Goal: Transaction & Acquisition: Purchase product/service

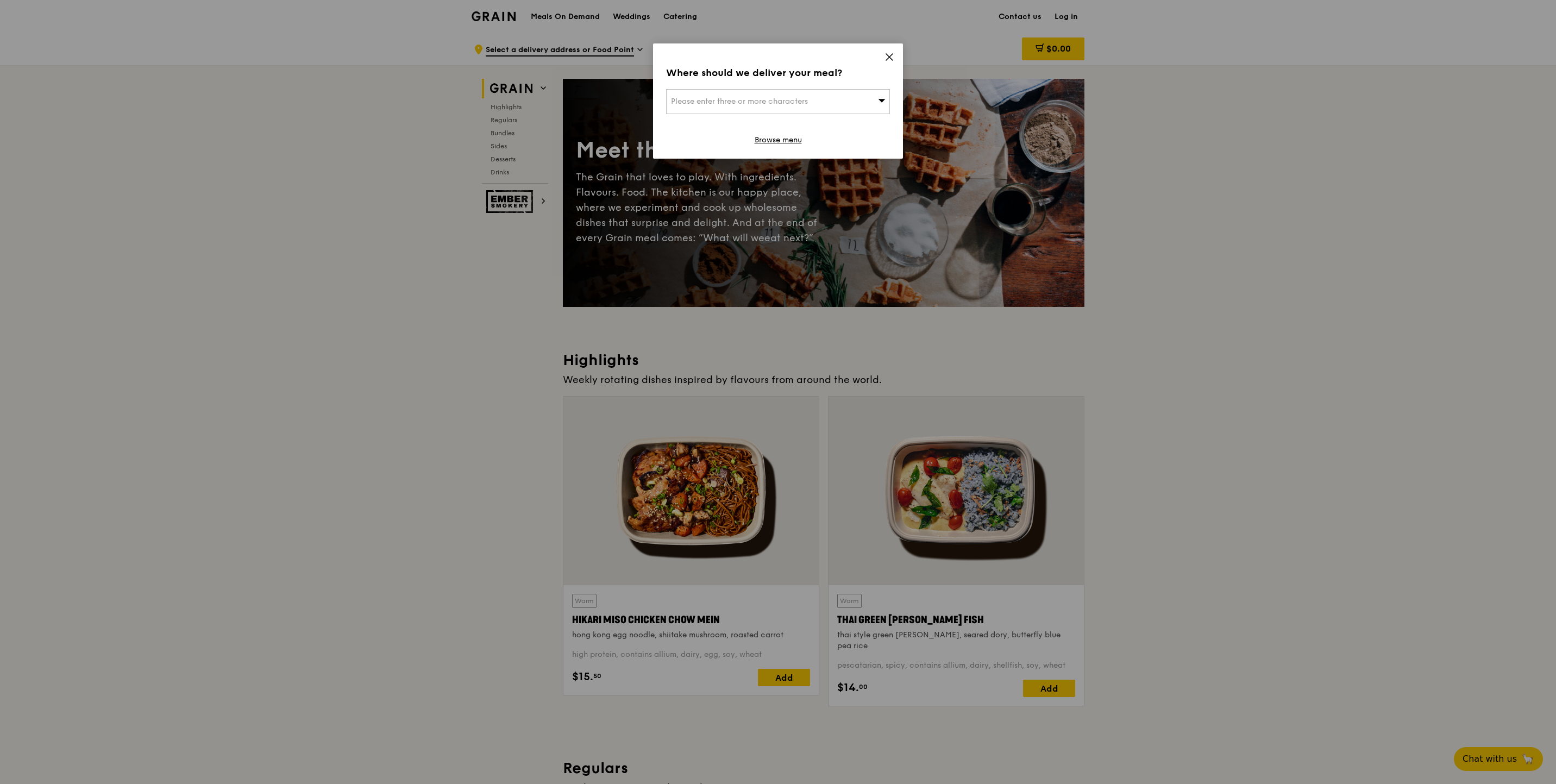
click at [887, 59] on icon at bounding box center [889, 57] width 7 height 7
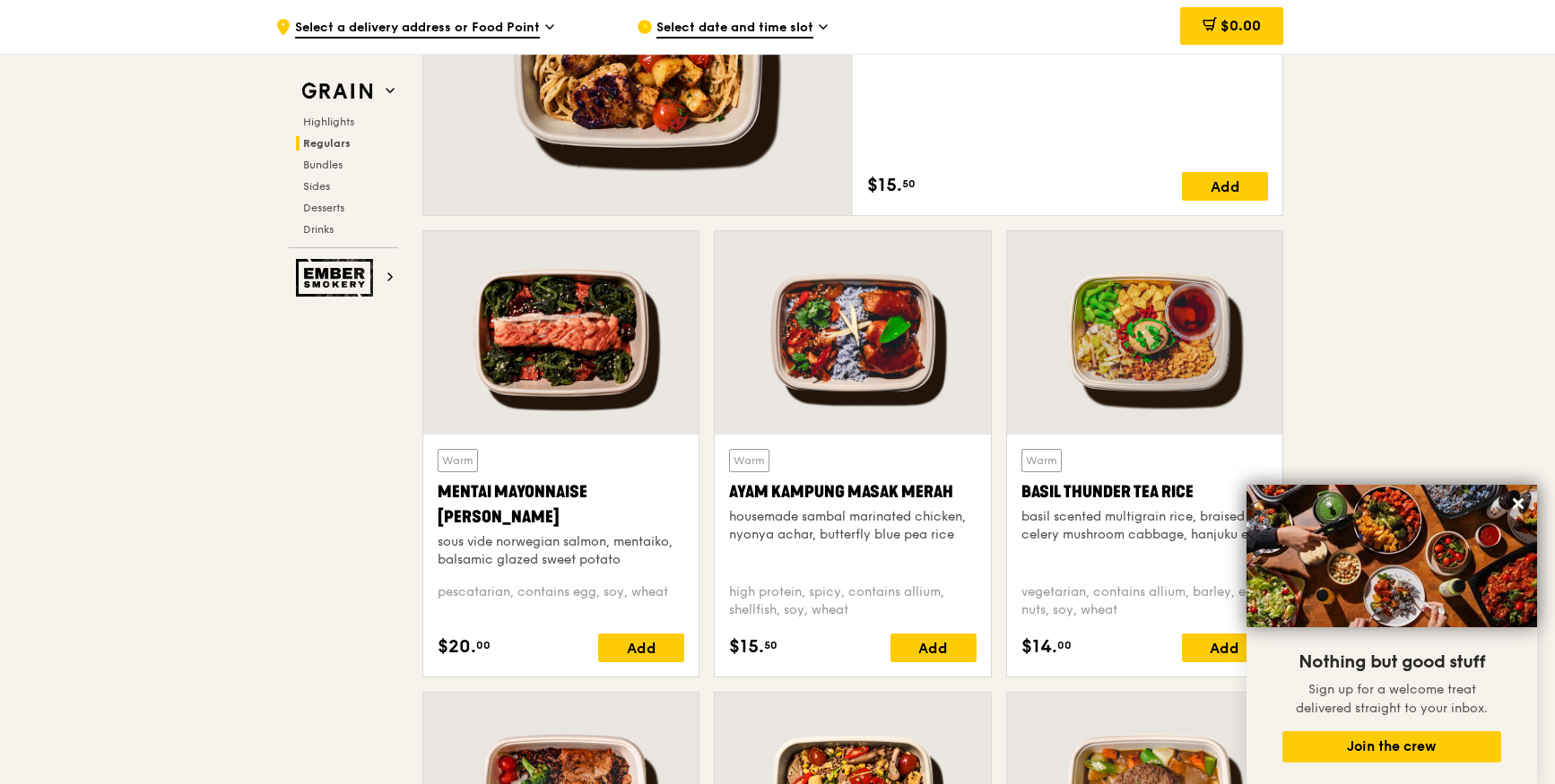
scroll to position [1491, 0]
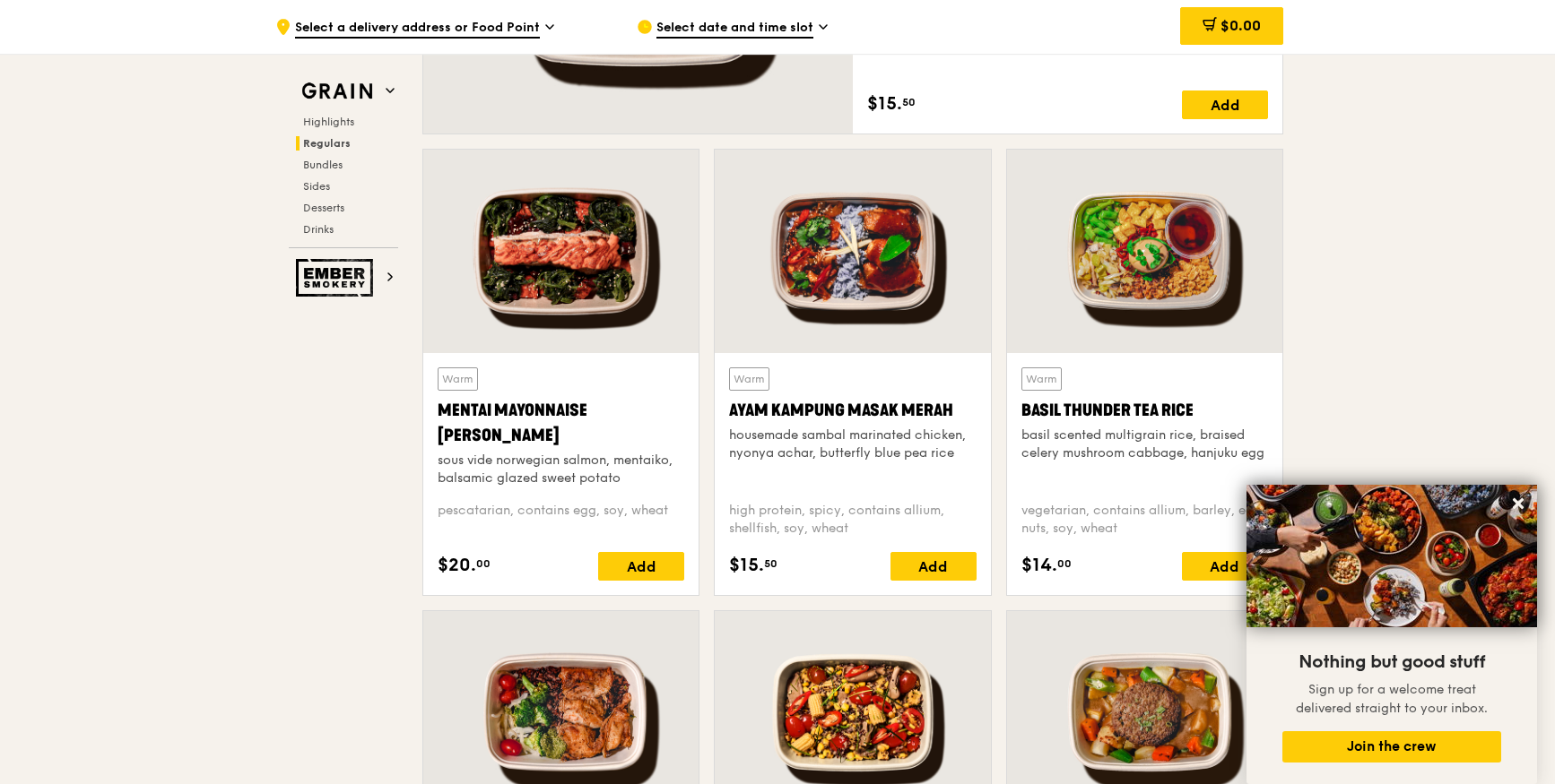
click at [524, 260] on div at bounding box center [561, 251] width 275 height 203
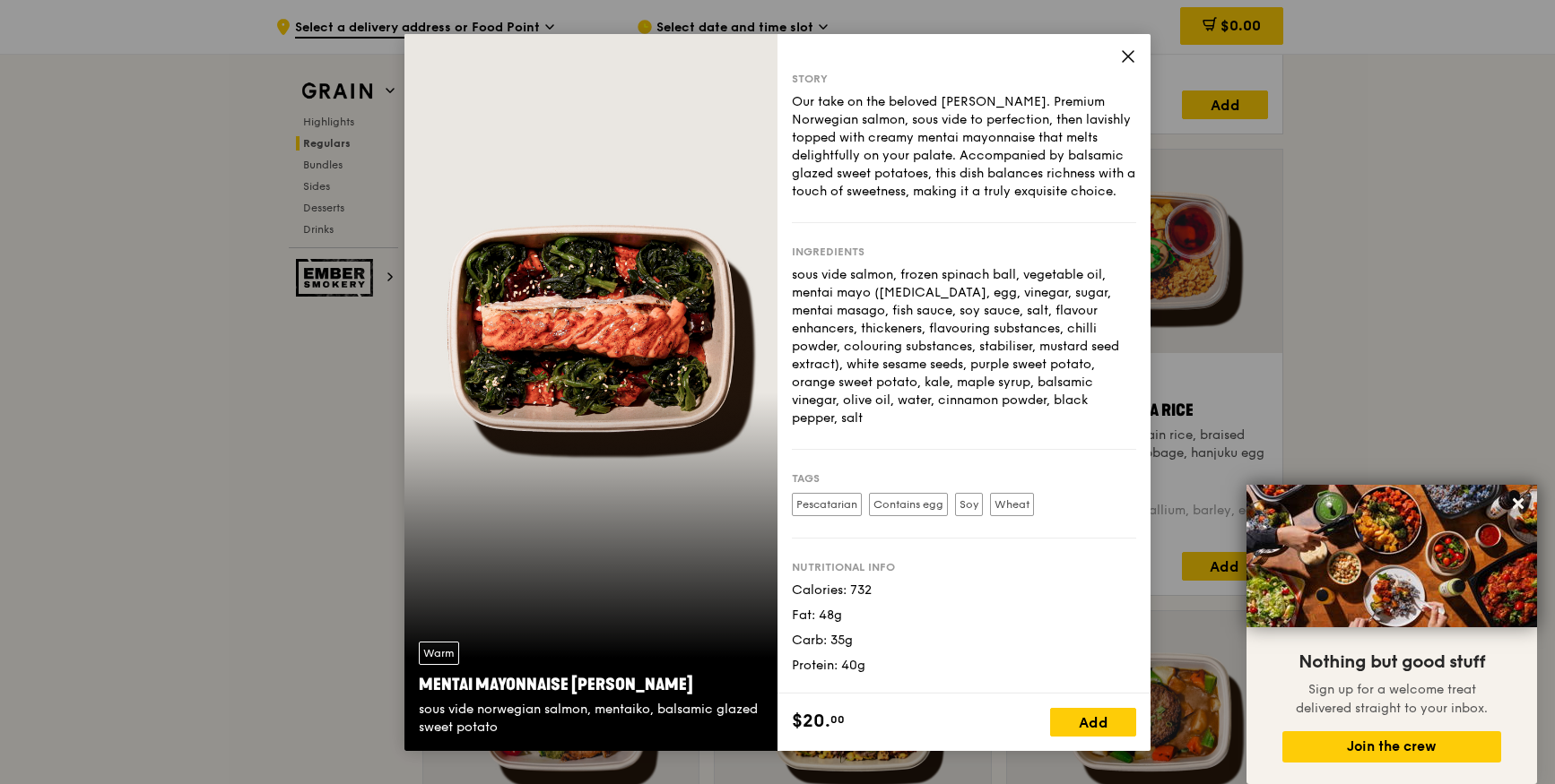
click at [1124, 64] on span at bounding box center [1127, 59] width 16 height 20
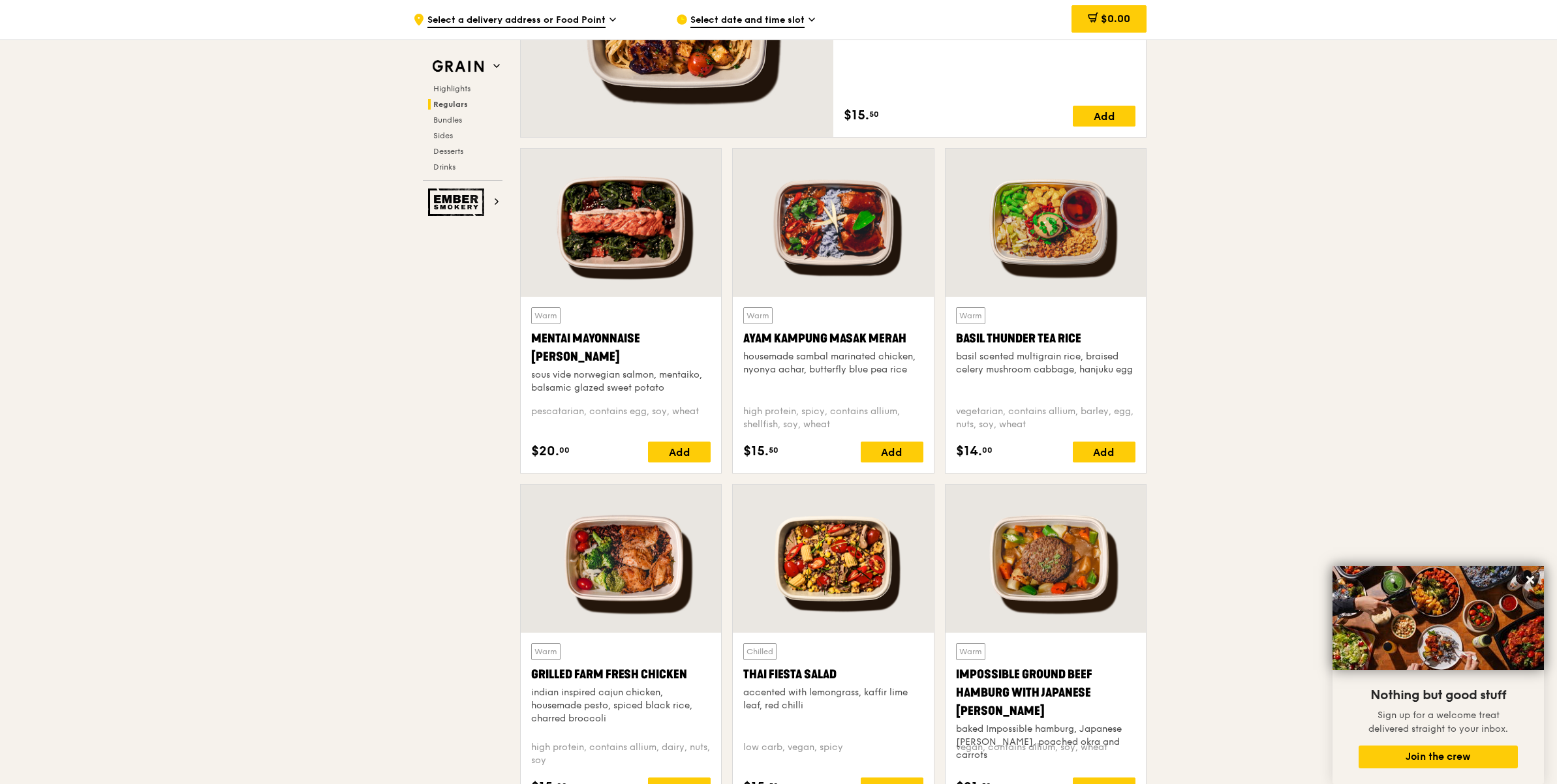
scroll to position [801, 0]
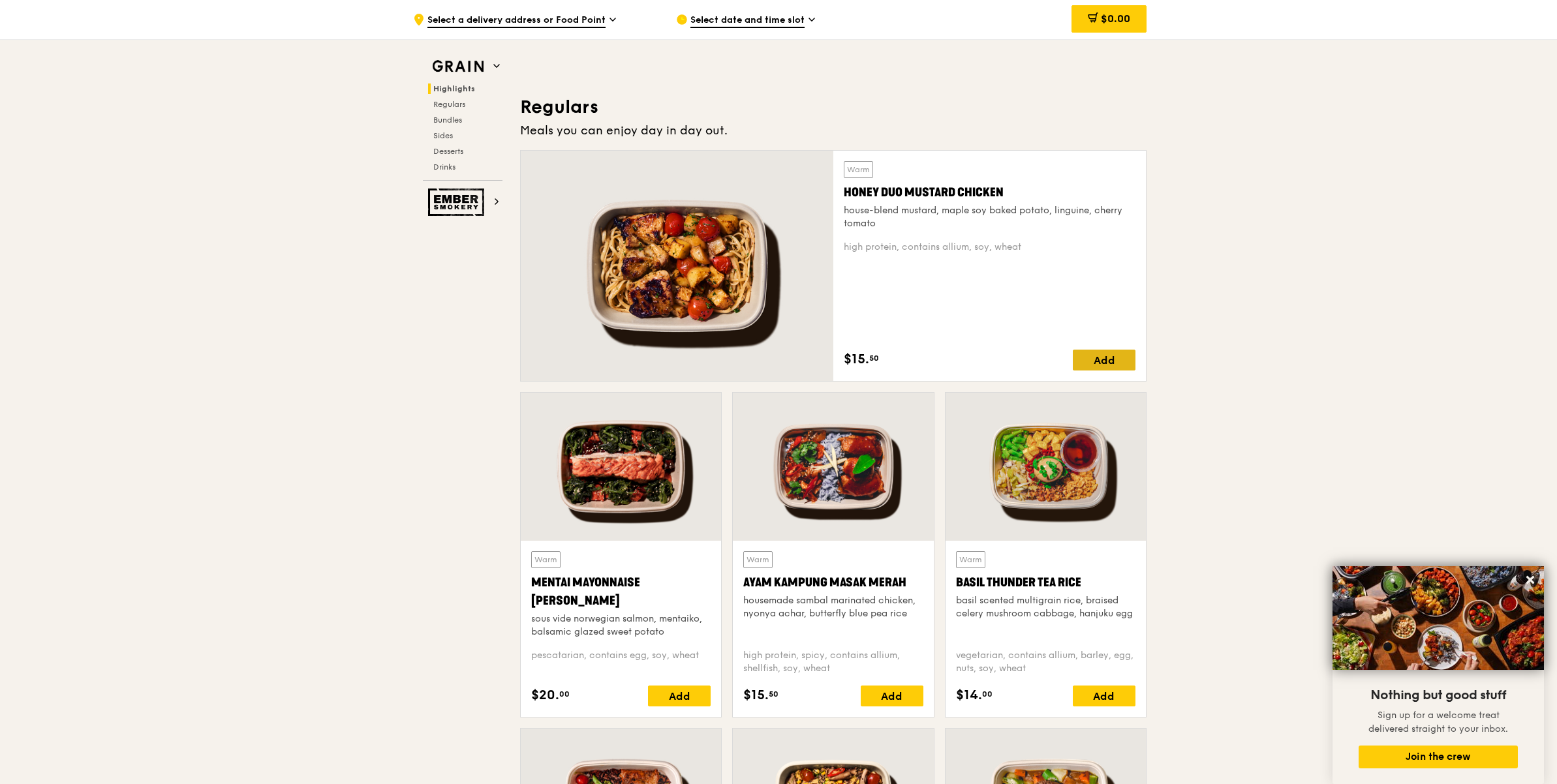
click at [1101, 360] on div "Add" at bounding box center [1104, 360] width 62 height 21
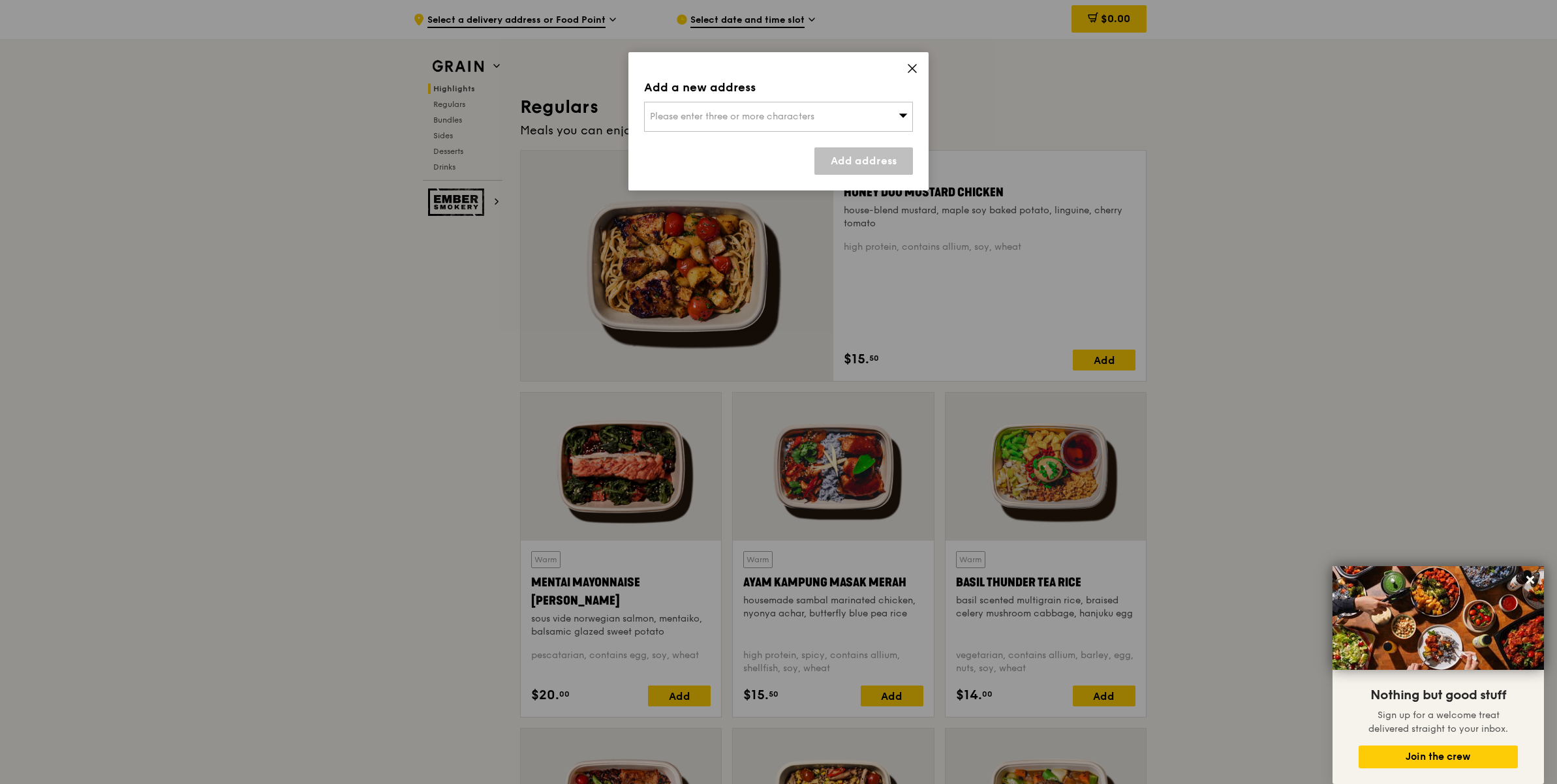
click at [851, 117] on div "Please enter three or more characters" at bounding box center [779, 116] width 269 height 30
click at [913, 68] on icon at bounding box center [912, 68] width 12 height 12
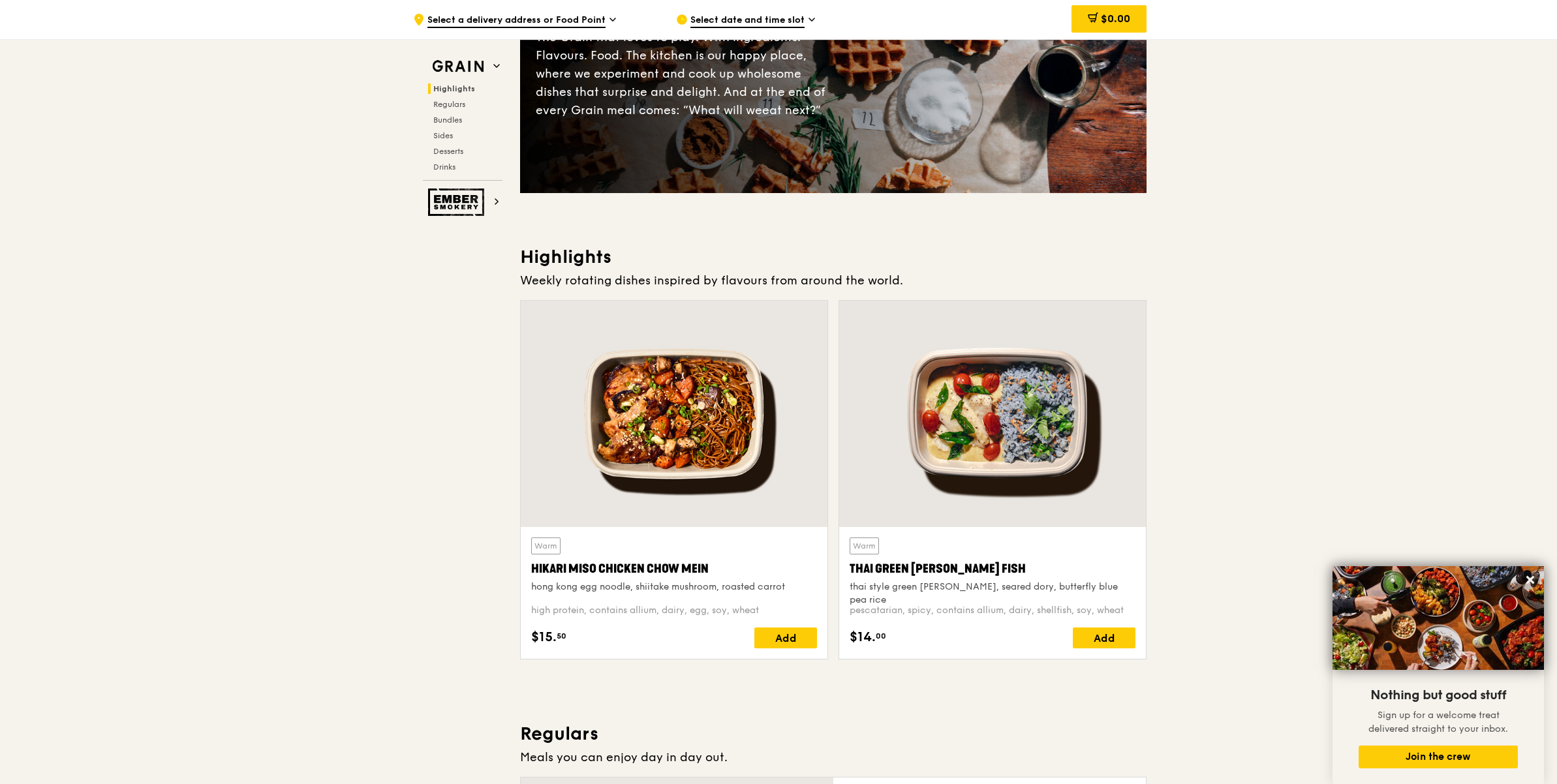
scroll to position [313, 0]
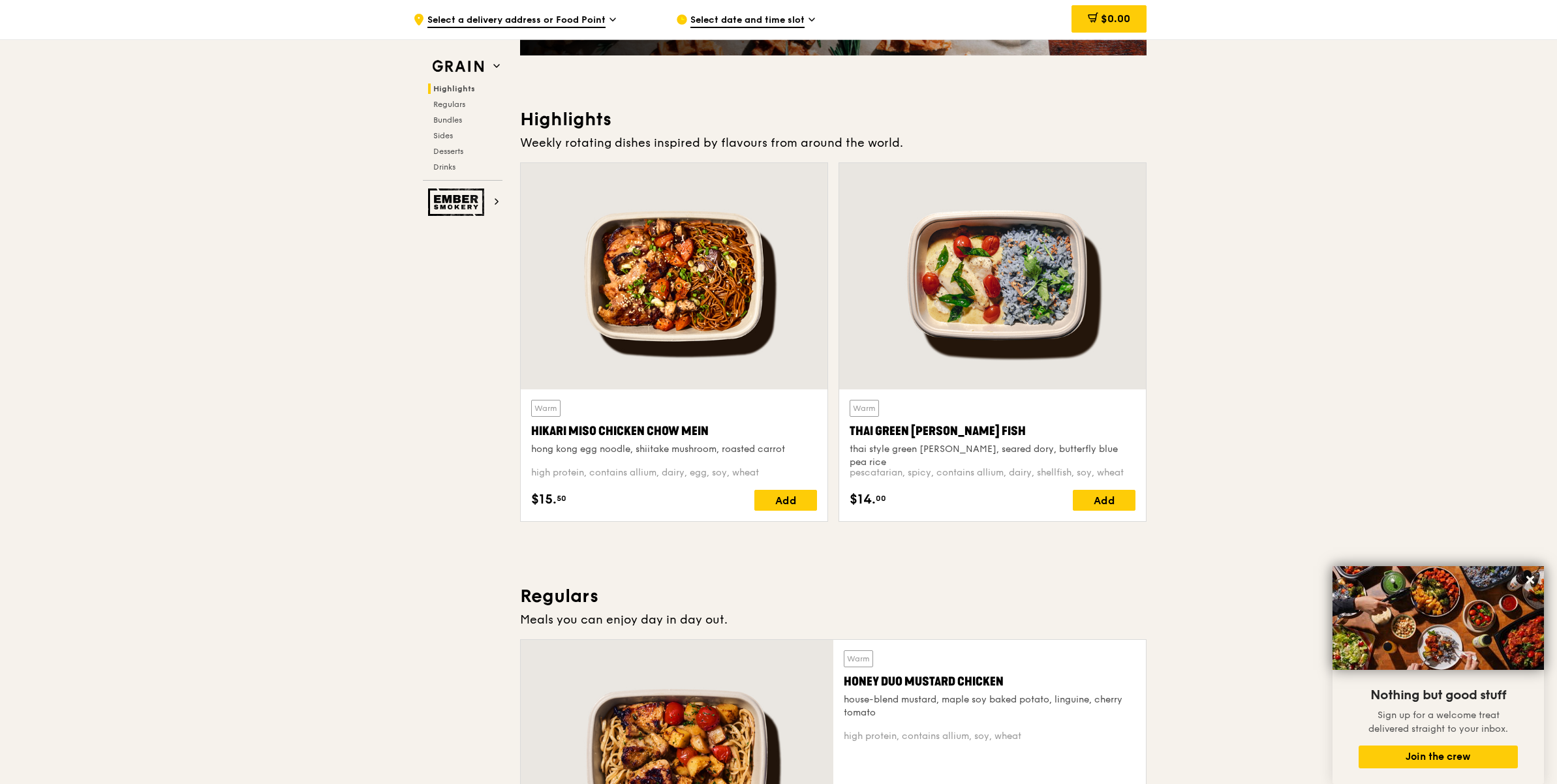
click at [799, 482] on div "Warm Hikari Miso Chicken Chow Mein hong kong egg noodle, shiitake mushroom, roa…" at bounding box center [674, 455] width 286 height 111
click at [797, 503] on div "Add" at bounding box center [786, 500] width 62 height 21
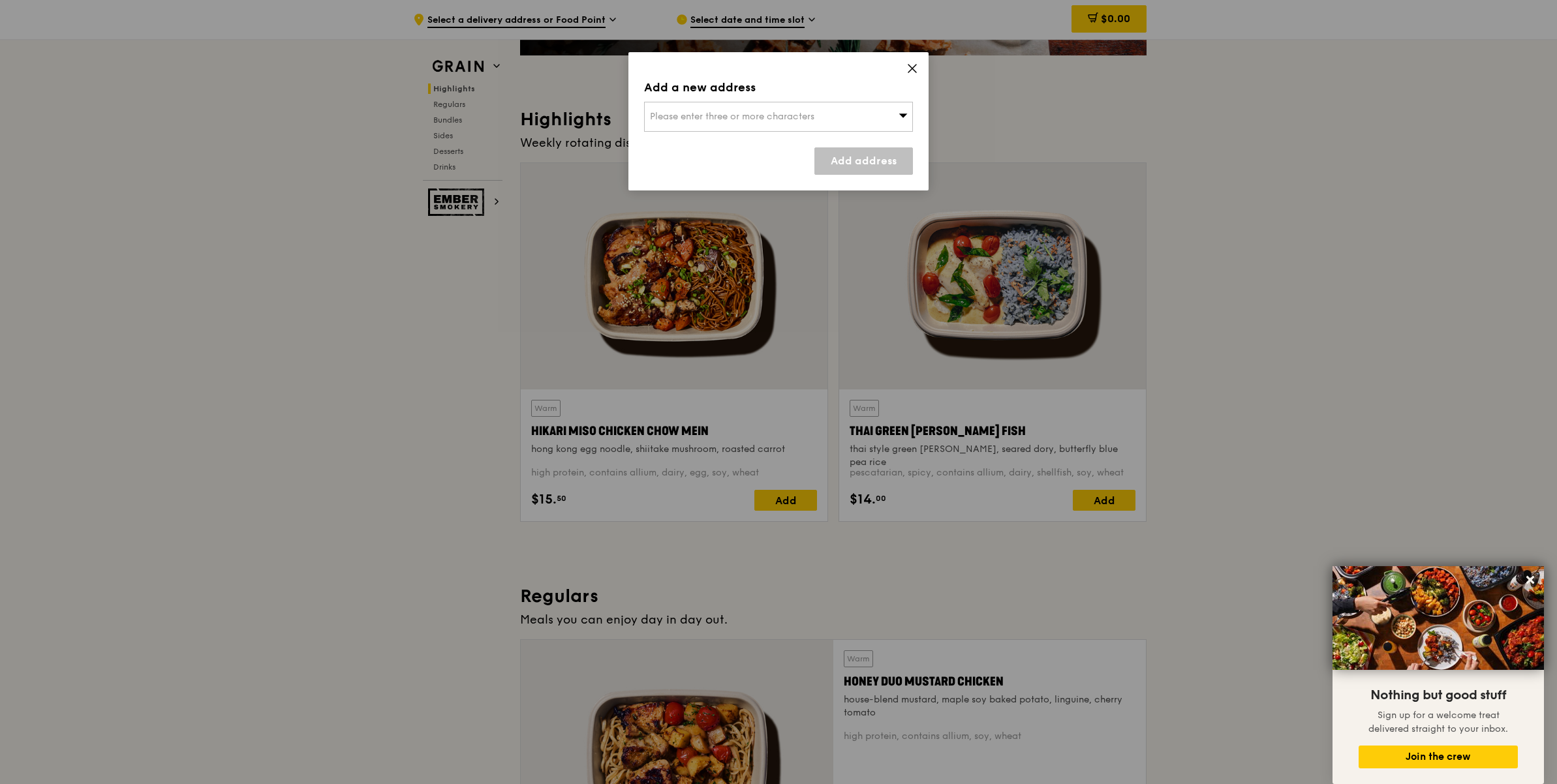
click at [852, 120] on div "Please enter three or more characters" at bounding box center [779, 116] width 269 height 30
type input "247729"
click at [731, 136] on div "[STREET_ADDRESS]" at bounding box center [747, 143] width 193 height 13
click at [842, 164] on link "Add address" at bounding box center [864, 161] width 99 height 28
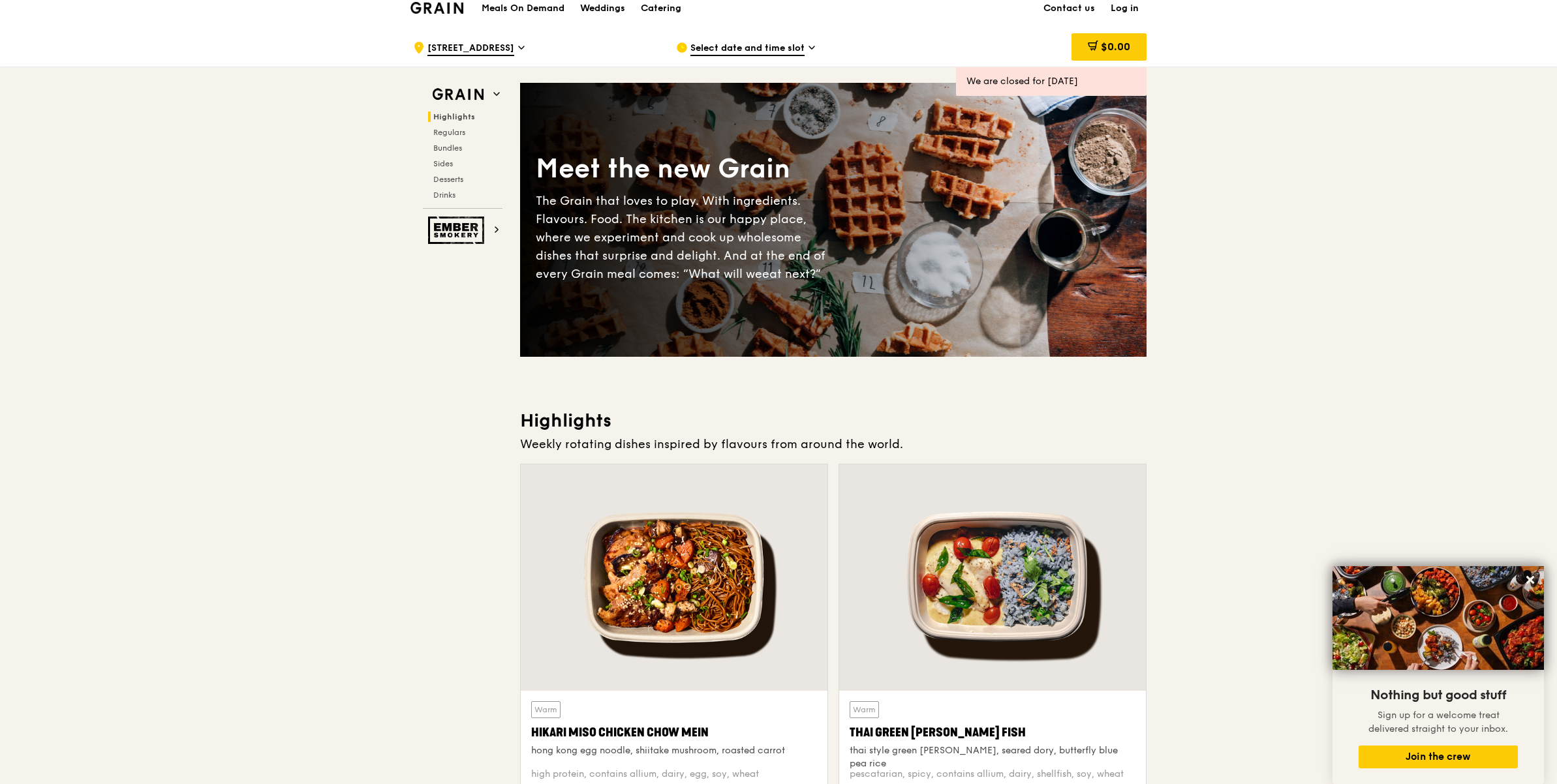
scroll to position [0, 0]
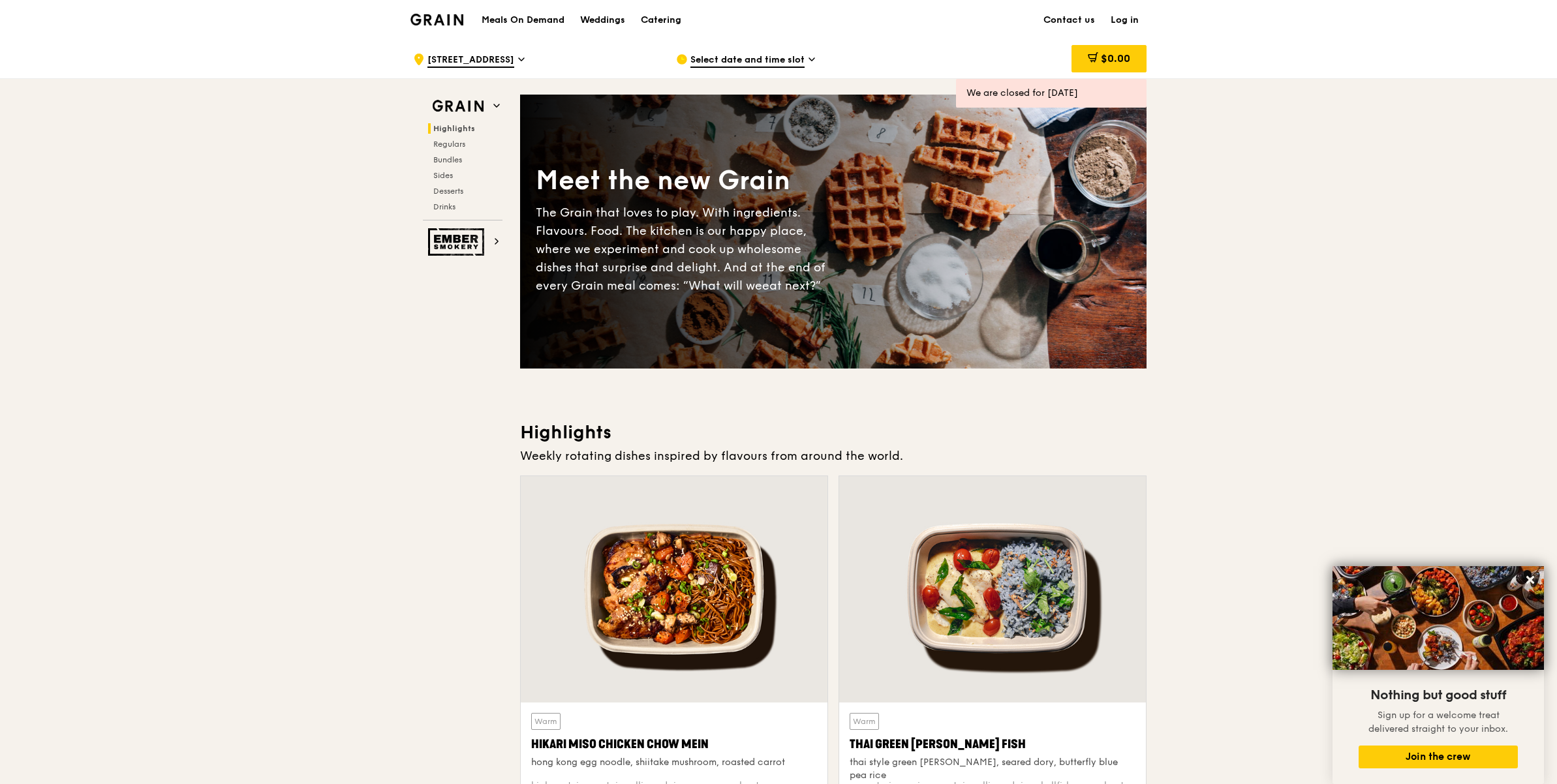
click at [715, 46] on div "Select date and time slot" at bounding box center [797, 59] width 242 height 39
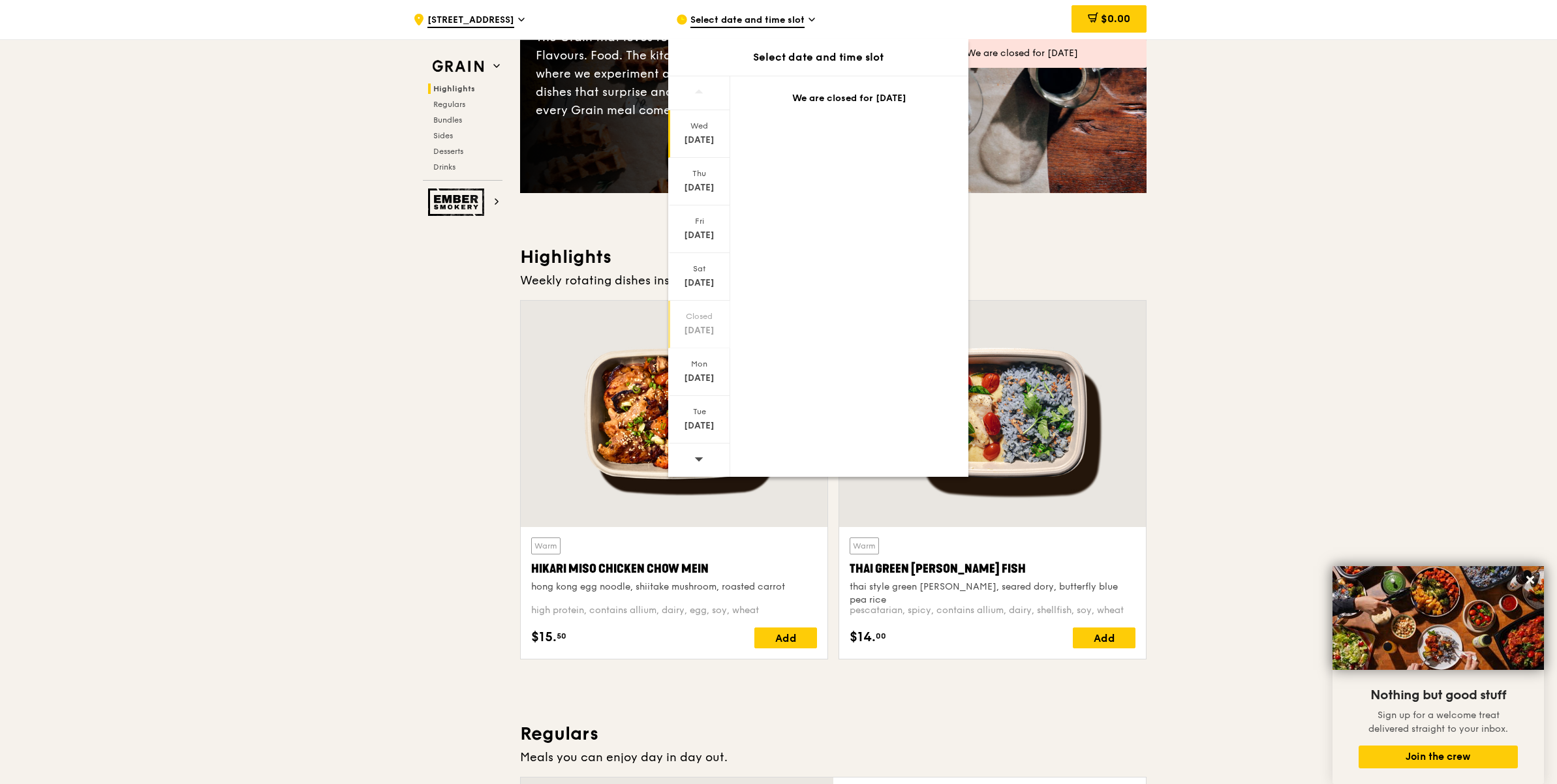
scroll to position [81, 0]
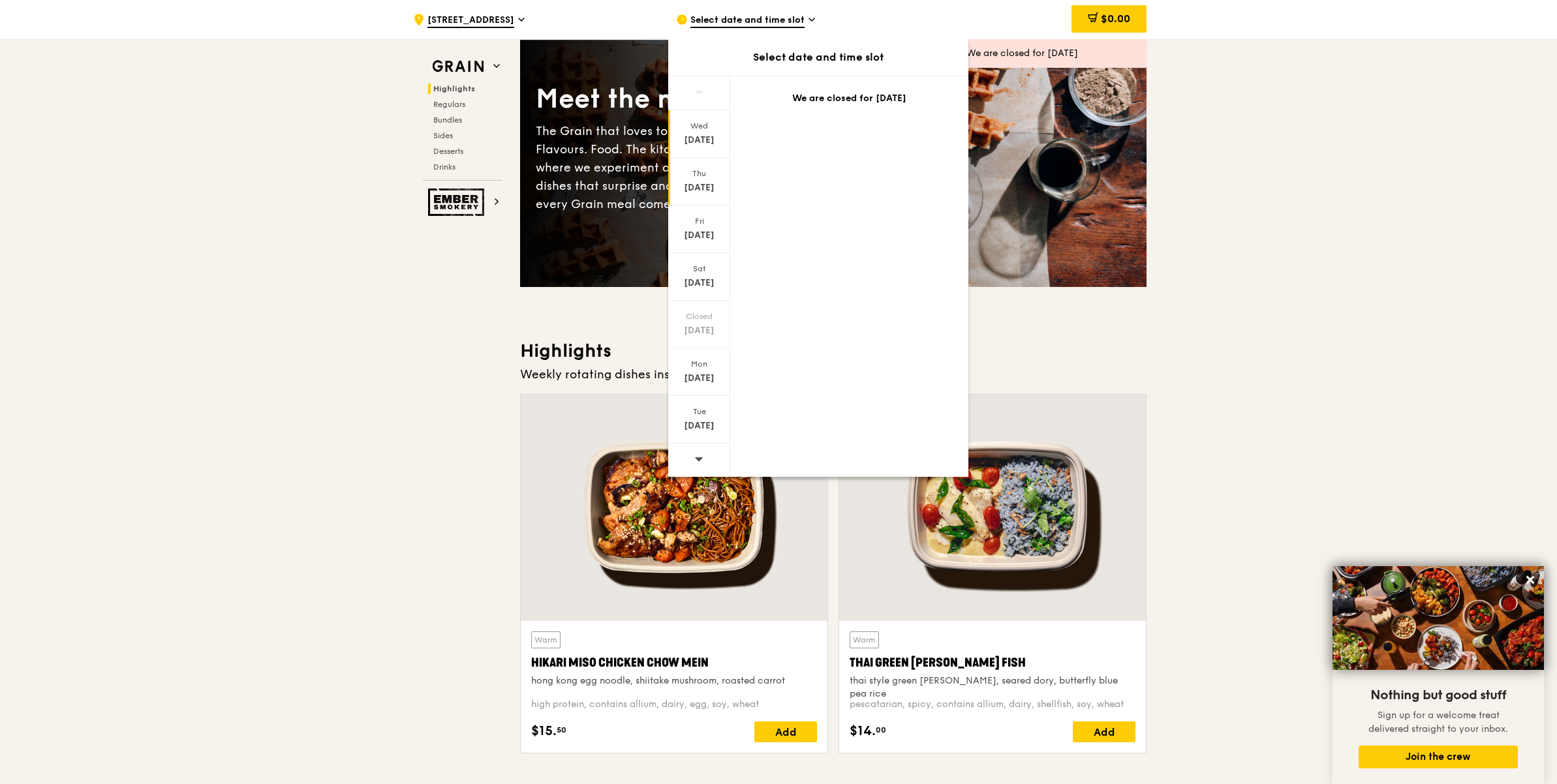
click at [699, 191] on div "Aug 14" at bounding box center [699, 188] width 58 height 13
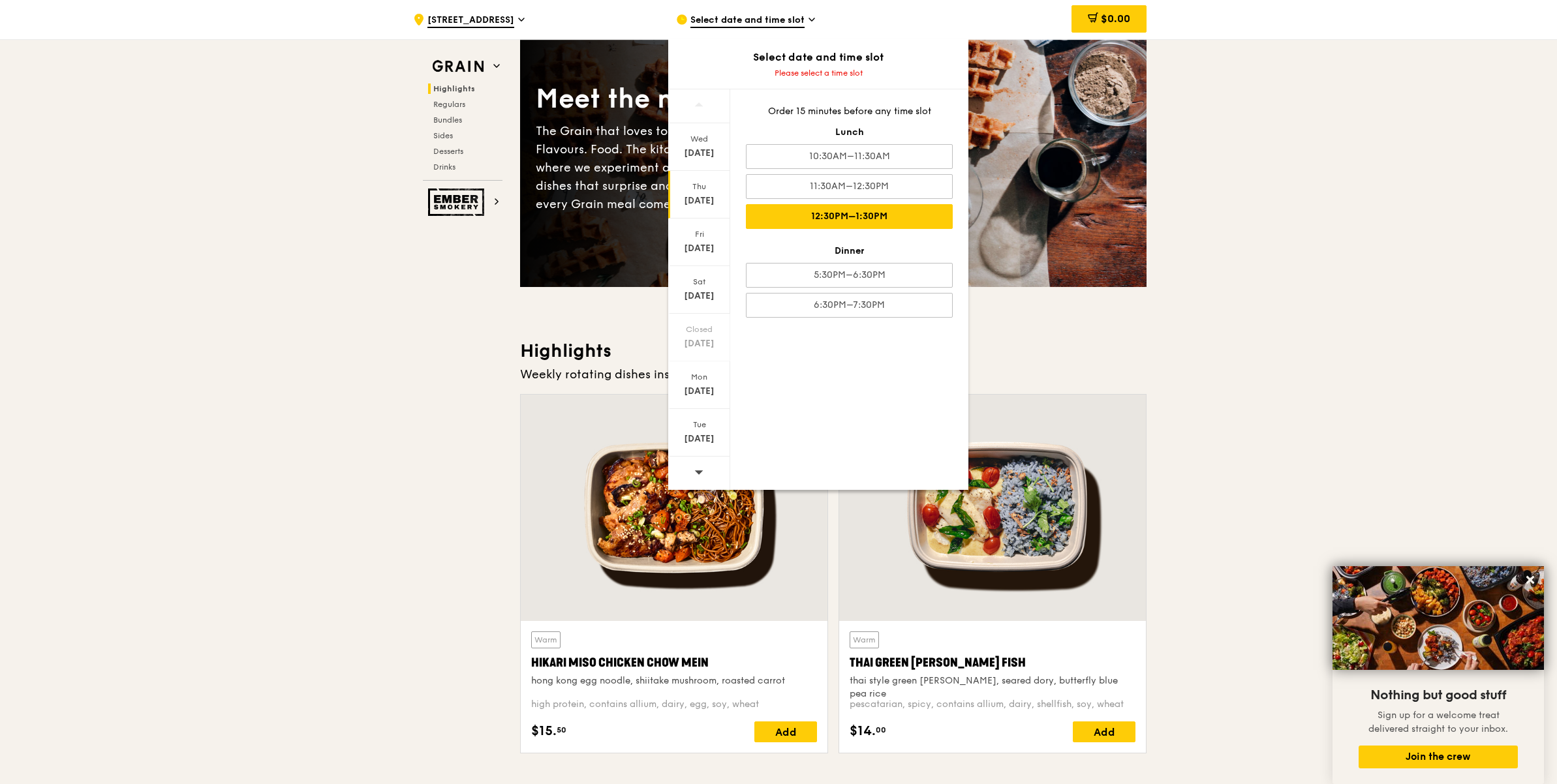
click at [869, 212] on div "12:30PM–1:30PM" at bounding box center [849, 217] width 207 height 25
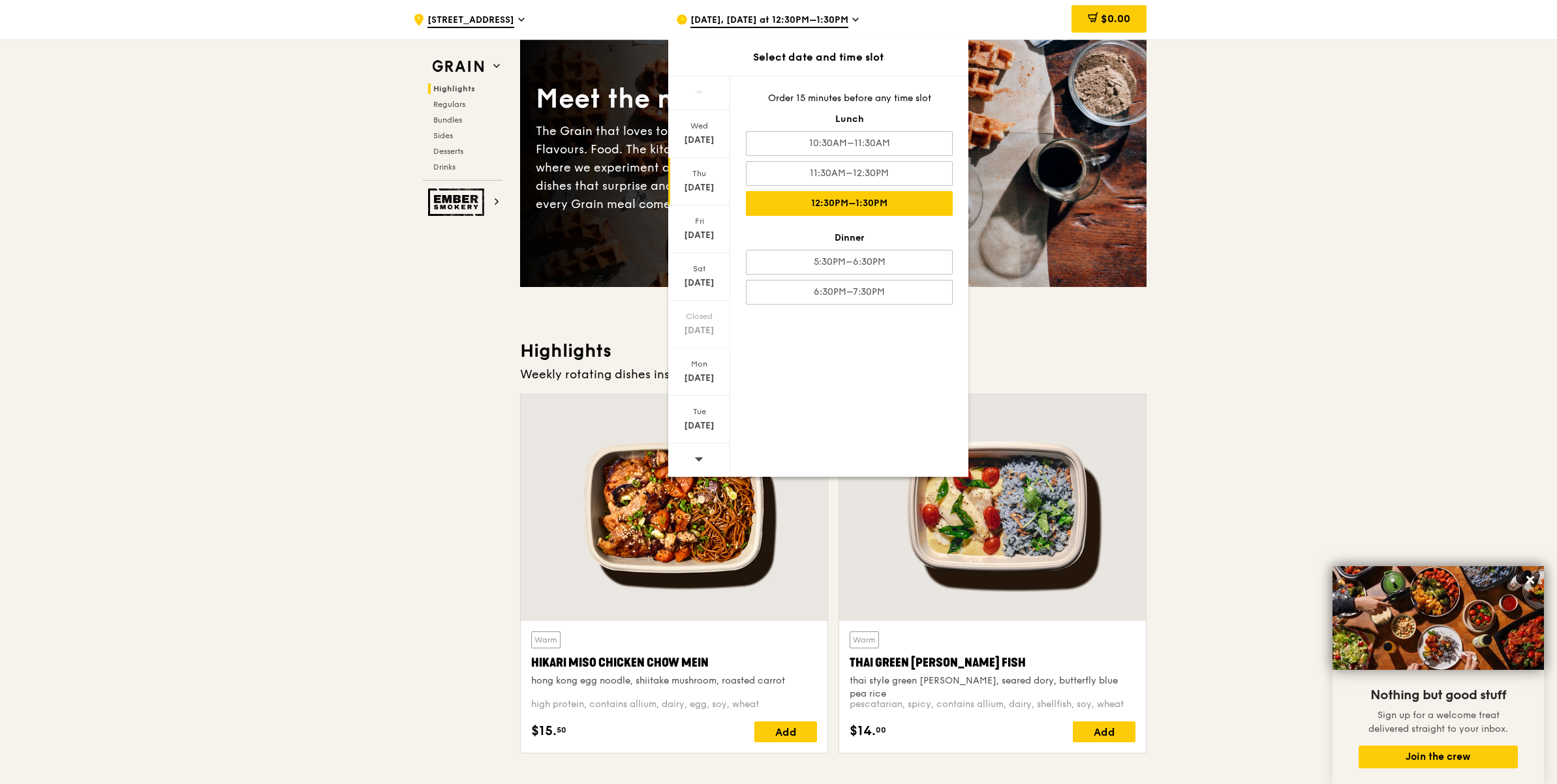
click at [893, 205] on div "12:30PM–1:30PM" at bounding box center [849, 204] width 207 height 25
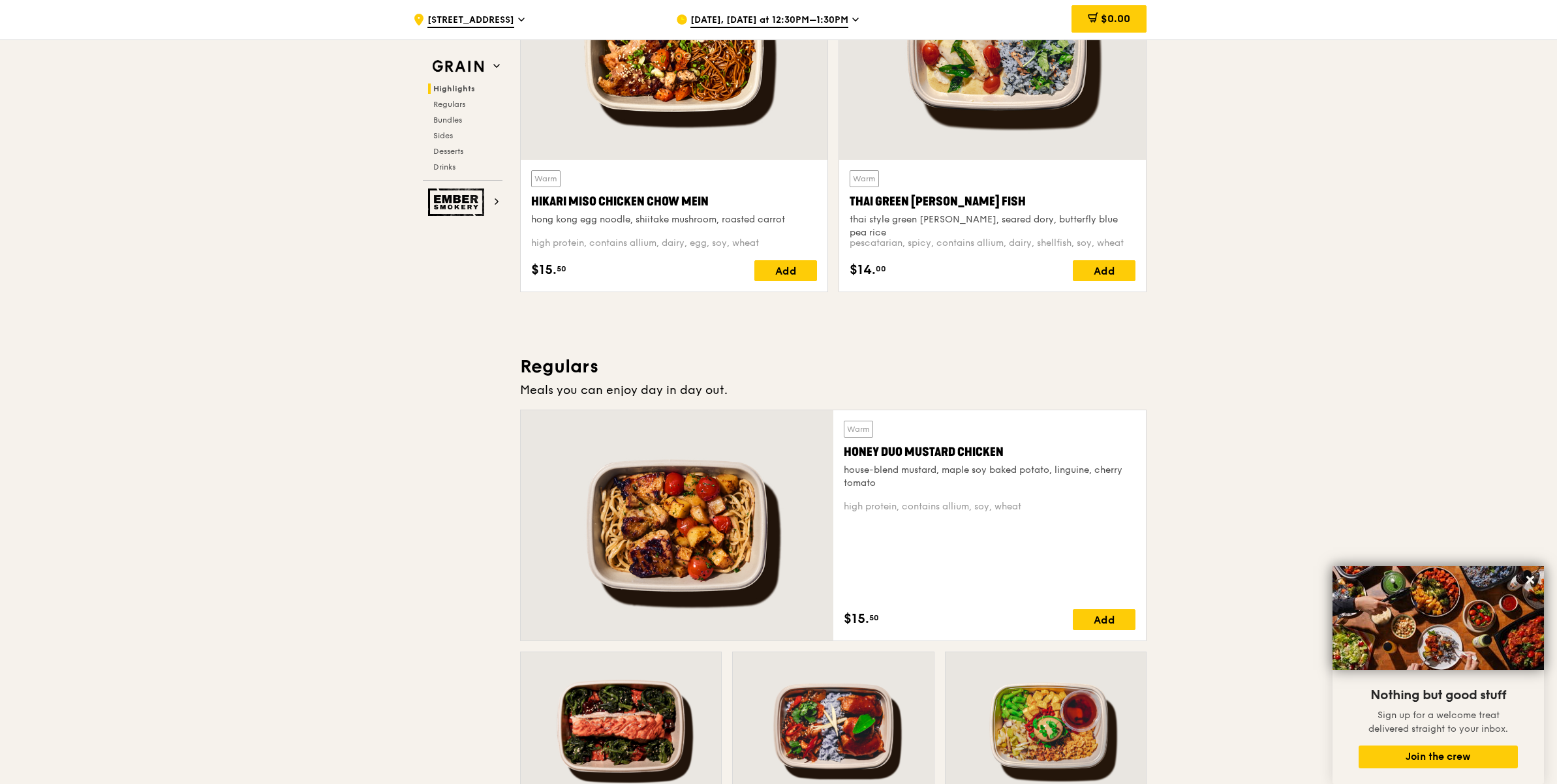
scroll to position [652, 0]
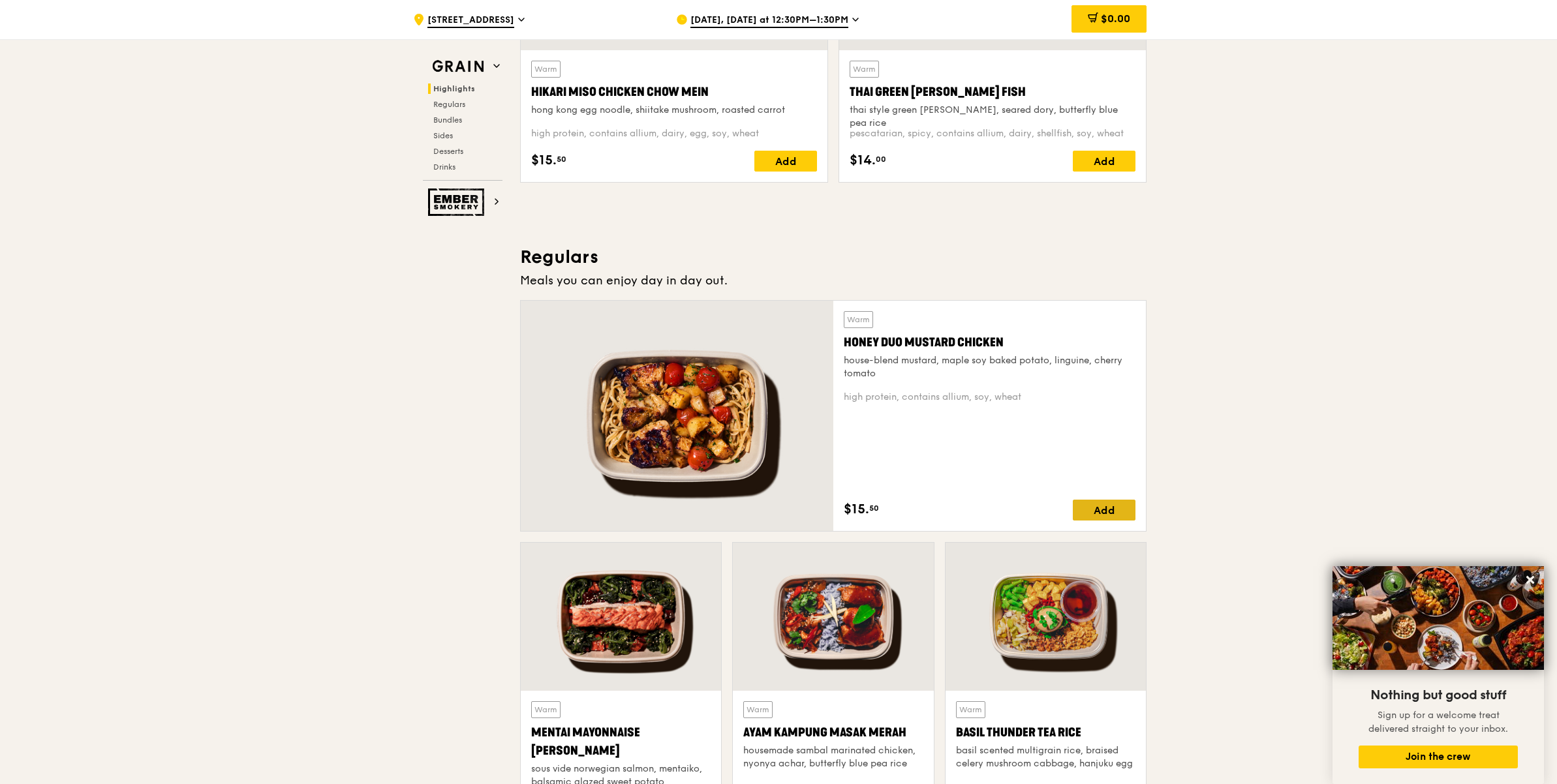
click at [1111, 506] on div "Add" at bounding box center [1104, 510] width 62 height 21
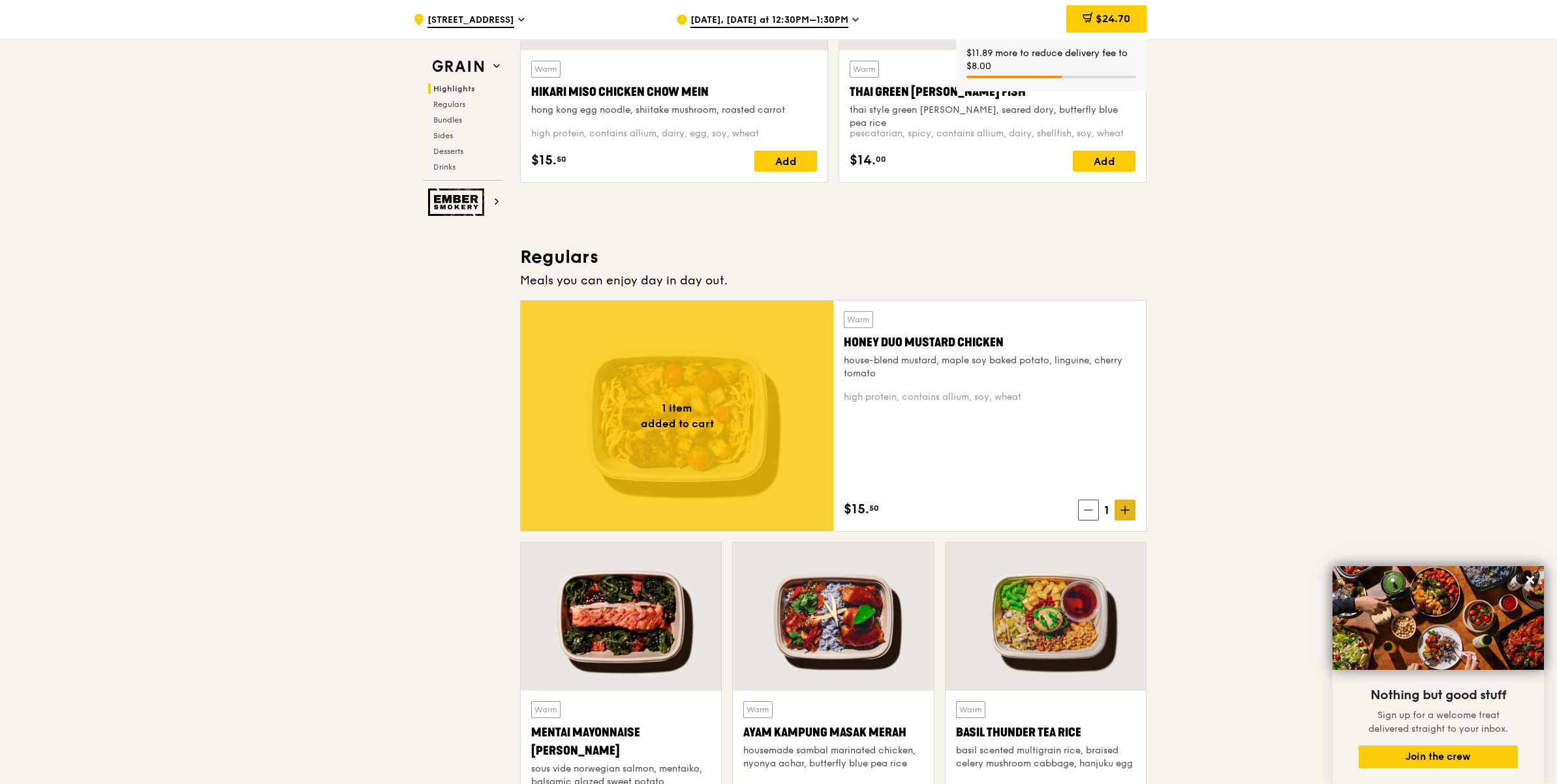
click at [1126, 507] on icon at bounding box center [1125, 510] width 9 height 9
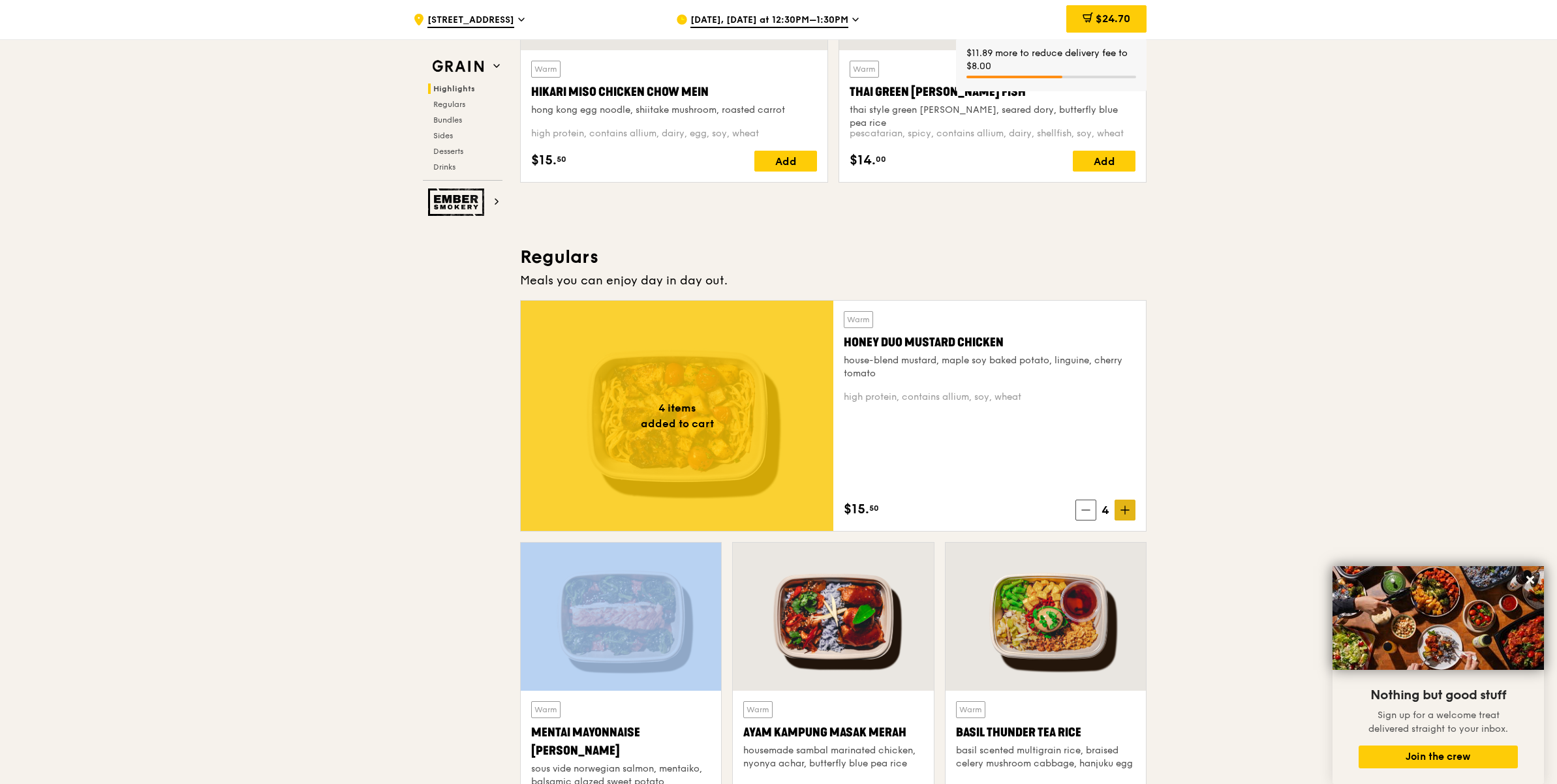
click at [1126, 507] on icon at bounding box center [1125, 510] width 9 height 9
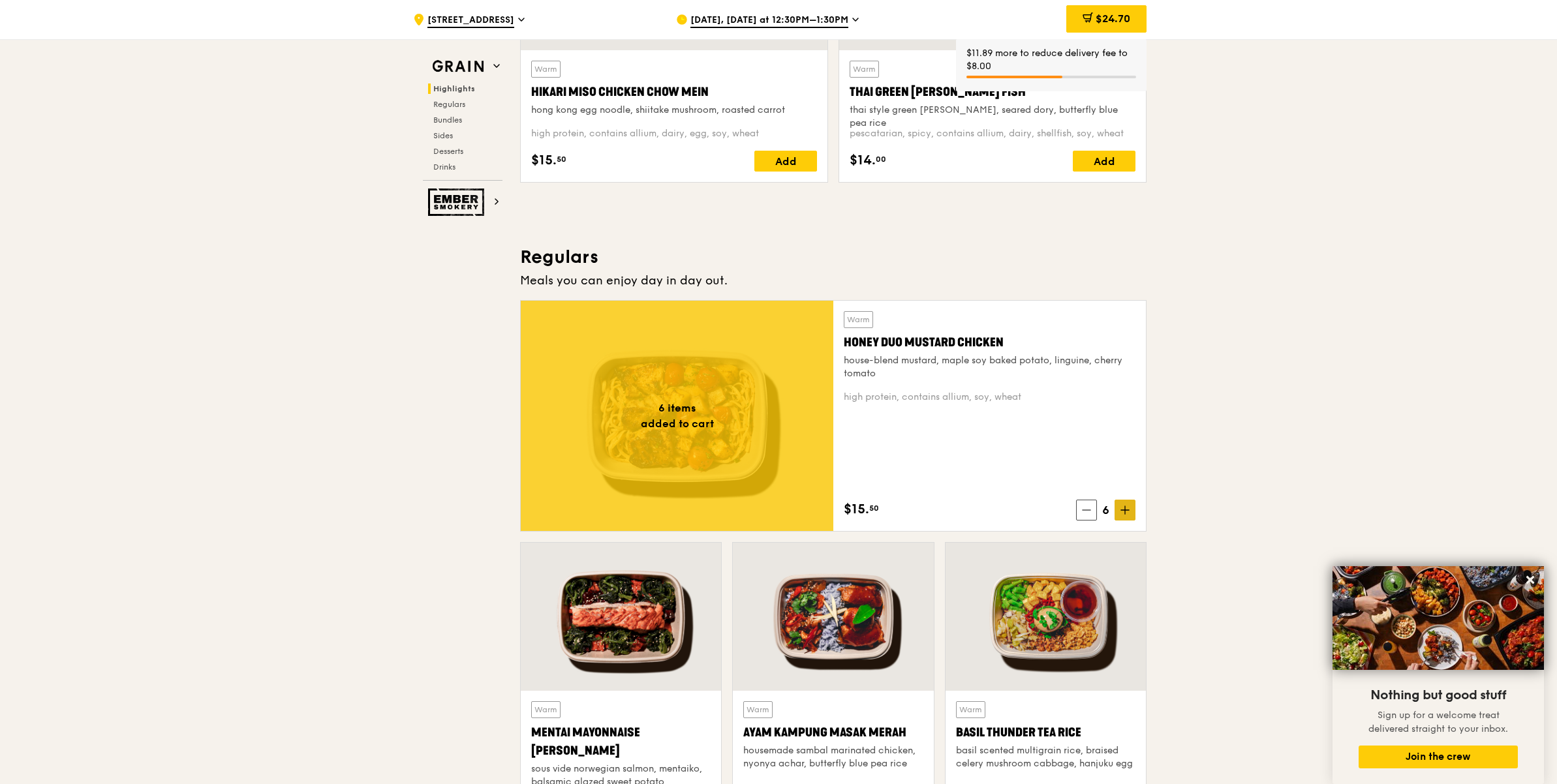
click at [1126, 507] on icon at bounding box center [1125, 510] width 9 height 9
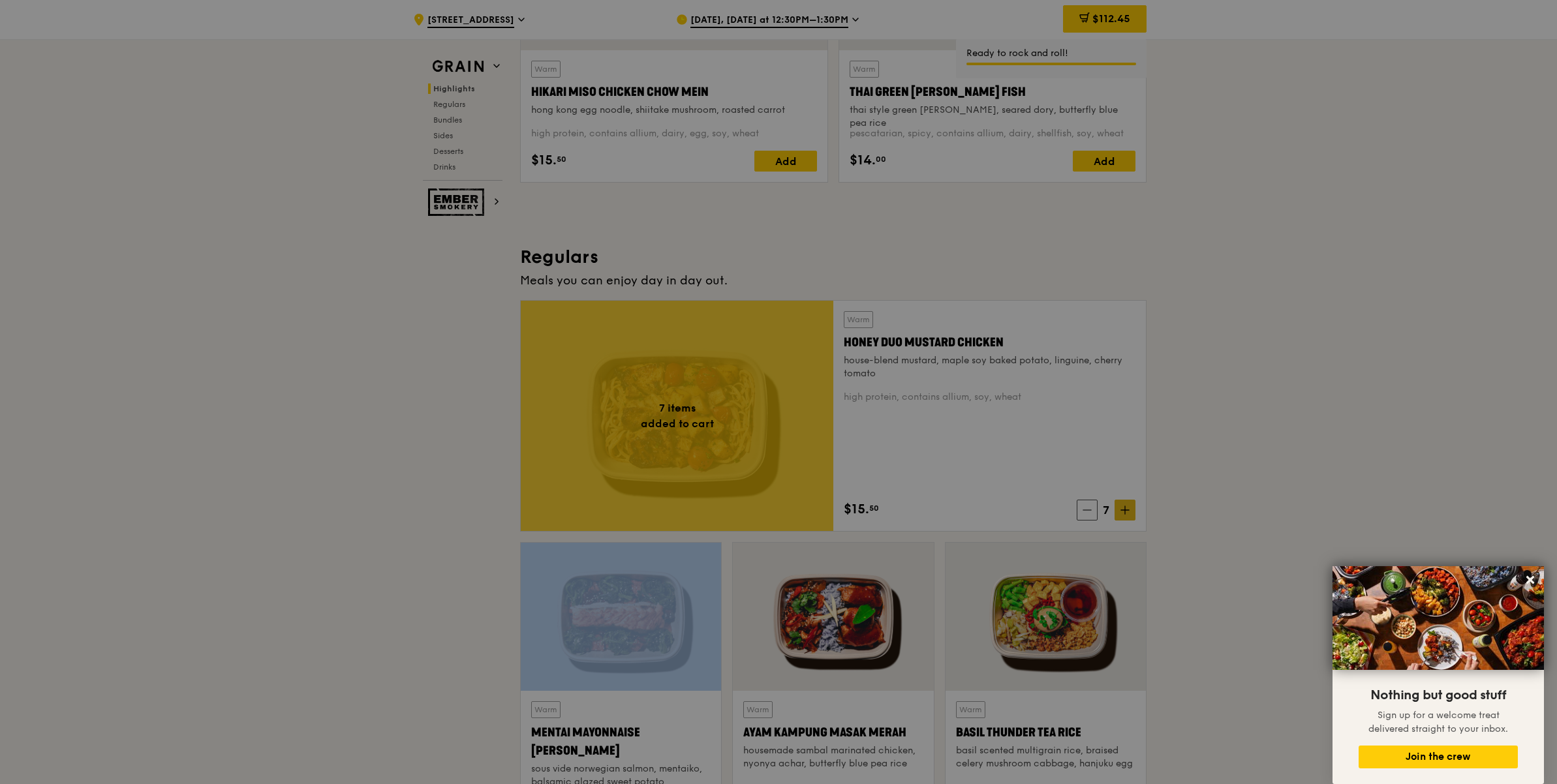
click at [1126, 507] on div at bounding box center [779, 392] width 1557 height 784
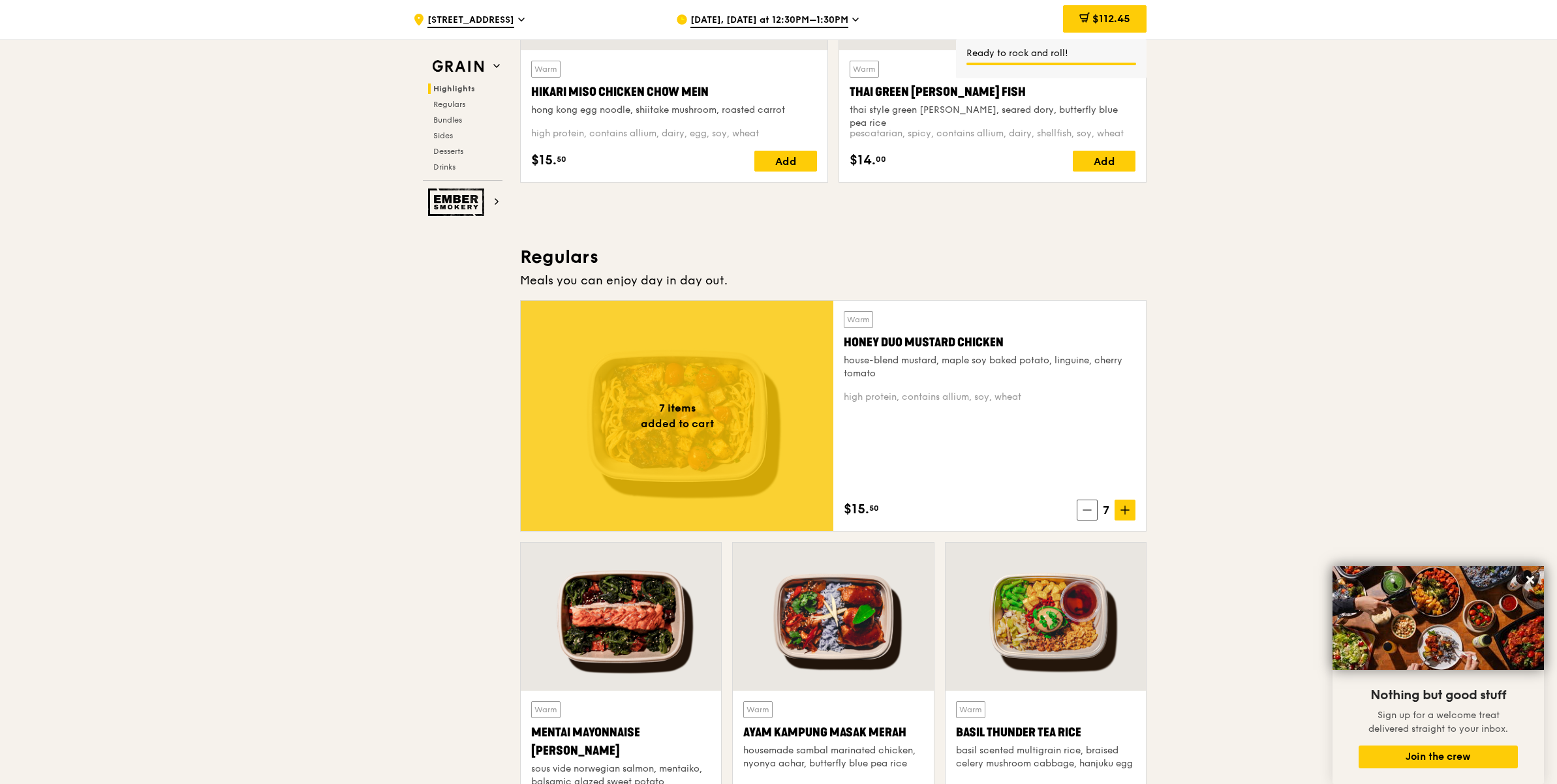
click at [1126, 507] on icon at bounding box center [1125, 510] width 9 height 9
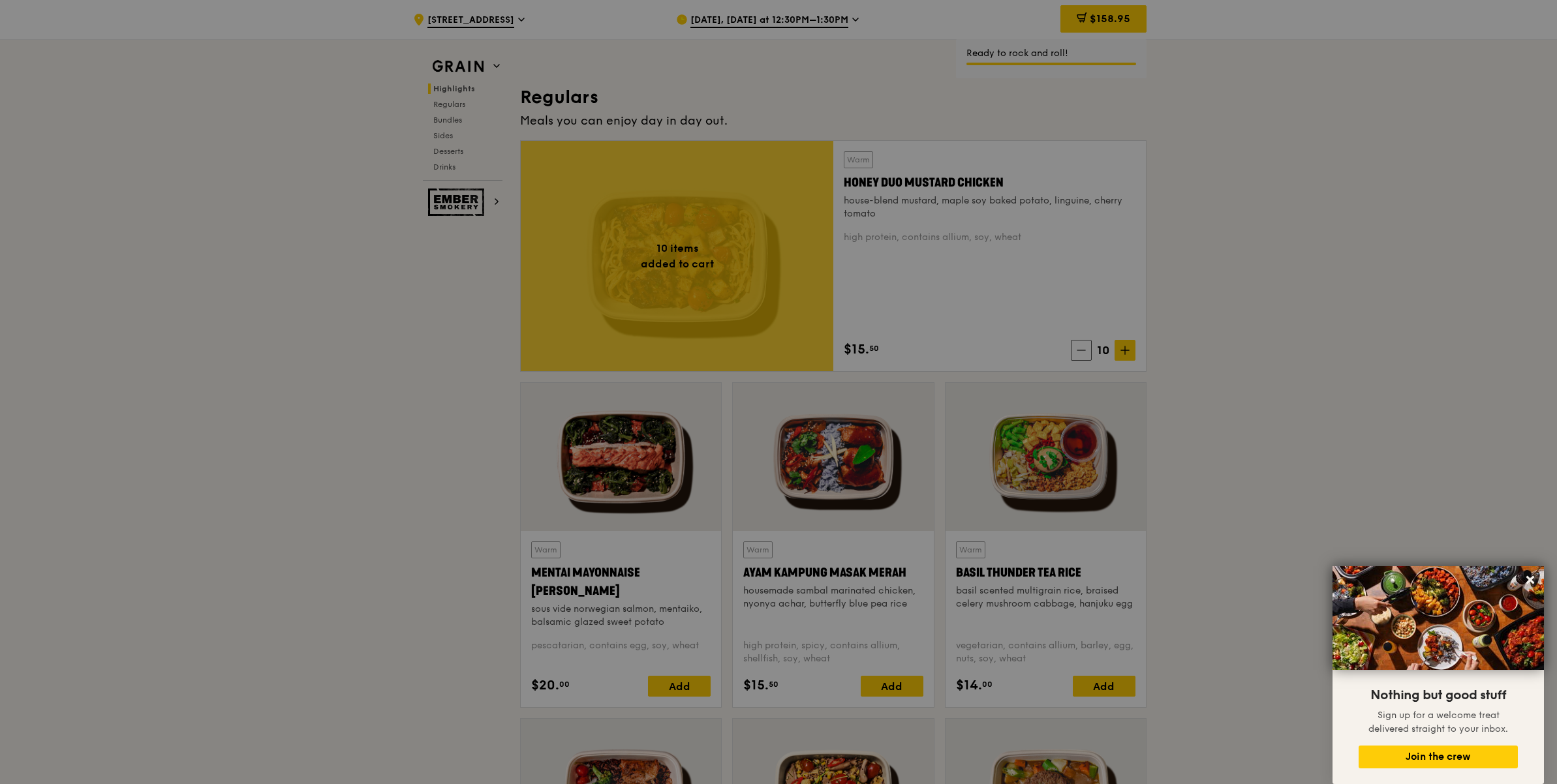
scroll to position [896, 0]
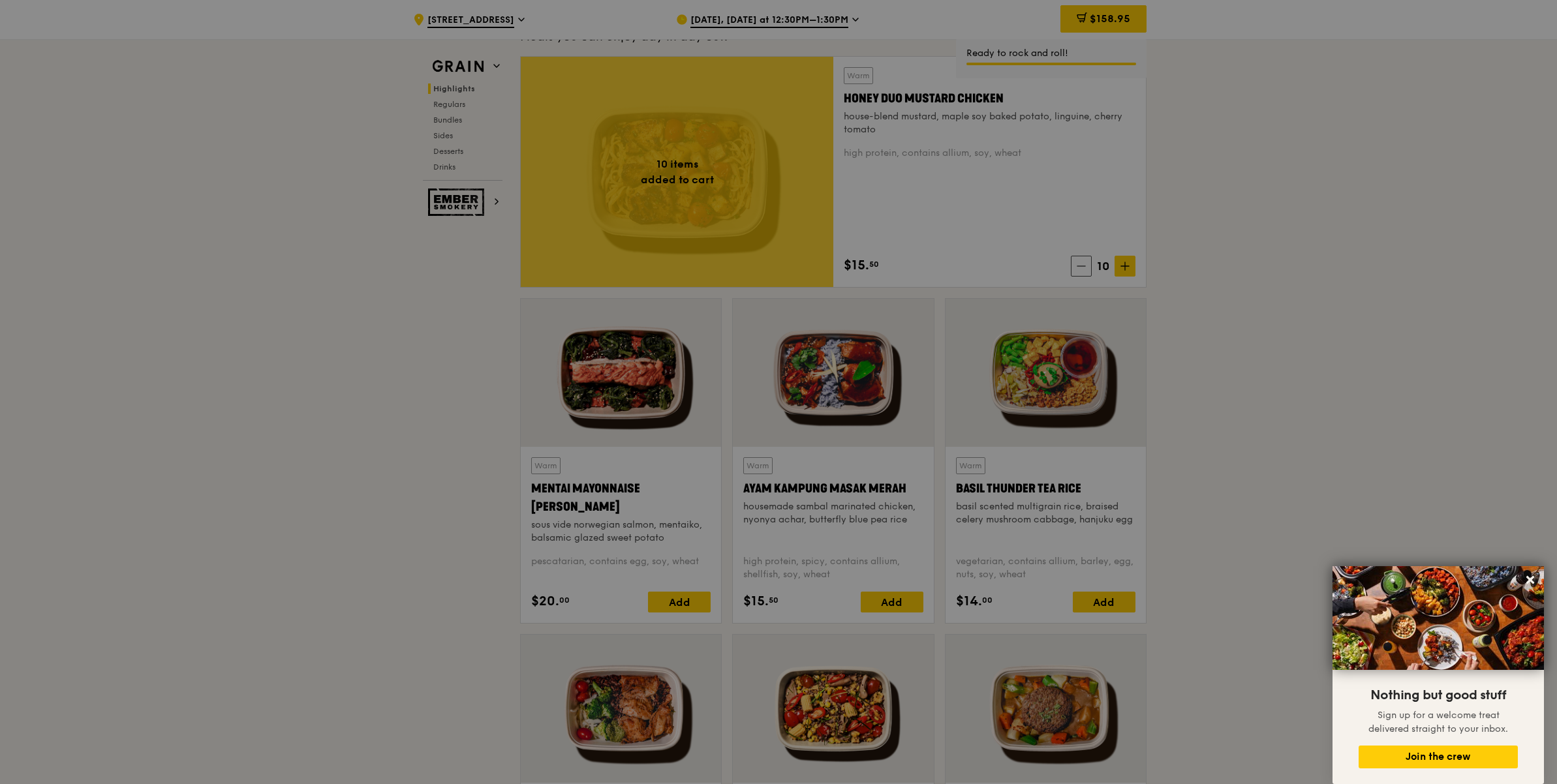
type input "10"
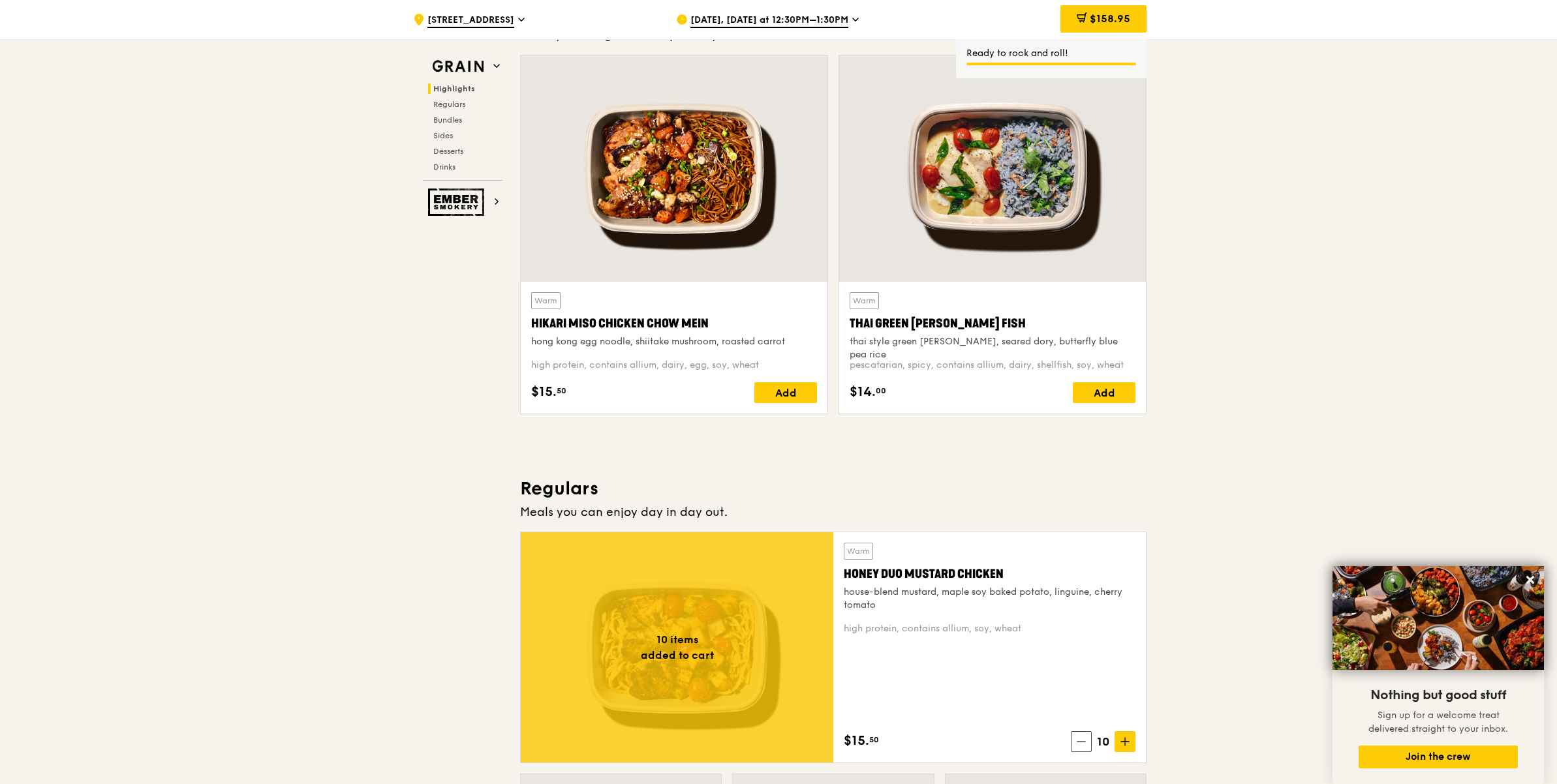
scroll to position [407, 0]
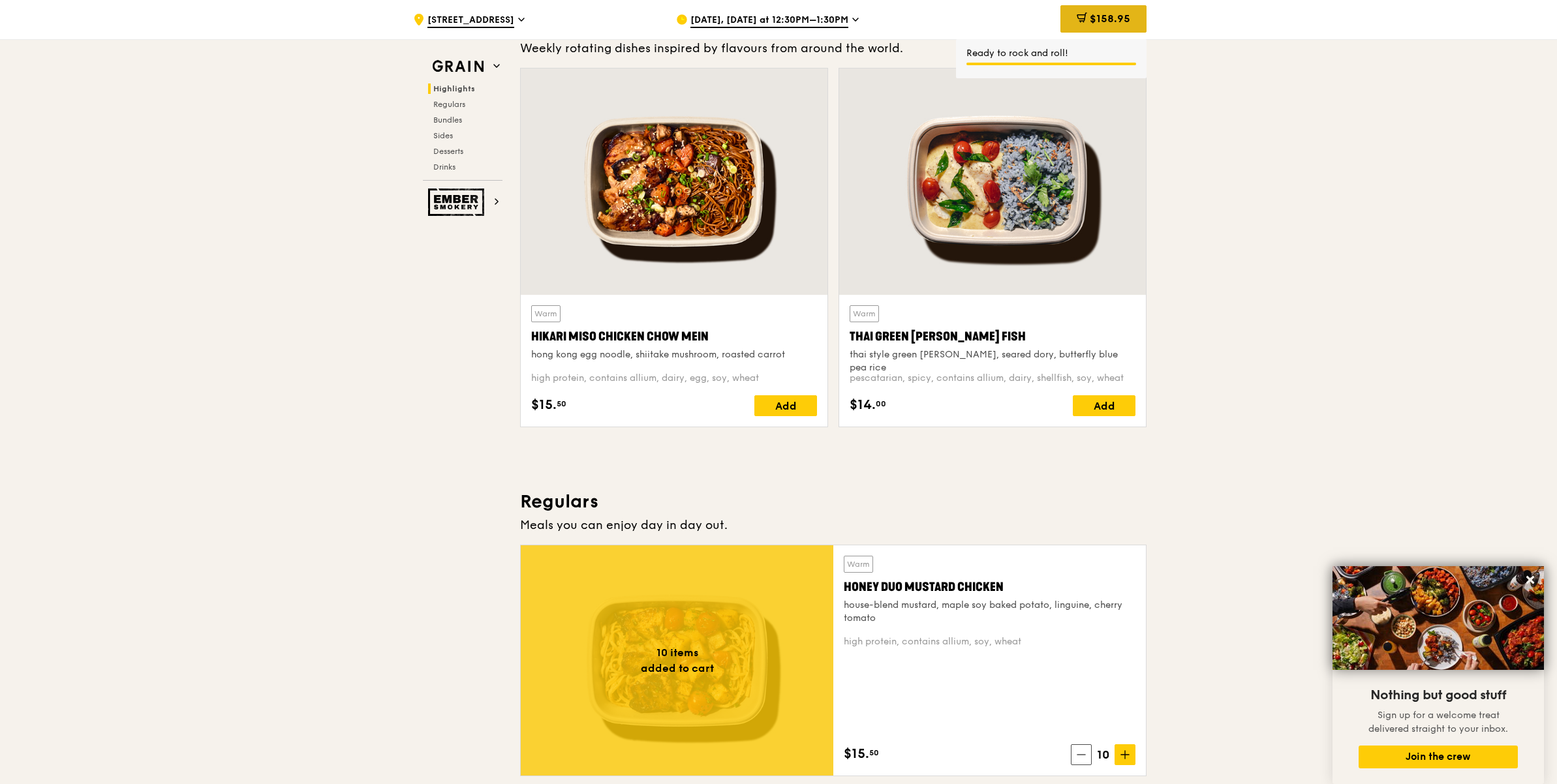
click at [1103, 22] on span "$158.95" at bounding box center [1110, 18] width 41 height 12
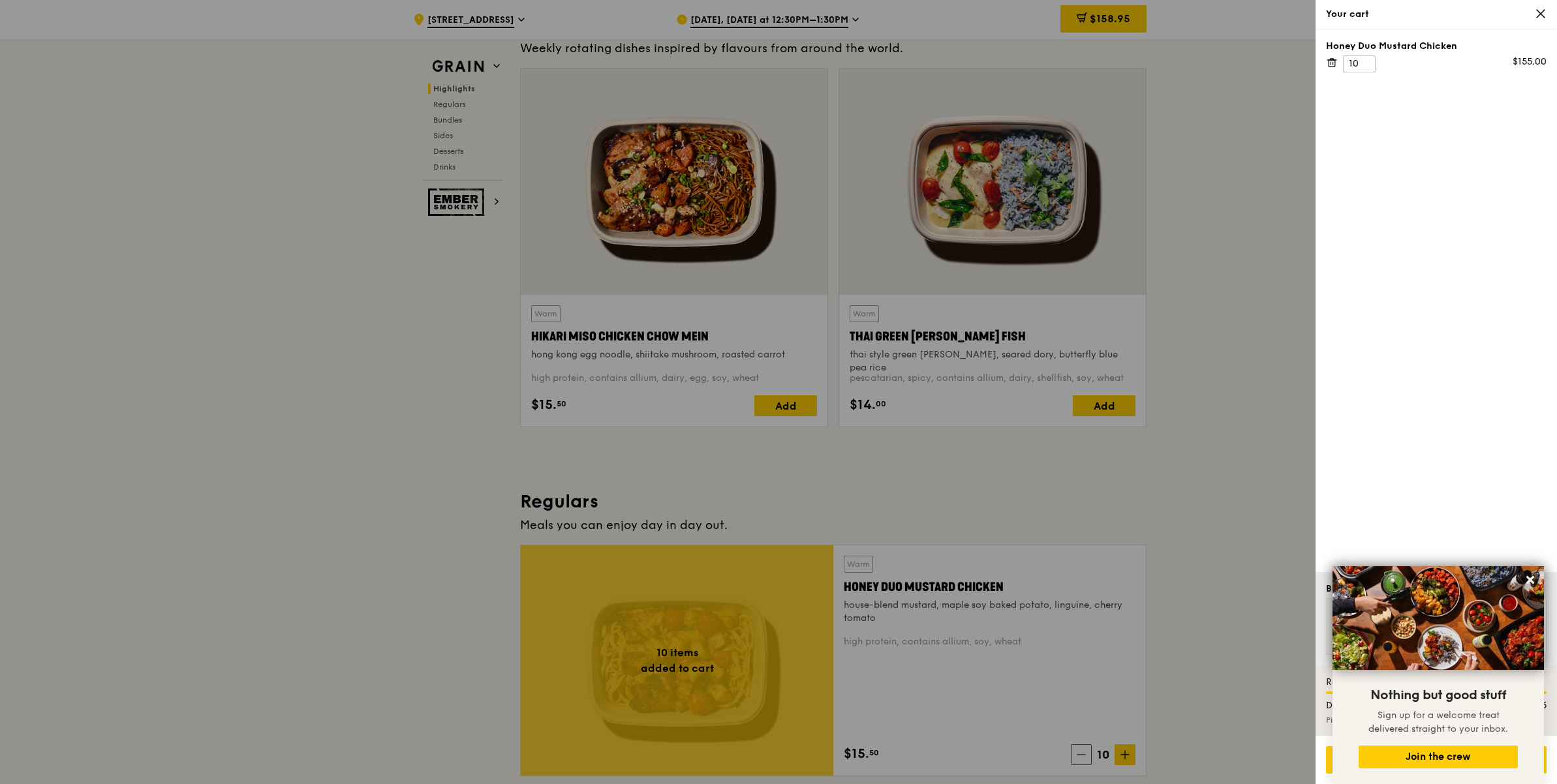
scroll to position [652, 0]
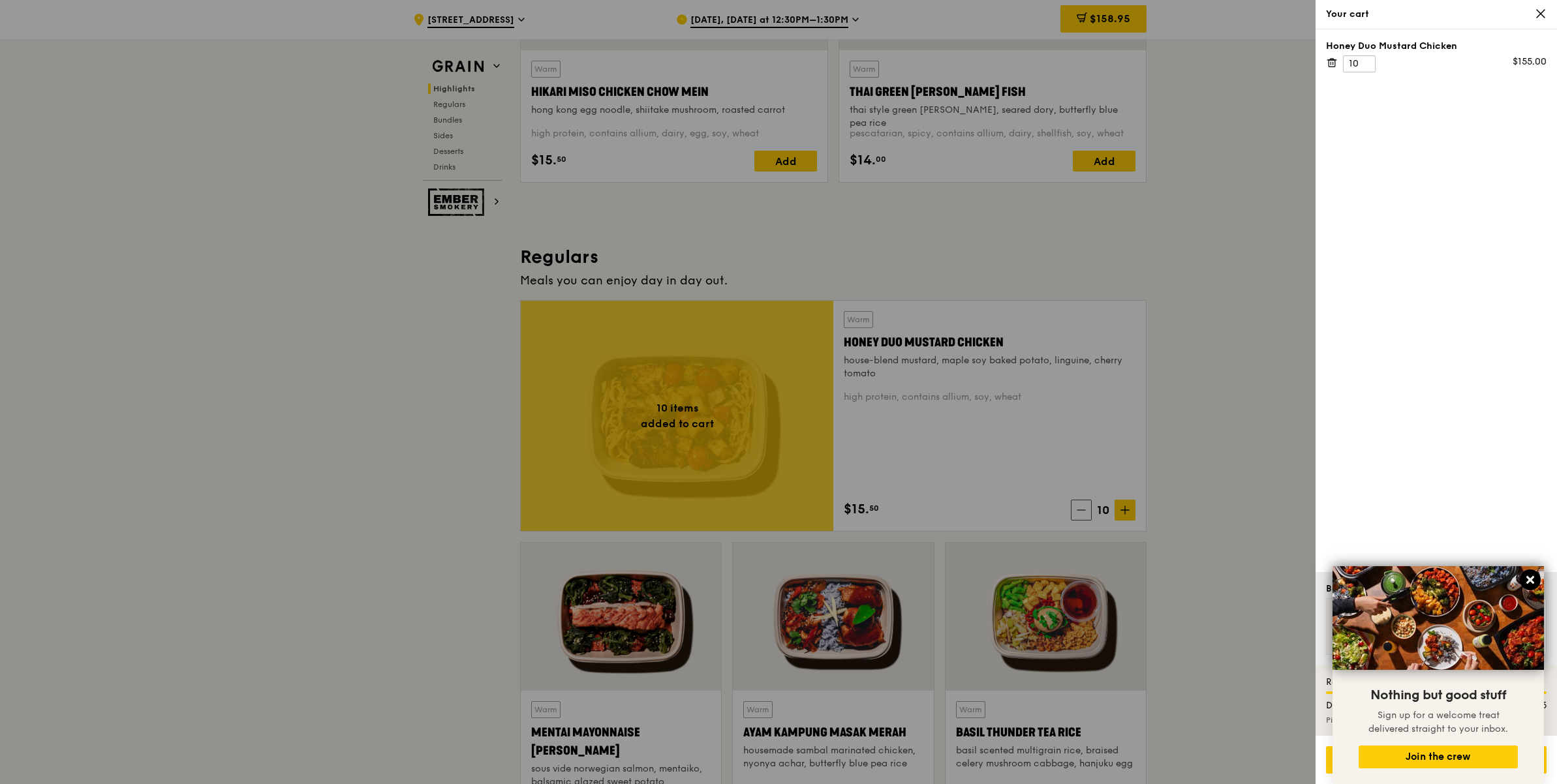
click at [1535, 579] on icon at bounding box center [1530, 580] width 12 height 12
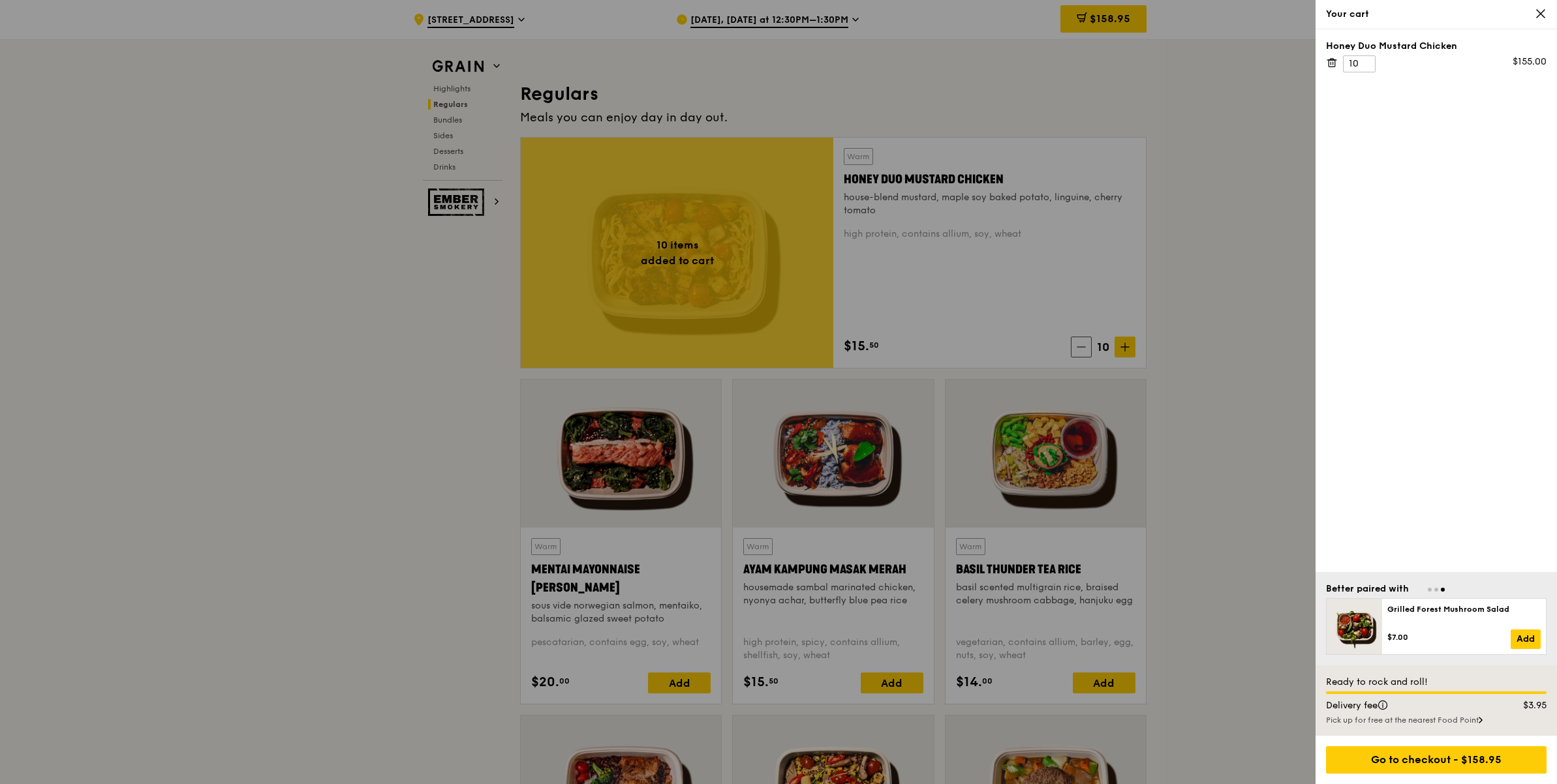
scroll to position [896, 0]
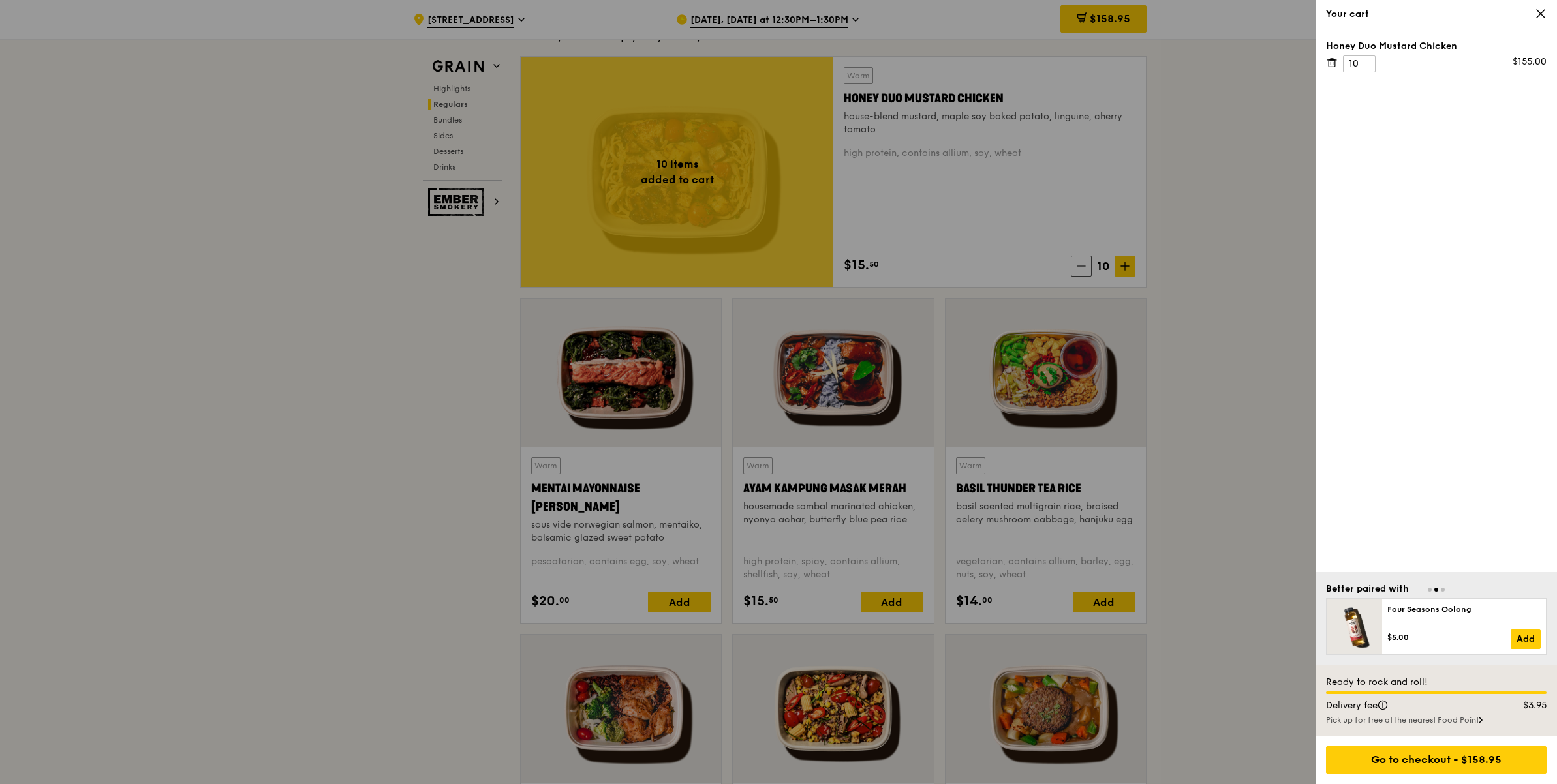
click at [1478, 724] on div "Pick up for free at the nearest Food Point" at bounding box center [1437, 720] width 221 height 10
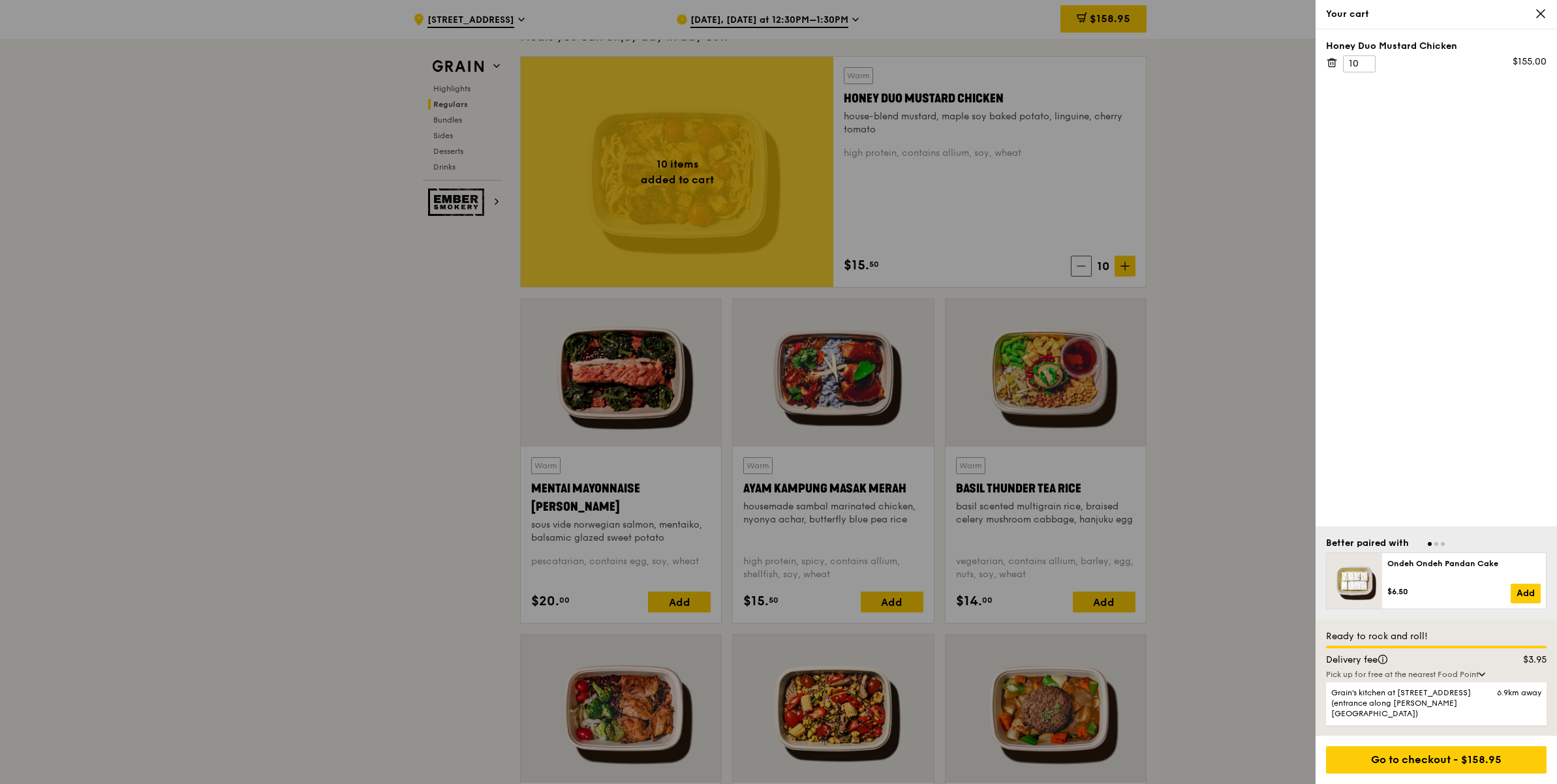
click at [1231, 483] on div at bounding box center [779, 392] width 1557 height 784
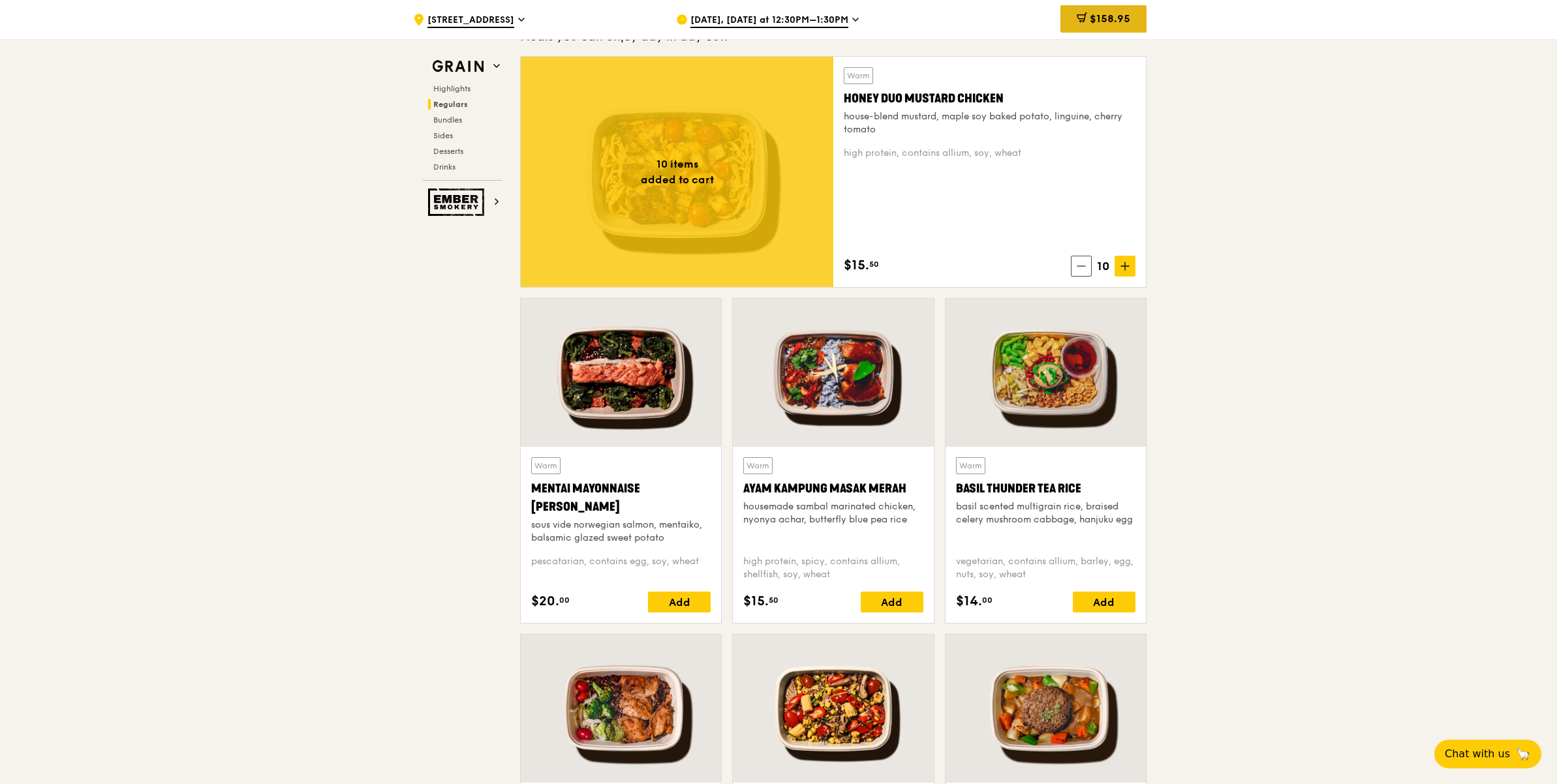
click at [1098, 12] on span "$158.95" at bounding box center [1110, 18] width 41 height 12
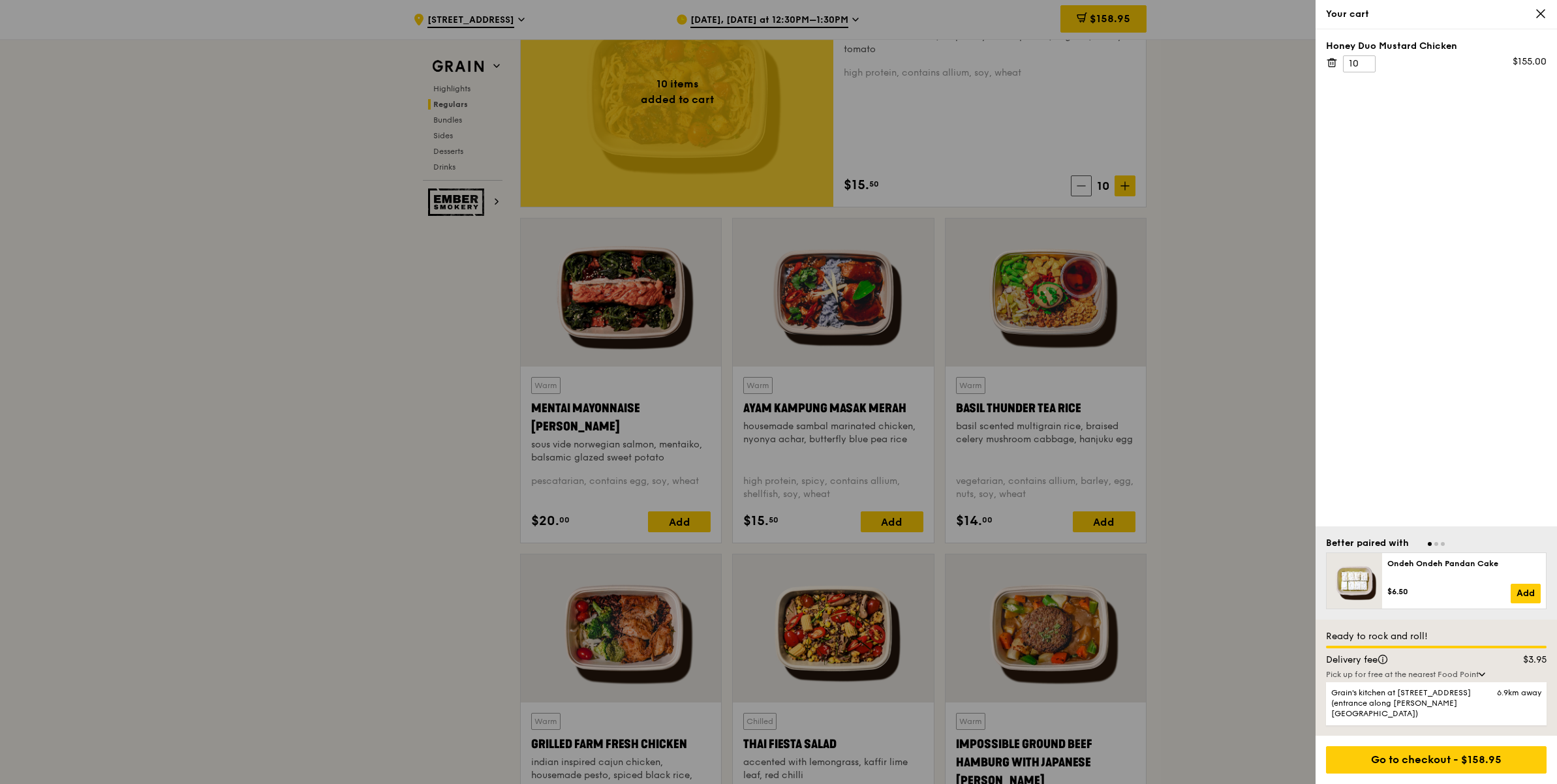
scroll to position [977, 0]
click at [1225, 487] on div at bounding box center [779, 392] width 1557 height 784
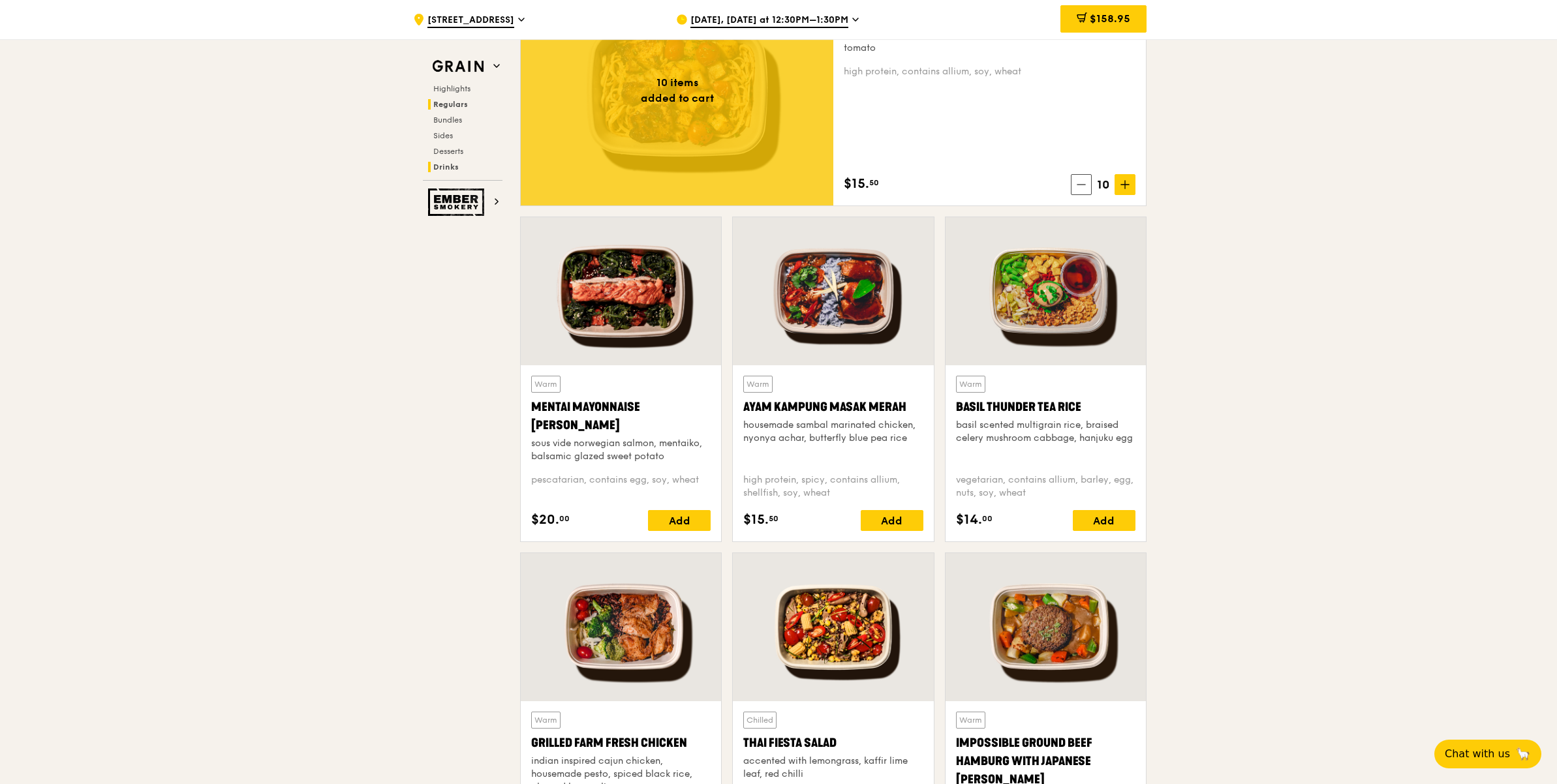
click at [445, 168] on span "Drinks" at bounding box center [445, 167] width 25 height 9
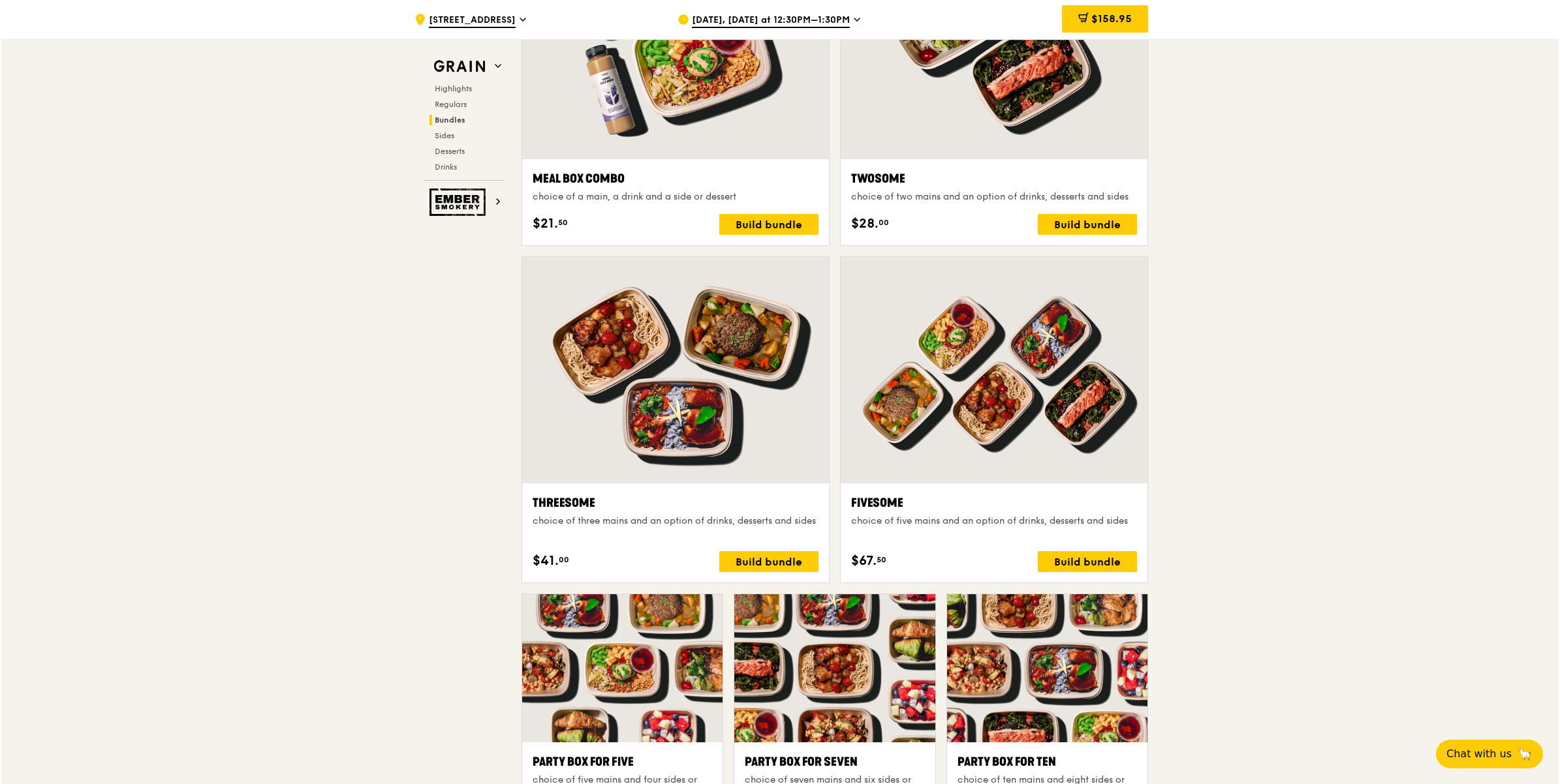
scroll to position [2055, 0]
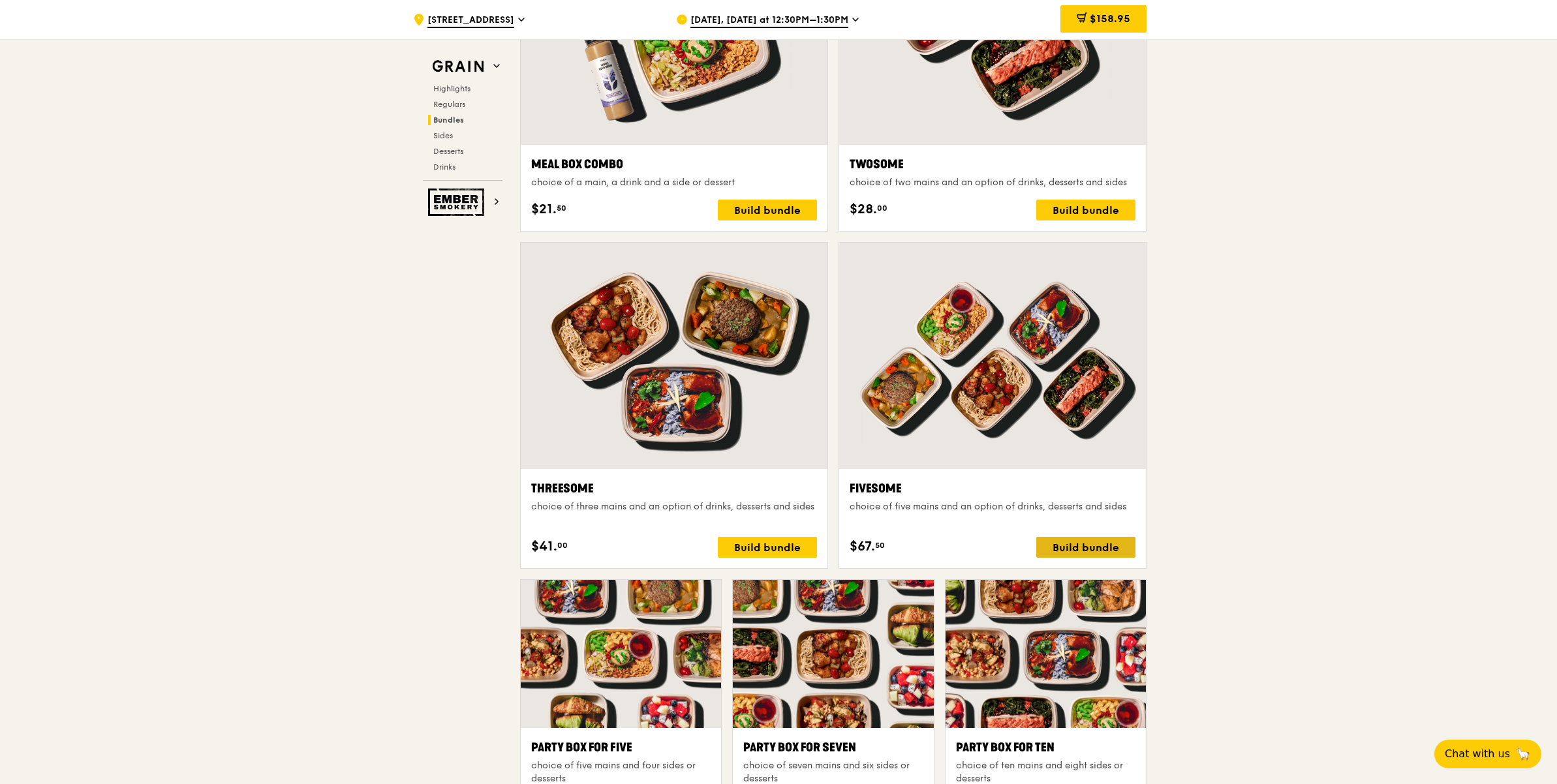
click at [1092, 543] on div "Build bundle" at bounding box center [1085, 547] width 99 height 21
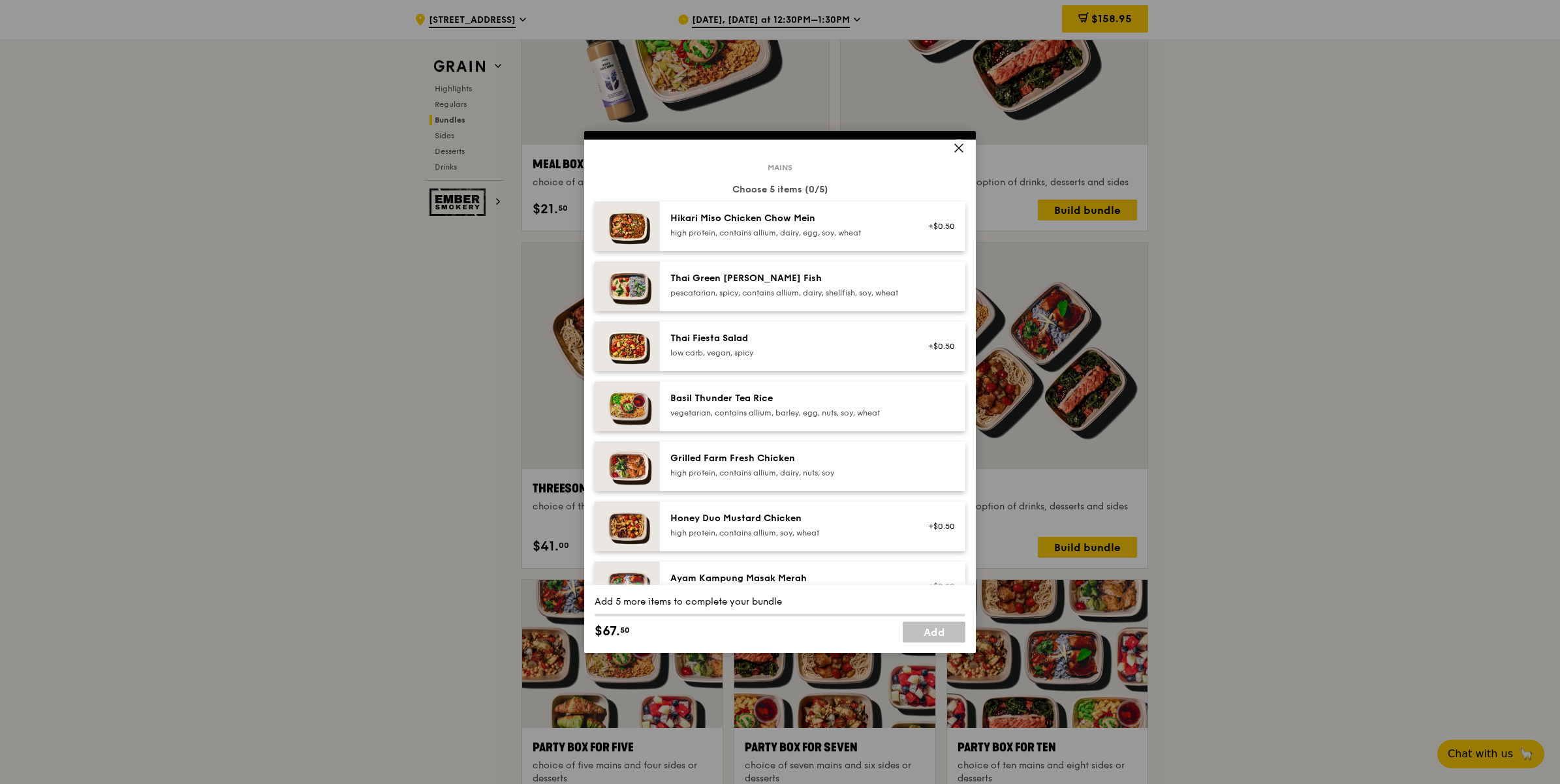
scroll to position [81, 0]
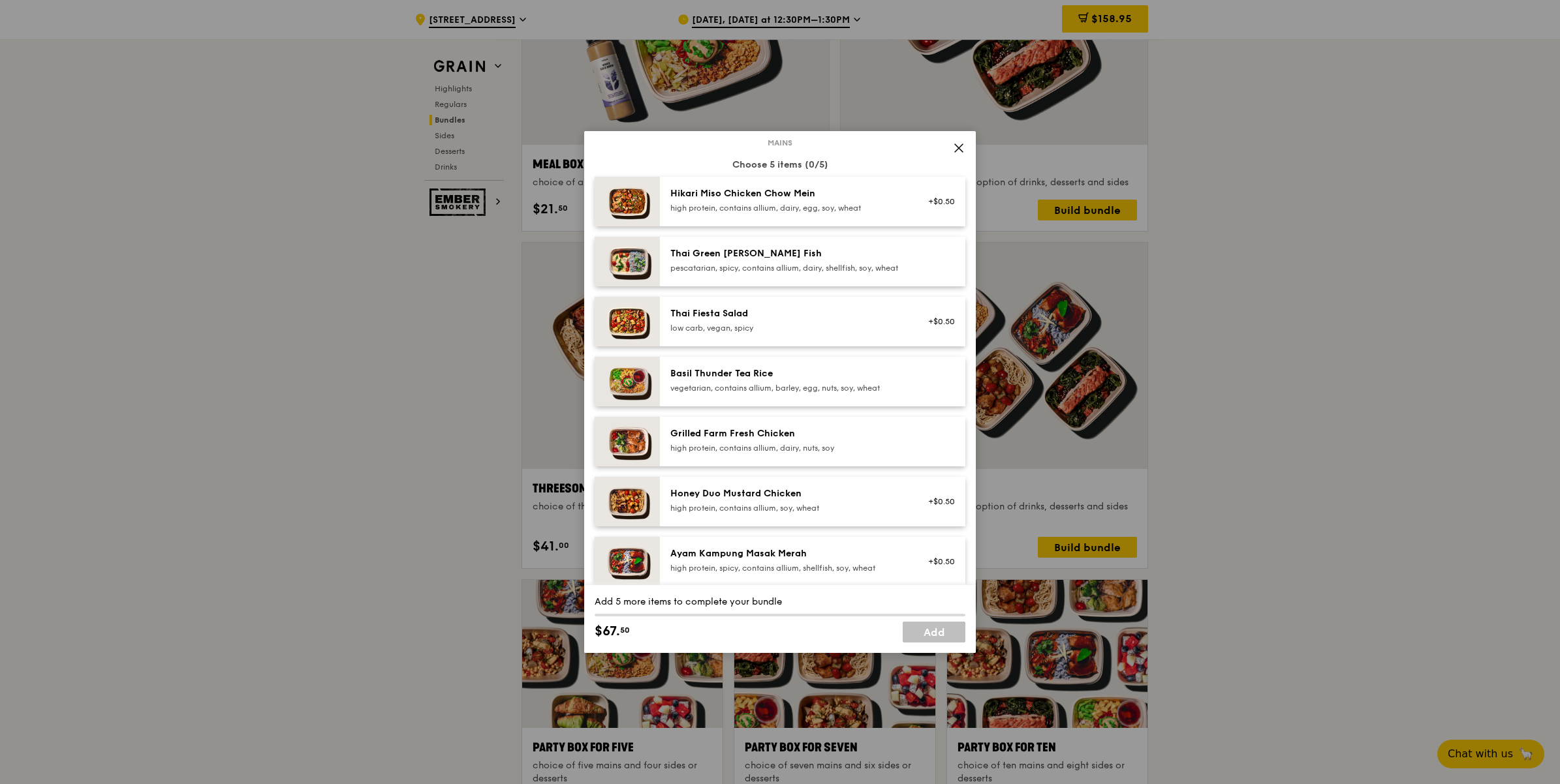
click at [744, 440] on div "Grilled Farm Fresh Chicken" at bounding box center [787, 434] width 234 height 13
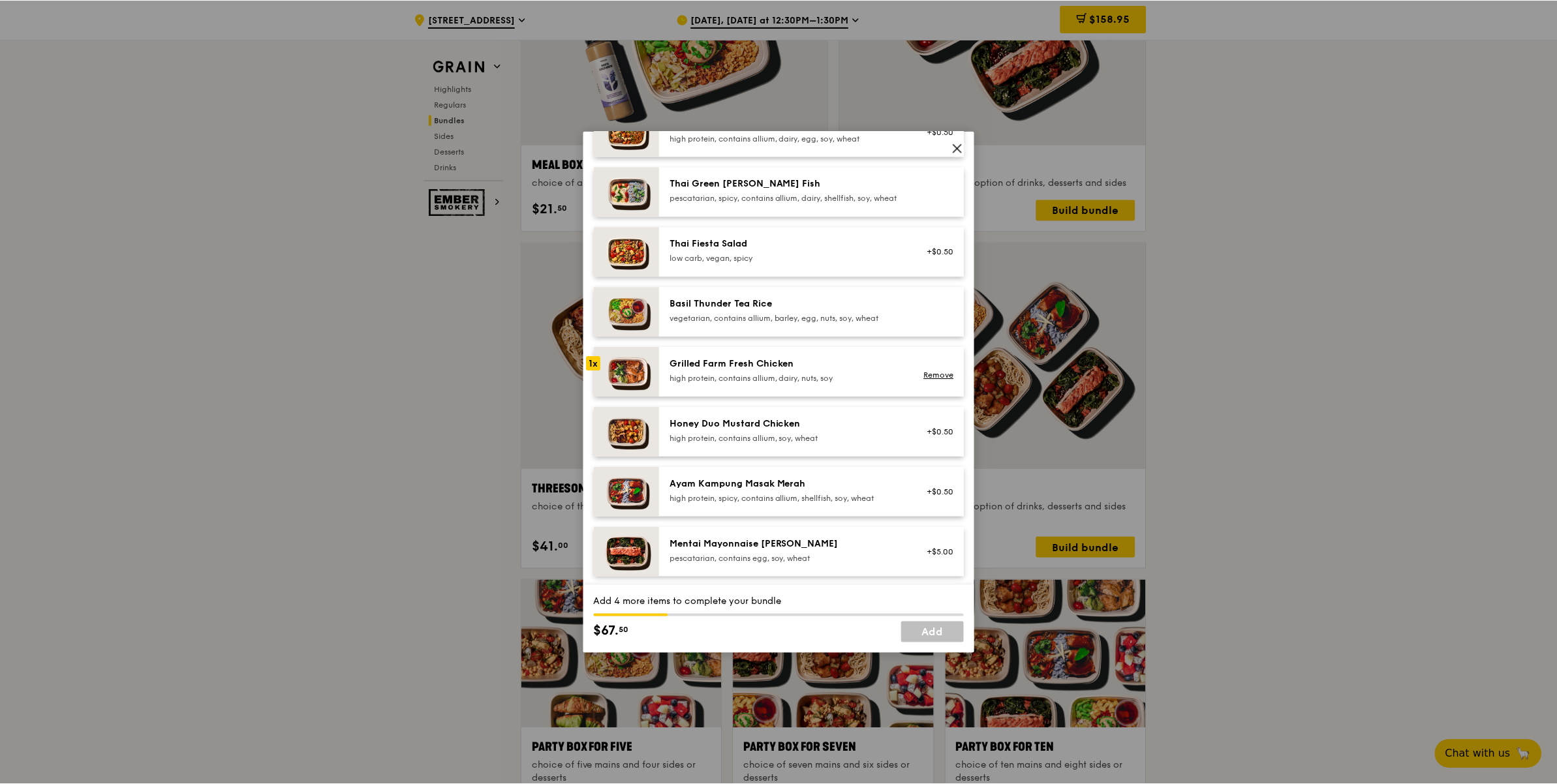
scroll to position [163, 0]
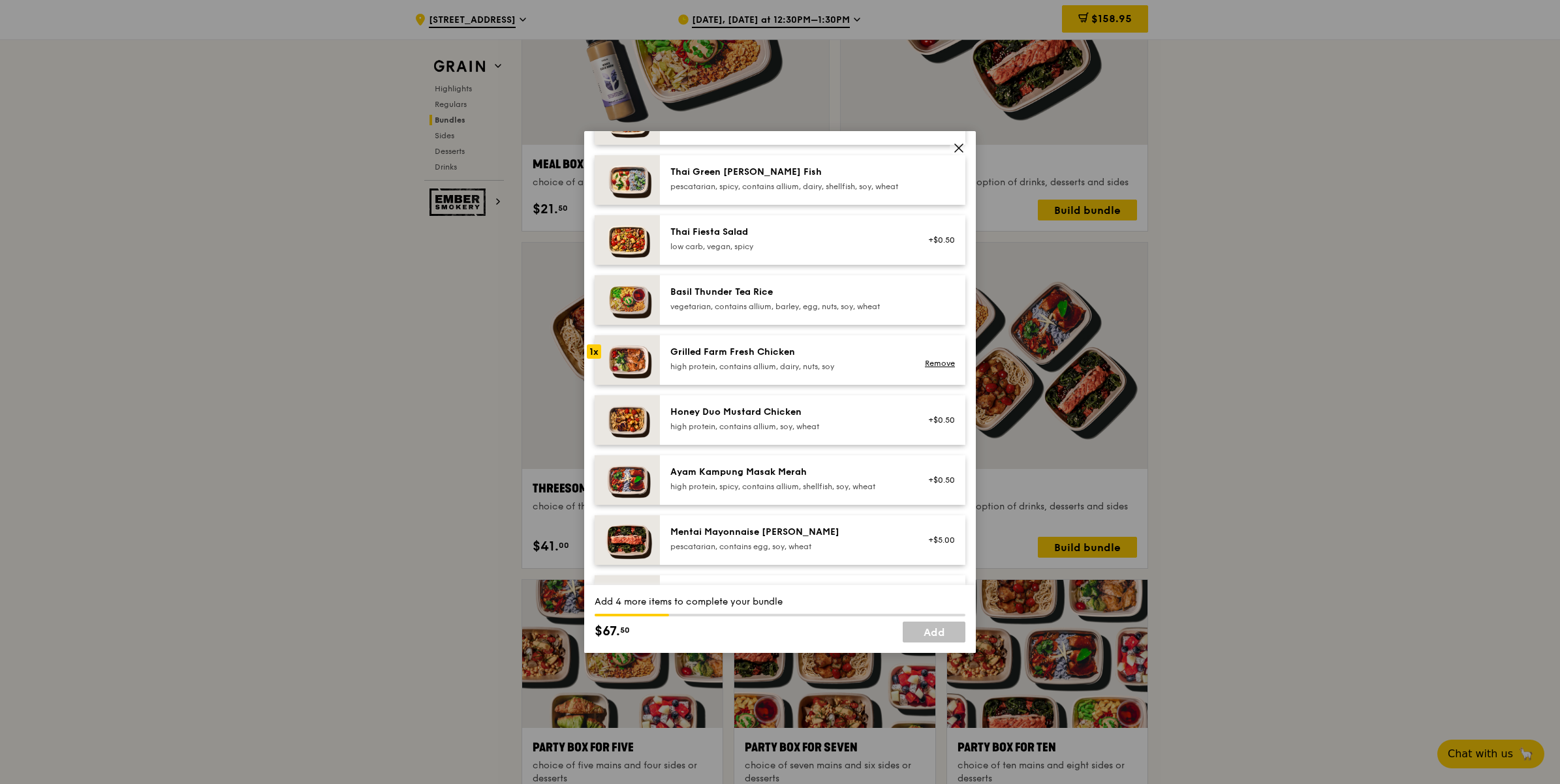
click at [780, 359] on div "Grilled Farm Fresh Chicken" at bounding box center [787, 352] width 234 height 13
click at [933, 632] on link "Add" at bounding box center [934, 632] width 62 height 21
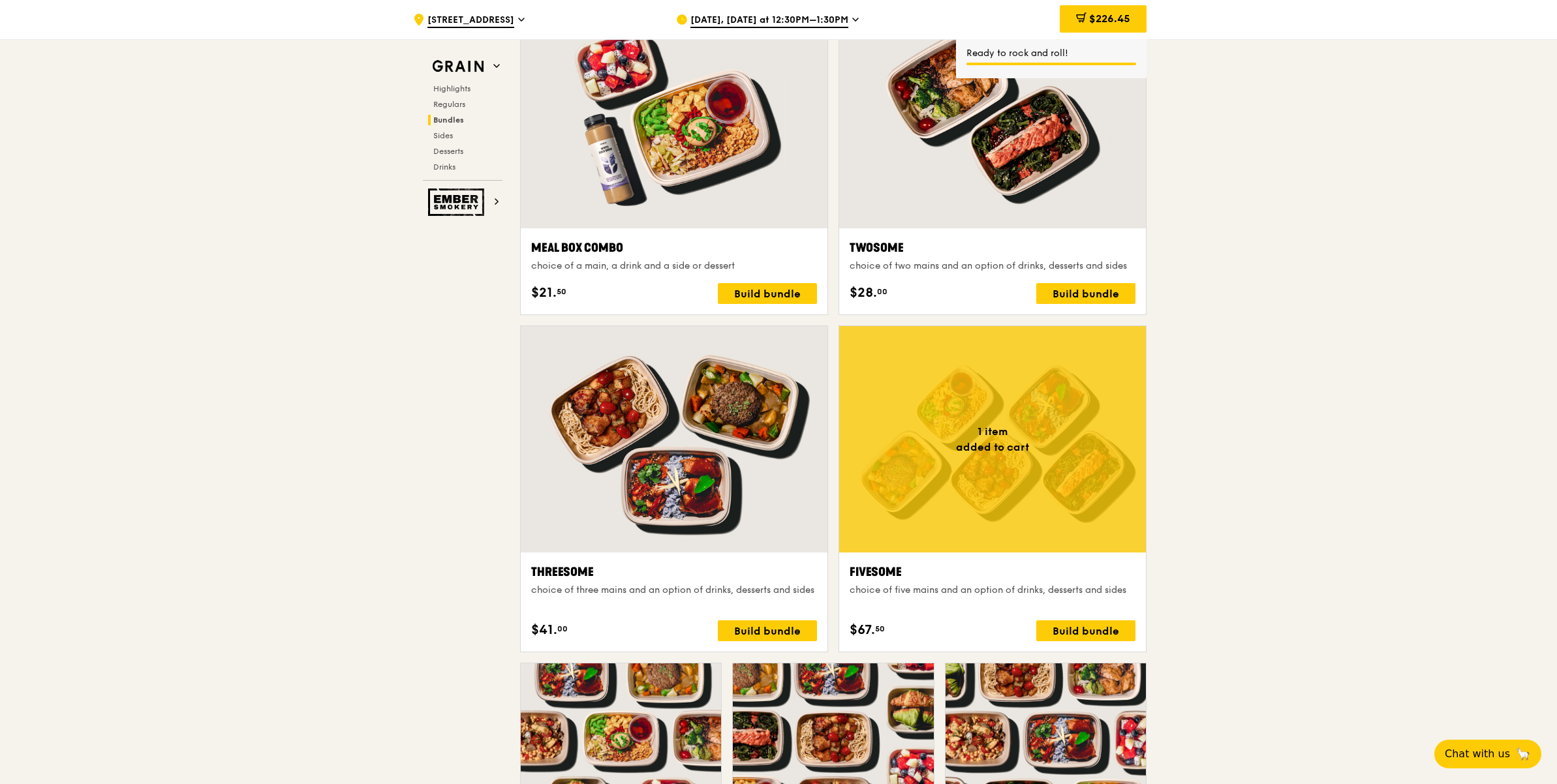
scroll to position [1973, 0]
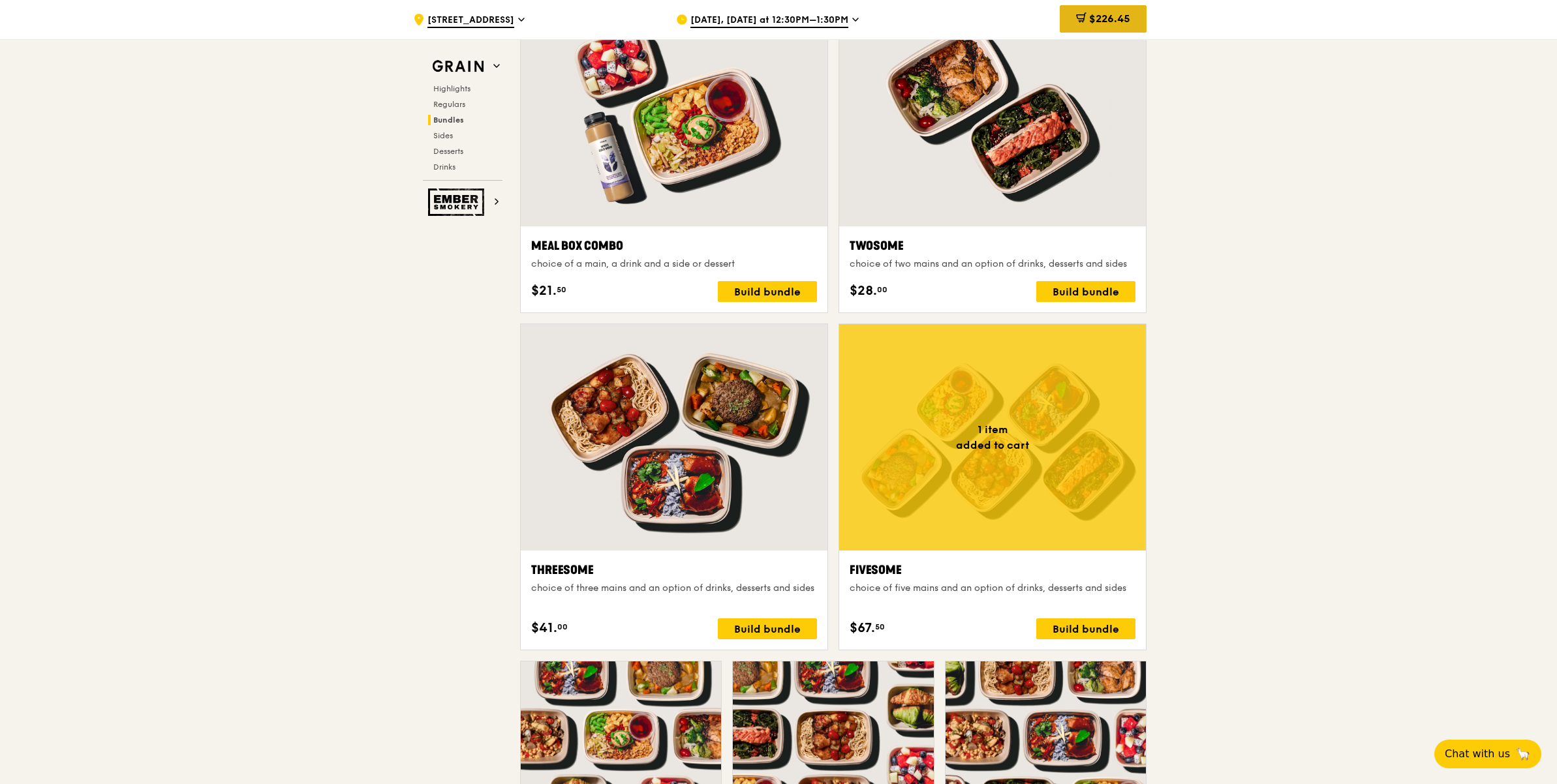
click at [1101, 15] on span "$226.45" at bounding box center [1109, 18] width 41 height 12
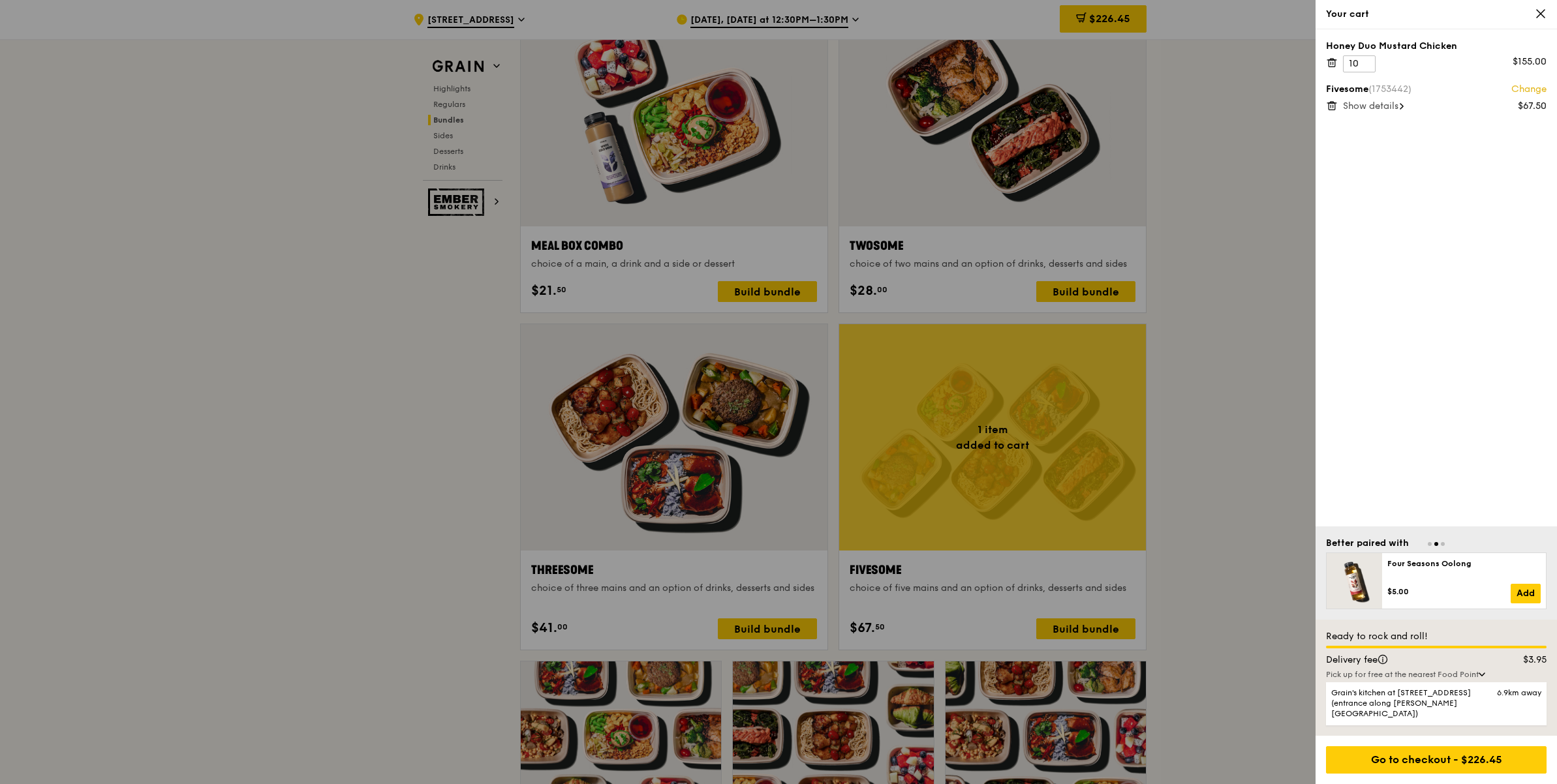
scroll to position [1729, 0]
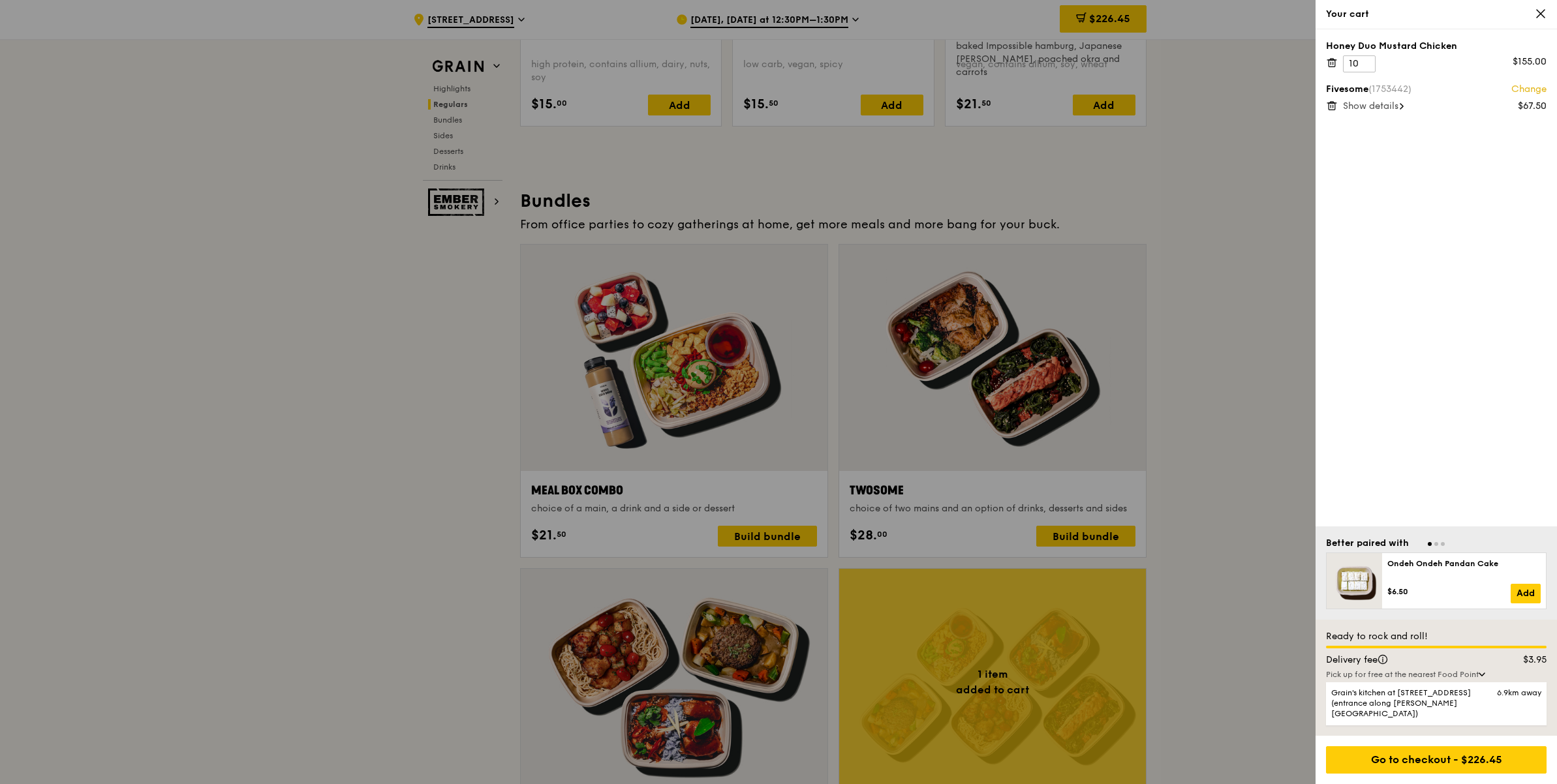
click at [1328, 60] on icon at bounding box center [1331, 60] width 9 height 0
click at [1394, 65] on span "Show details" at bounding box center [1371, 62] width 55 height 11
click at [1205, 569] on div at bounding box center [779, 392] width 1557 height 784
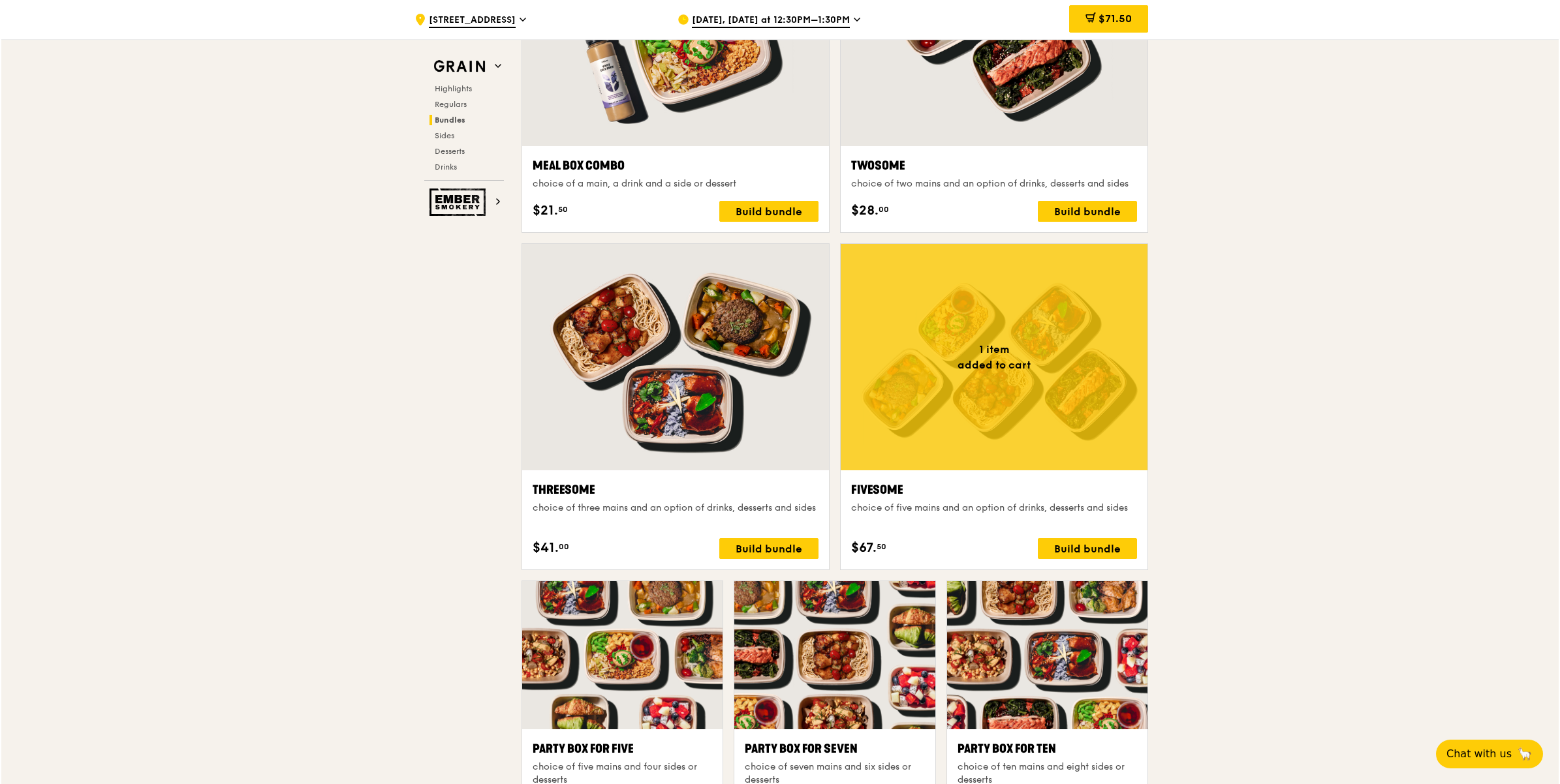
scroll to position [2055, 0]
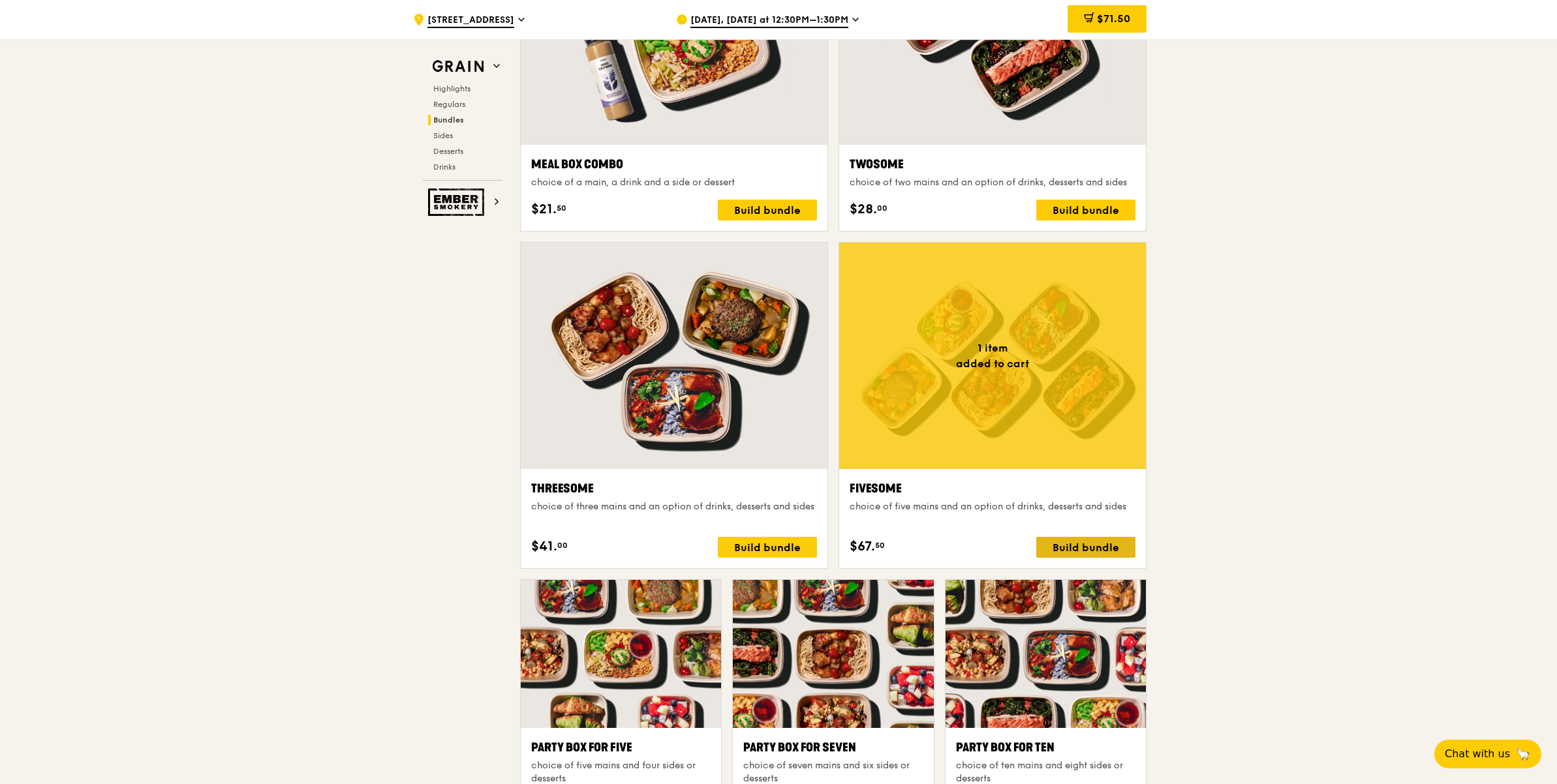
click at [1054, 556] on div "Build bundle" at bounding box center [1085, 547] width 99 height 21
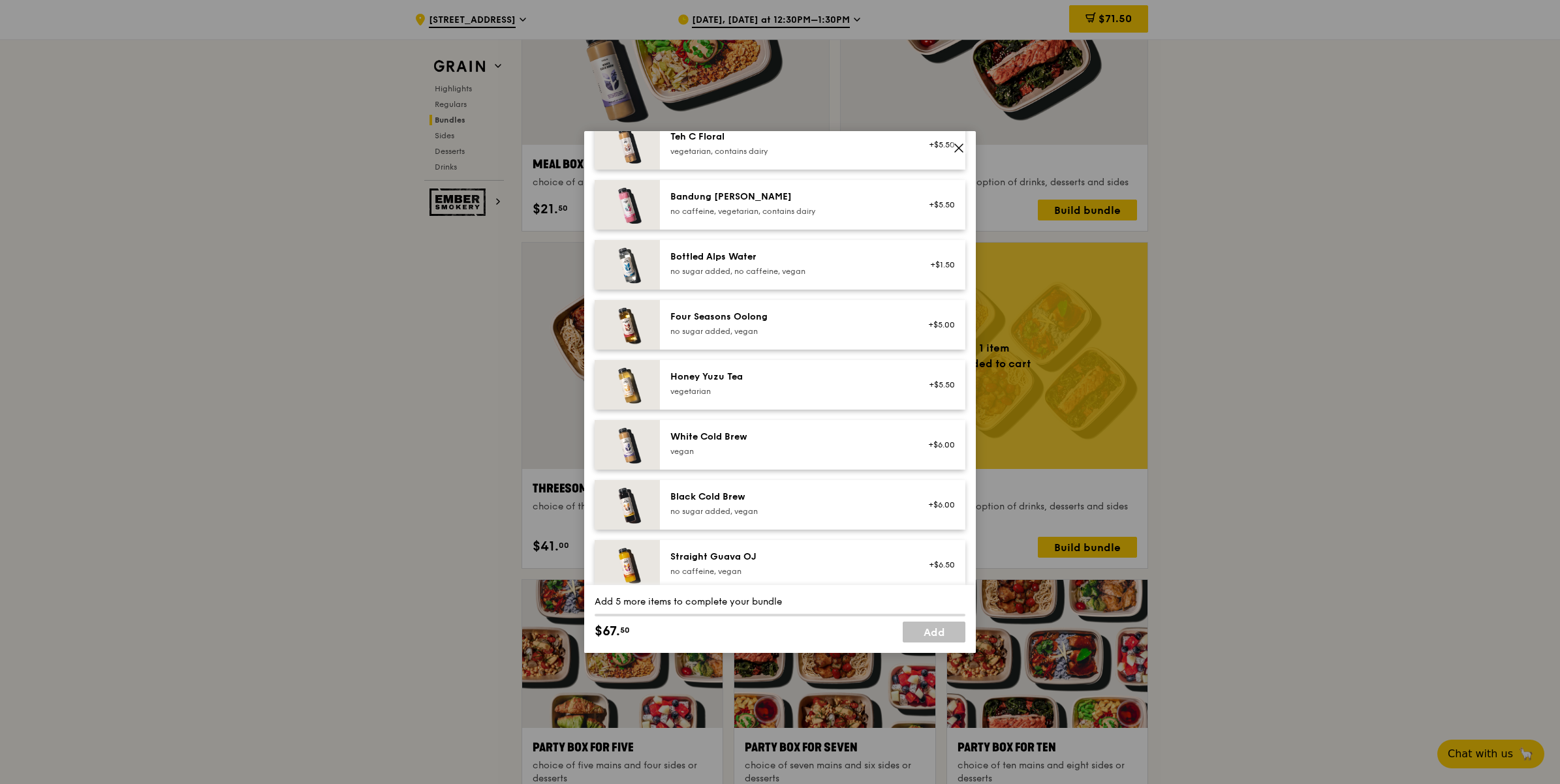
scroll to position [1411, 0]
click at [747, 453] on div "vegan" at bounding box center [787, 447] width 234 height 10
click at [770, 453] on div "vegan" at bounding box center [787, 447] width 234 height 10
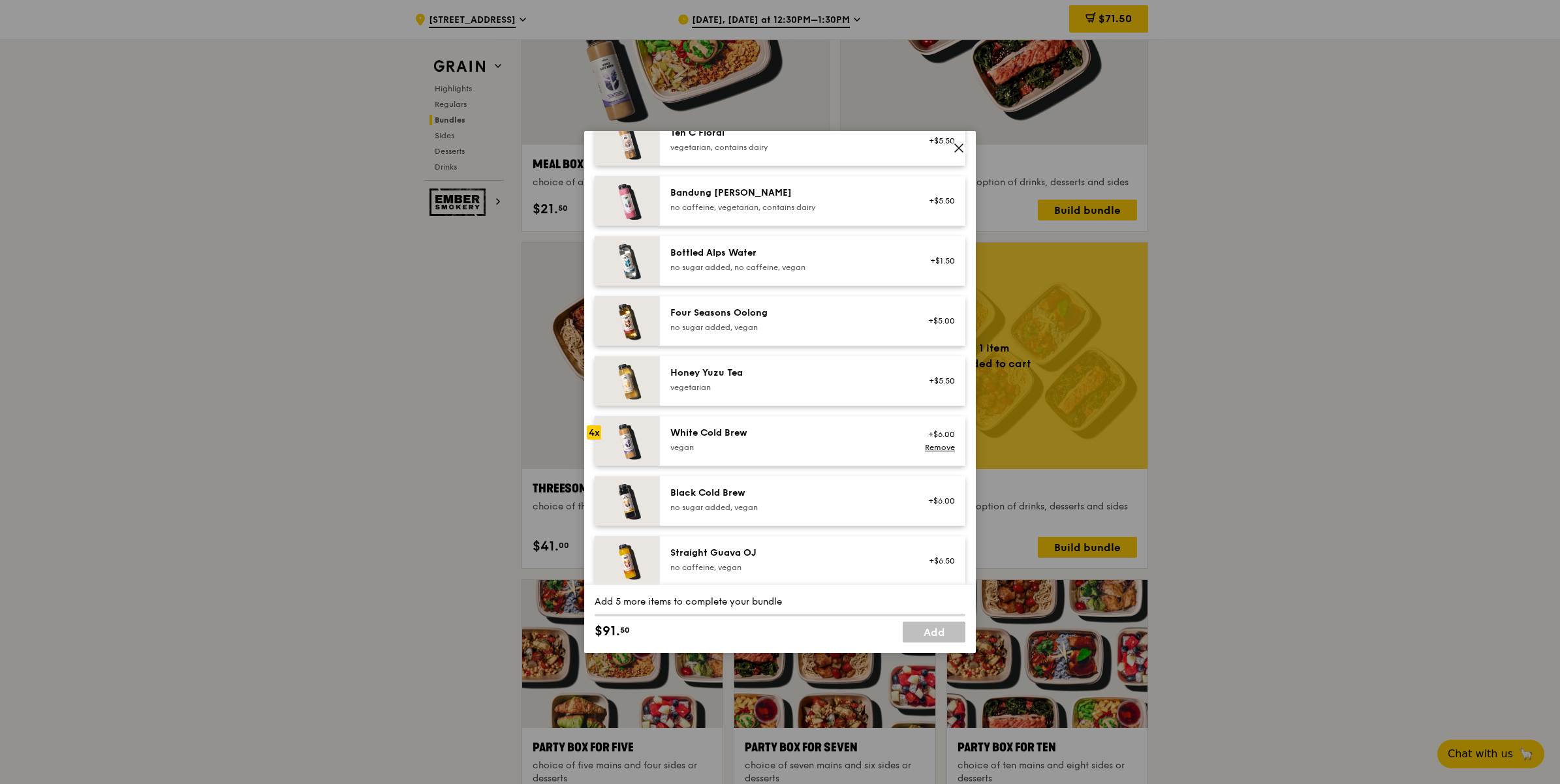
click at [770, 453] on div "vegan" at bounding box center [787, 447] width 234 height 10
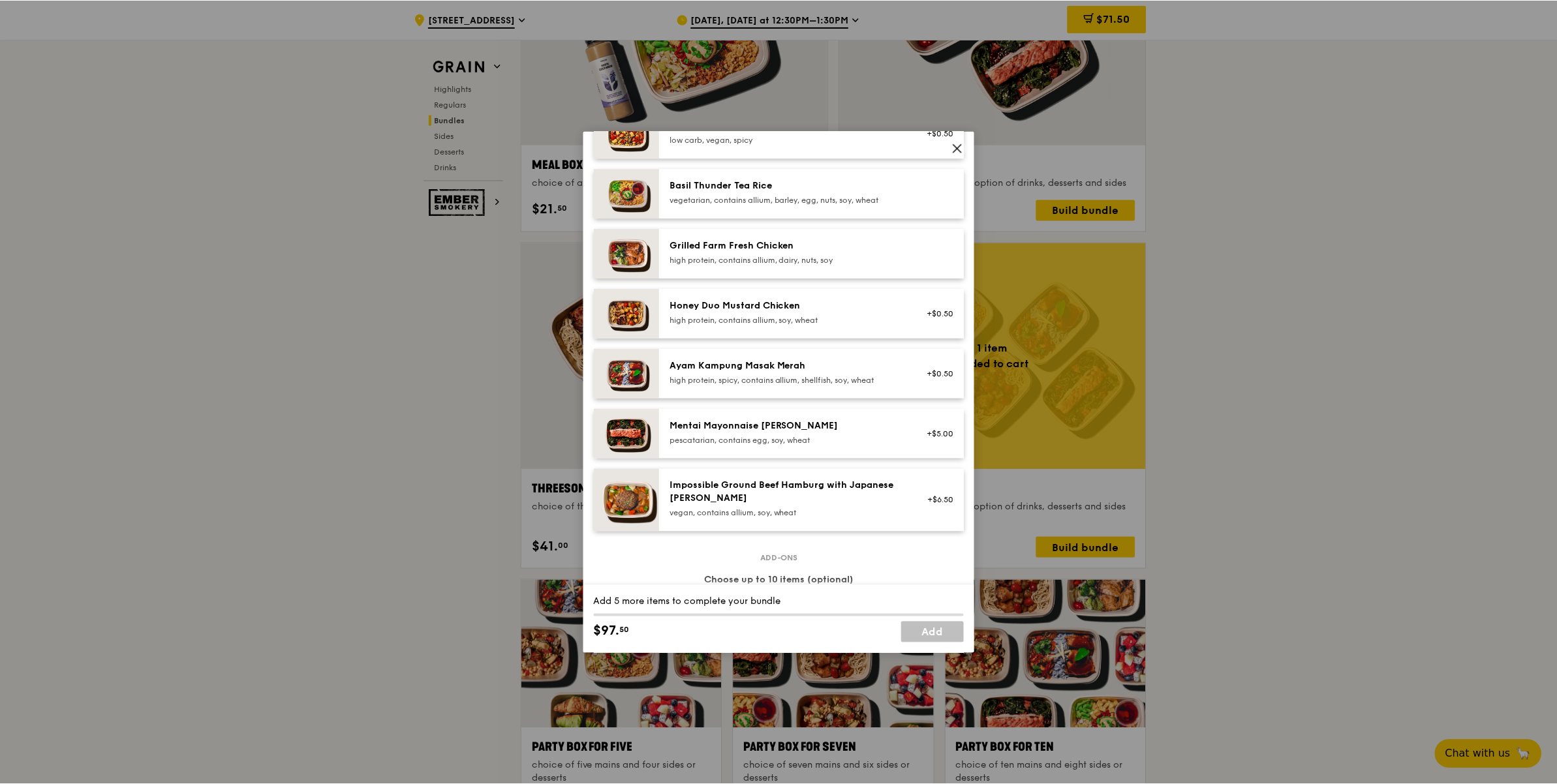
scroll to position [25, 0]
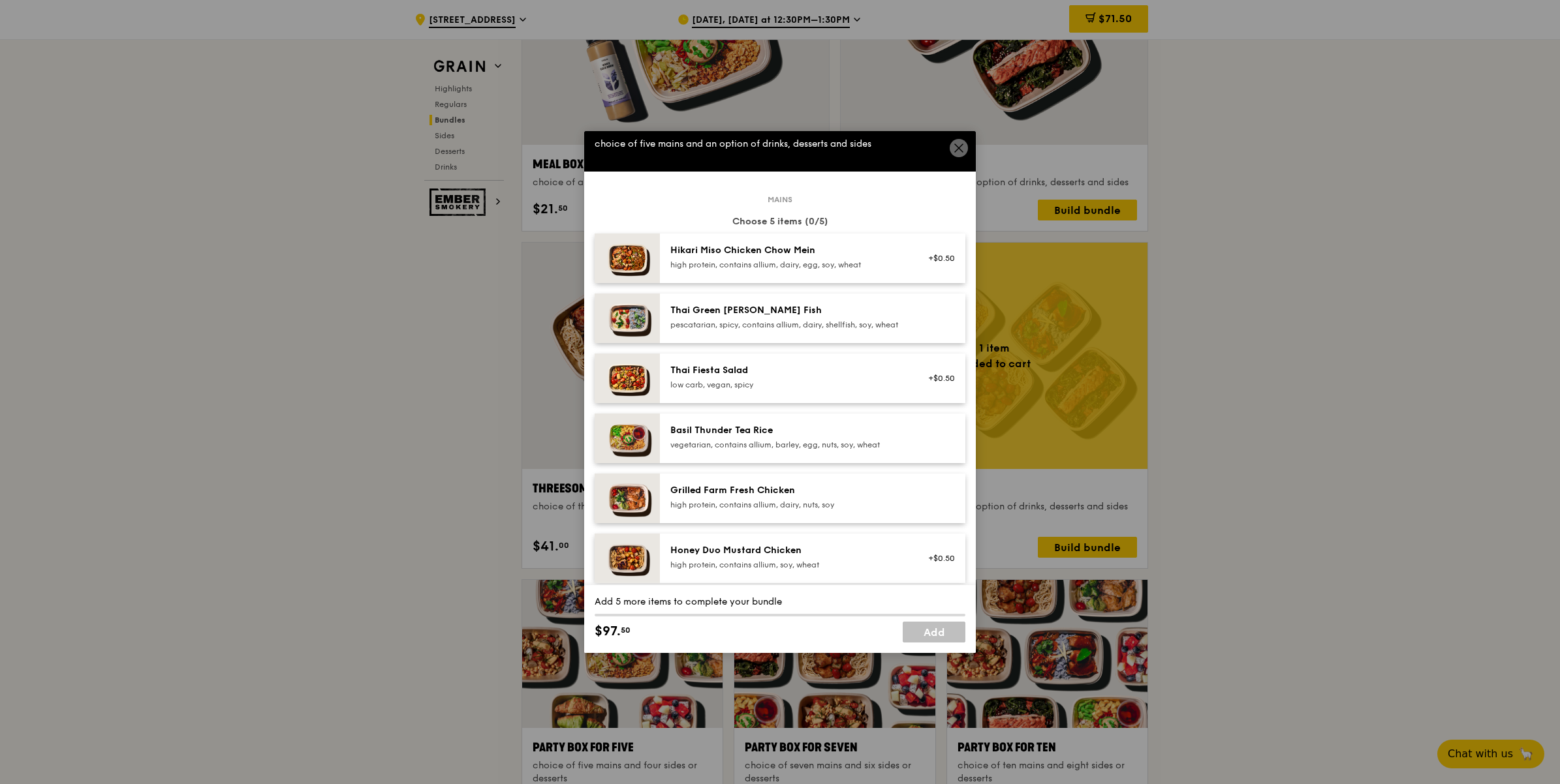
click at [809, 508] on div "Grilled Farm Fresh Chicken high protein, contains allium, dairy, nuts, soy" at bounding box center [787, 497] width 234 height 26
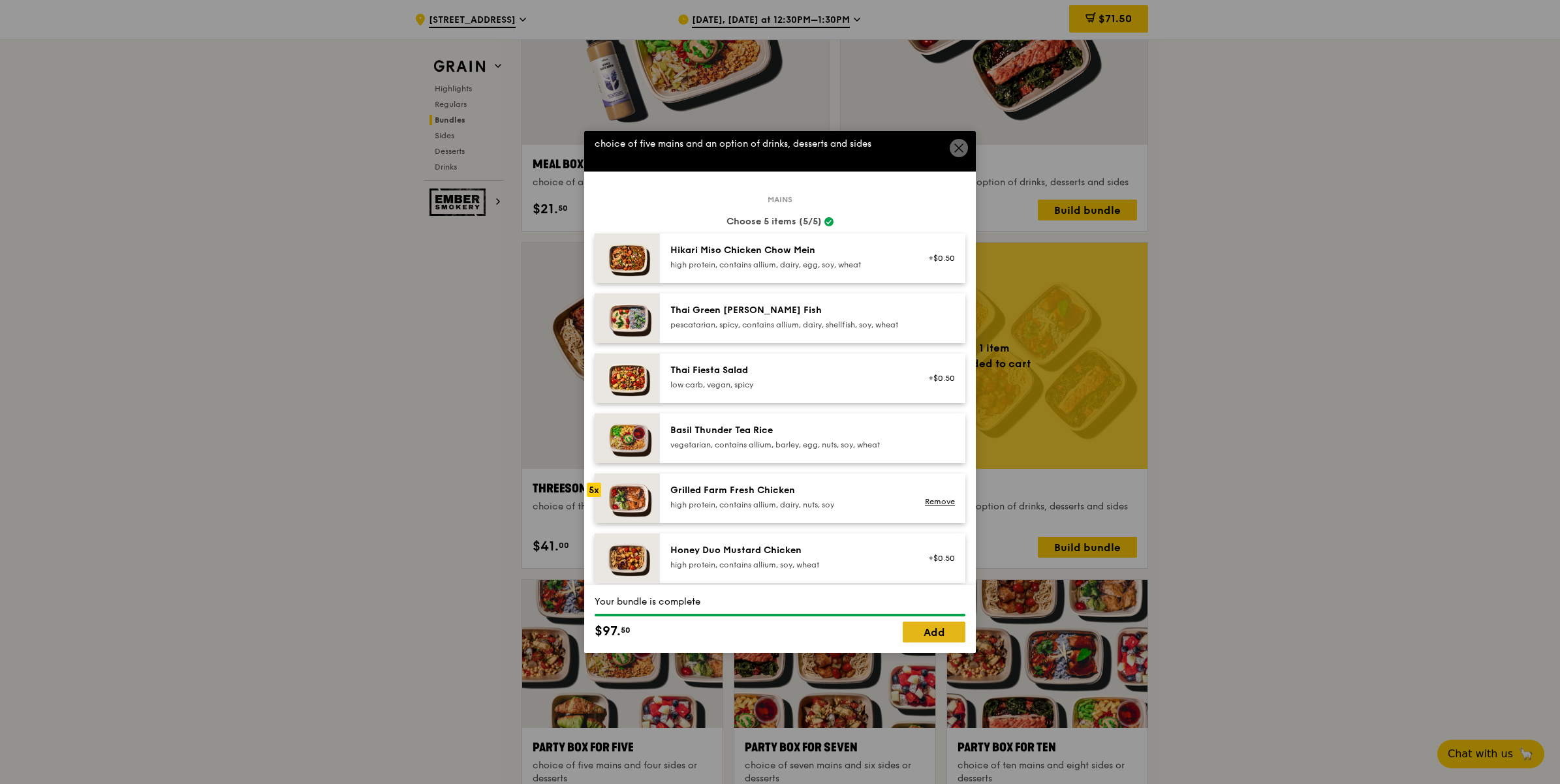
click at [947, 637] on link "Add" at bounding box center [934, 632] width 62 height 21
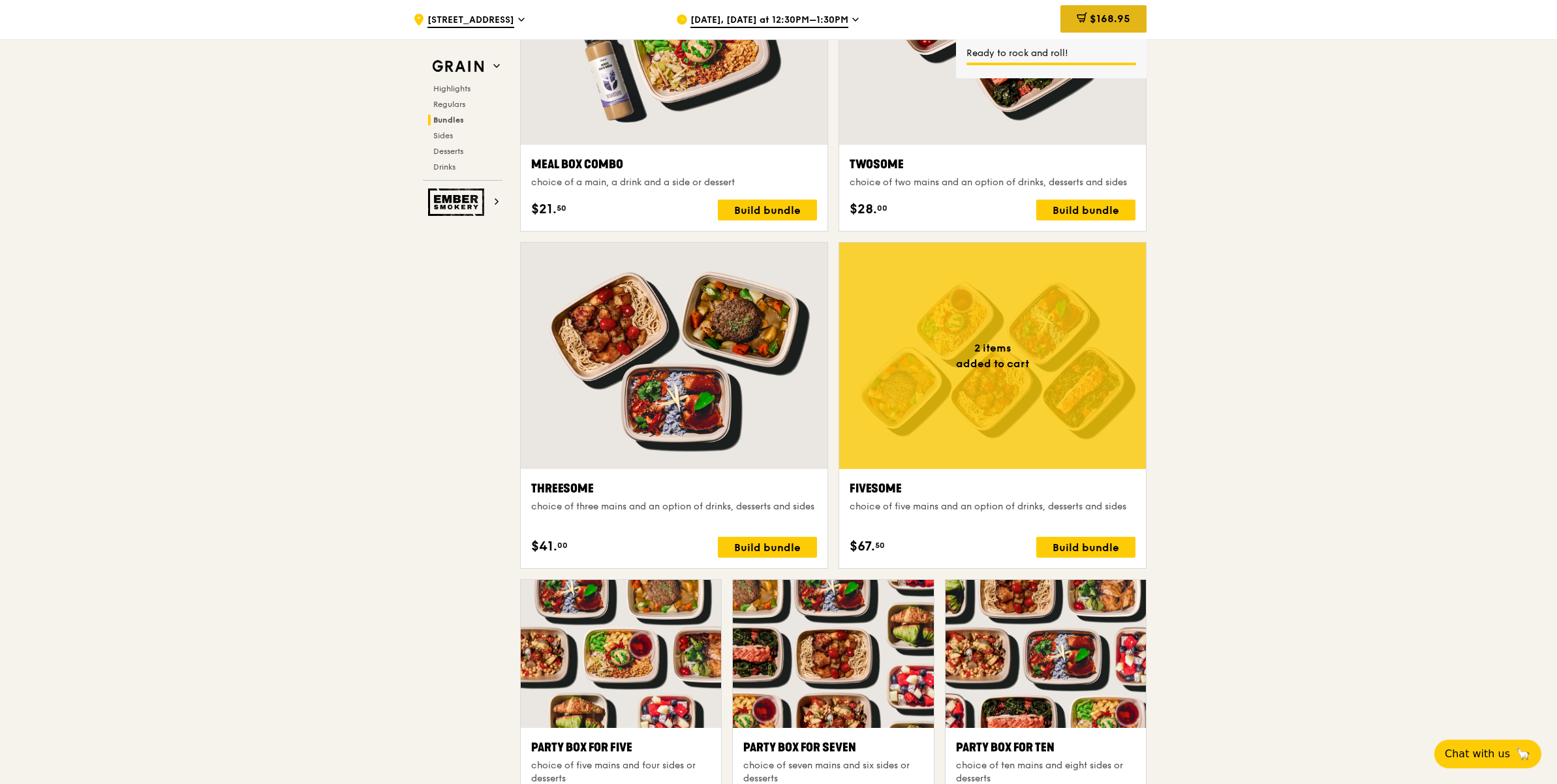
click at [1078, 18] on icon at bounding box center [1081, 17] width 8 height 4
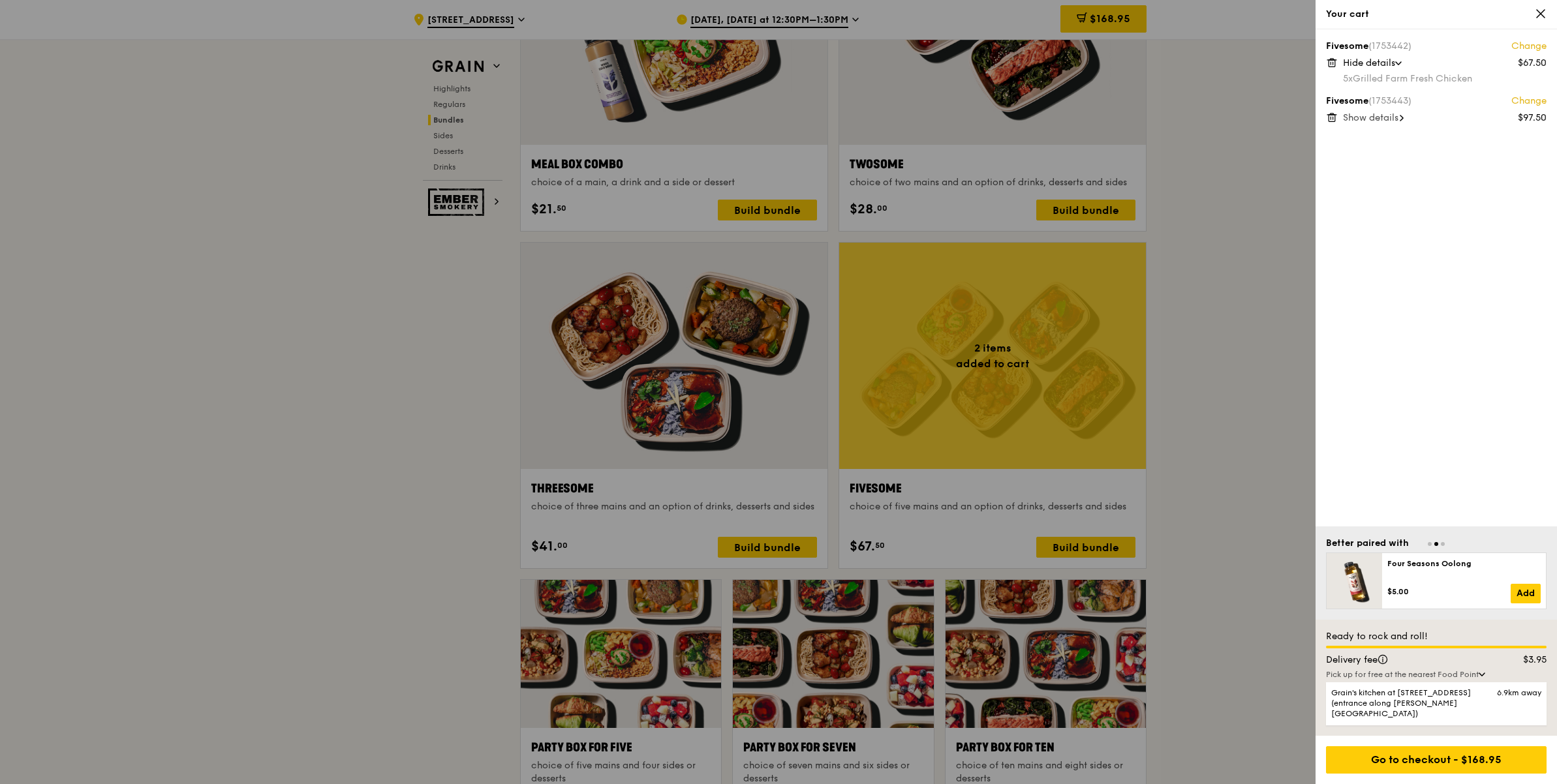
click at [1334, 62] on icon at bounding box center [1334, 63] width 0 height 3
click at [1374, 68] on div "Show details" at bounding box center [1445, 63] width 204 height 13
click at [1209, 214] on div at bounding box center [779, 392] width 1557 height 784
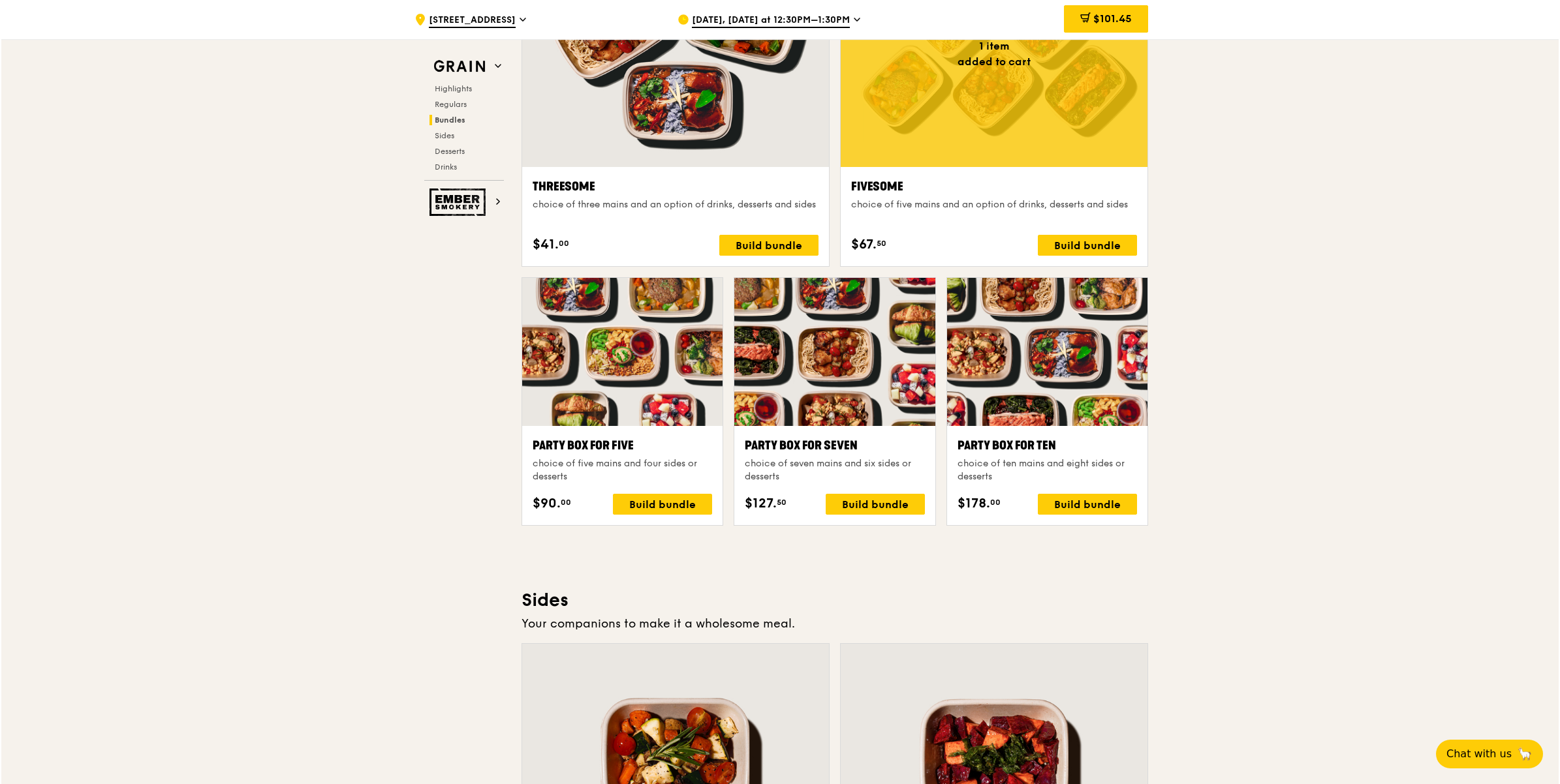
scroll to position [2217, 0]
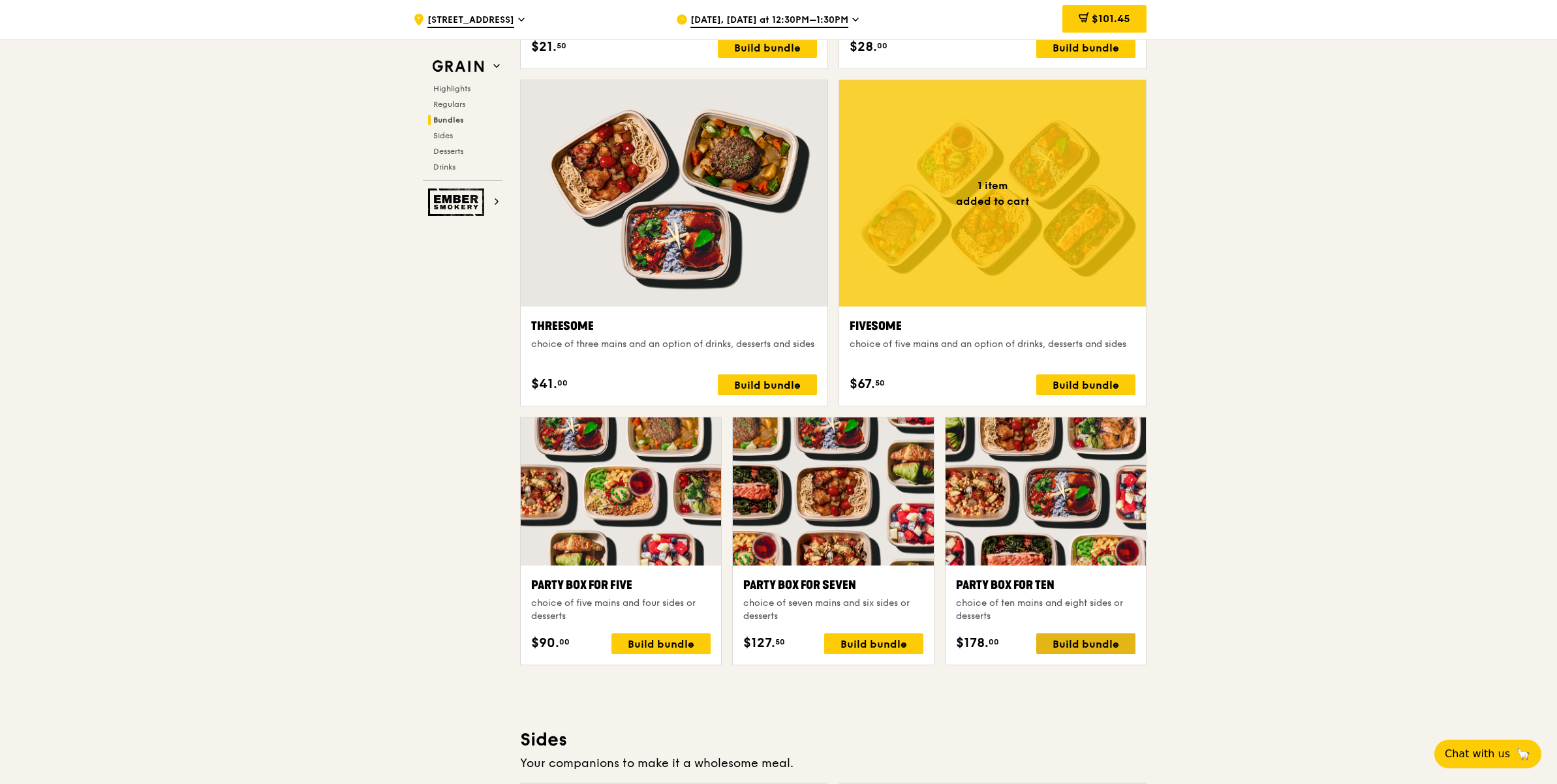
click at [1092, 639] on div "Build bundle" at bounding box center [1085, 643] width 99 height 21
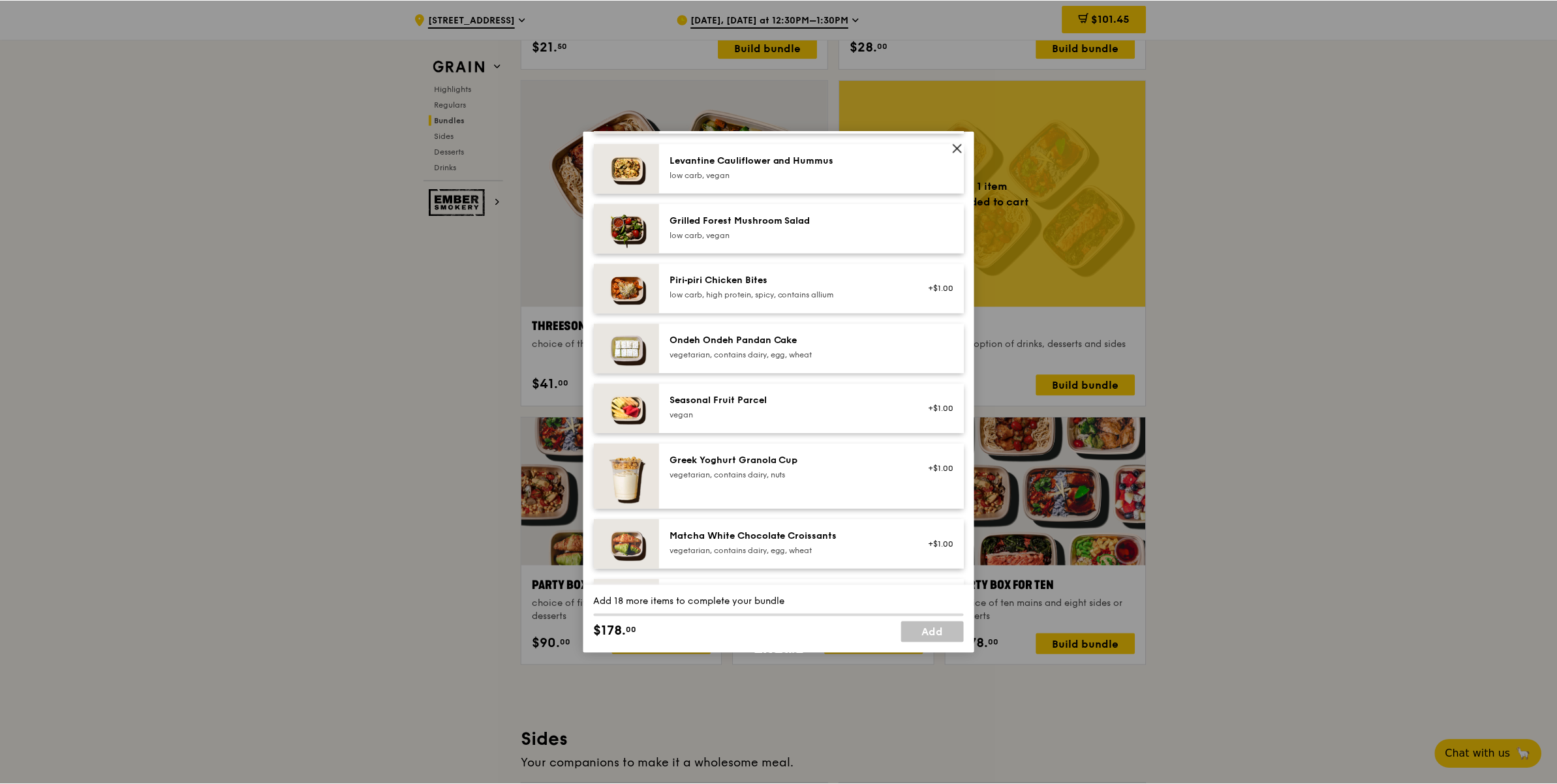
scroll to position [841, 0]
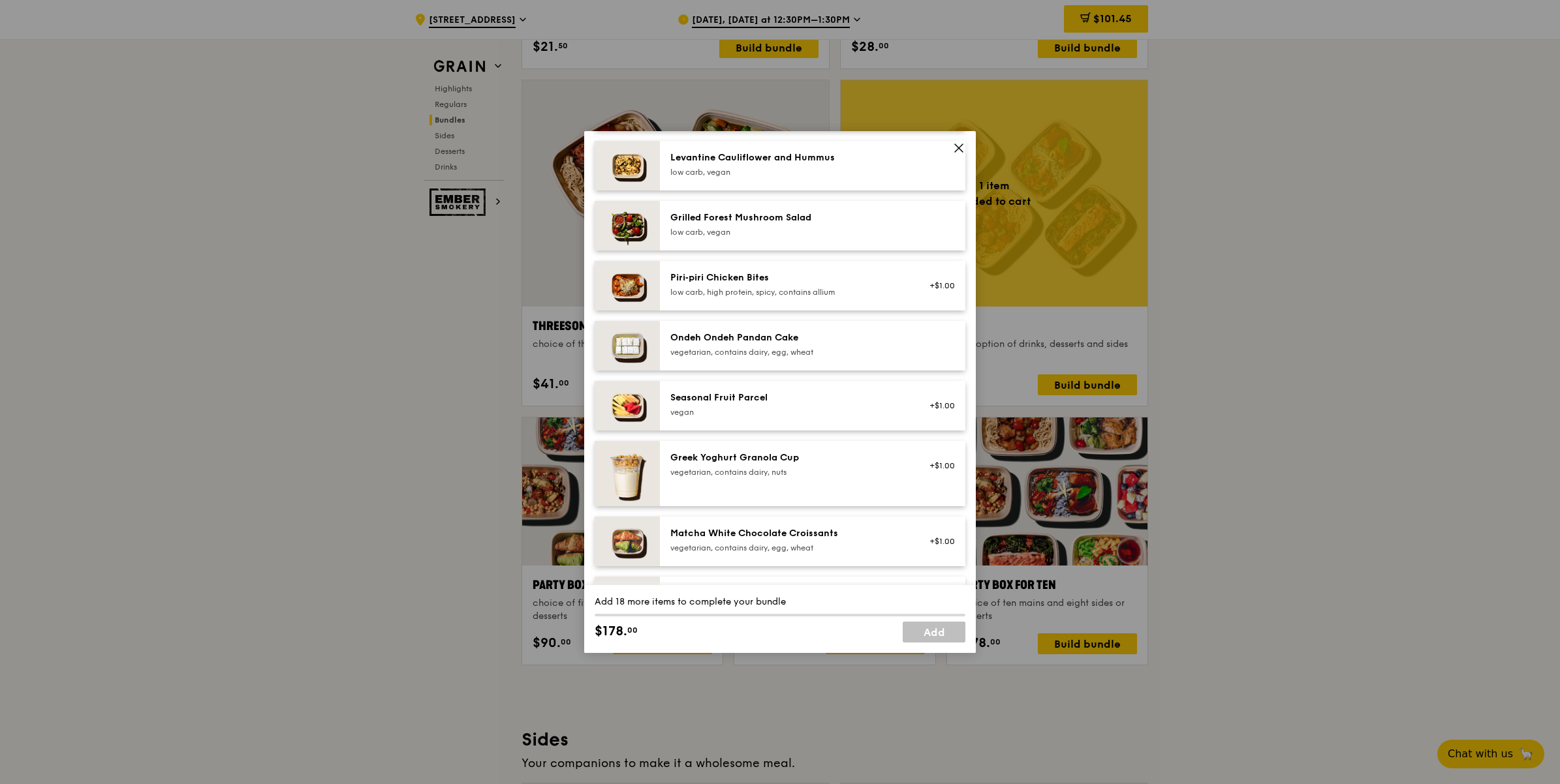
click at [953, 142] on icon at bounding box center [958, 148] width 12 height 12
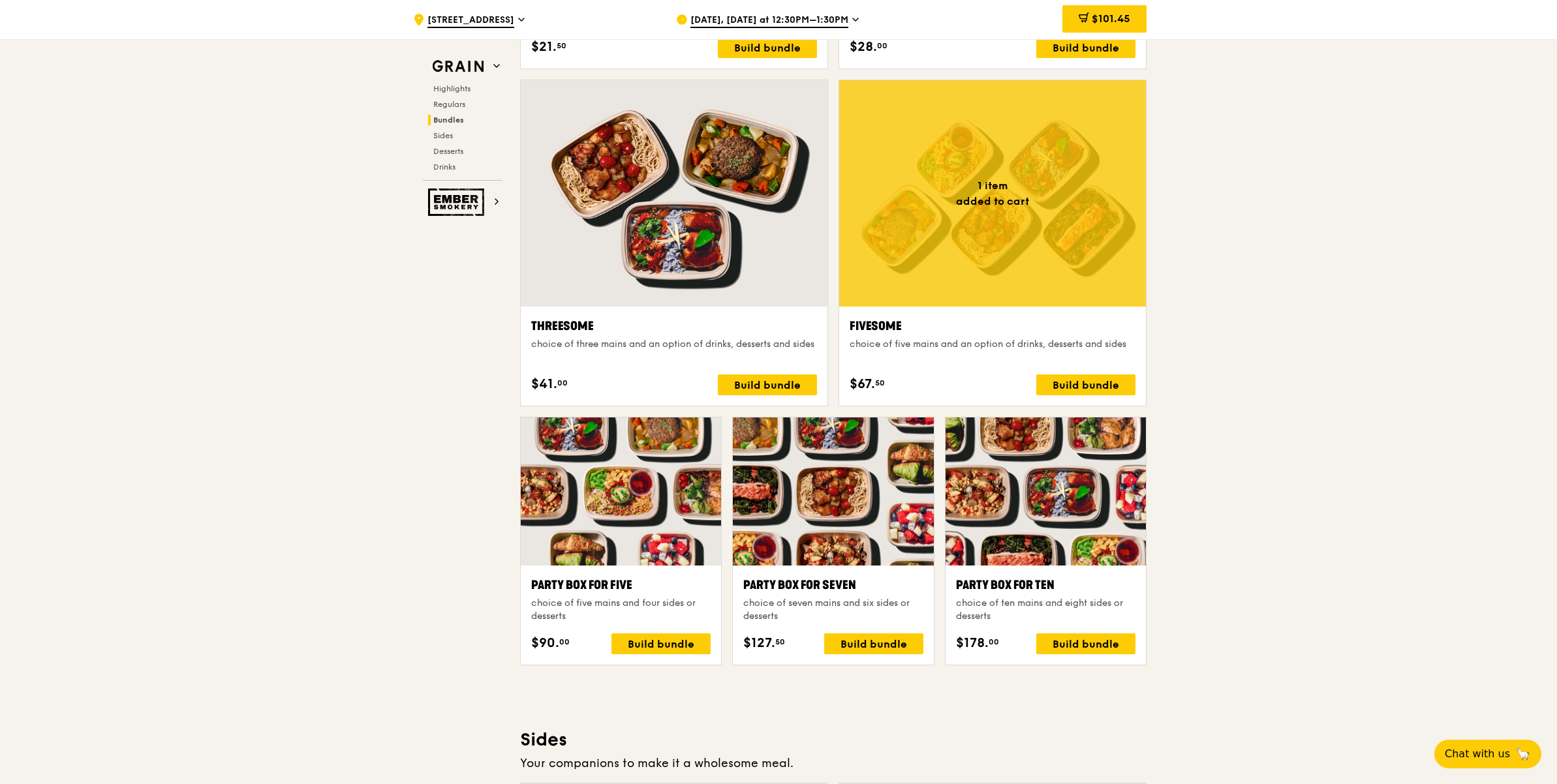
click at [1394, 323] on div ".cls-1 { fill: none; stroke: #fff; stroke-linecap: round; stroke-linejoin: roun…" at bounding box center [779, 569] width 1557 height 5495
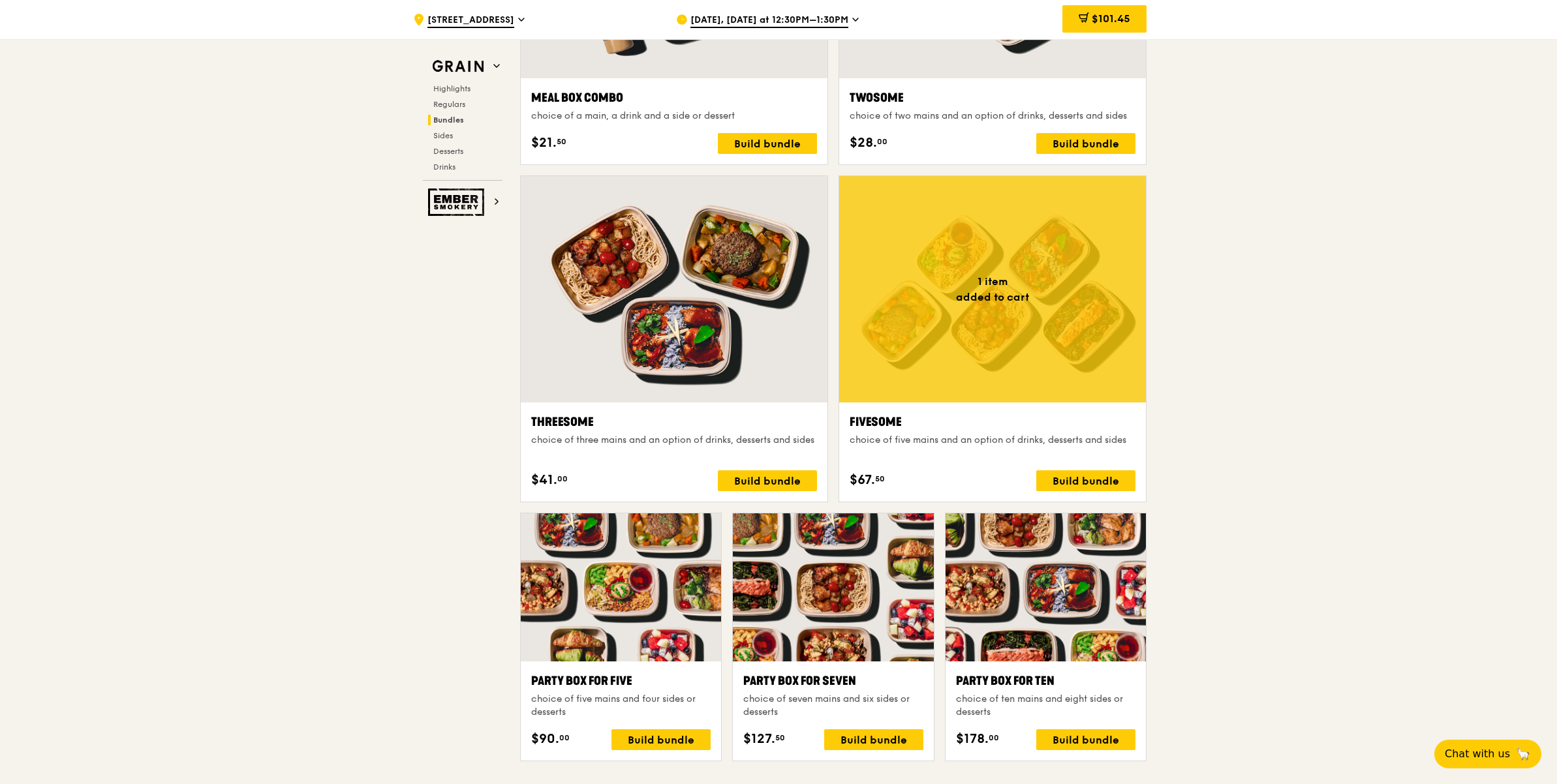
scroll to position [2055, 0]
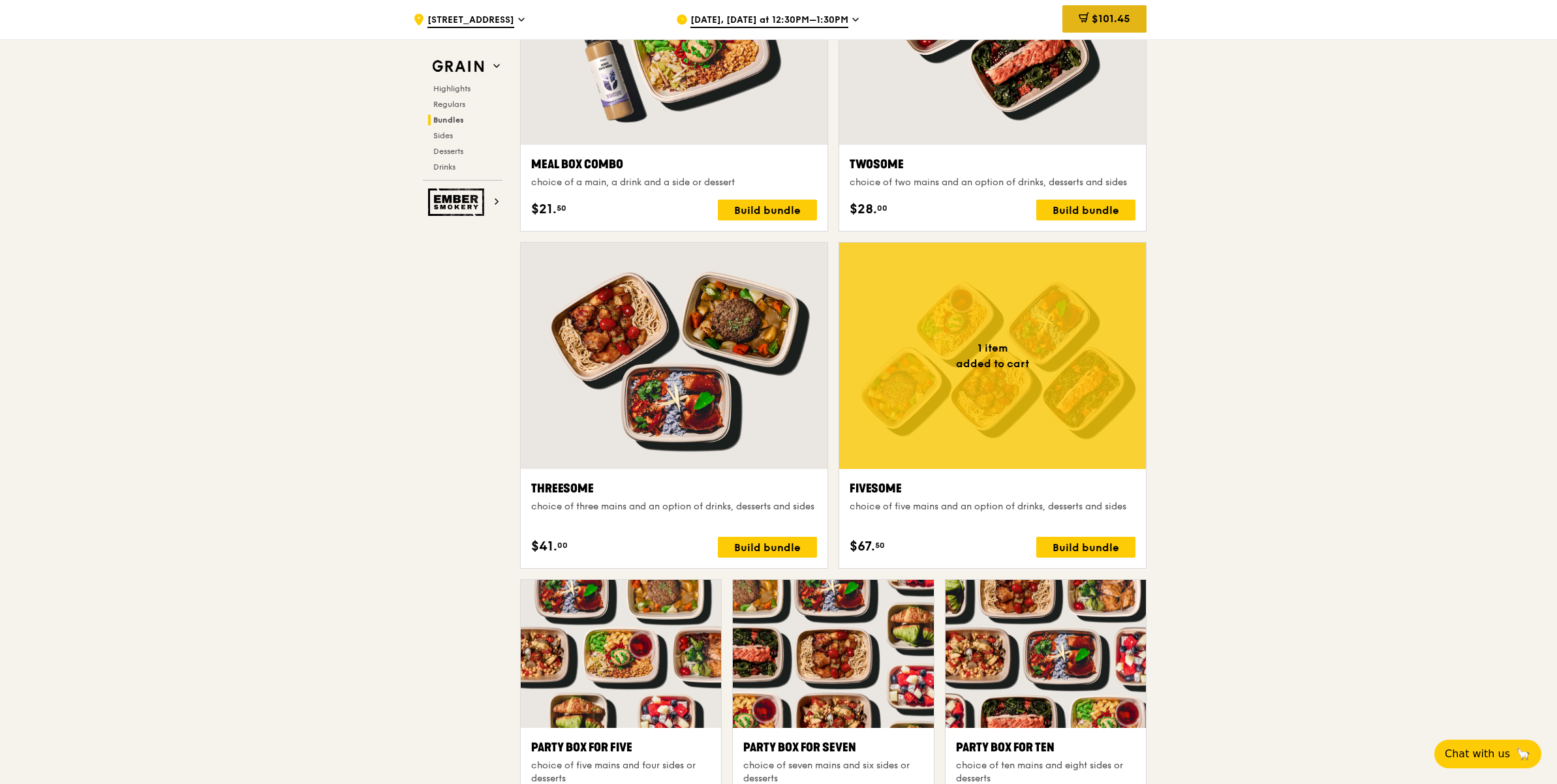
click at [1079, 24] on span at bounding box center [1084, 20] width 10 height 15
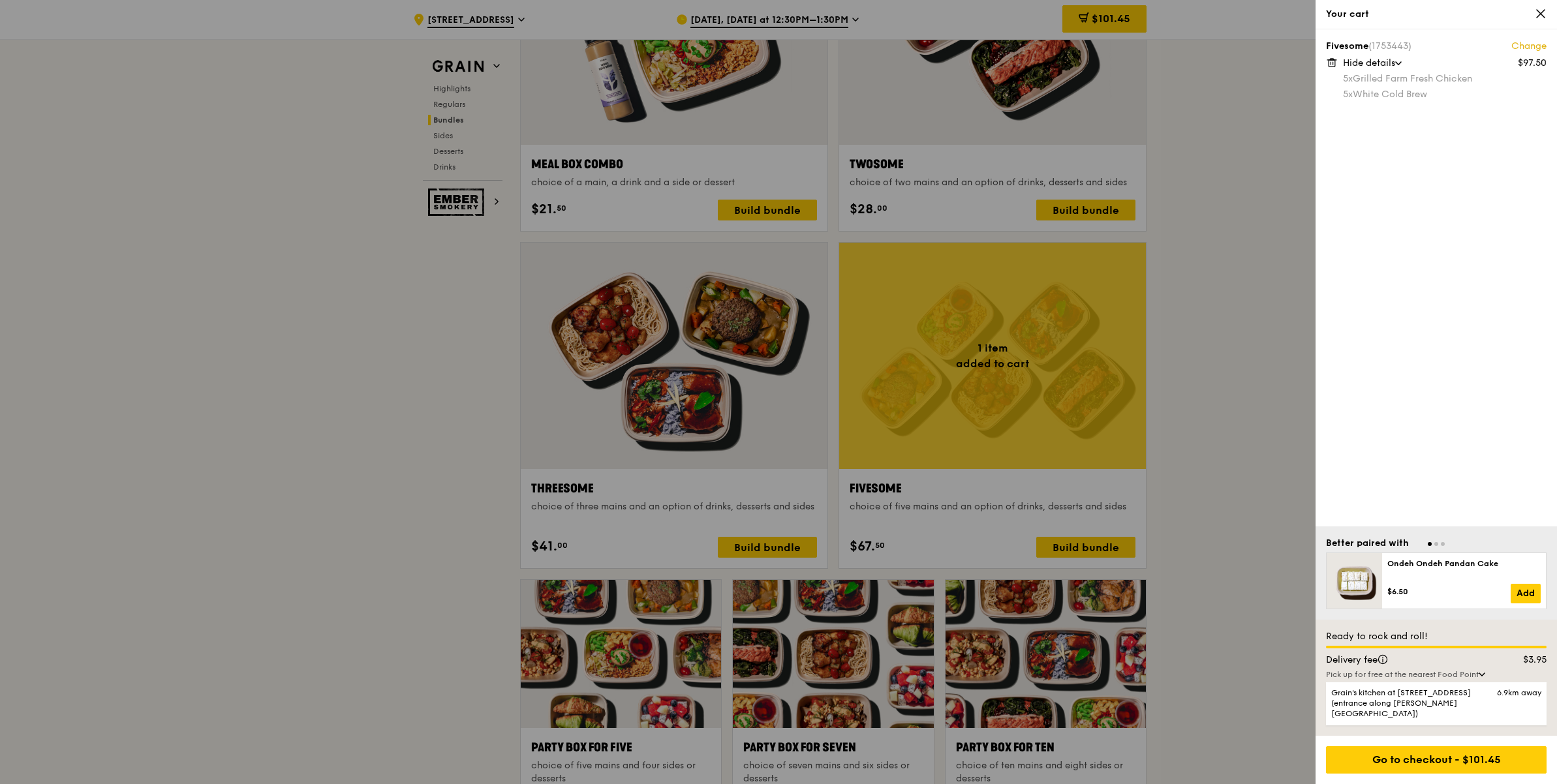
click at [1328, 67] on icon at bounding box center [1332, 62] width 12 height 12
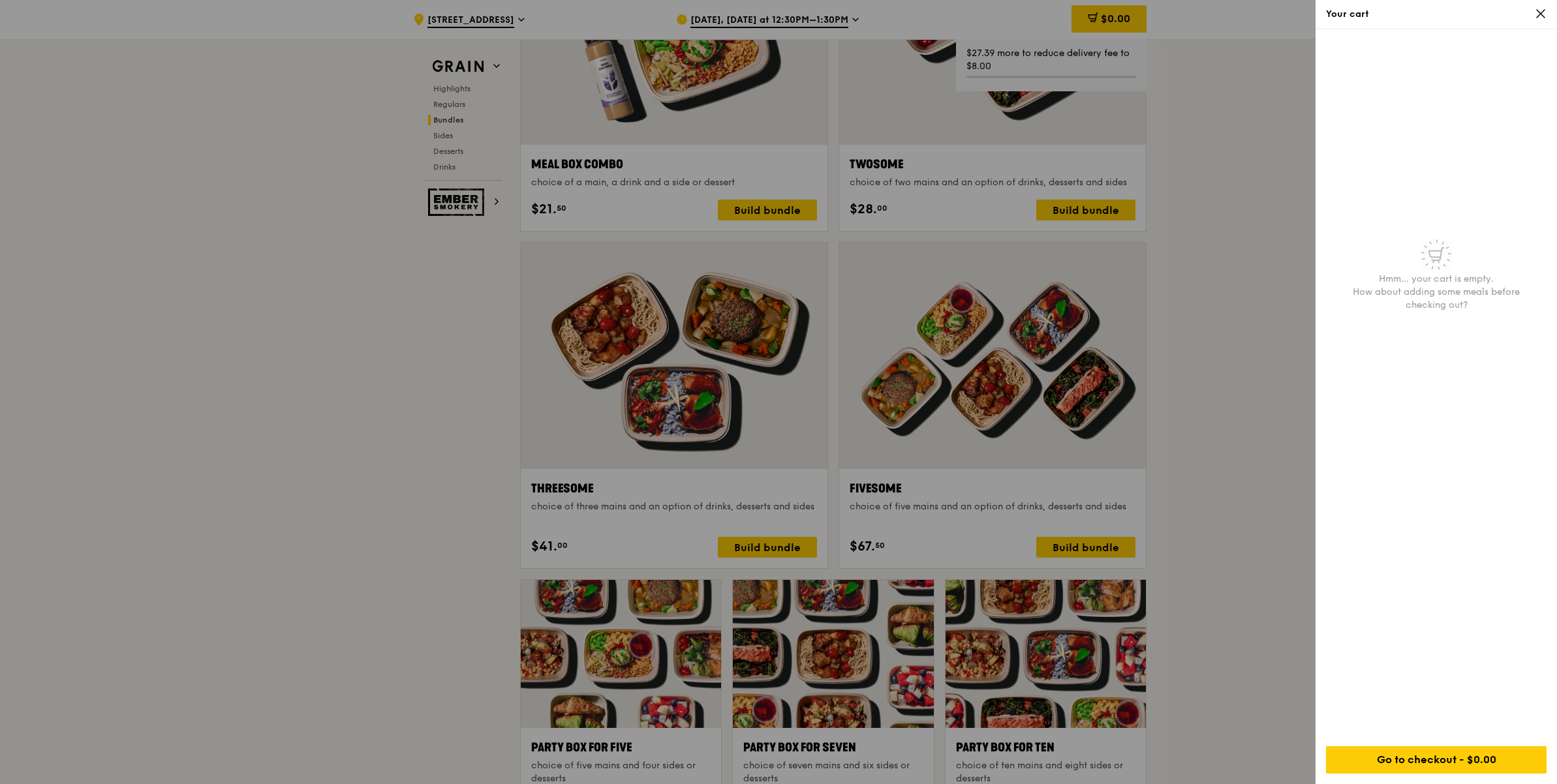
click at [1548, 16] on div "Your cart" at bounding box center [1436, 15] width 242 height 29
click at [1262, 364] on div at bounding box center [779, 392] width 1557 height 784
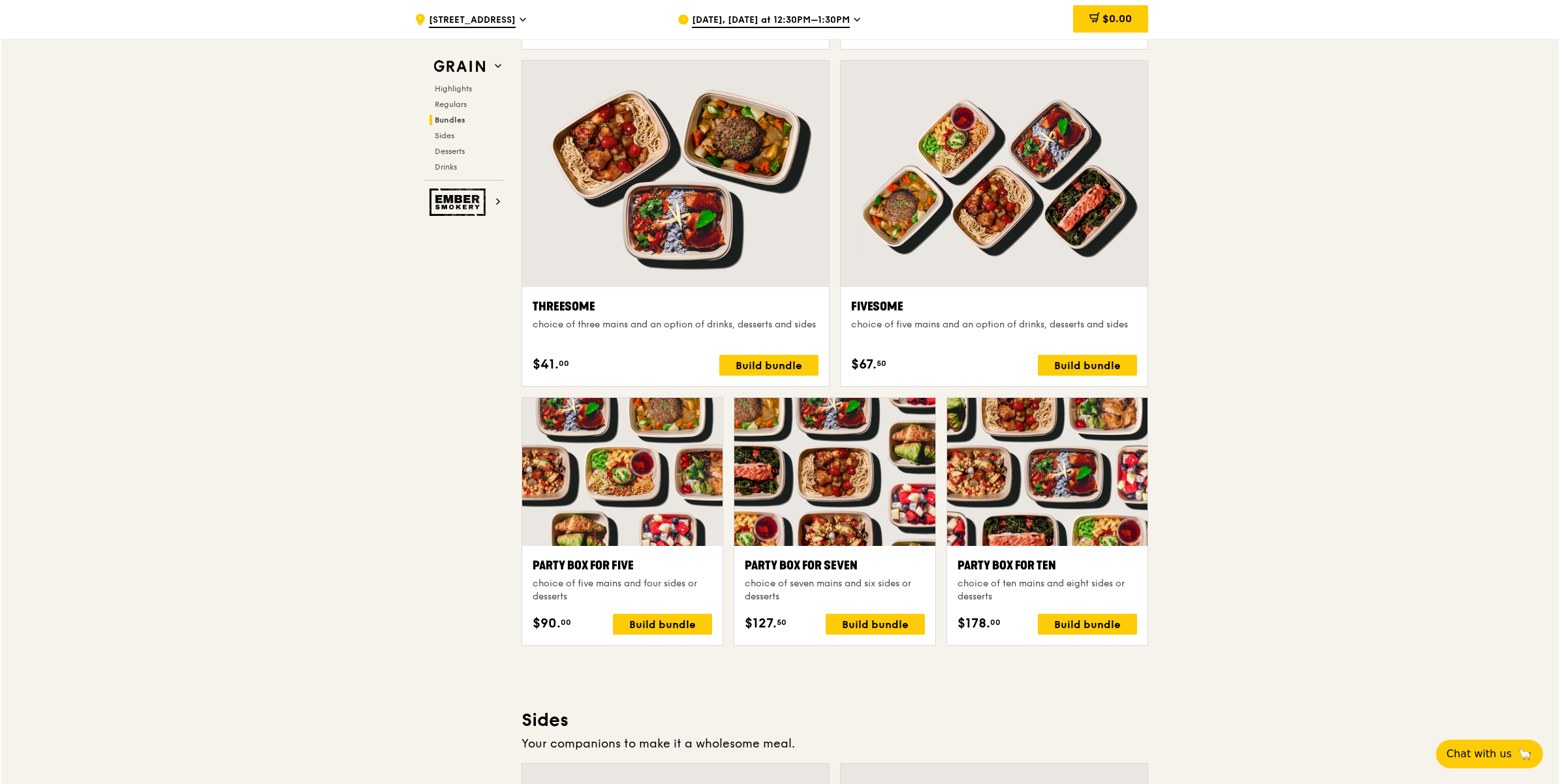
scroll to position [2299, 0]
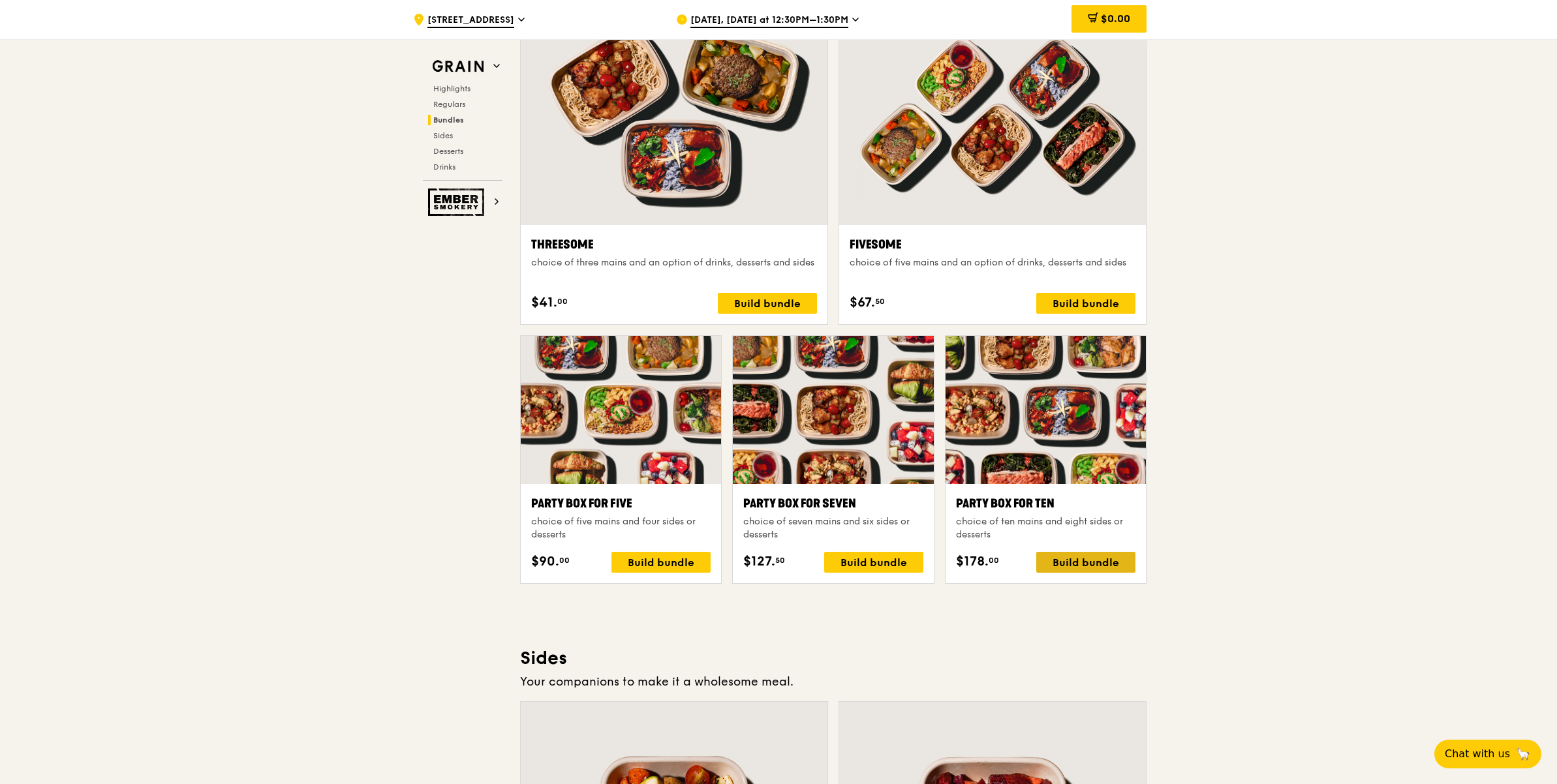
click at [1101, 564] on div "Build bundle" at bounding box center [1085, 562] width 99 height 21
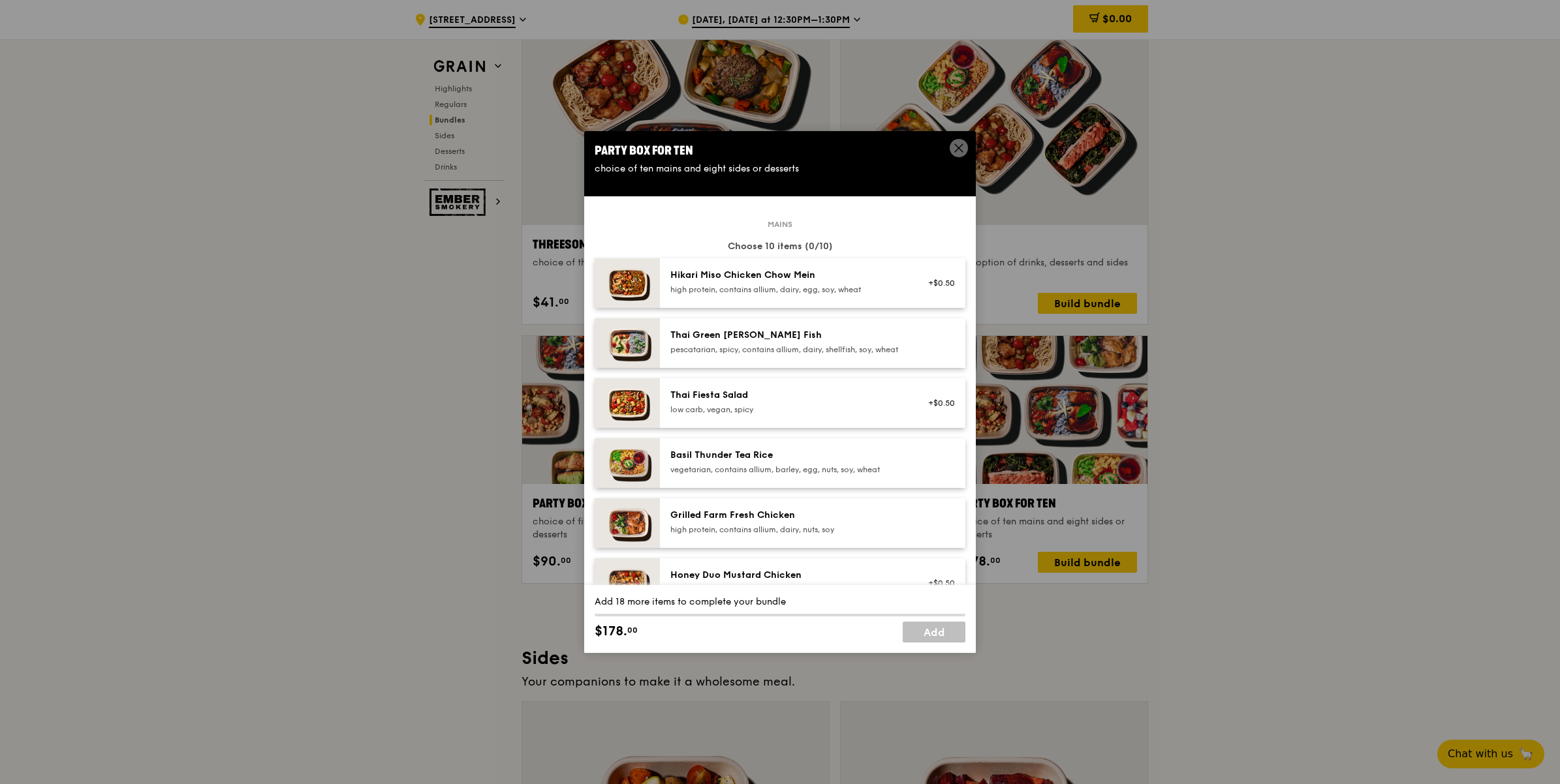
click at [788, 522] on div "Grilled Farm Fresh Chicken" at bounding box center [787, 516] width 234 height 13
click at [744, 535] on div "high protein, contains allium, dairy, nuts, soy" at bounding box center [787, 529] width 234 height 10
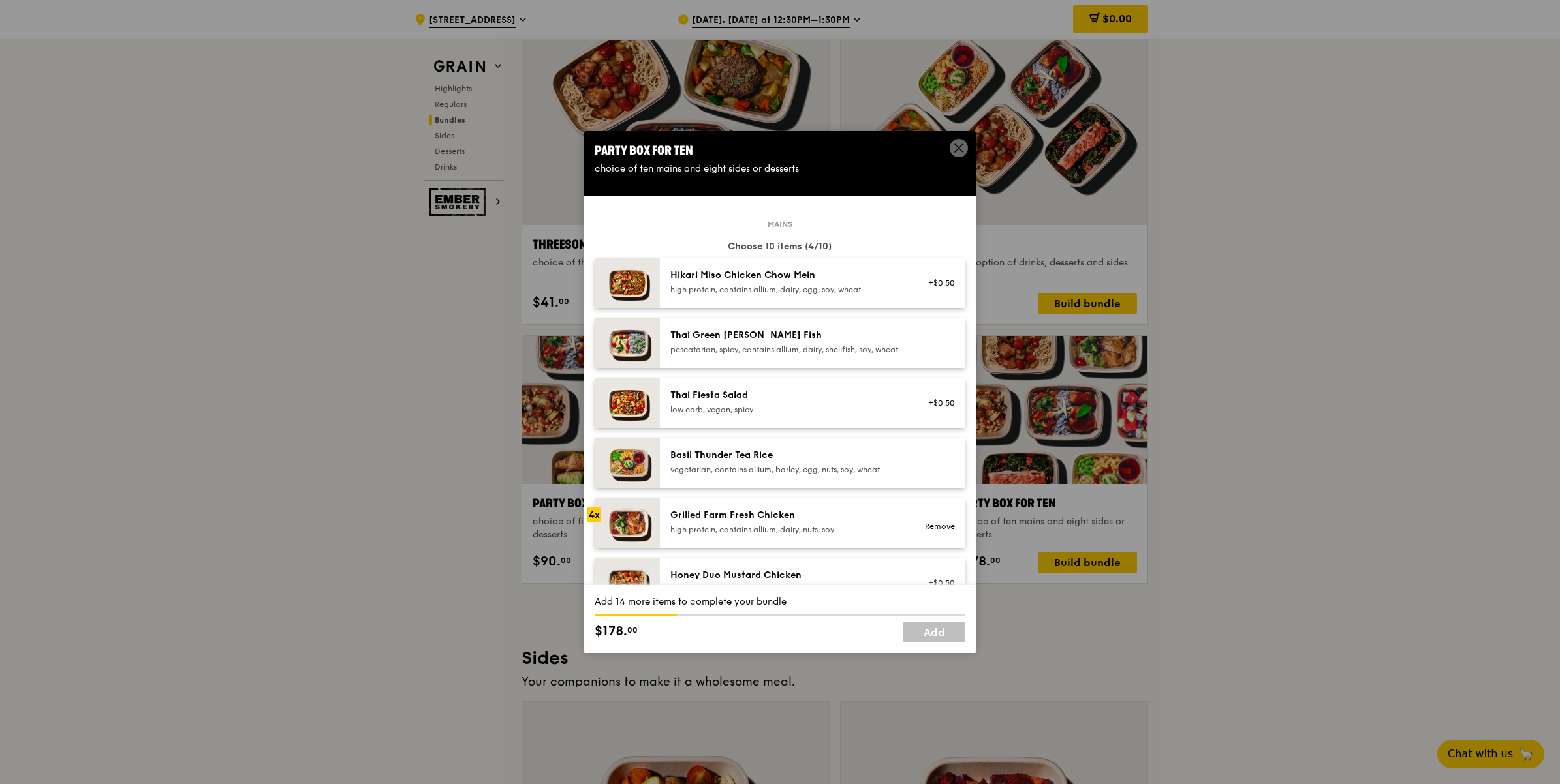
click at [744, 535] on div "high protein, contains allium, dairy, nuts, soy" at bounding box center [787, 529] width 234 height 10
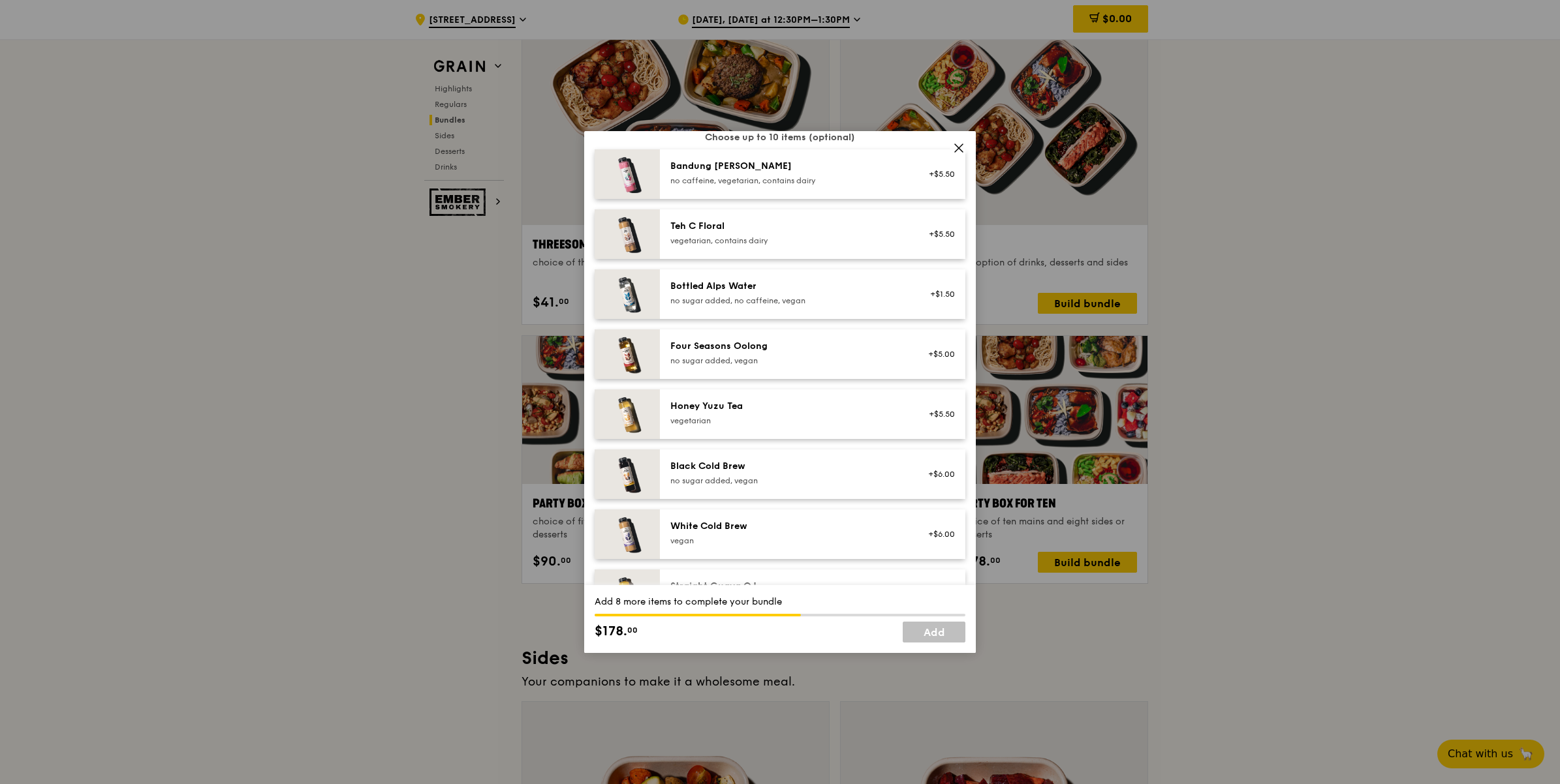
scroll to position [1468, 0]
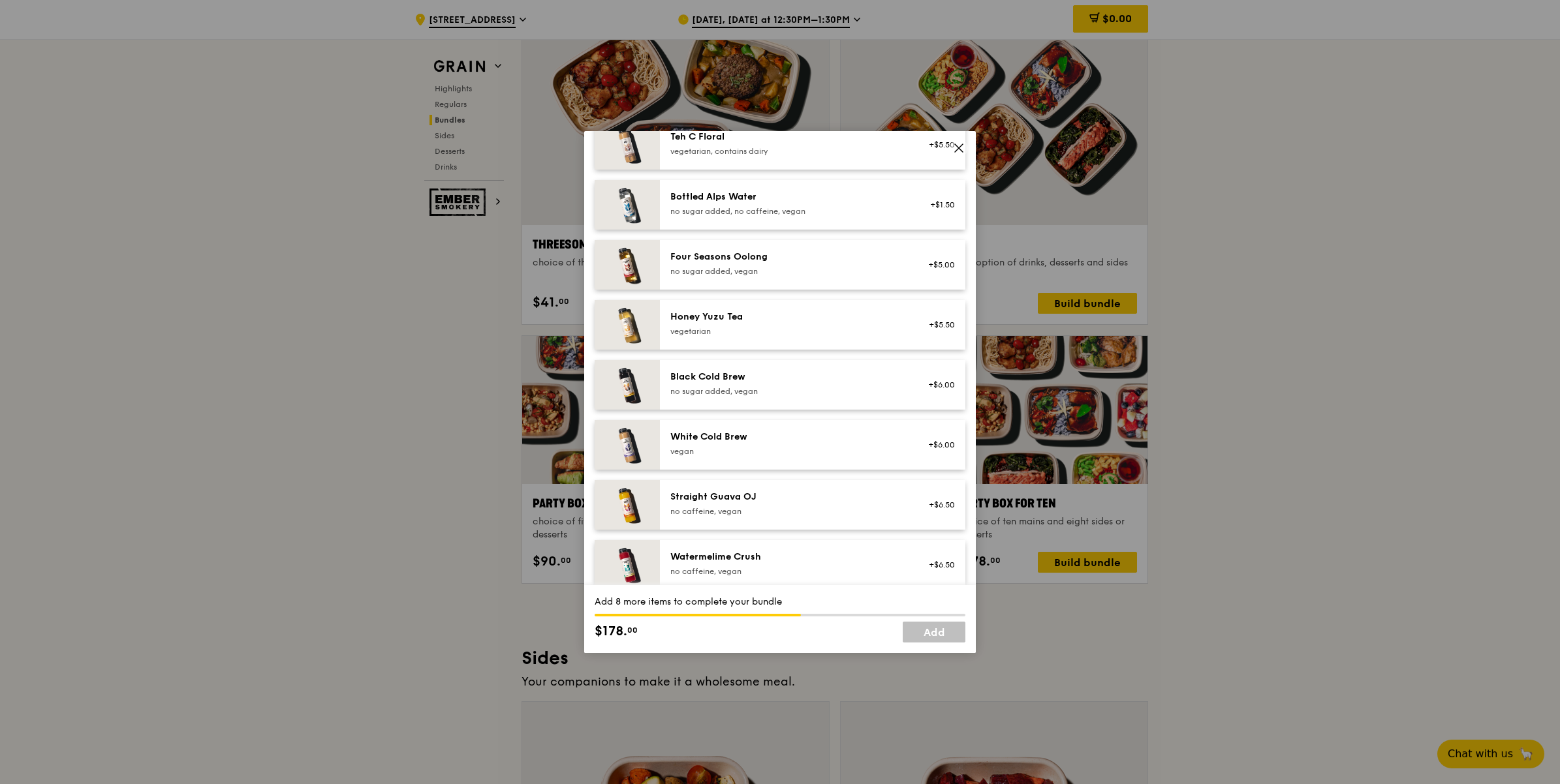
click at [751, 442] on div "White Cold Brew" at bounding box center [787, 437] width 234 height 13
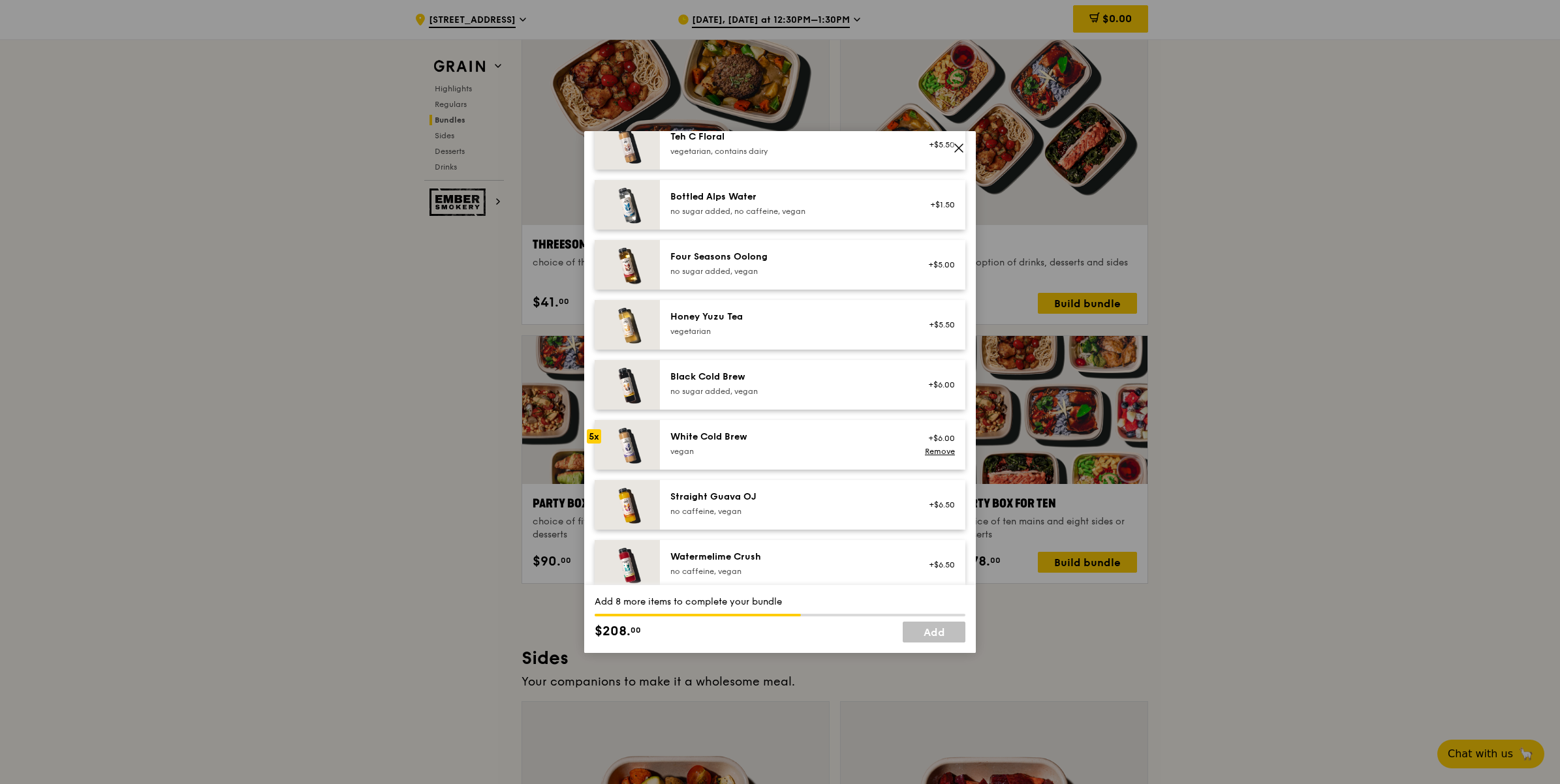
click at [751, 442] on div "White Cold Brew" at bounding box center [787, 437] width 234 height 13
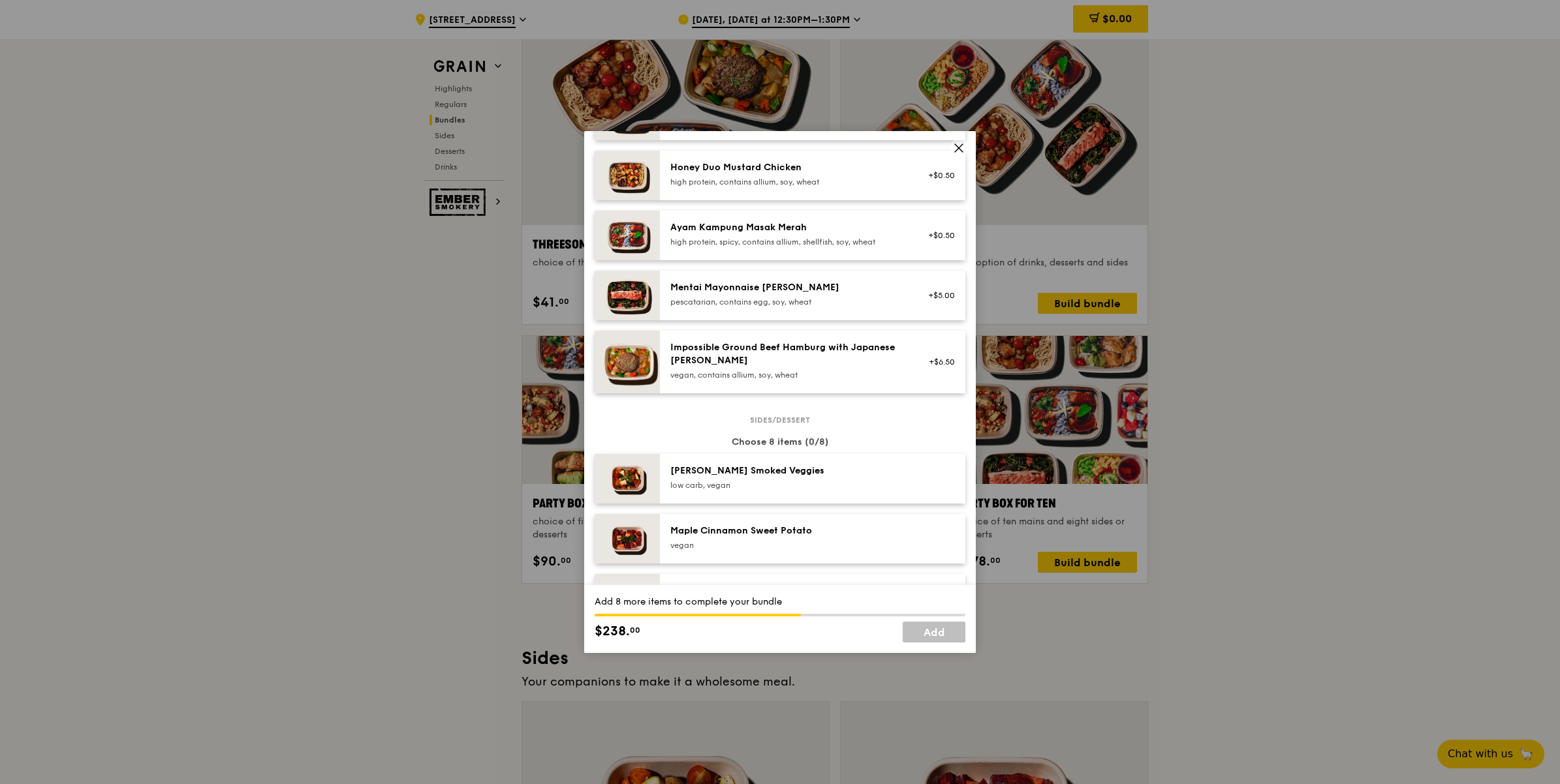
scroll to position [652, 0]
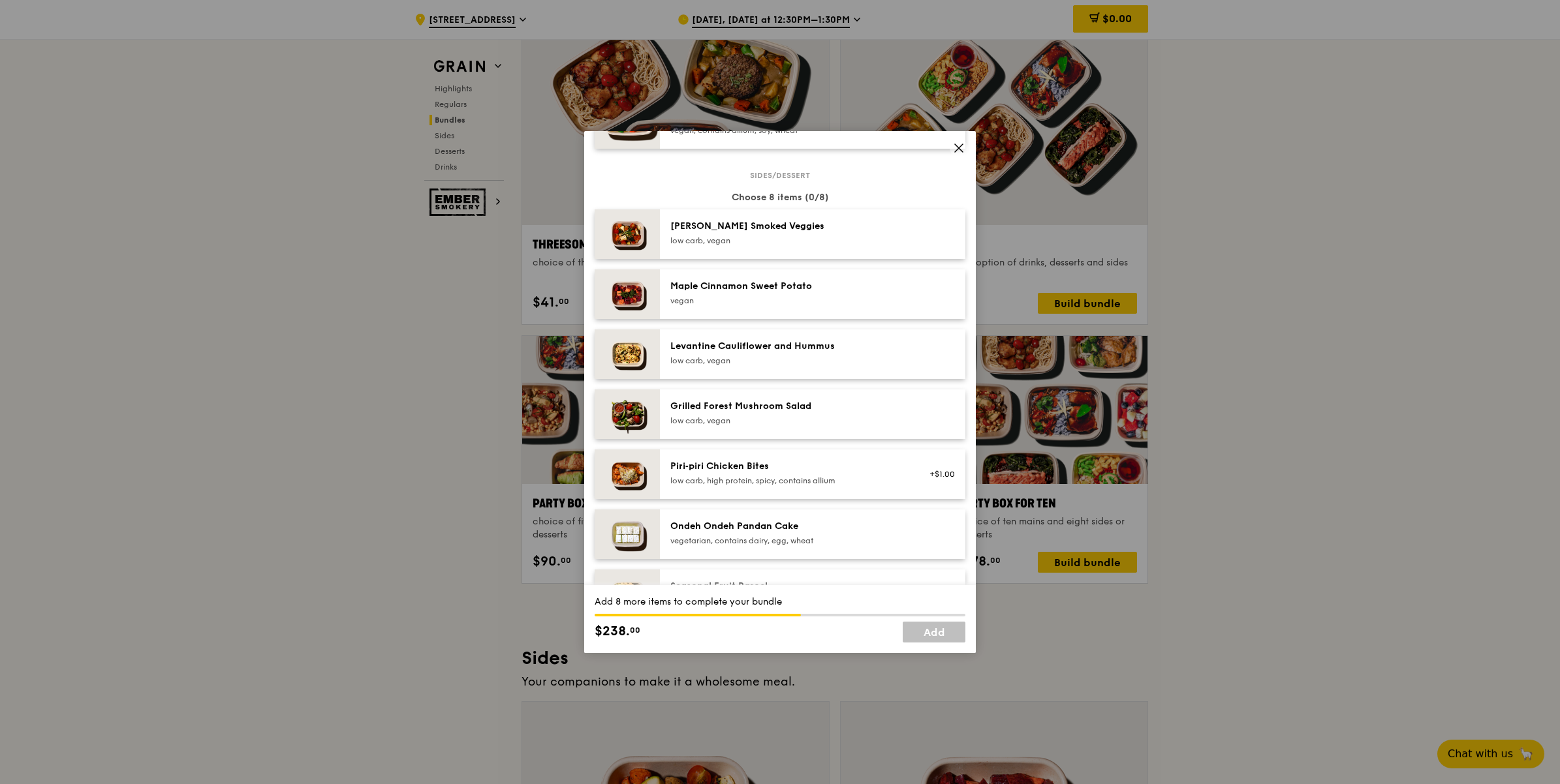
click at [756, 243] on div "Rosemary Smoked Veggies low carb, vegan" at bounding box center [787, 233] width 234 height 26
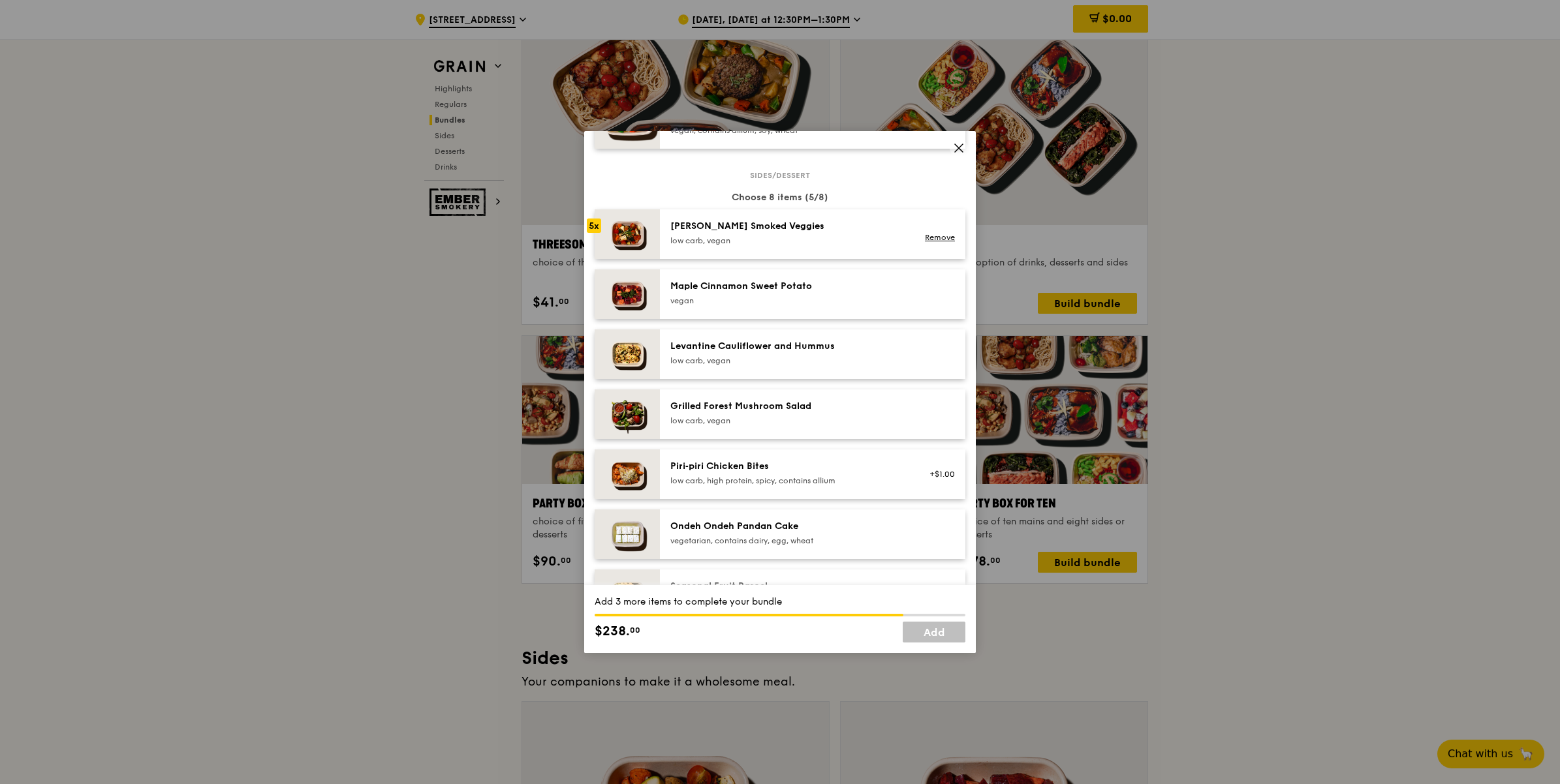
click at [756, 243] on div "Rosemary Smoked Veggies low carb, vegan" at bounding box center [787, 233] width 234 height 26
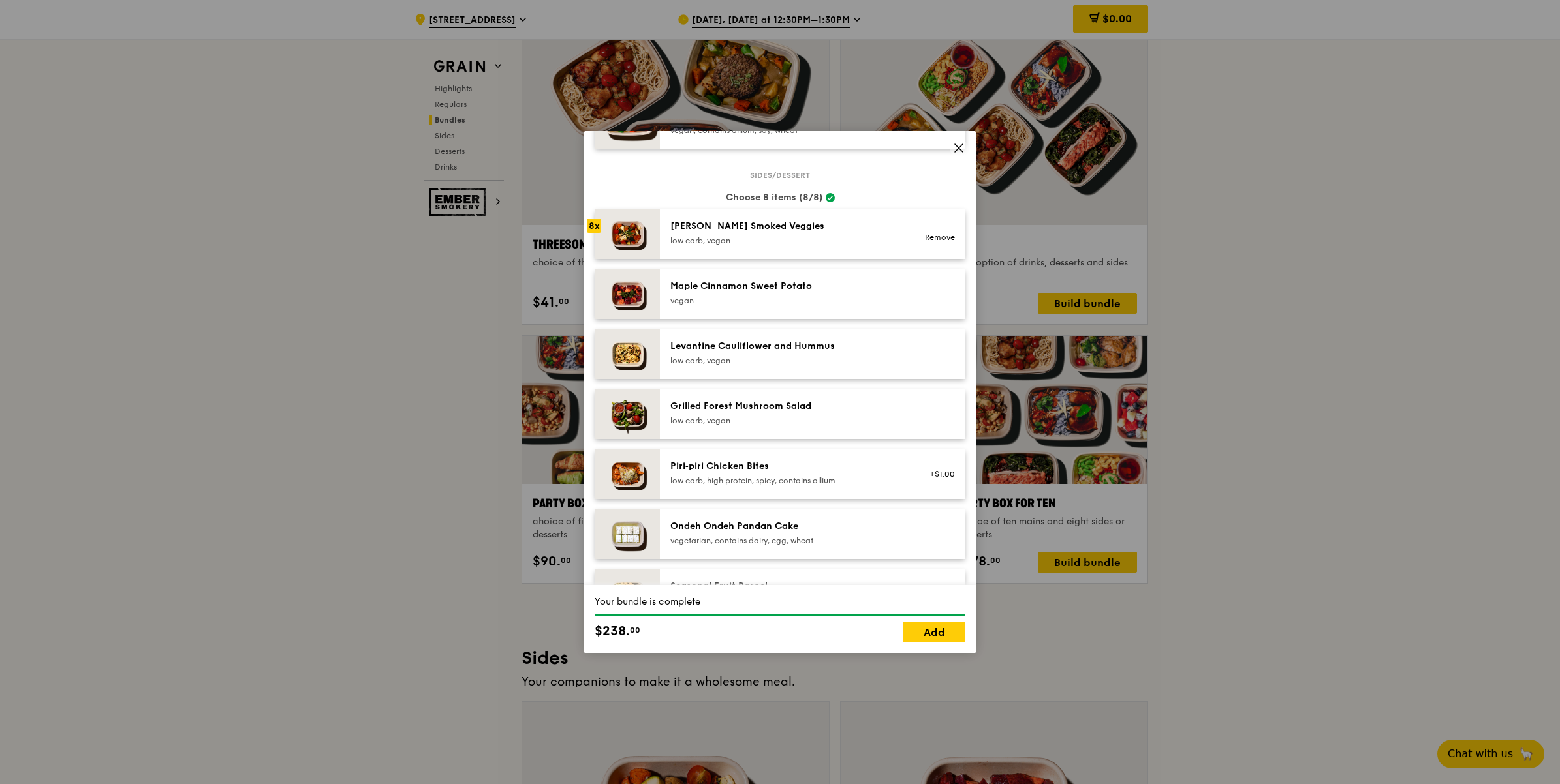
click at [756, 243] on div "Rosemary Smoked Veggies low carb, vegan" at bounding box center [787, 233] width 234 height 26
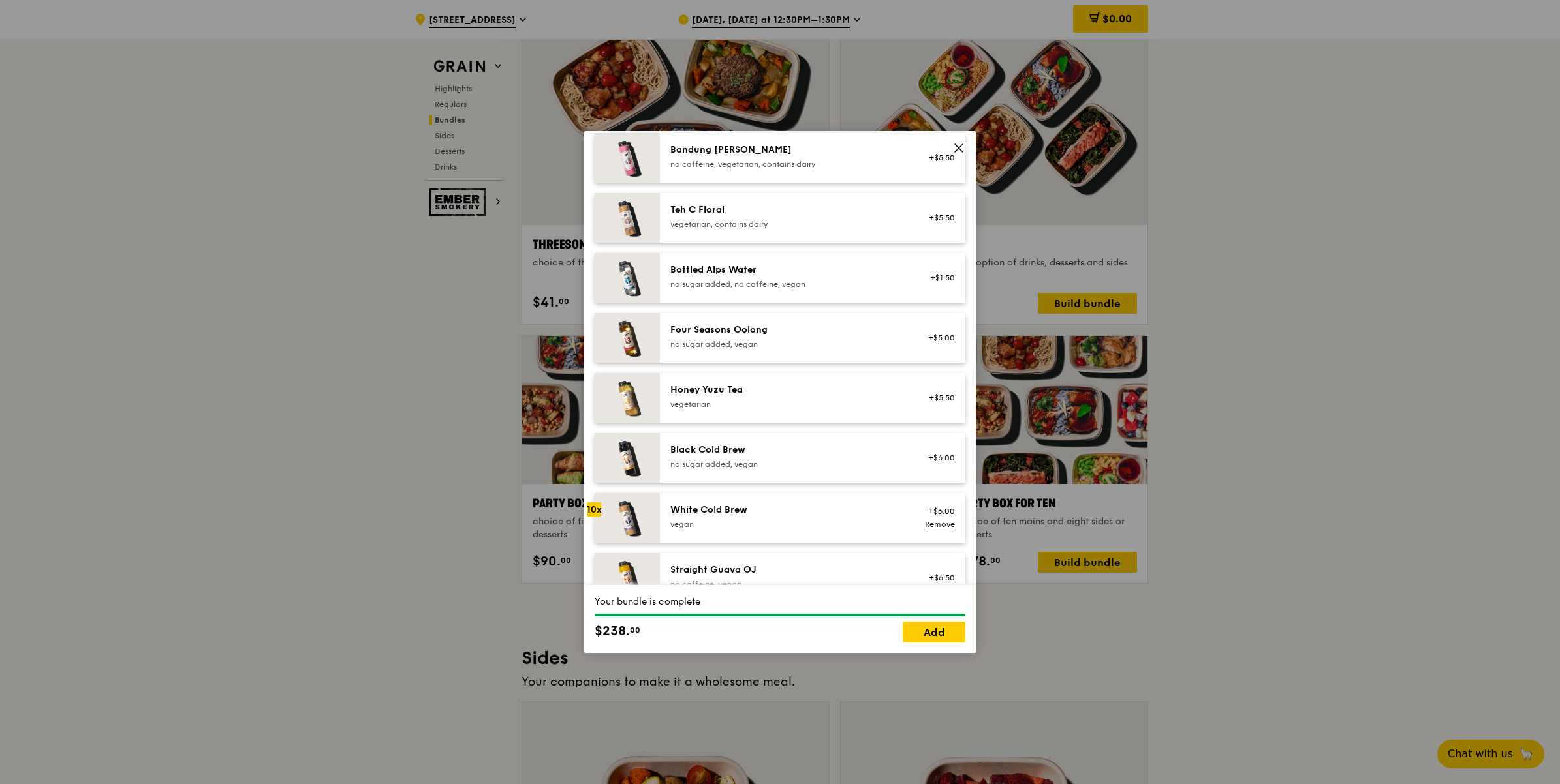
scroll to position [1493, 0]
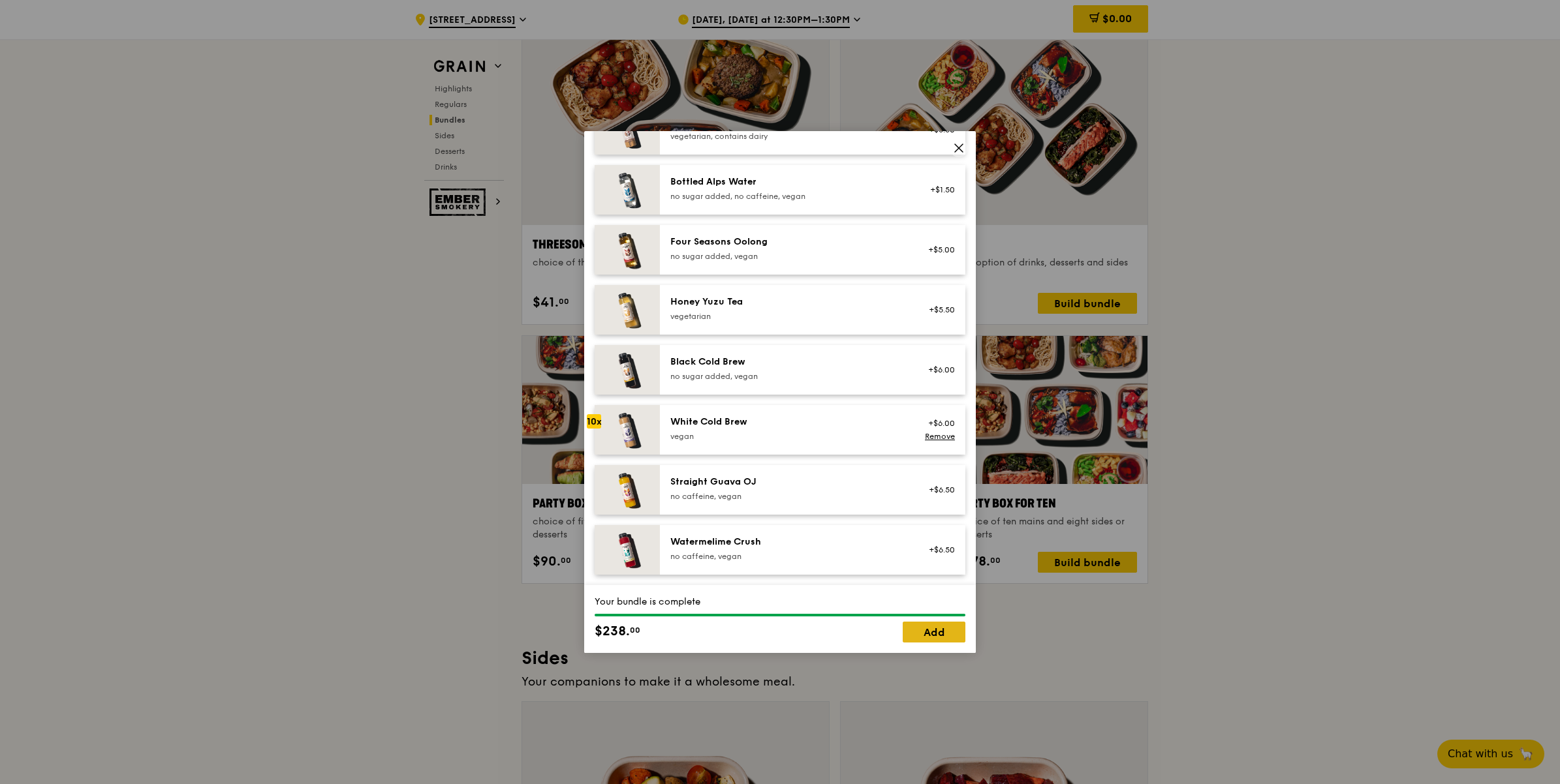
click at [944, 632] on link "Add" at bounding box center [934, 632] width 62 height 21
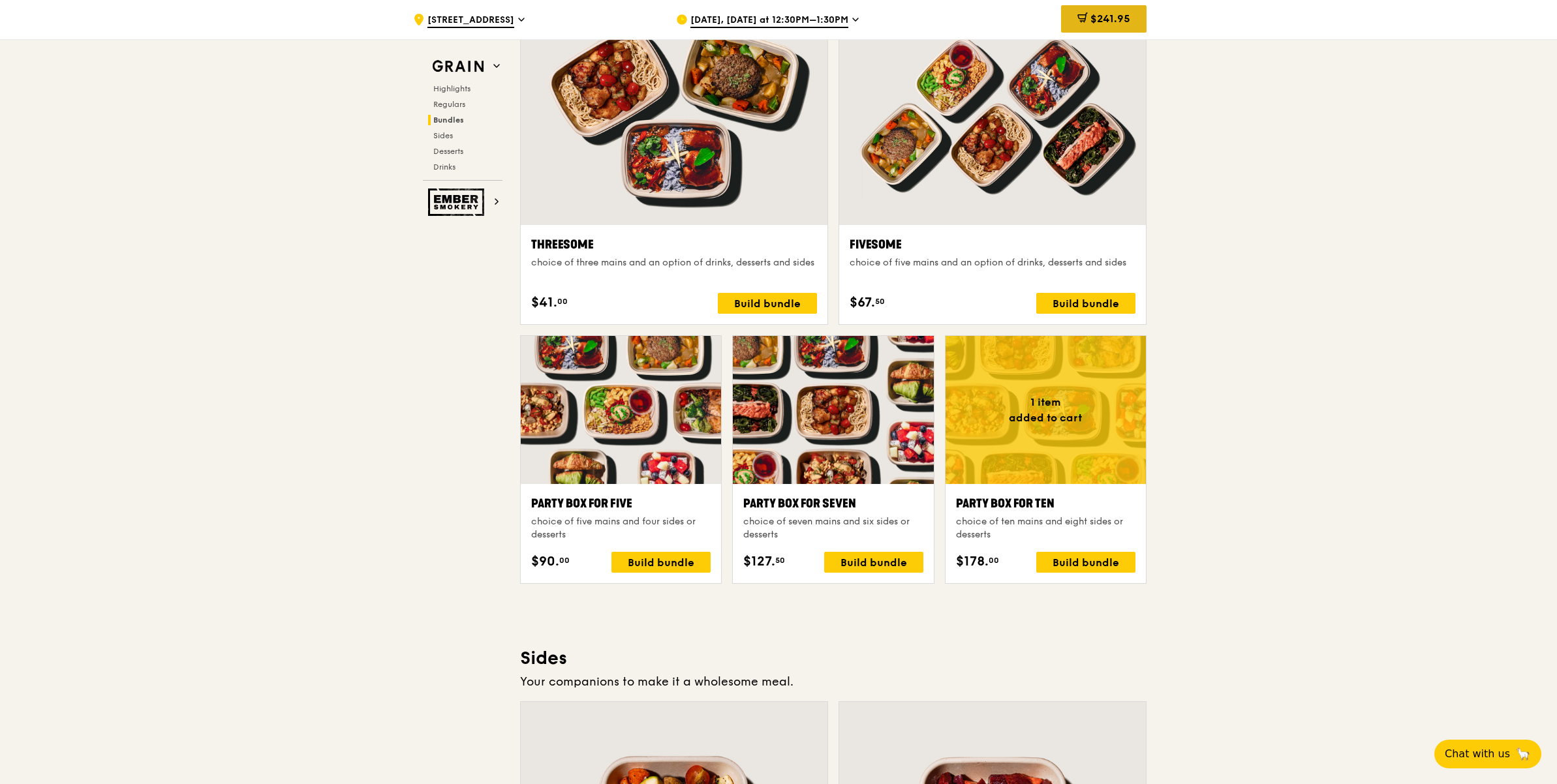
click at [1095, 20] on span "$241.95" at bounding box center [1110, 18] width 40 height 12
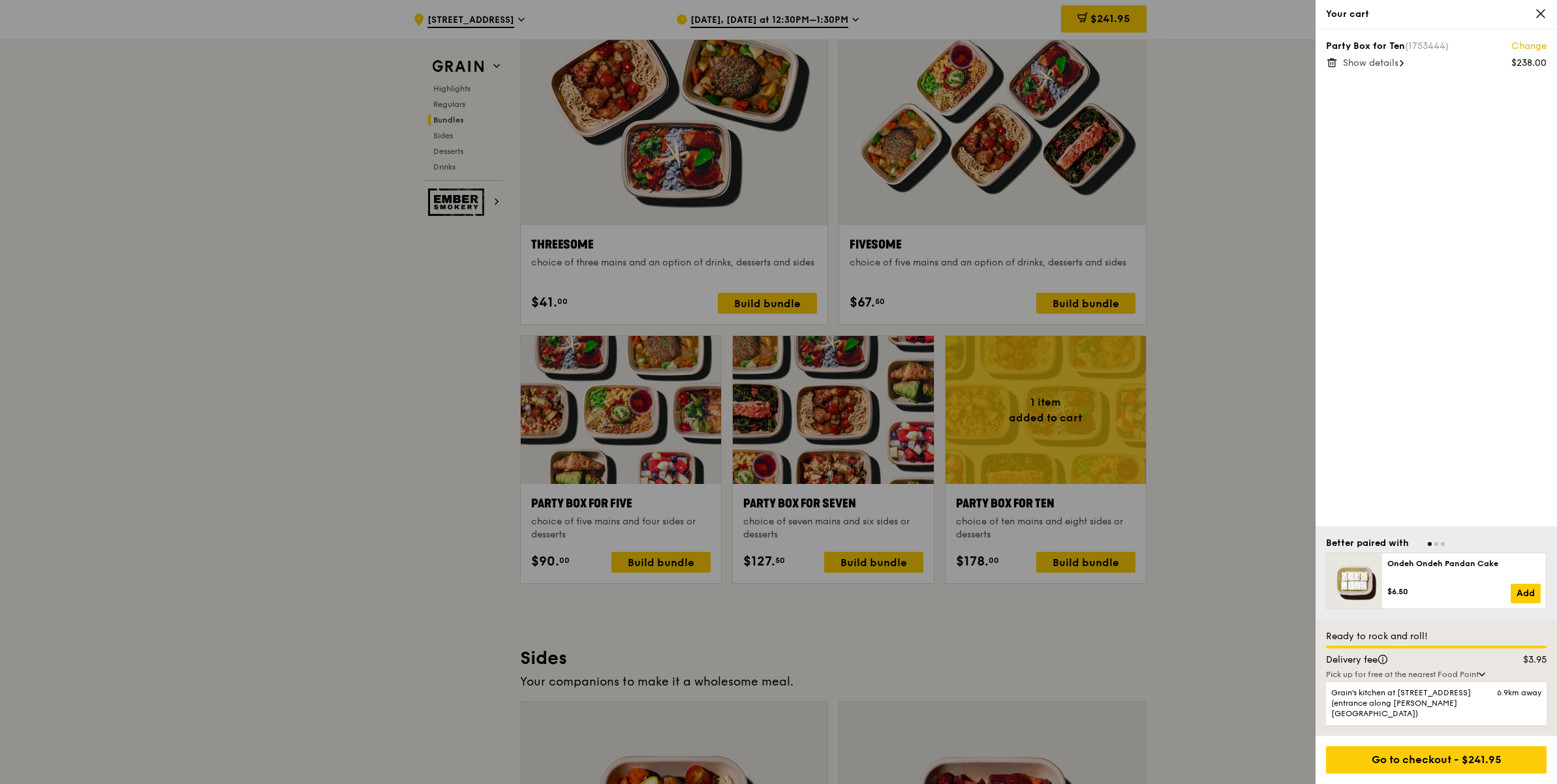
click at [1368, 62] on span "Show details" at bounding box center [1371, 62] width 55 height 11
click at [1335, 62] on icon at bounding box center [1332, 62] width 12 height 12
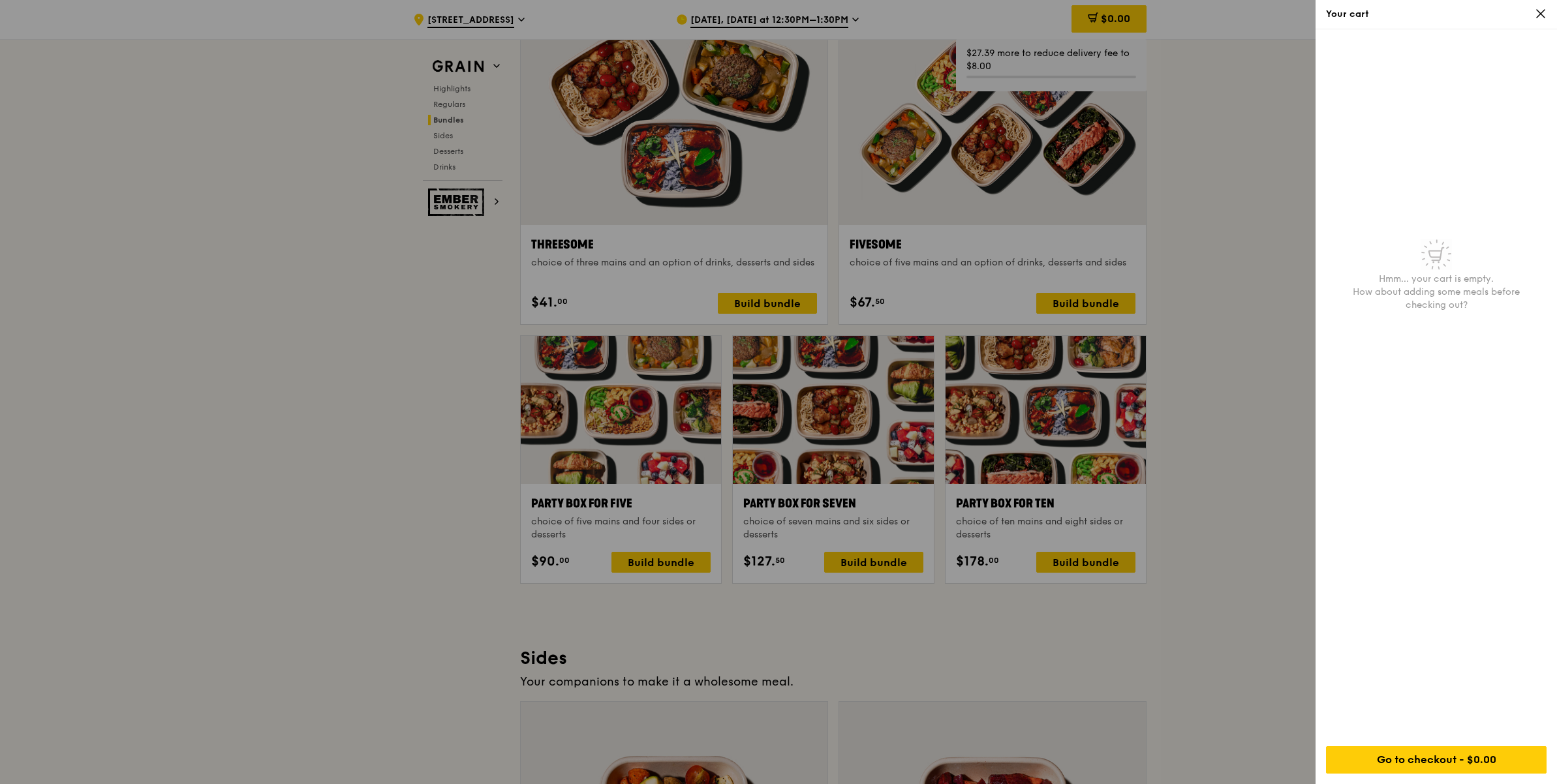
click at [1541, 12] on icon at bounding box center [1540, 13] width 8 height 8
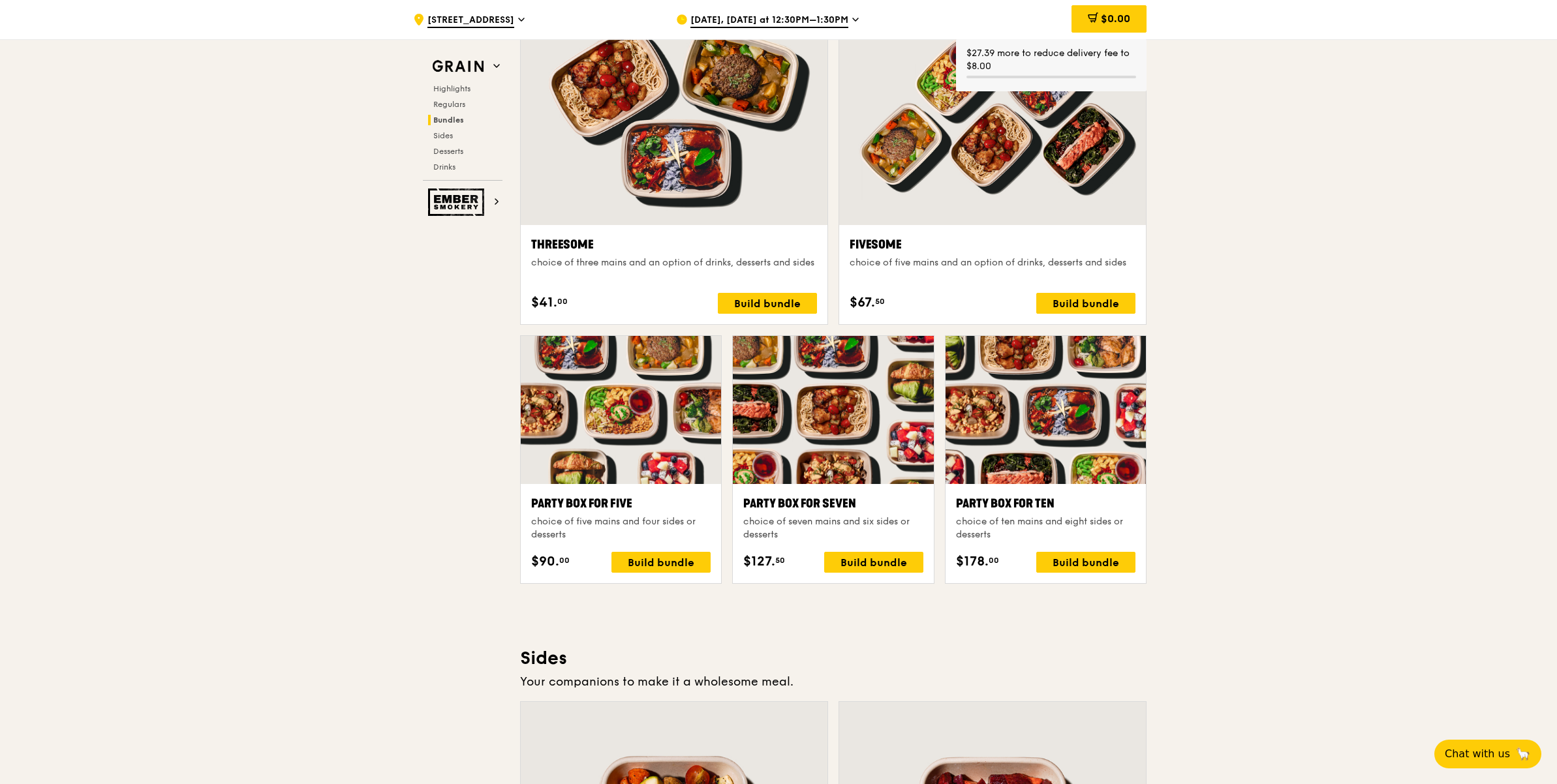
click at [1341, 206] on div ".cls-1 { fill: none; stroke: #fff; stroke-linecap: round; stroke-linejoin: roun…" at bounding box center [779, 487] width 1557 height 5495
click at [653, 563] on div "Build bundle" at bounding box center [661, 562] width 99 height 21
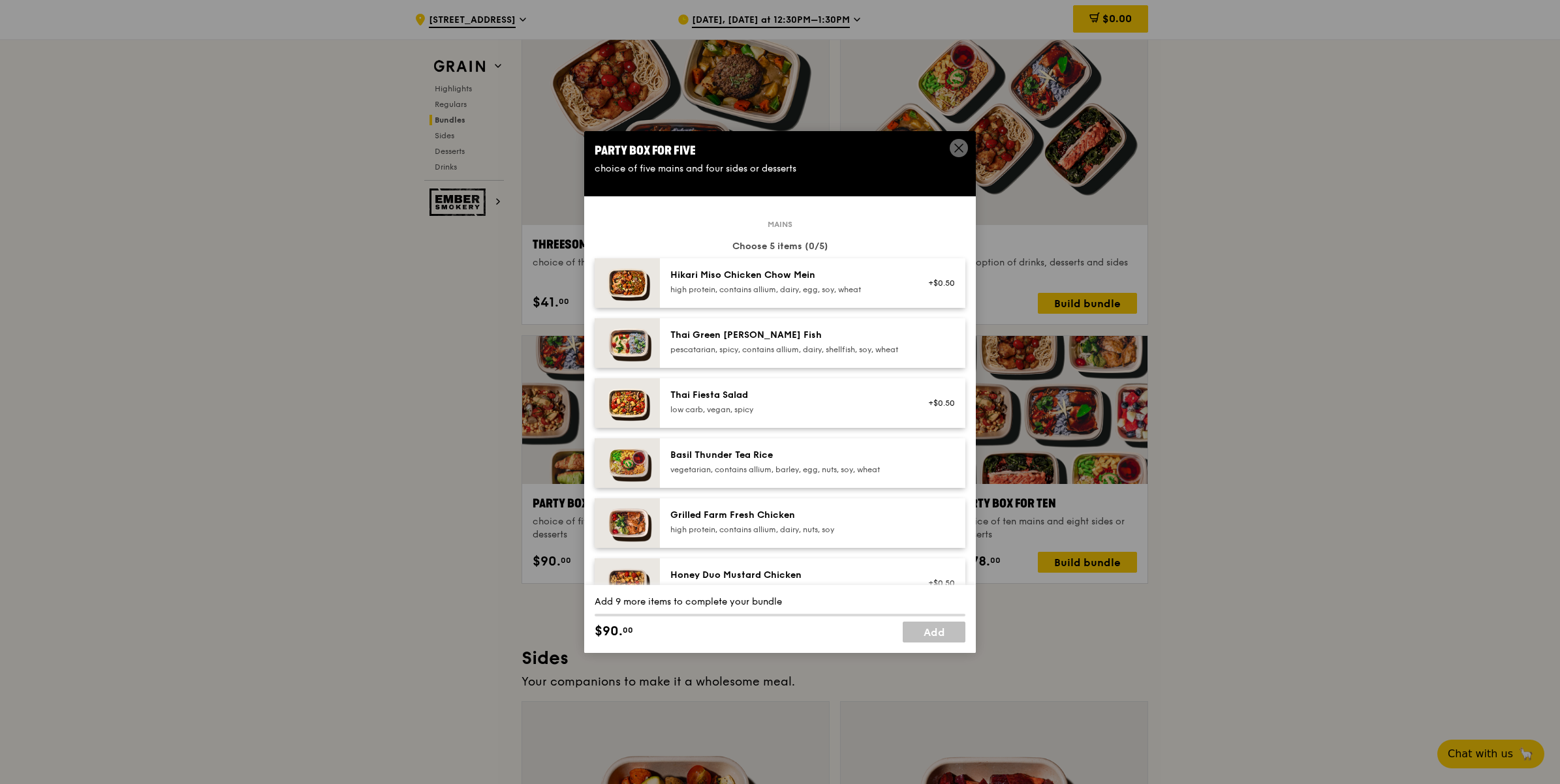
click at [797, 342] on div "Thai Green Curry Fish pescatarian, spicy, contains allium, dairy, shellfish, so…" at bounding box center [787, 342] width 234 height 26
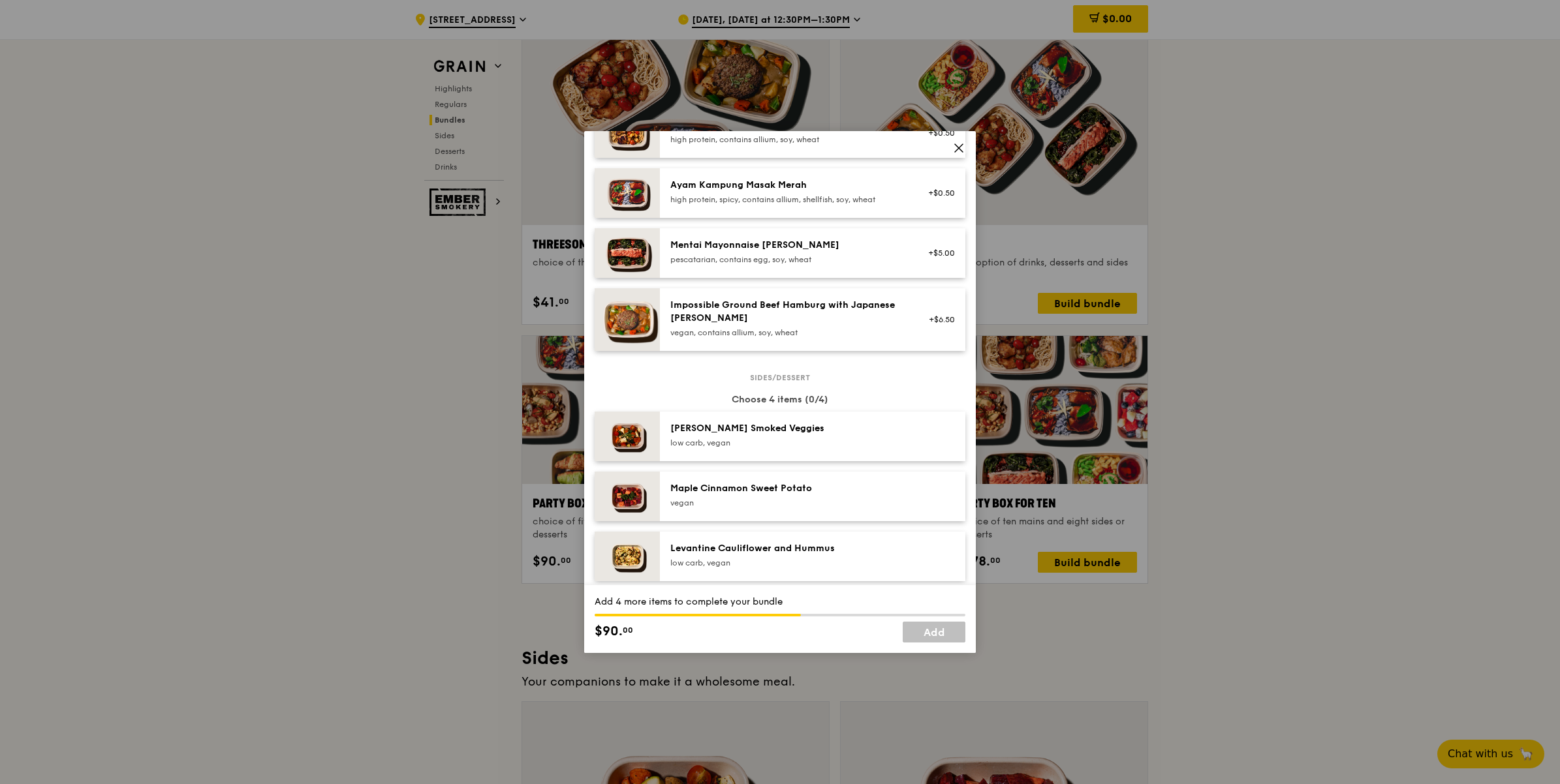
scroll to position [490, 0]
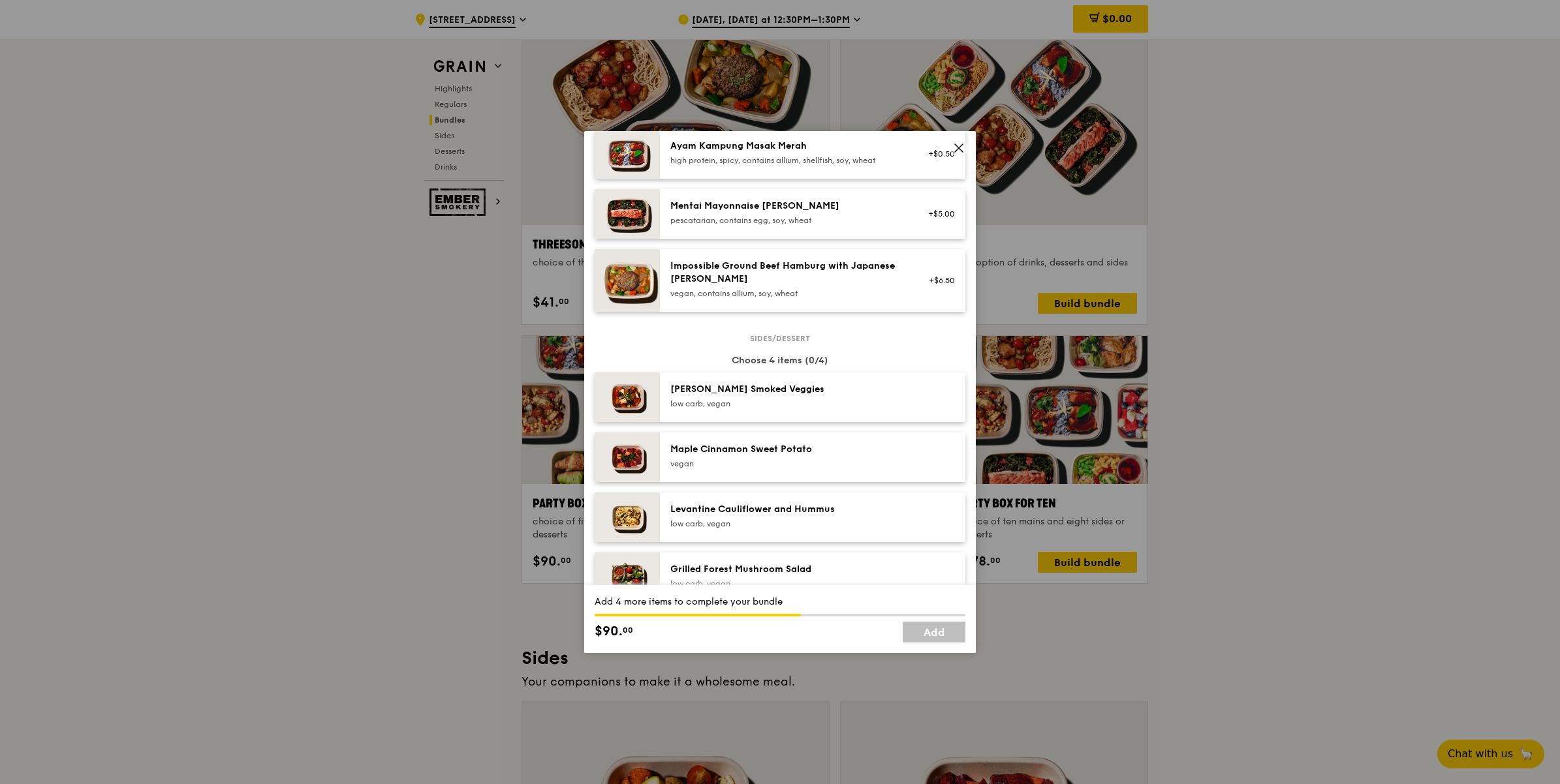
click at [771, 408] on div "low carb, vegan" at bounding box center [787, 404] width 234 height 10
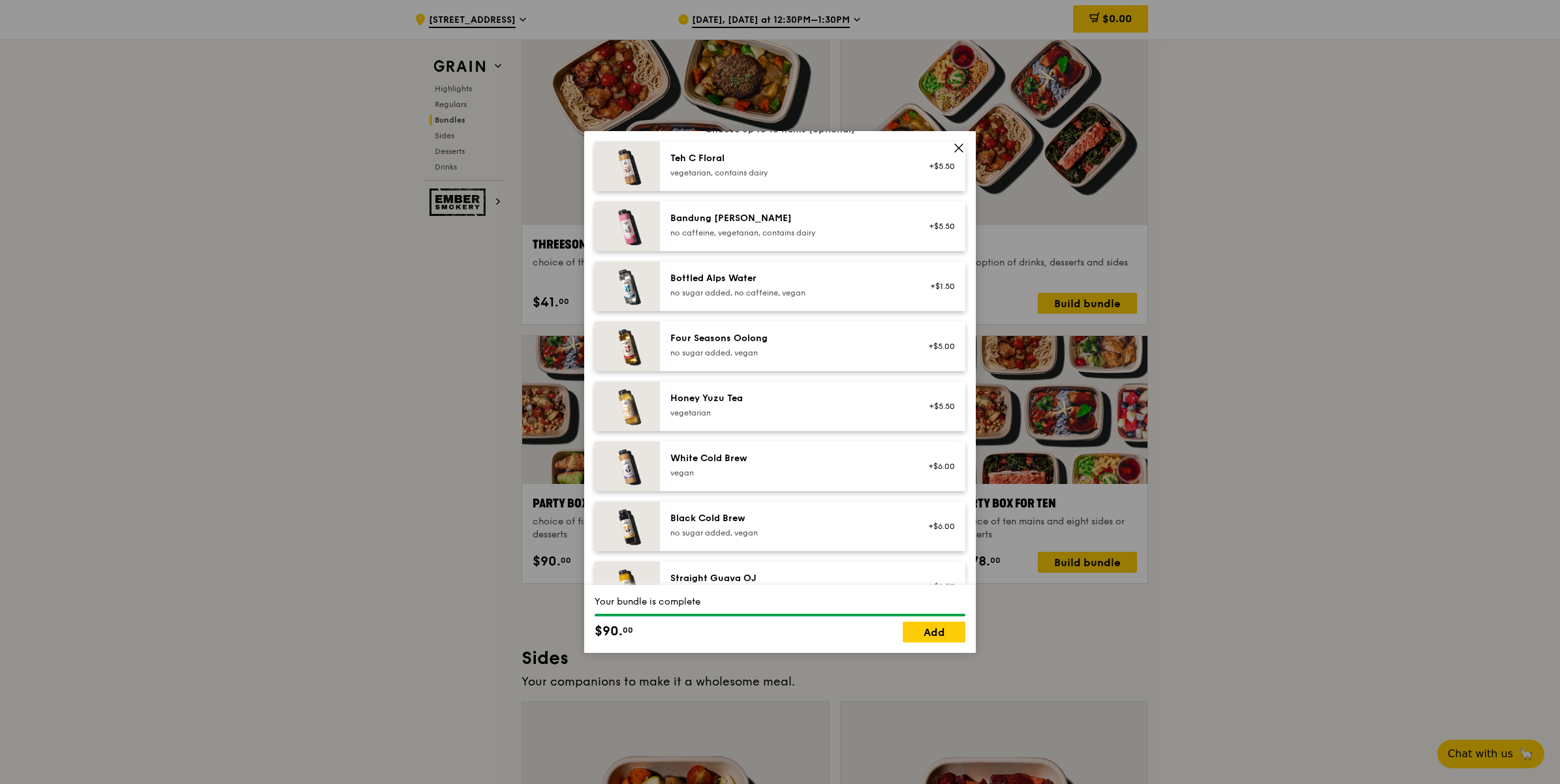
scroll to position [1468, 0]
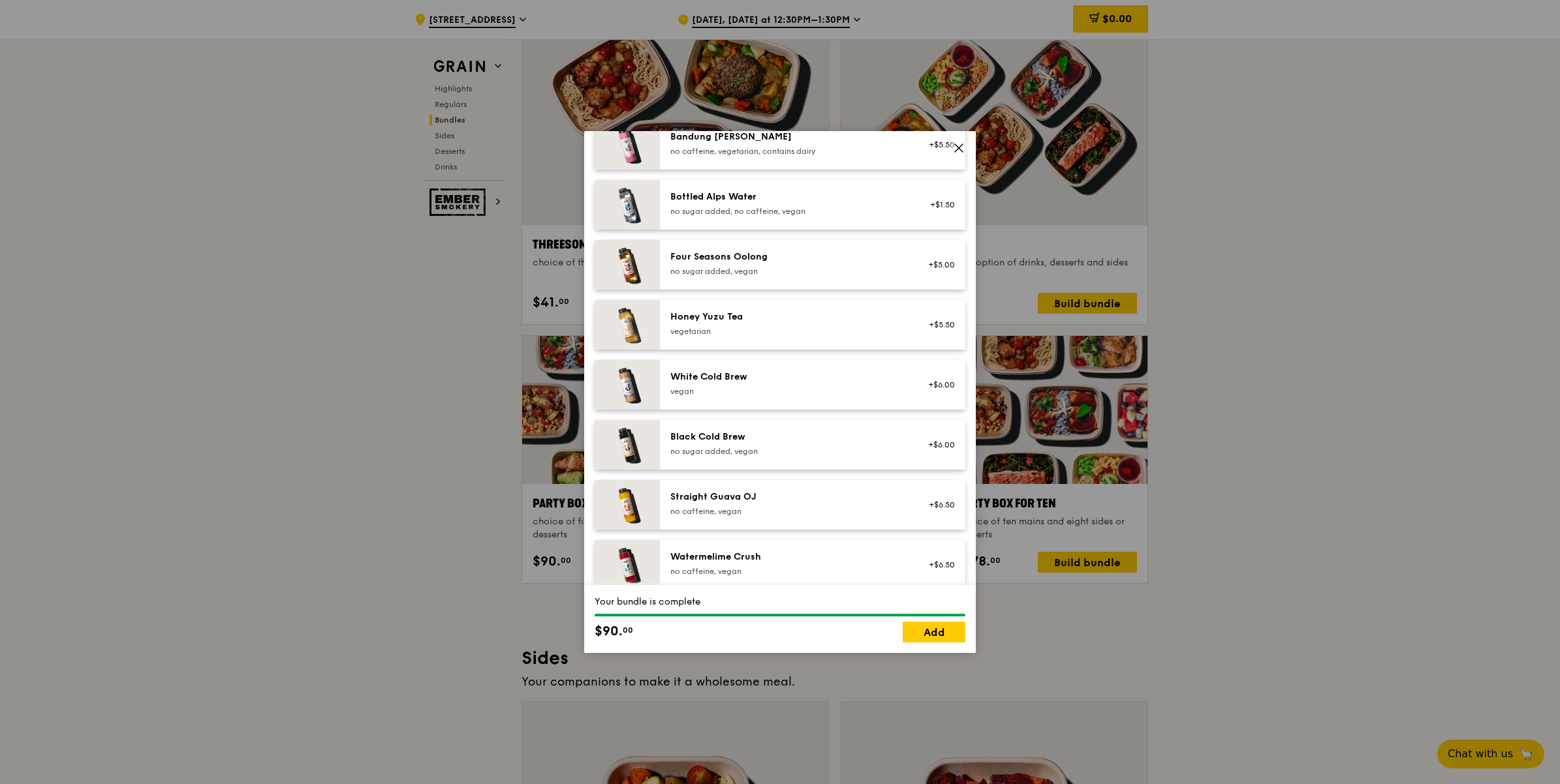
click at [794, 457] on div "no sugar added, vegan" at bounding box center [787, 451] width 234 height 10
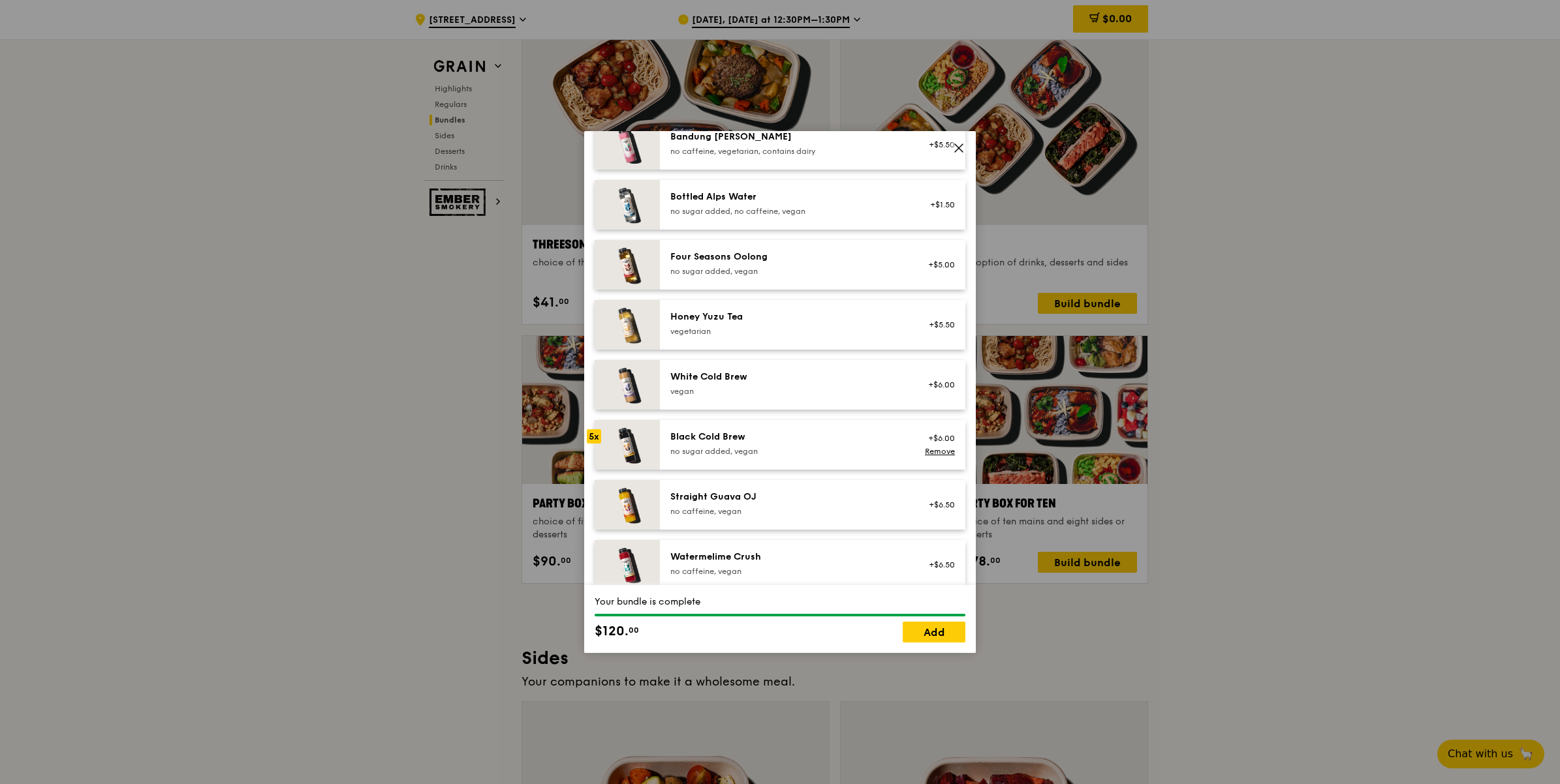
click at [794, 457] on div "no sugar added, vegan" at bounding box center [787, 451] width 234 height 10
click at [765, 455] on div "no sugar added, vegan" at bounding box center [787, 451] width 234 height 10
click at [930, 456] on link "Remove" at bounding box center [940, 451] width 30 height 9
click at [733, 459] on div "Black Cold Brew no sugar added, vegan" at bounding box center [787, 445] width 250 height 29
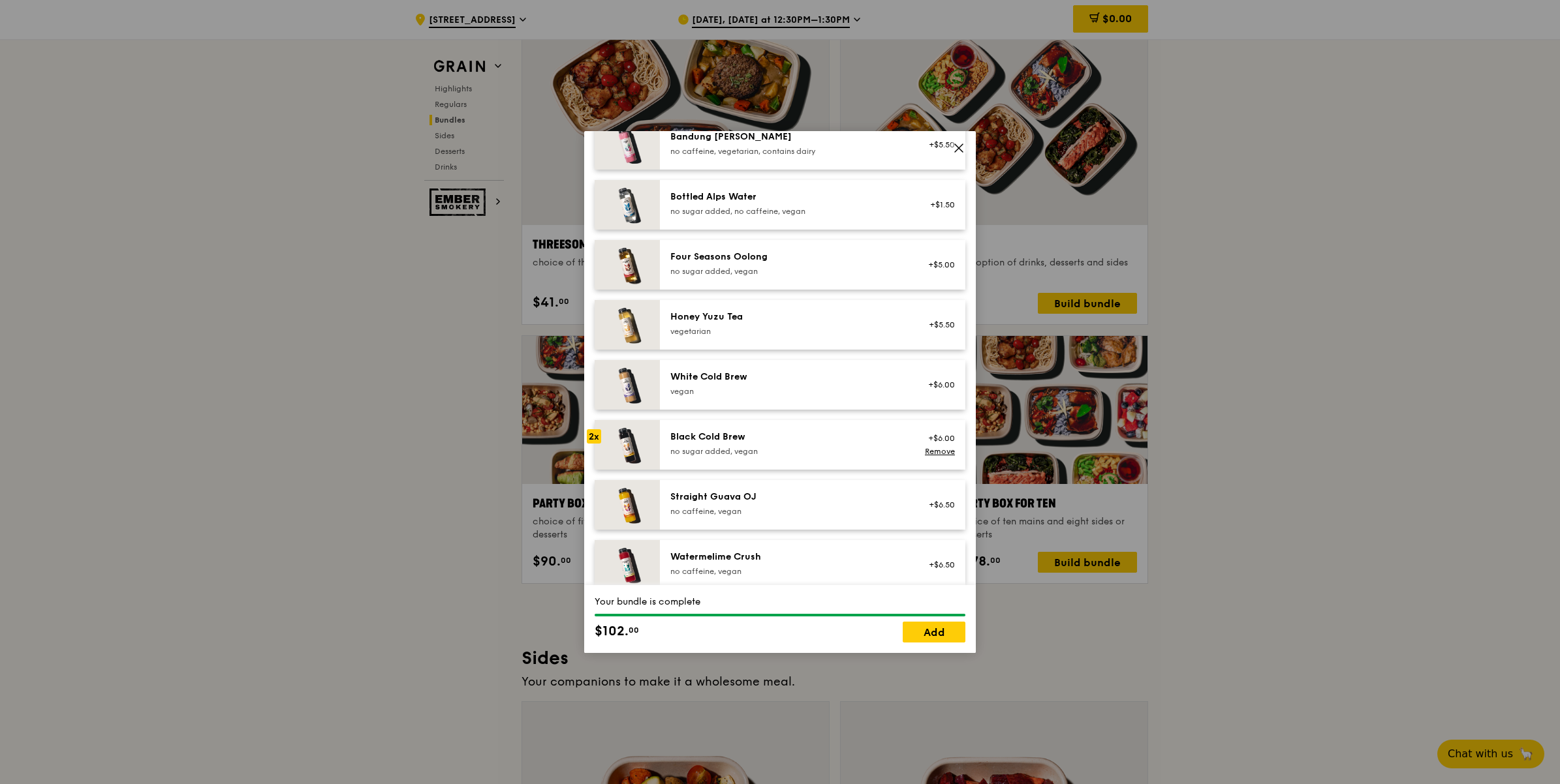
click at [733, 459] on div "Black Cold Brew no sugar added, vegan" at bounding box center [787, 445] width 250 height 29
click at [937, 633] on link "Add" at bounding box center [934, 632] width 62 height 21
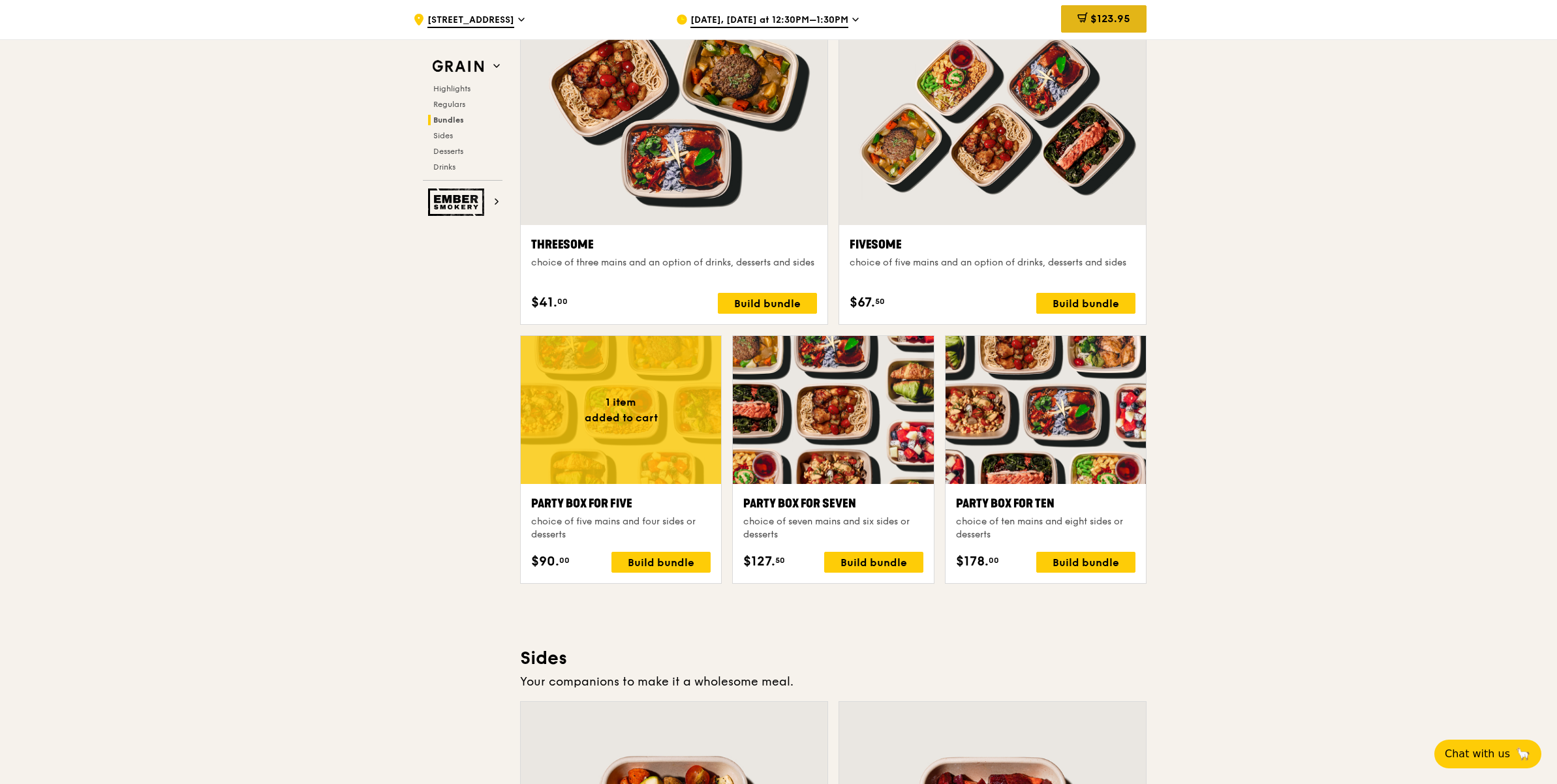
click at [1091, 14] on span "$123.95" at bounding box center [1110, 18] width 40 height 12
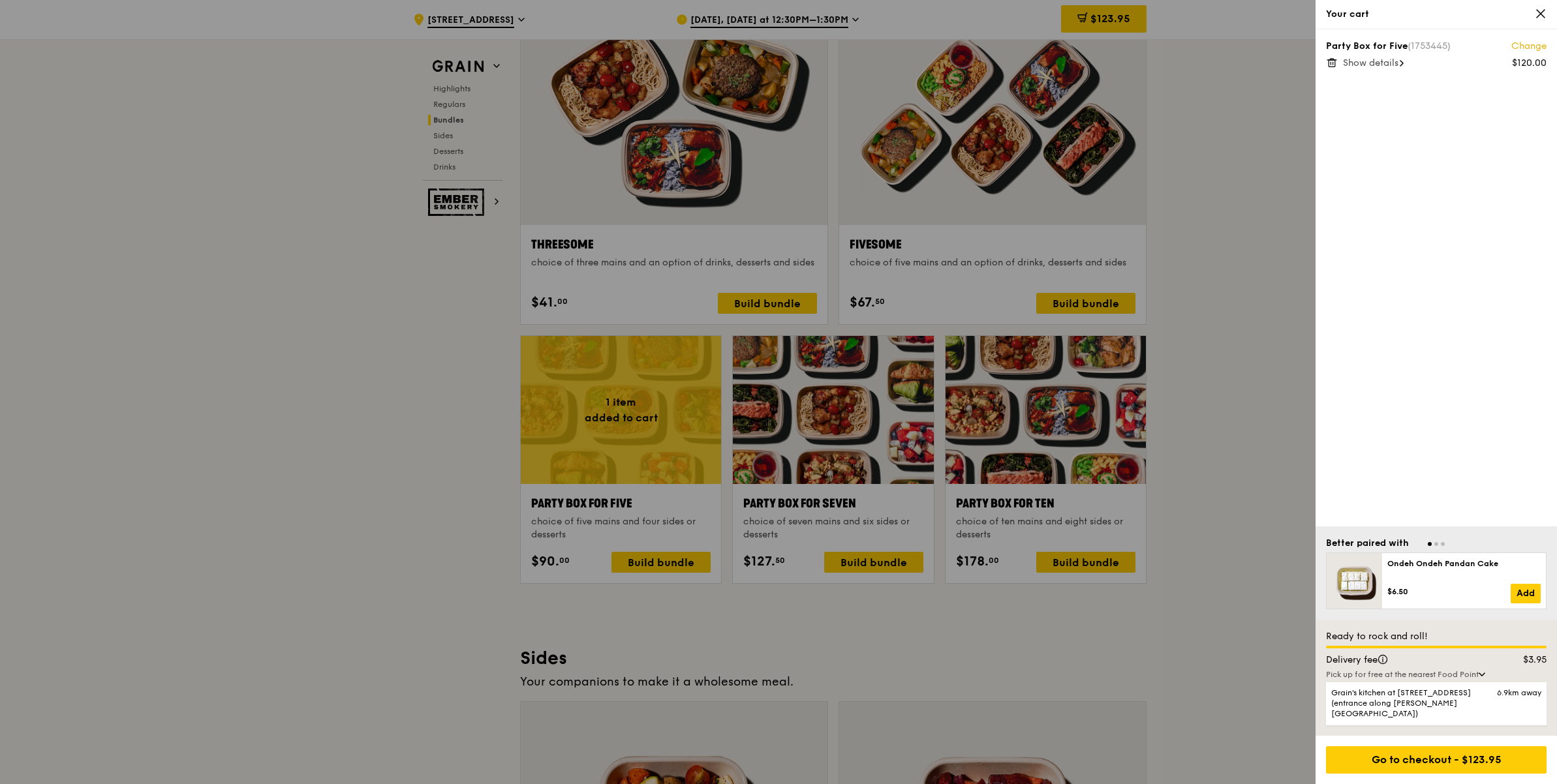
click at [1338, 58] on div "Party Box for Five (1753445) Change $120.00 Show details" at bounding box center [1437, 54] width 221 height 29
click at [1334, 62] on icon at bounding box center [1334, 63] width 0 height 3
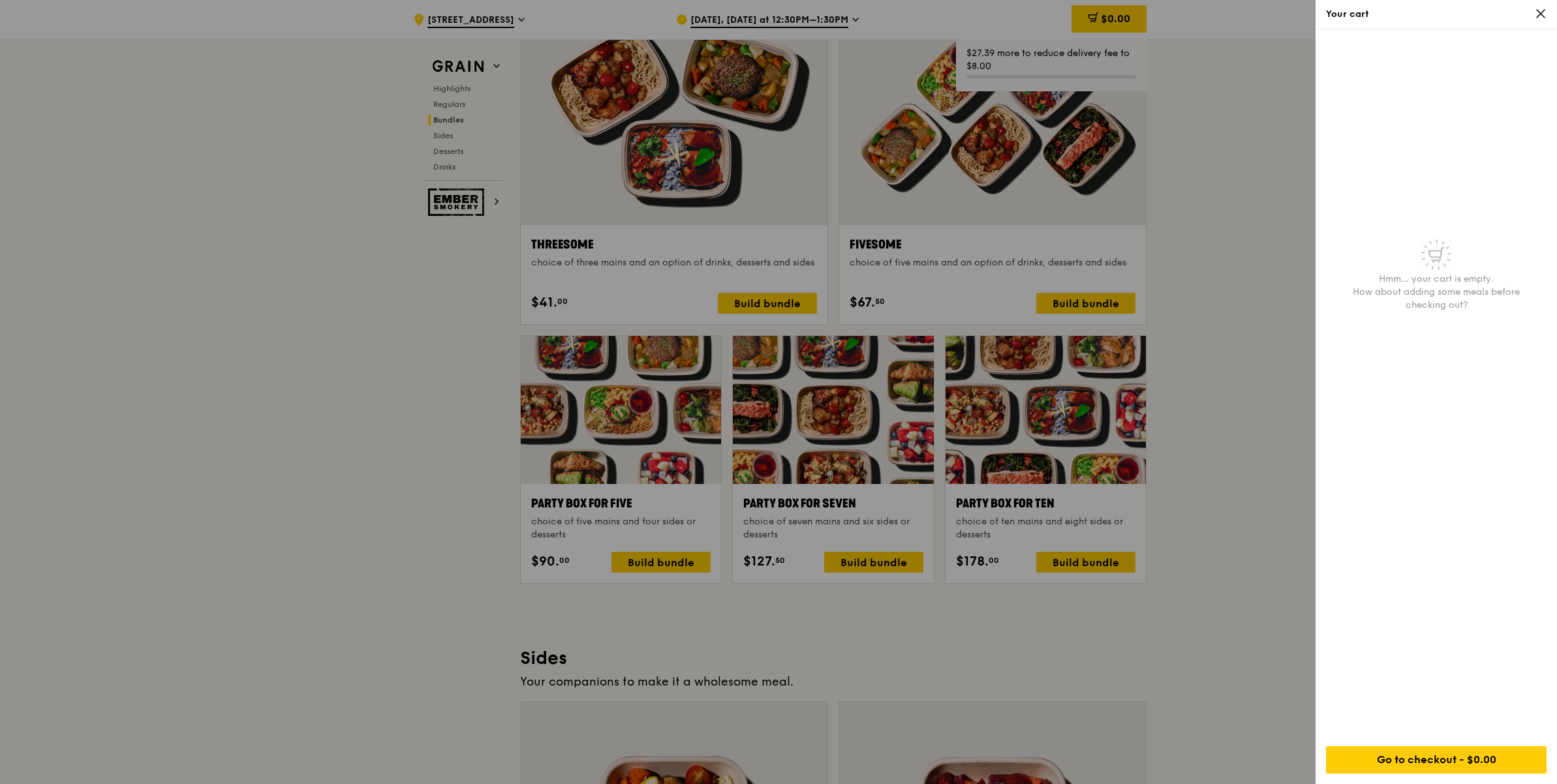
click at [1541, 15] on icon at bounding box center [1540, 13] width 8 height 8
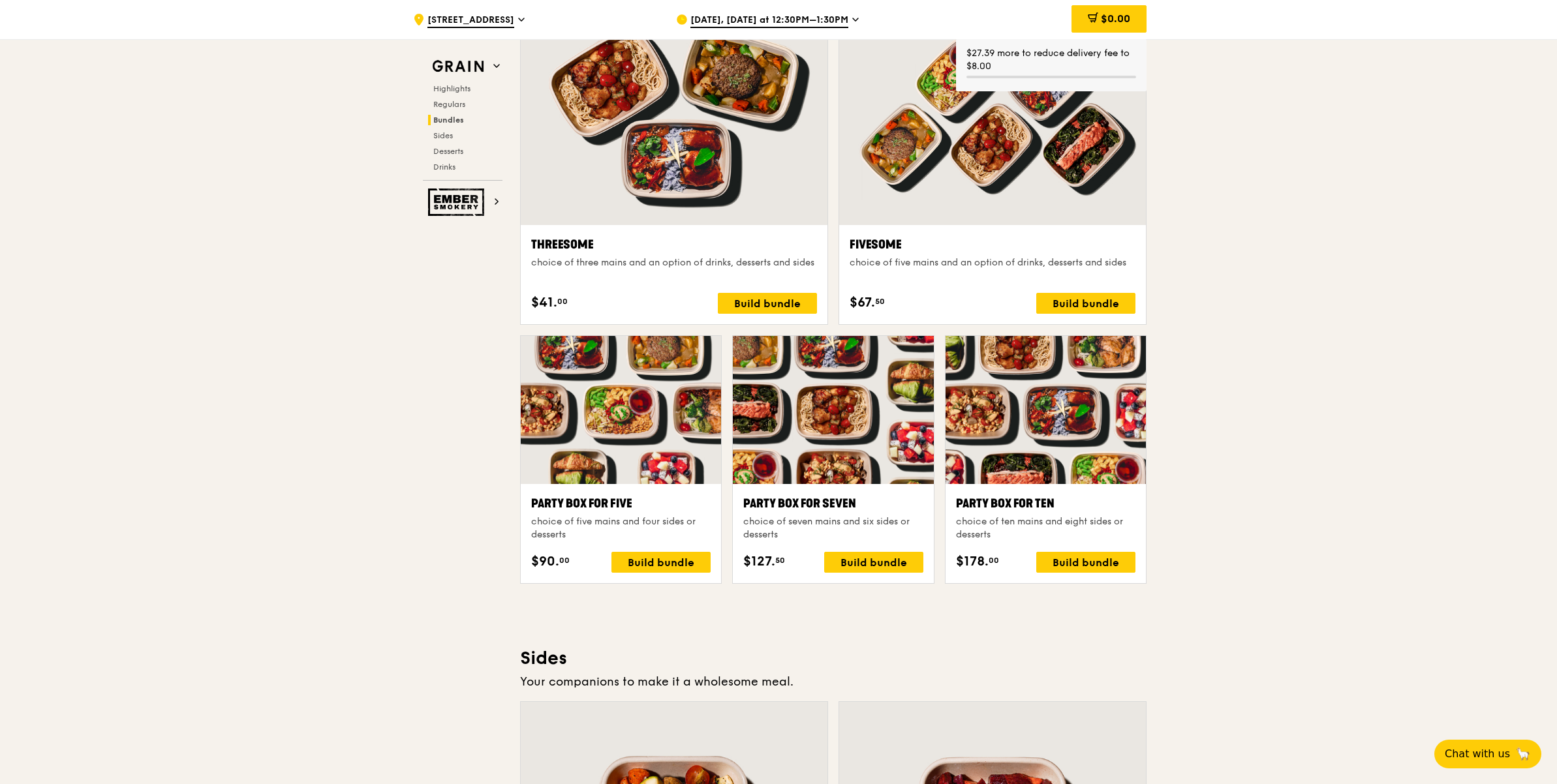
click at [1217, 243] on div ".cls-1 { fill: none; stroke: #fff; stroke-linecap: round; stroke-linejoin: roun…" at bounding box center [779, 487] width 1557 height 5495
click at [970, 217] on div at bounding box center [993, 112] width 307 height 226
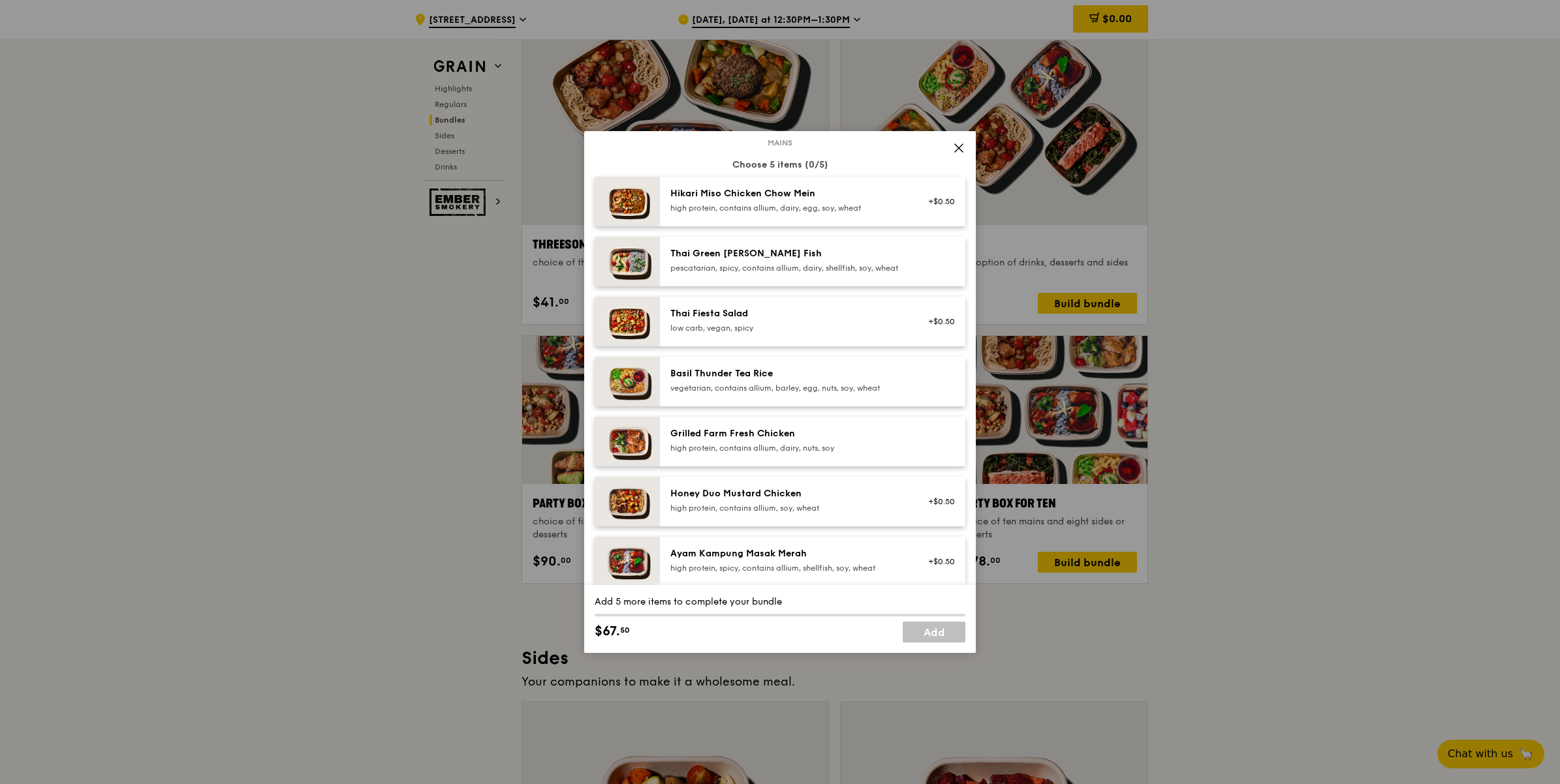
scroll to position [0, 0]
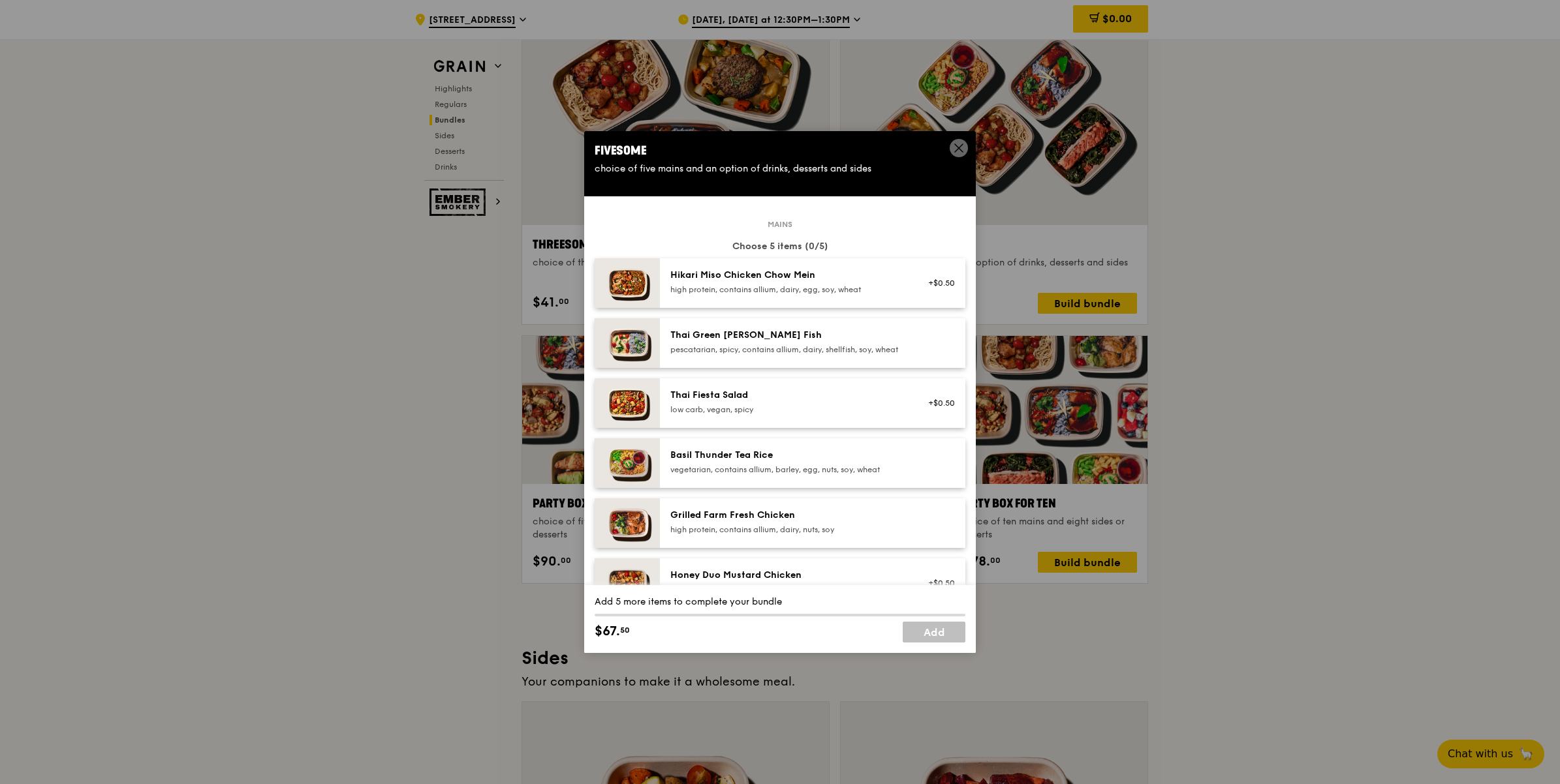
click at [801, 284] on div "high protein, contains allium, dairy, egg, soy, wheat" at bounding box center [787, 289] width 234 height 10
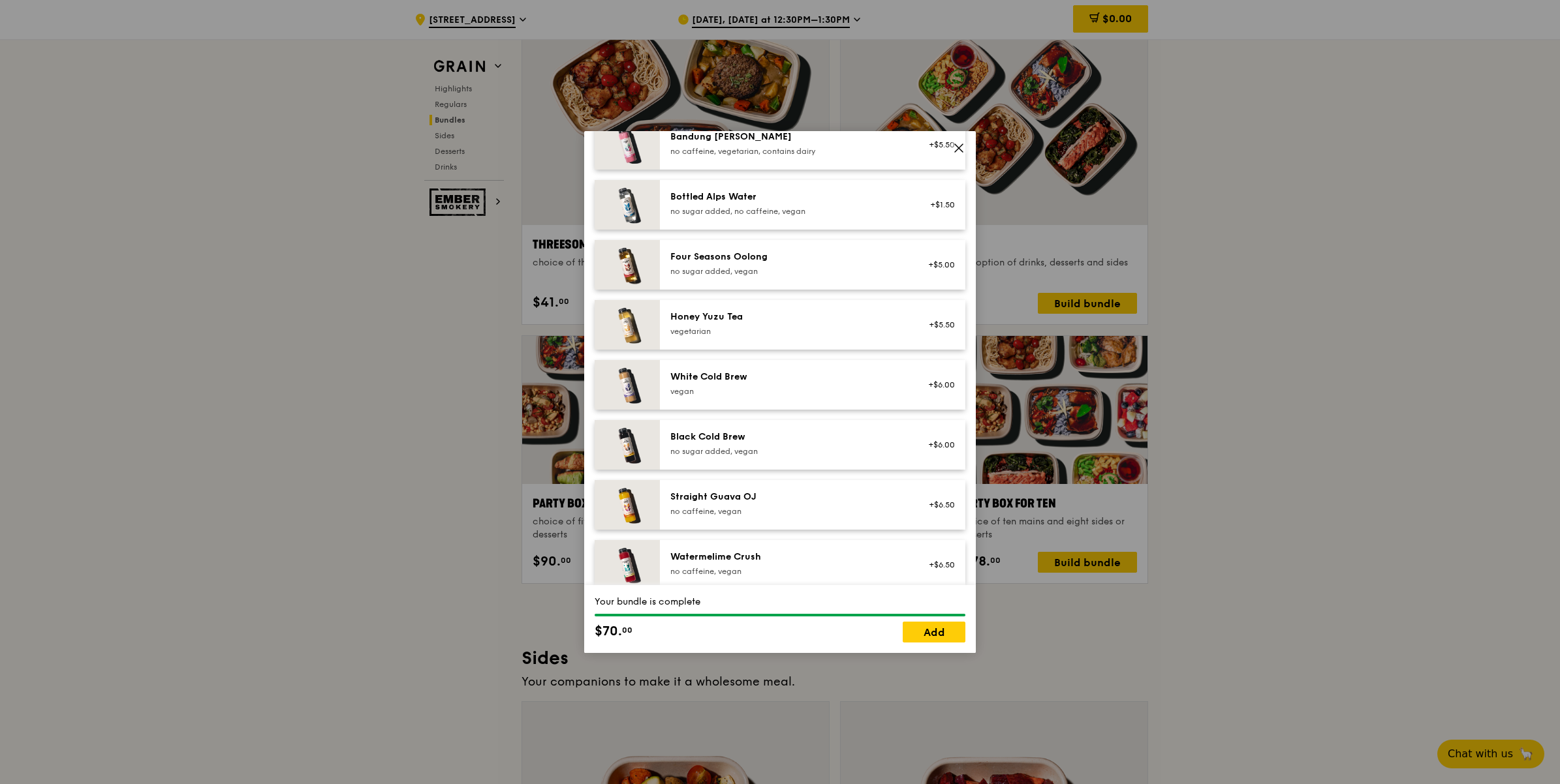
scroll to position [1493, 0]
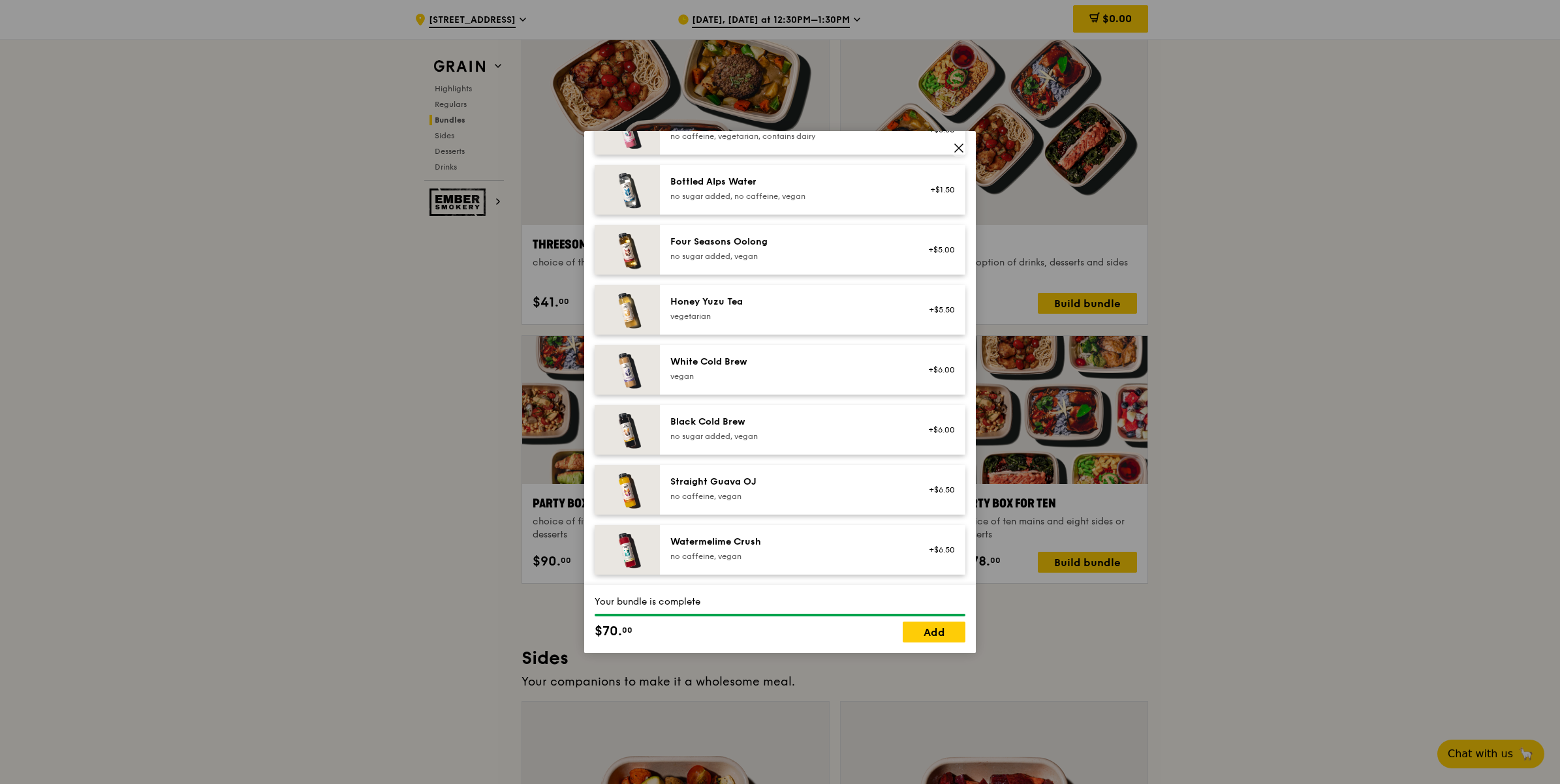
click at [789, 429] on div "Black Cold Brew no sugar added, vegan" at bounding box center [787, 429] width 234 height 26
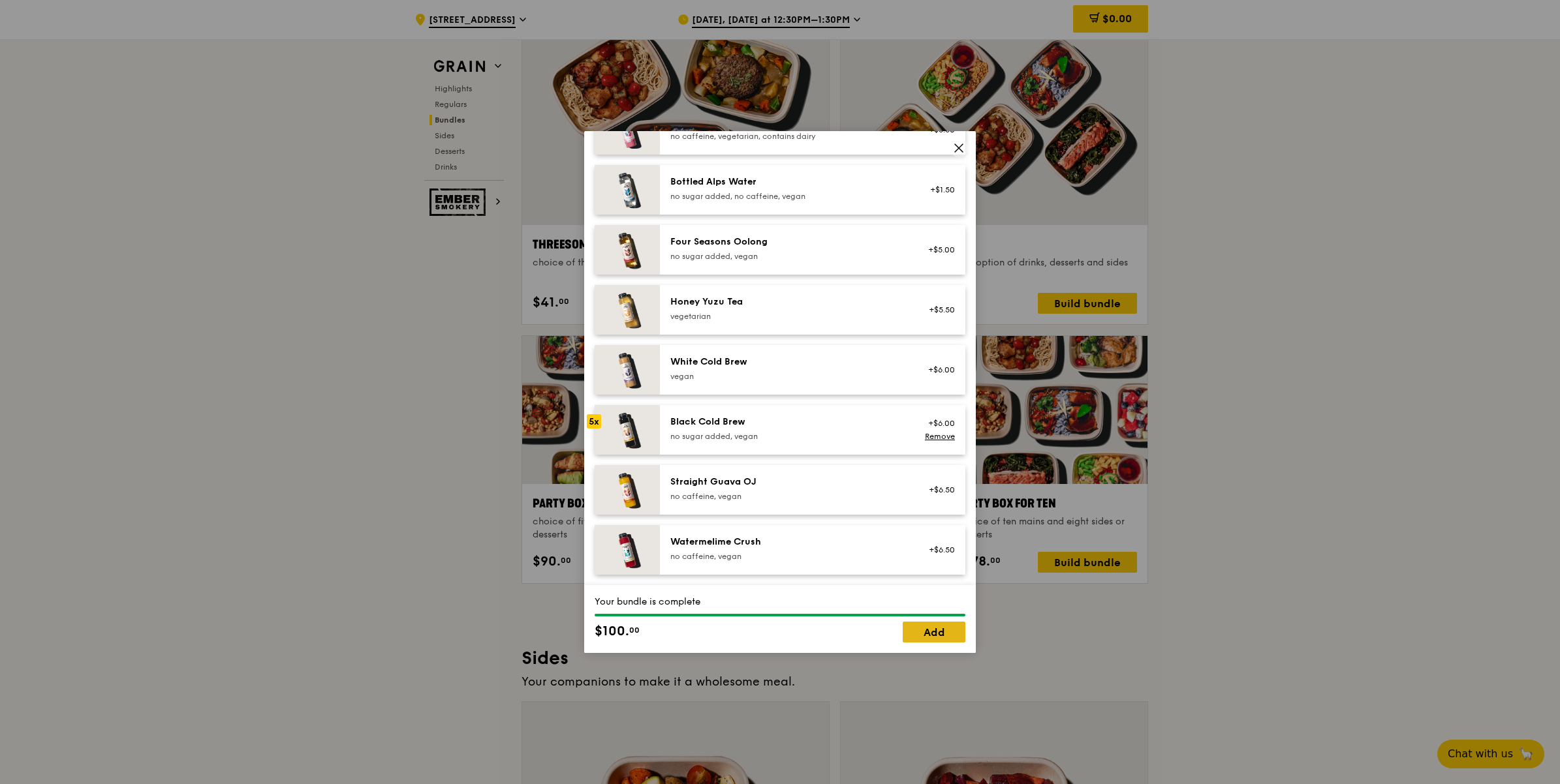
click at [932, 632] on link "Add" at bounding box center [934, 632] width 62 height 21
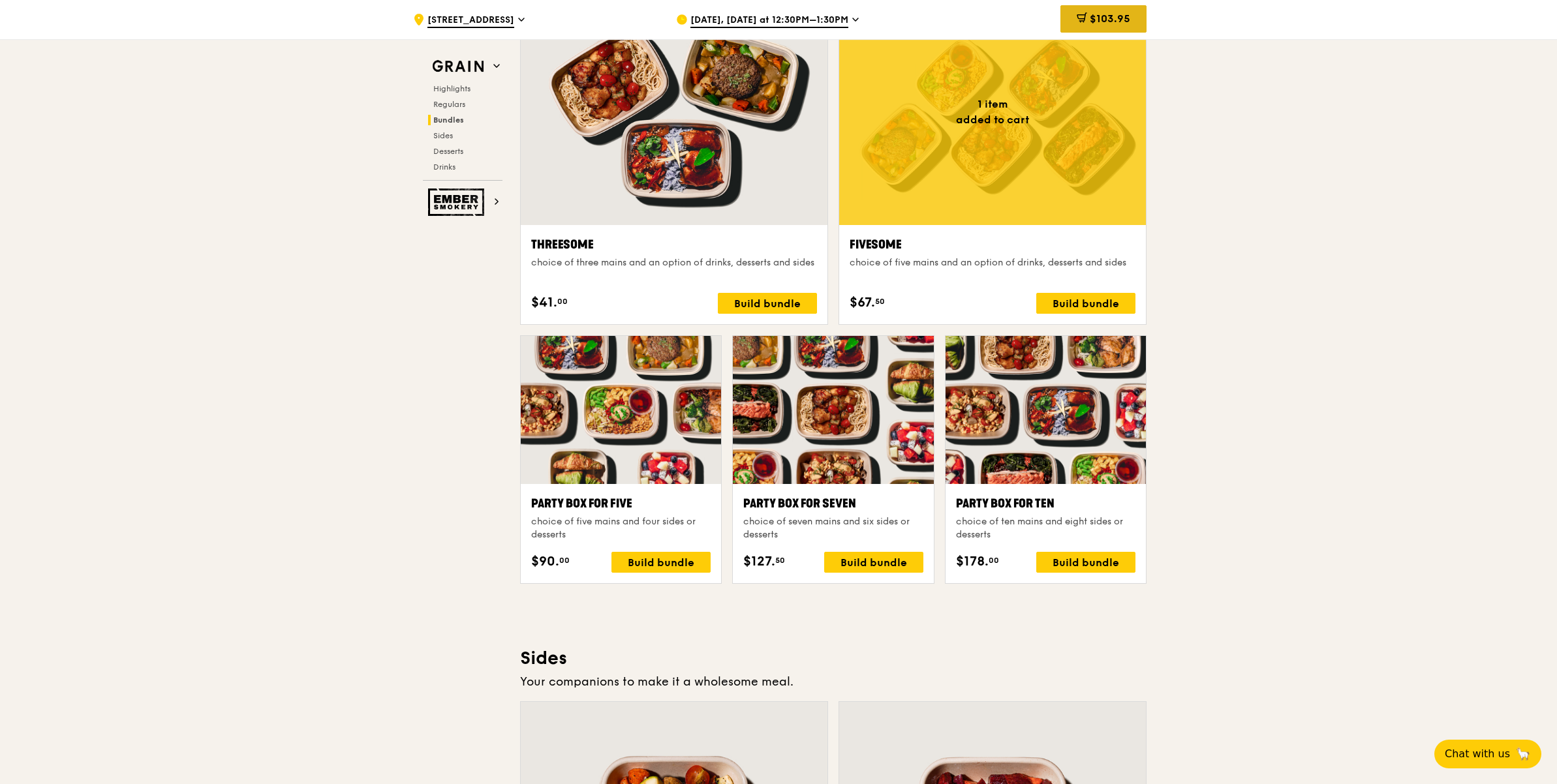
click at [1100, 17] on span "$103.95" at bounding box center [1110, 18] width 41 height 12
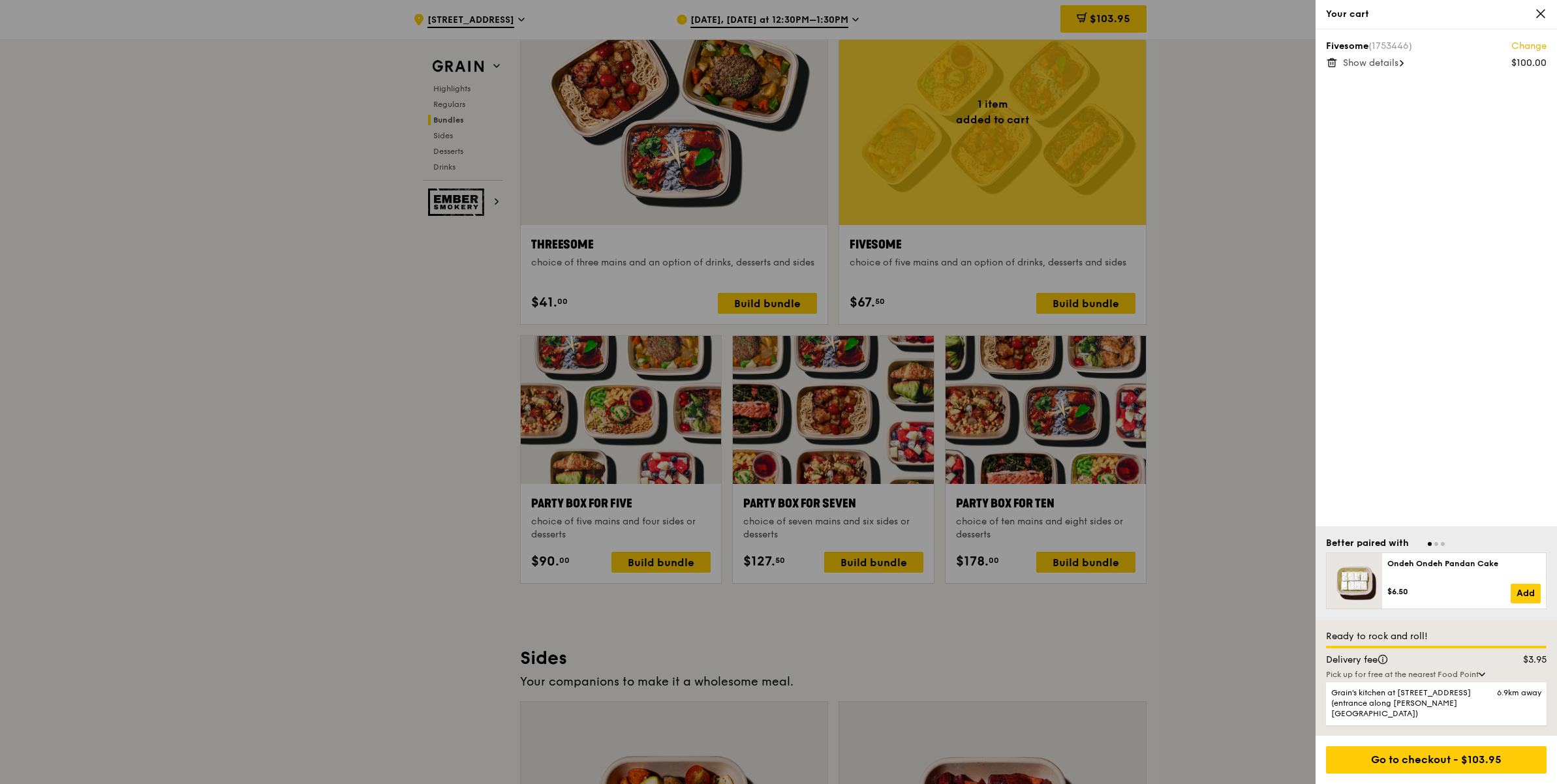
click at [1368, 59] on span "Show details" at bounding box center [1371, 62] width 55 height 11
click at [1545, 17] on icon at bounding box center [1540, 14] width 12 height 12
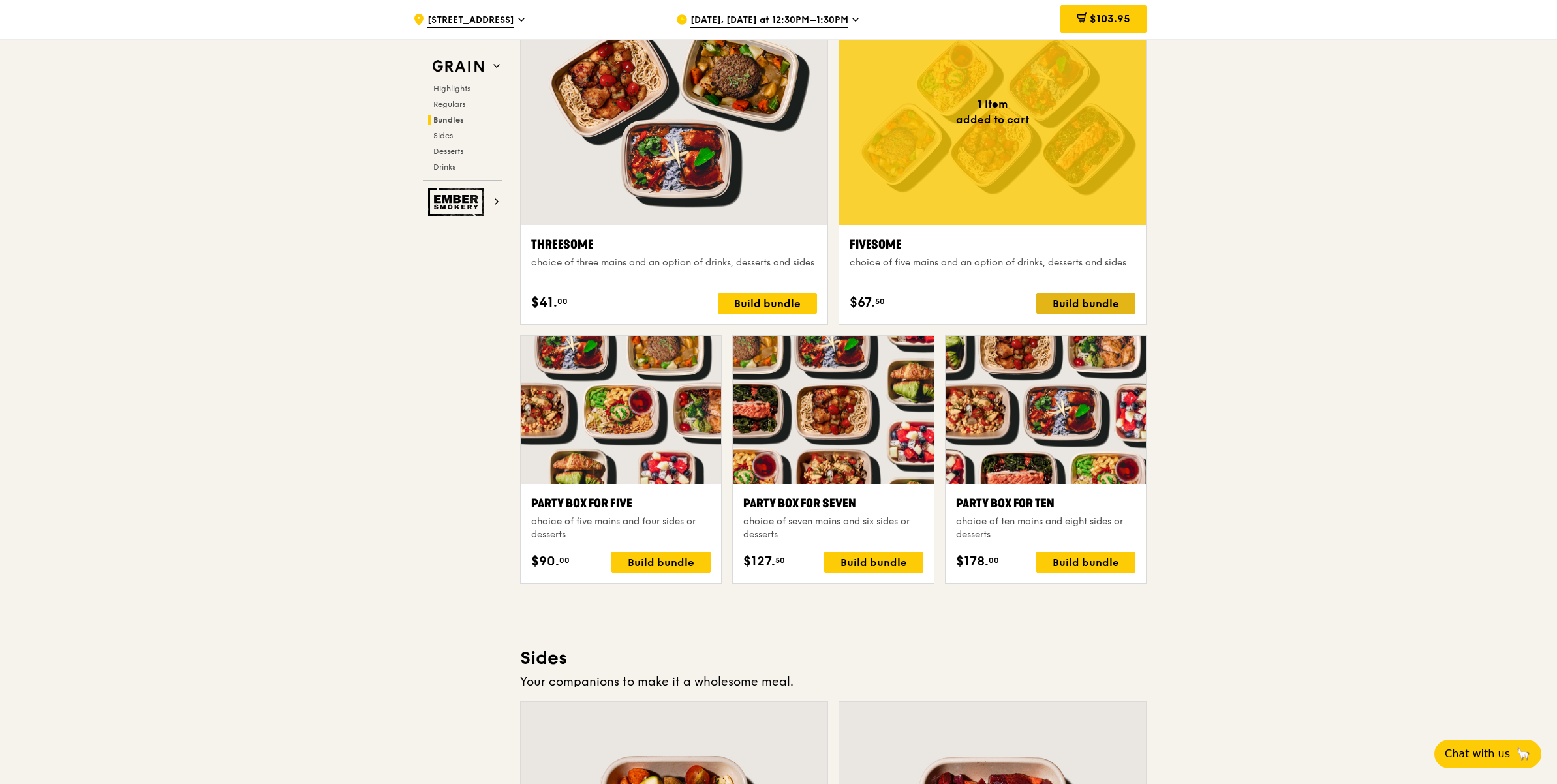
click at [1096, 305] on div "Build bundle" at bounding box center [1085, 303] width 99 height 21
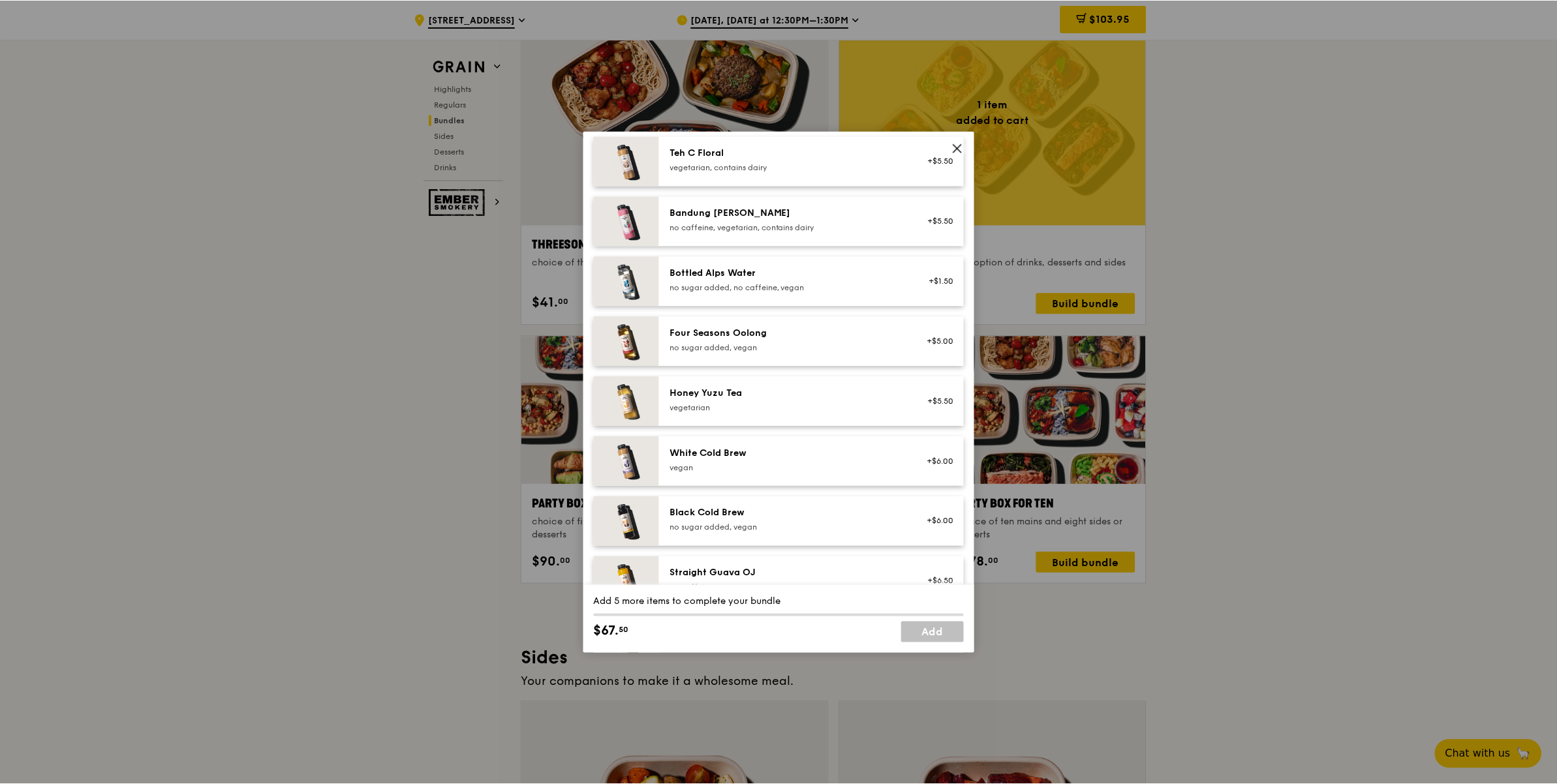
scroll to position [1368, 0]
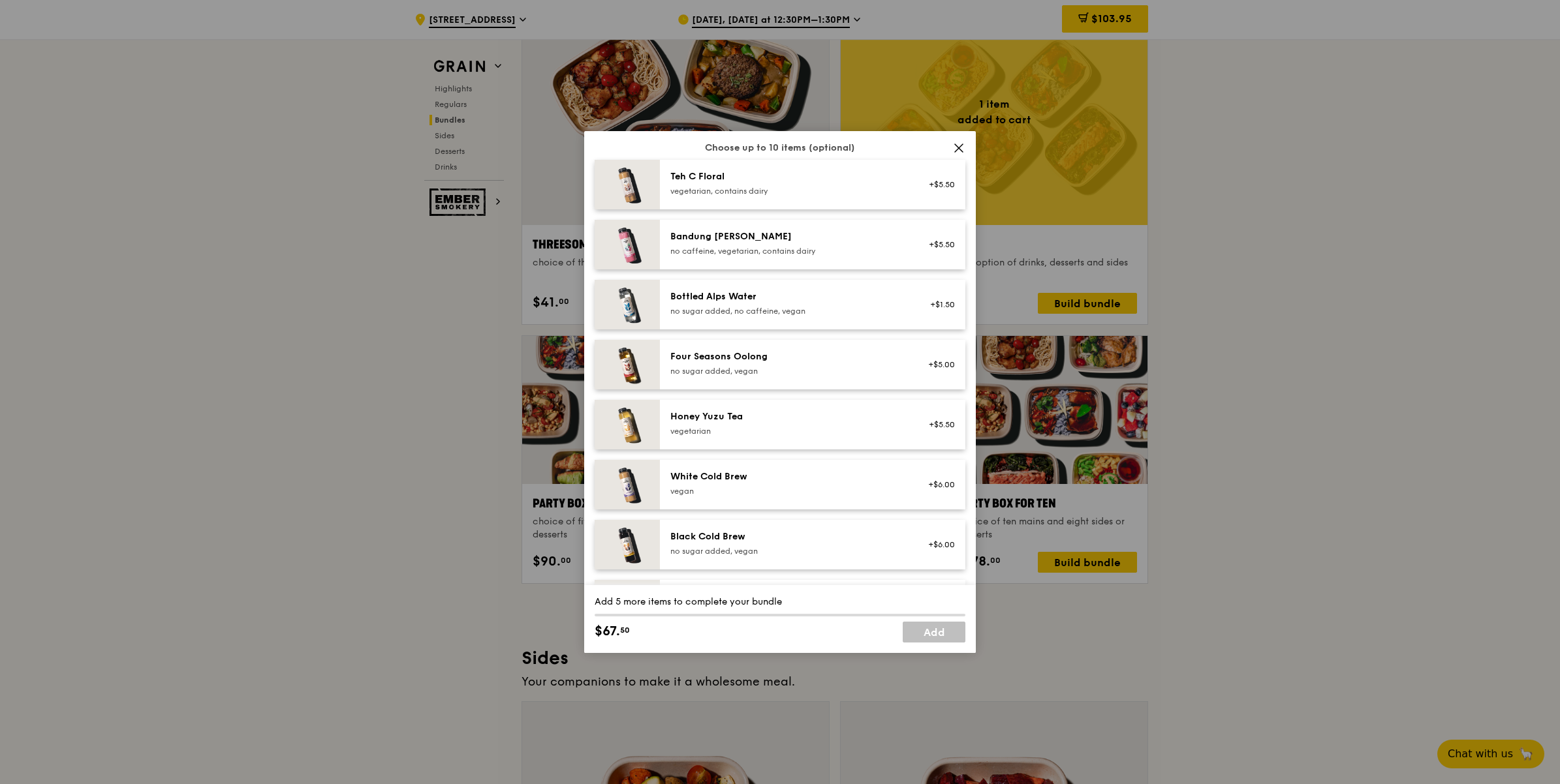
click at [953, 152] on icon at bounding box center [958, 148] width 12 height 12
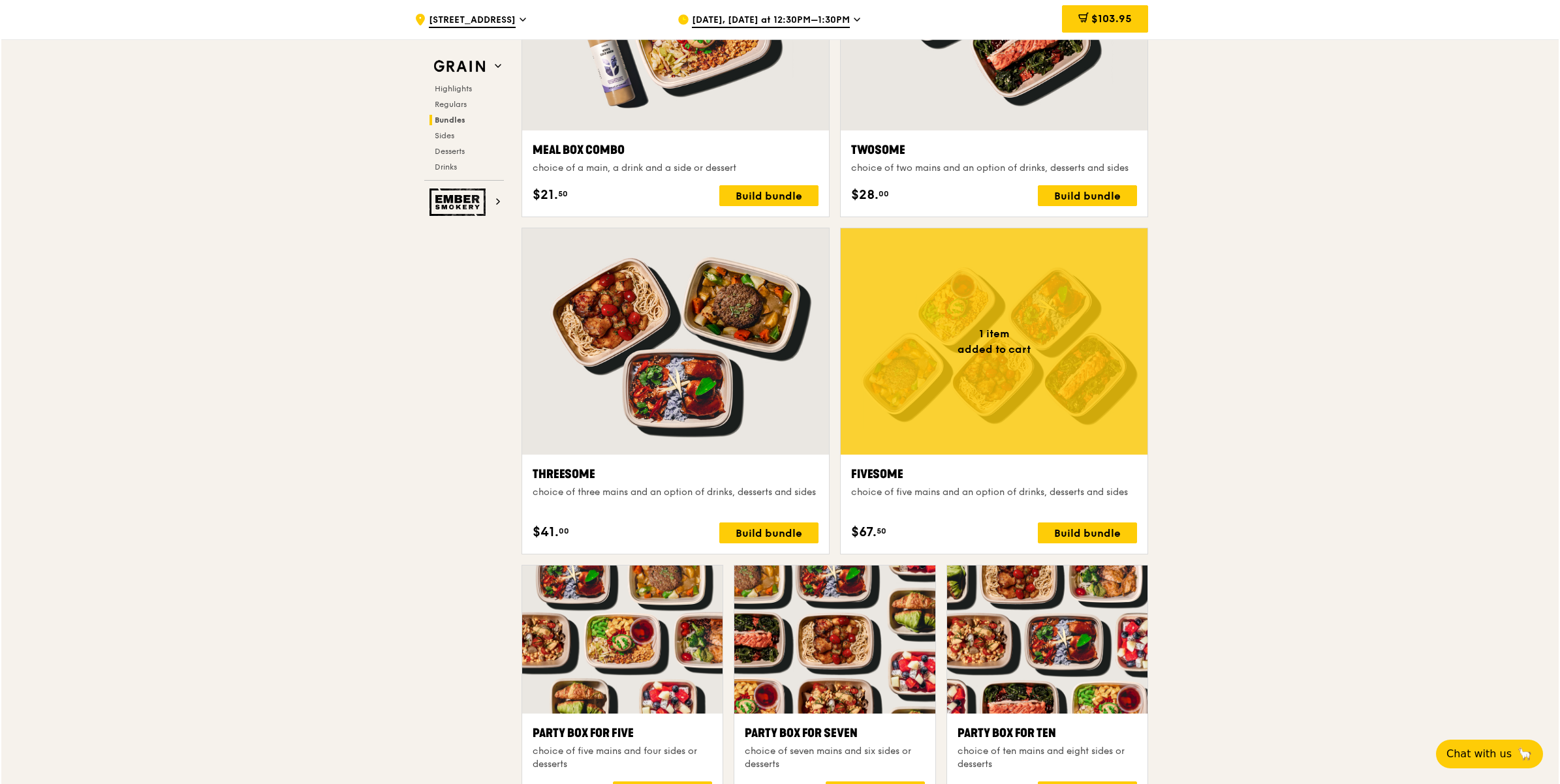
scroll to position [2217, 0]
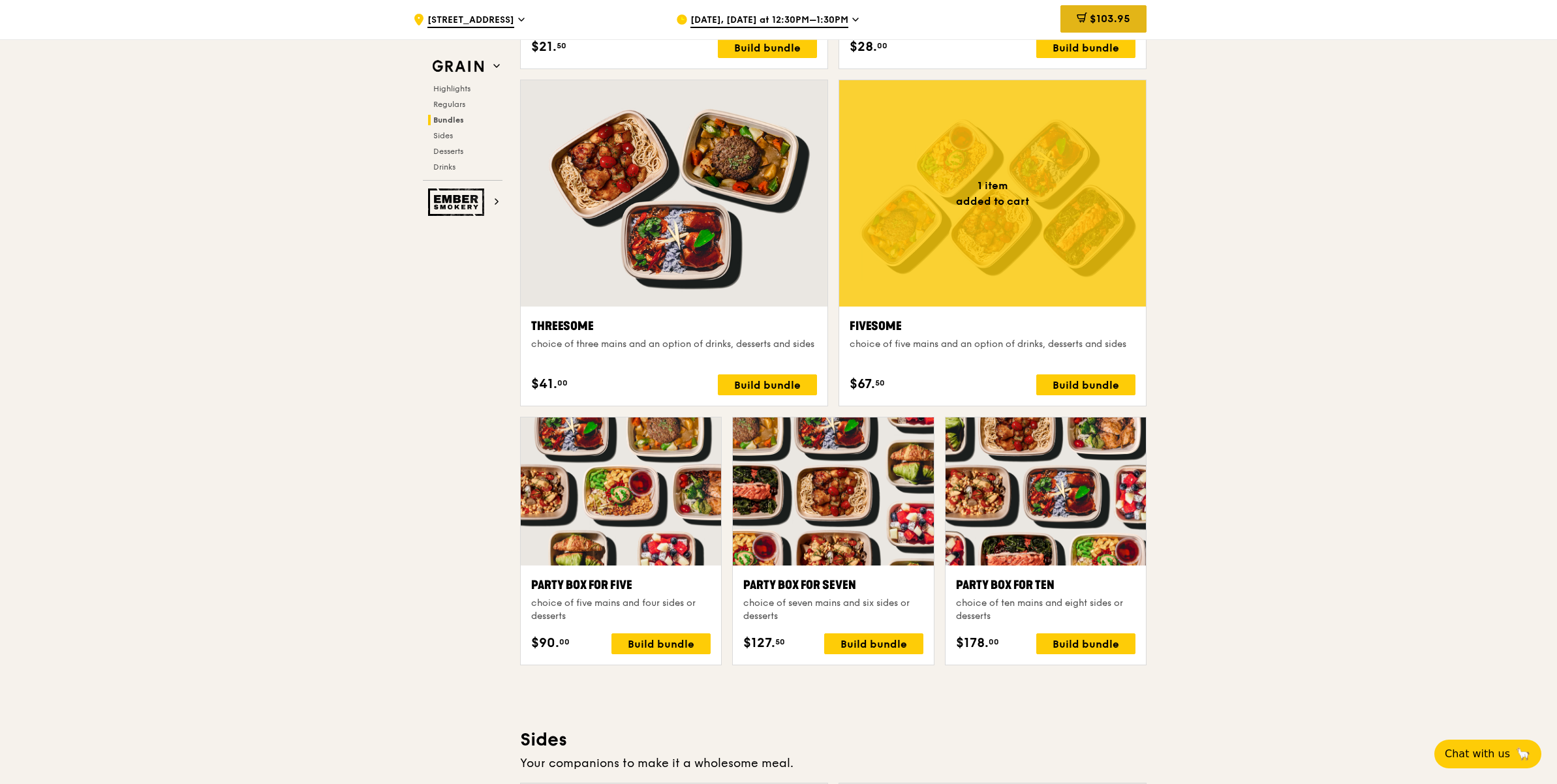
click at [1093, 17] on span "$103.95" at bounding box center [1110, 18] width 41 height 12
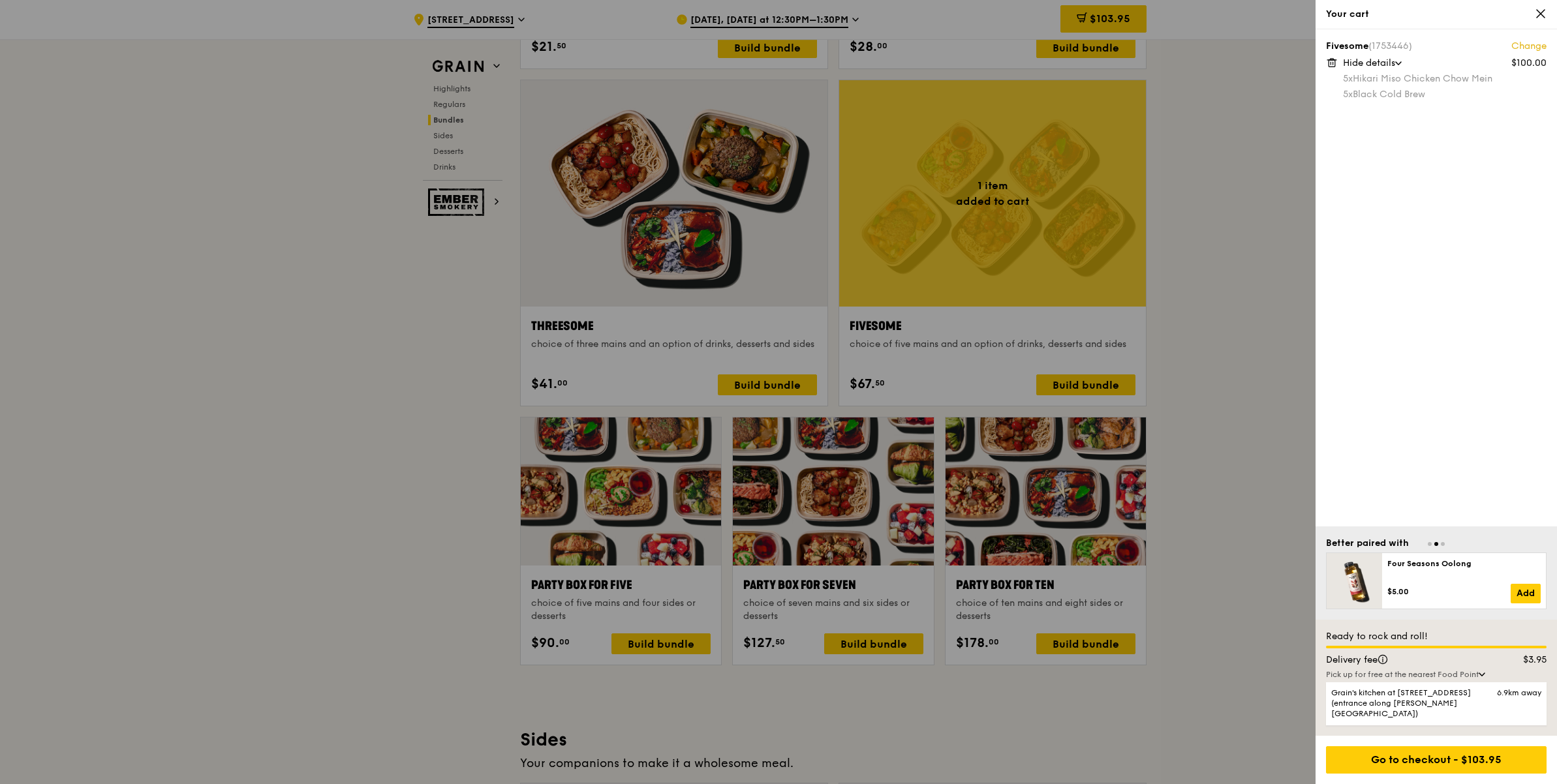
click at [1256, 238] on div at bounding box center [779, 392] width 1557 height 784
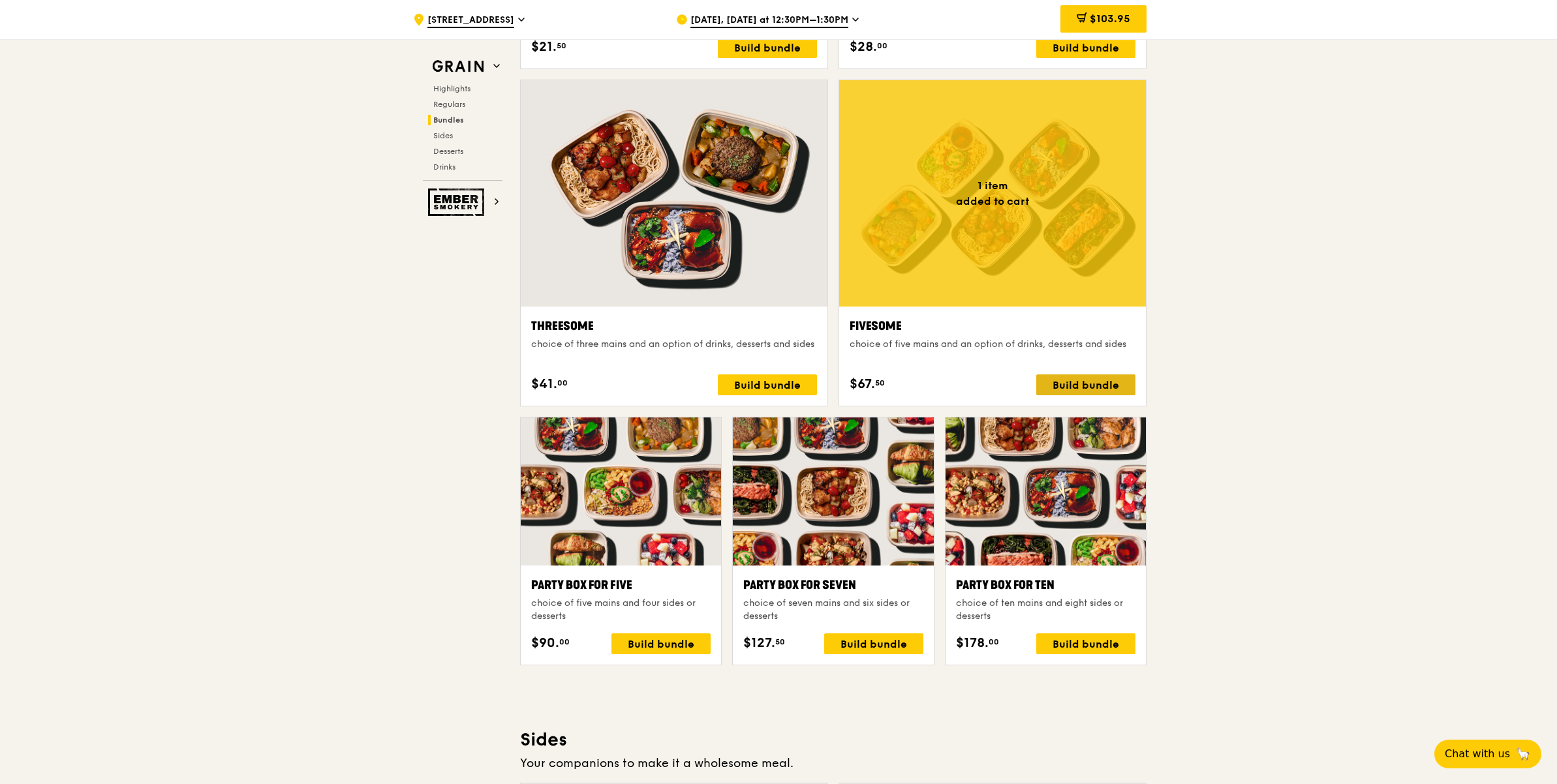
click at [1075, 381] on div "Build bundle" at bounding box center [1085, 384] width 99 height 21
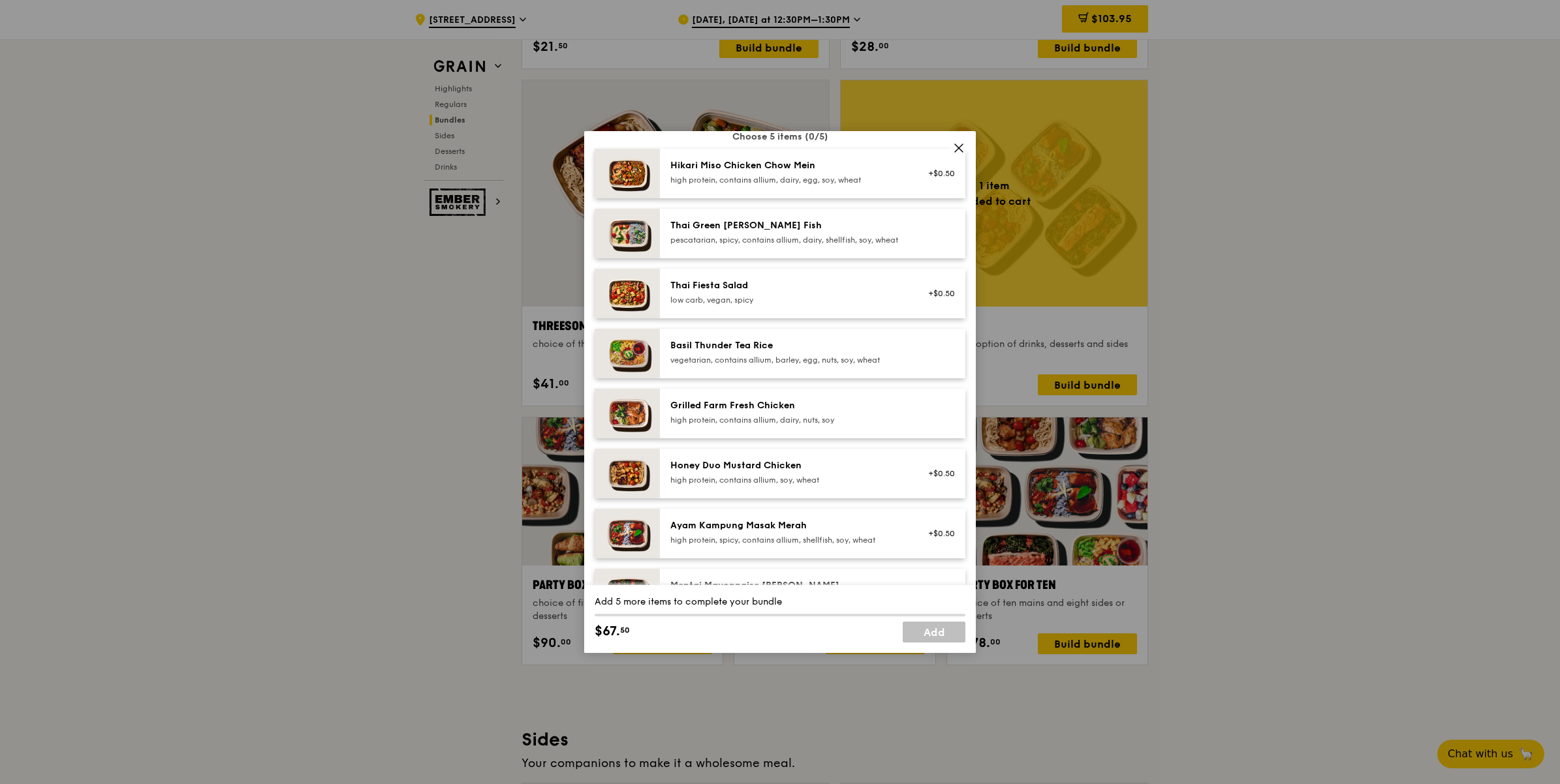
scroll to position [244, 0]
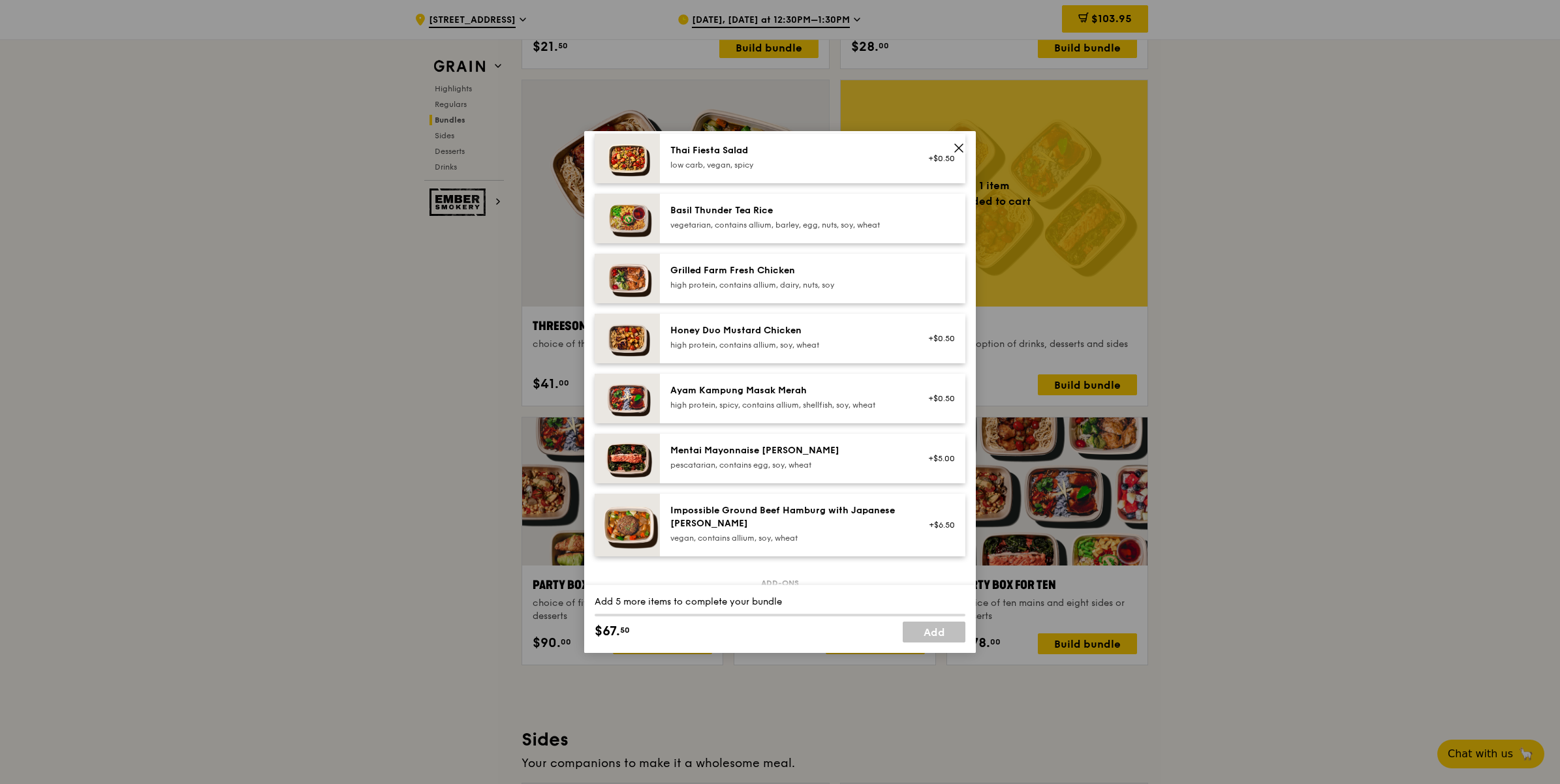
click at [807, 350] on div "high protein, contains allium, soy, wheat" at bounding box center [787, 345] width 234 height 10
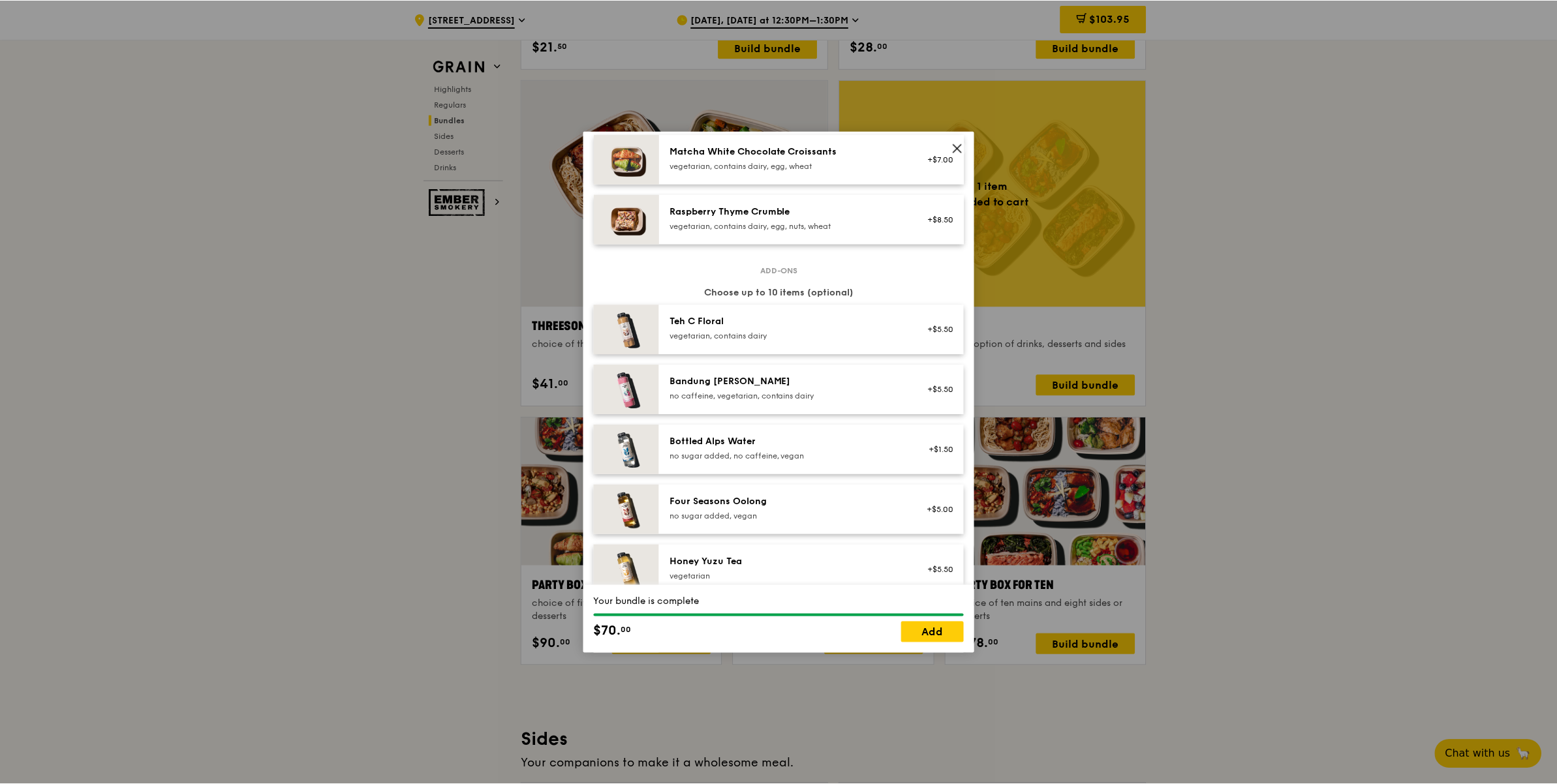
scroll to position [1493, 0]
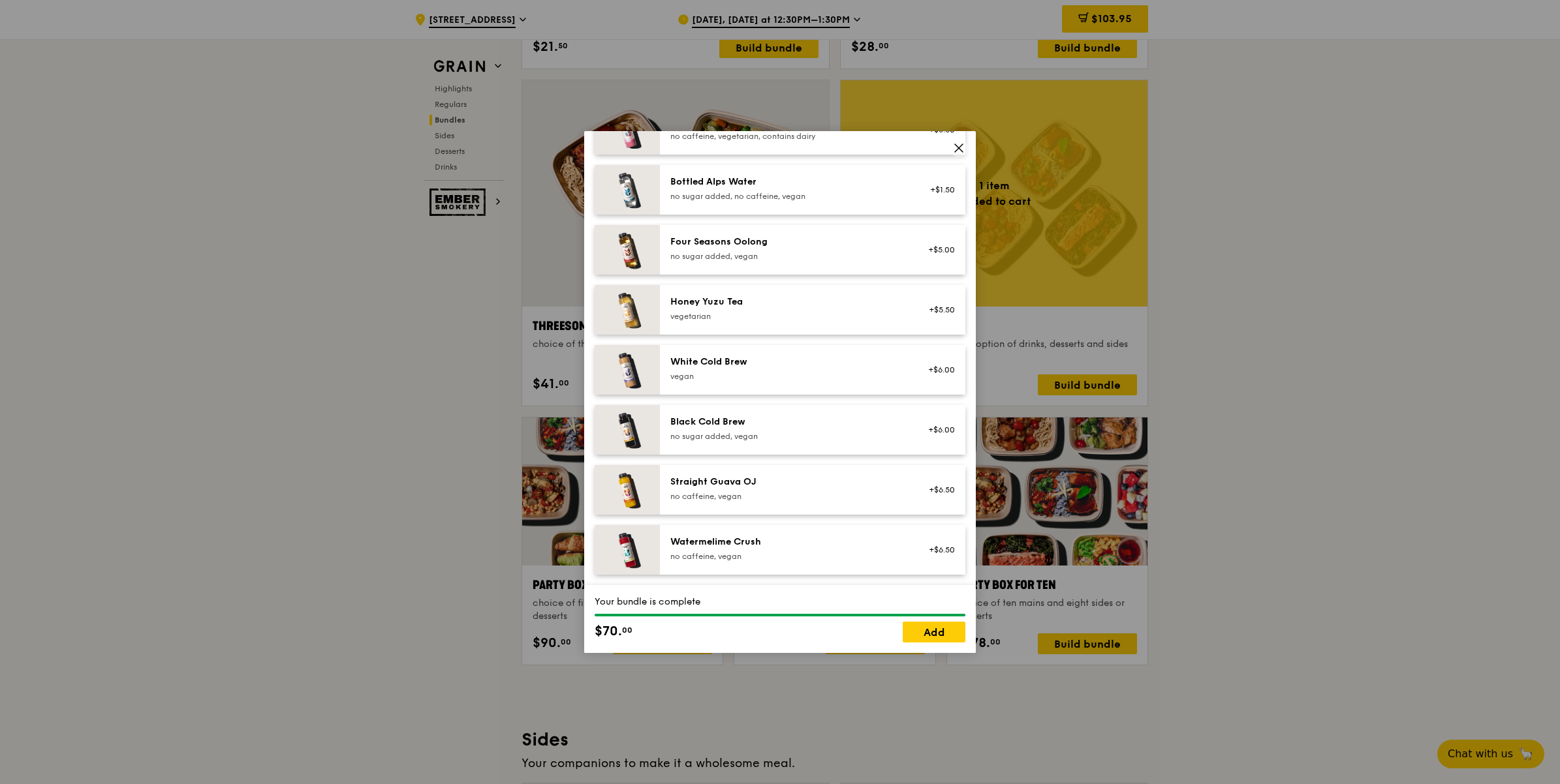
click at [731, 361] on div "White Cold Brew" at bounding box center [787, 362] width 234 height 13
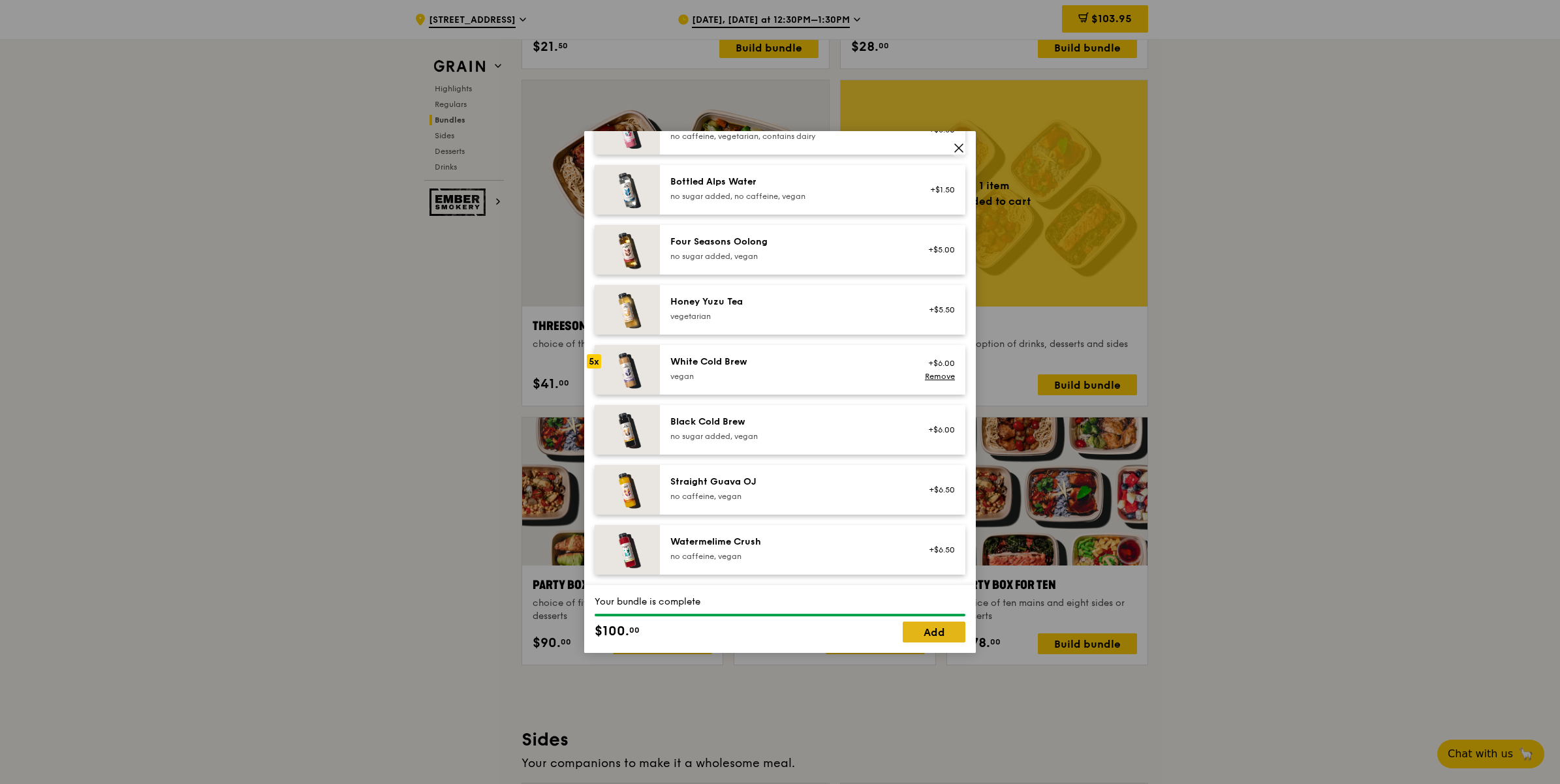
click at [946, 626] on link "Add" at bounding box center [934, 632] width 62 height 21
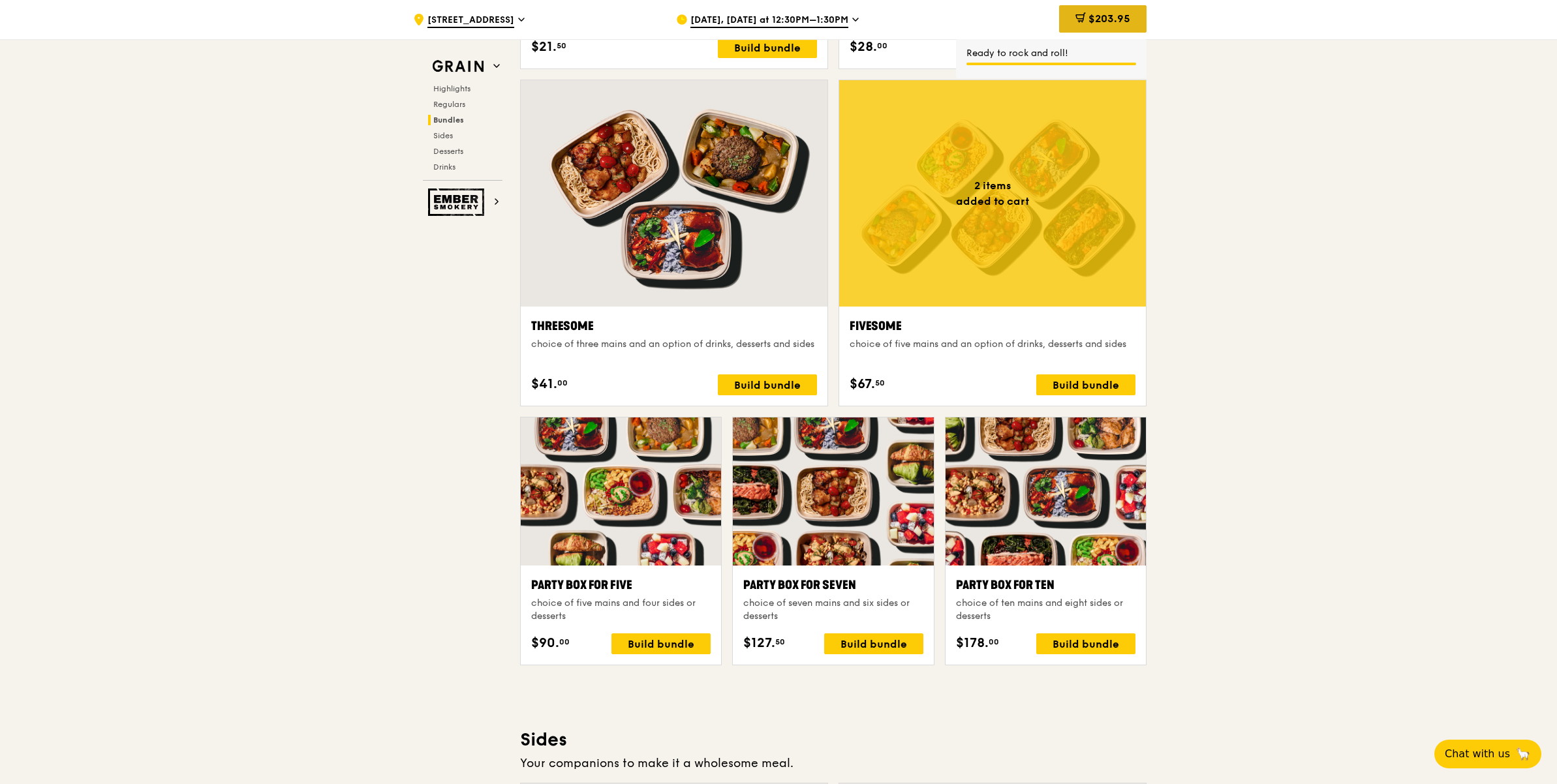
click at [1085, 10] on div "$203.95" at bounding box center [1103, 19] width 88 height 28
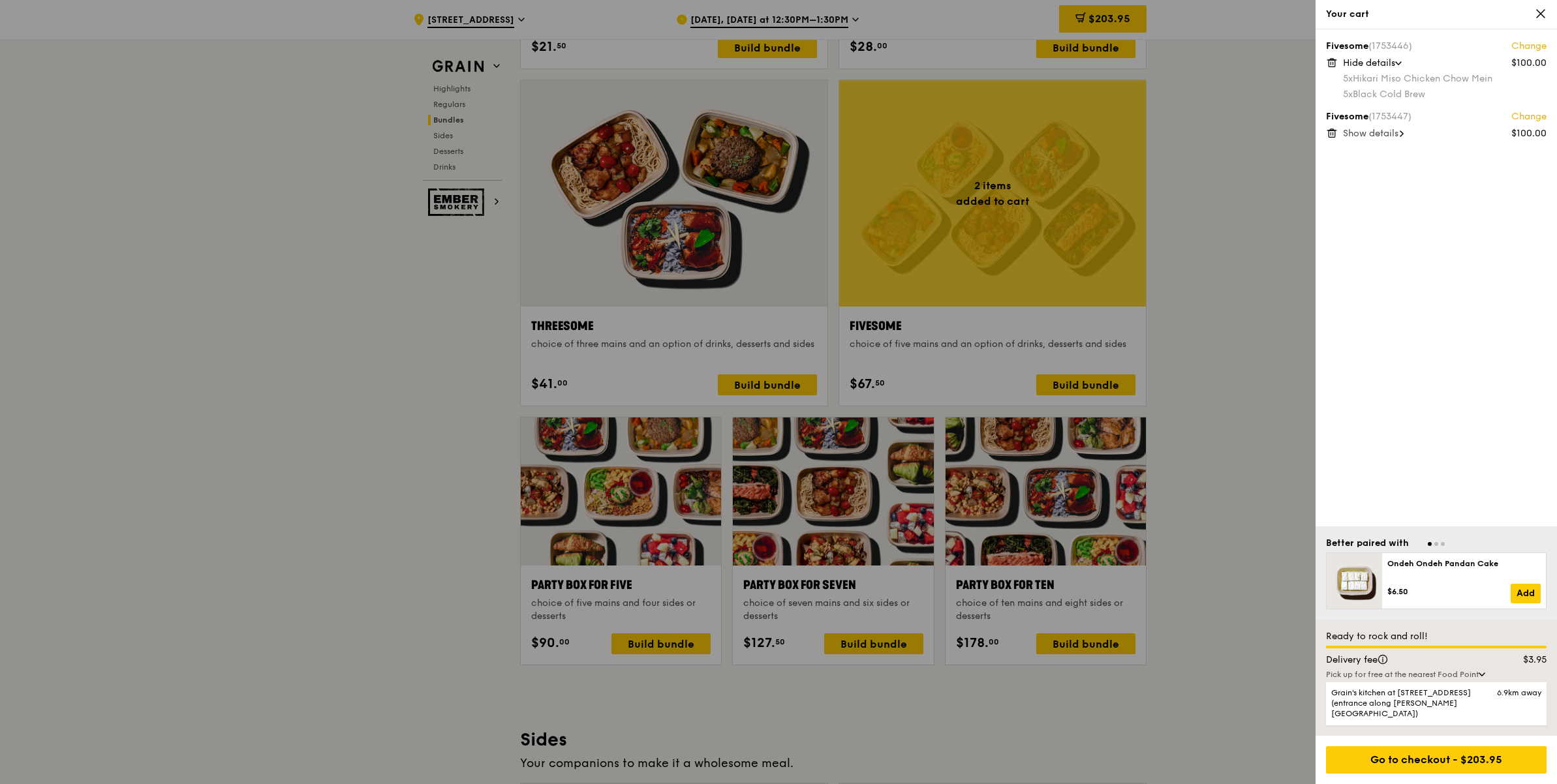
click at [1377, 128] on span "Show details" at bounding box center [1371, 133] width 55 height 11
click at [1235, 374] on div at bounding box center [779, 392] width 1557 height 784
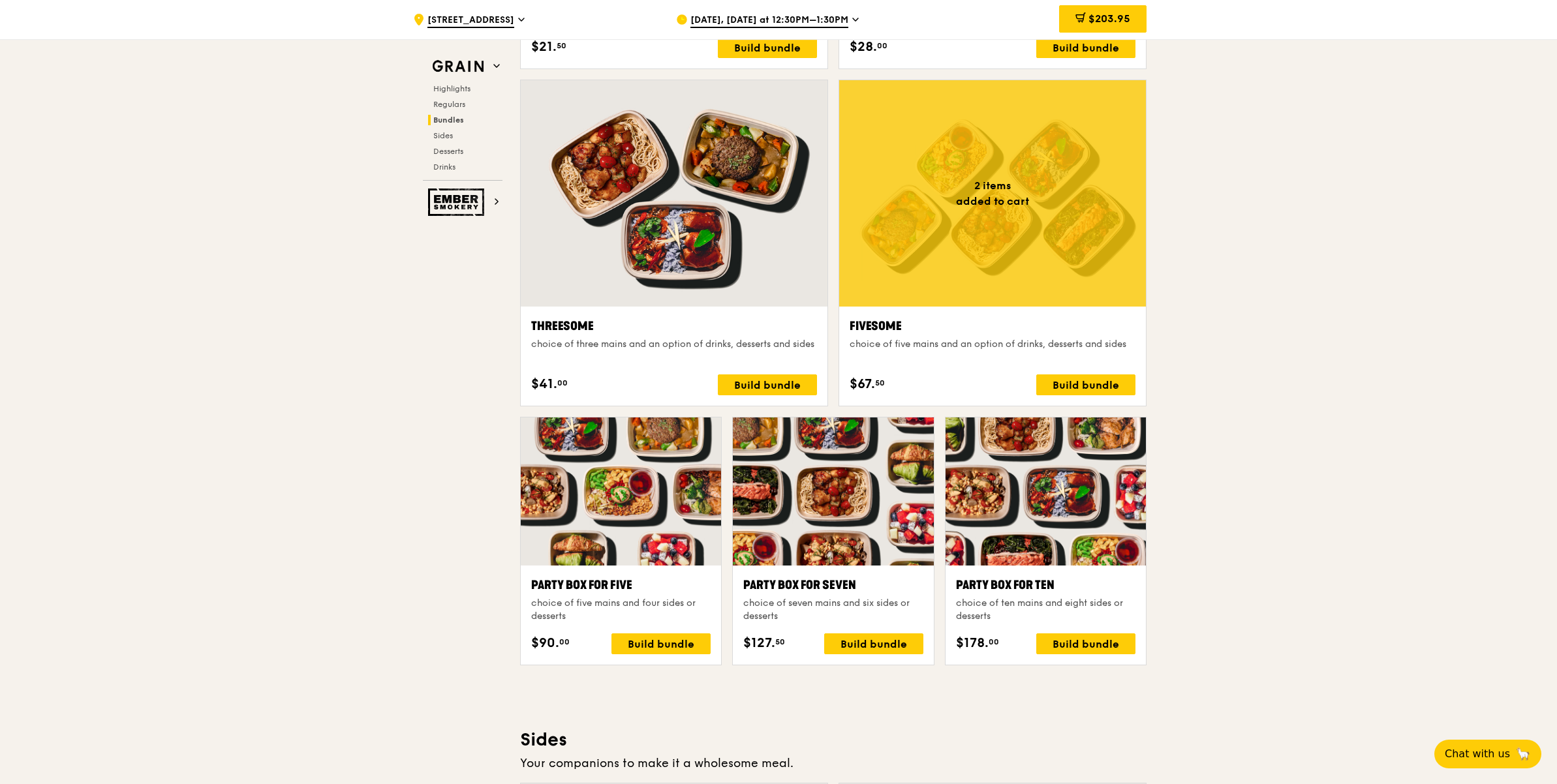
click at [1329, 358] on div ".cls-1 { fill: none; stroke: #fff; stroke-linecap: round; stroke-linejoin: roun…" at bounding box center [779, 569] width 1557 height 5495
click at [641, 380] on div "$41. 00 Build bundle" at bounding box center [674, 384] width 286 height 21
drag, startPoint x: 690, startPoint y: 298, endPoint x: 693, endPoint y: 292, distance: 6.7
click at [692, 292] on div at bounding box center [674, 194] width 307 height 226
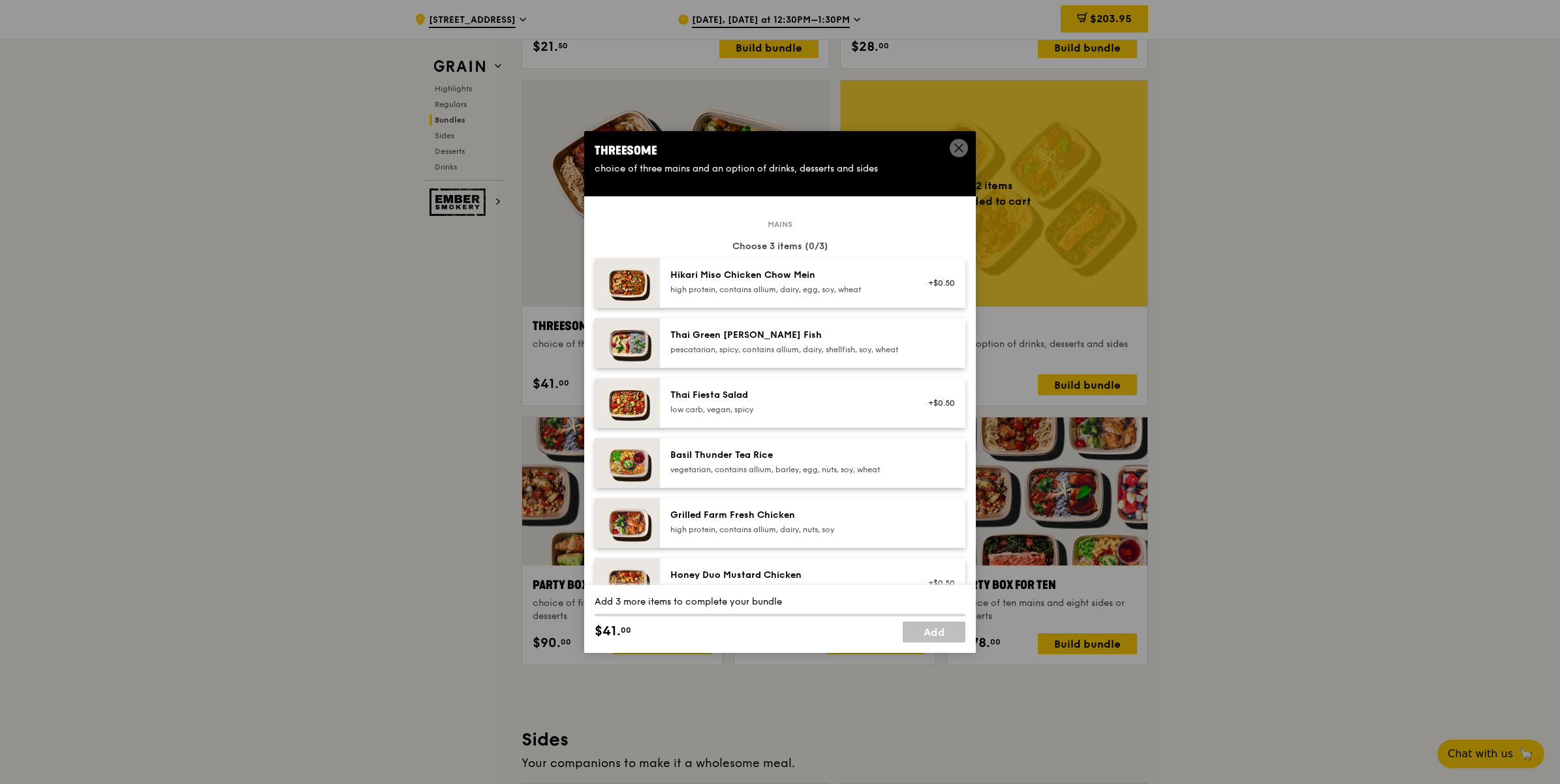
click at [948, 147] on div "Threesome" at bounding box center [779, 150] width 371 height 18
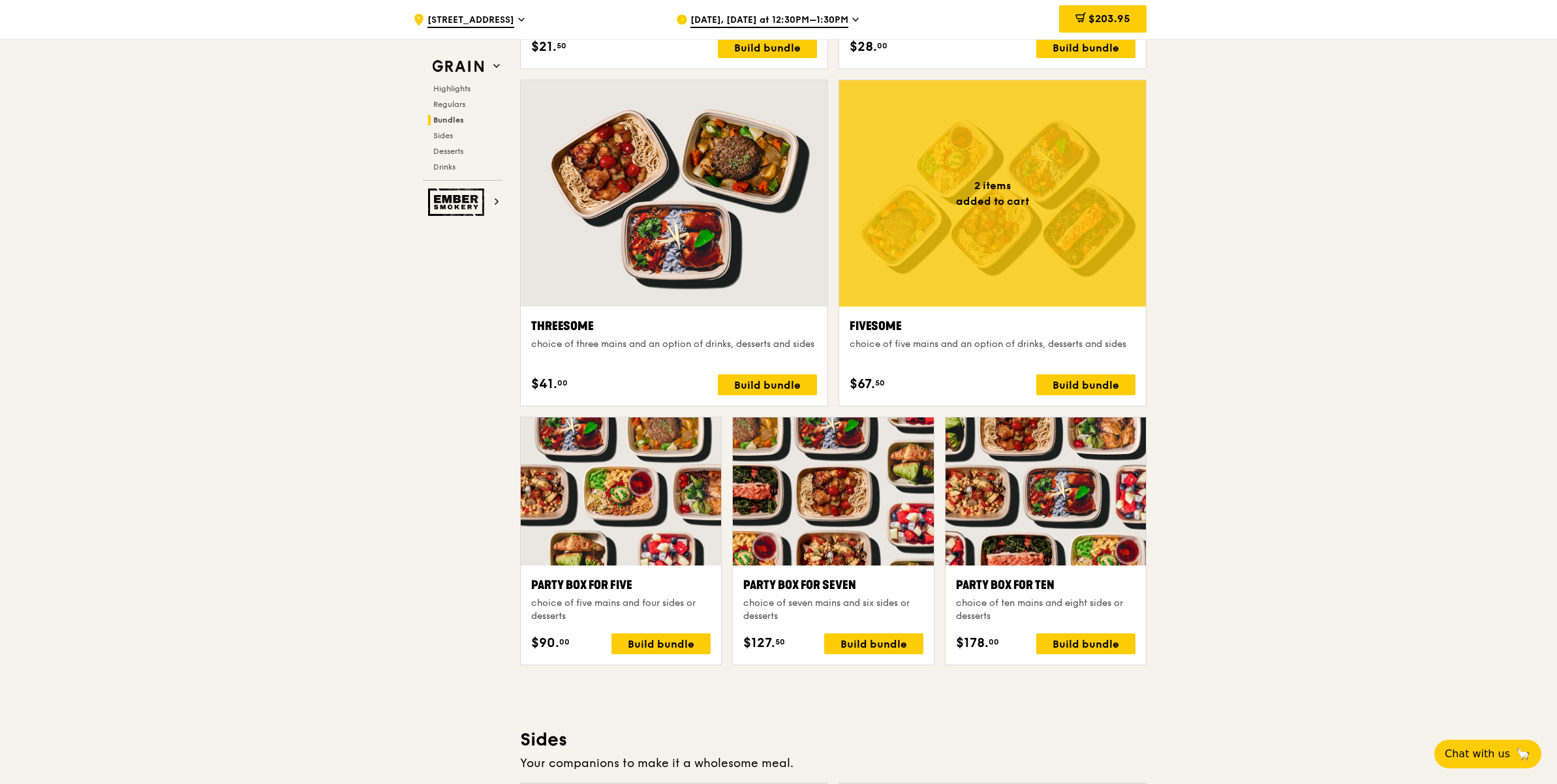
click at [1031, 211] on div at bounding box center [993, 194] width 307 height 226
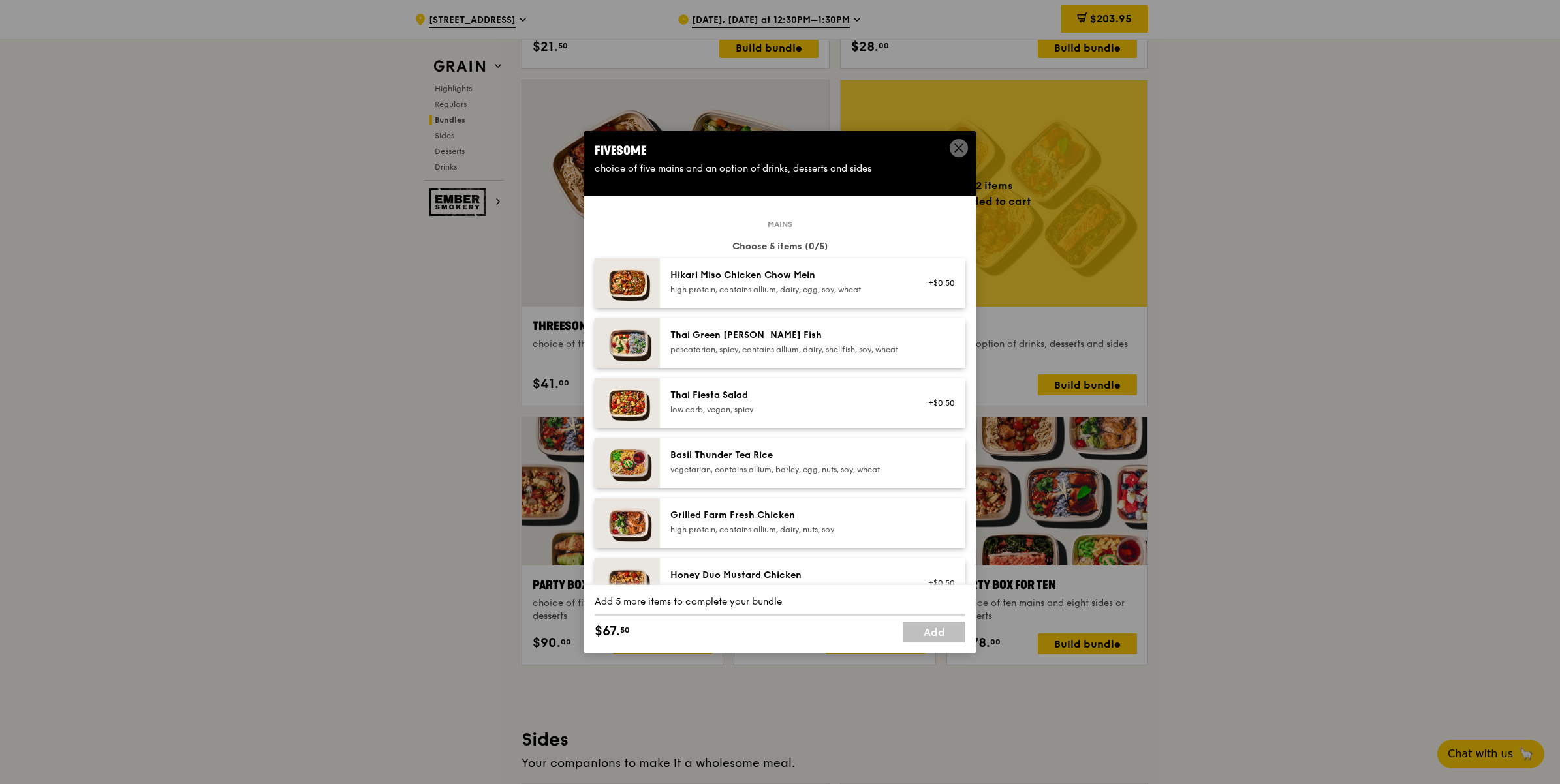
click at [951, 154] on span at bounding box center [958, 148] width 18 height 18
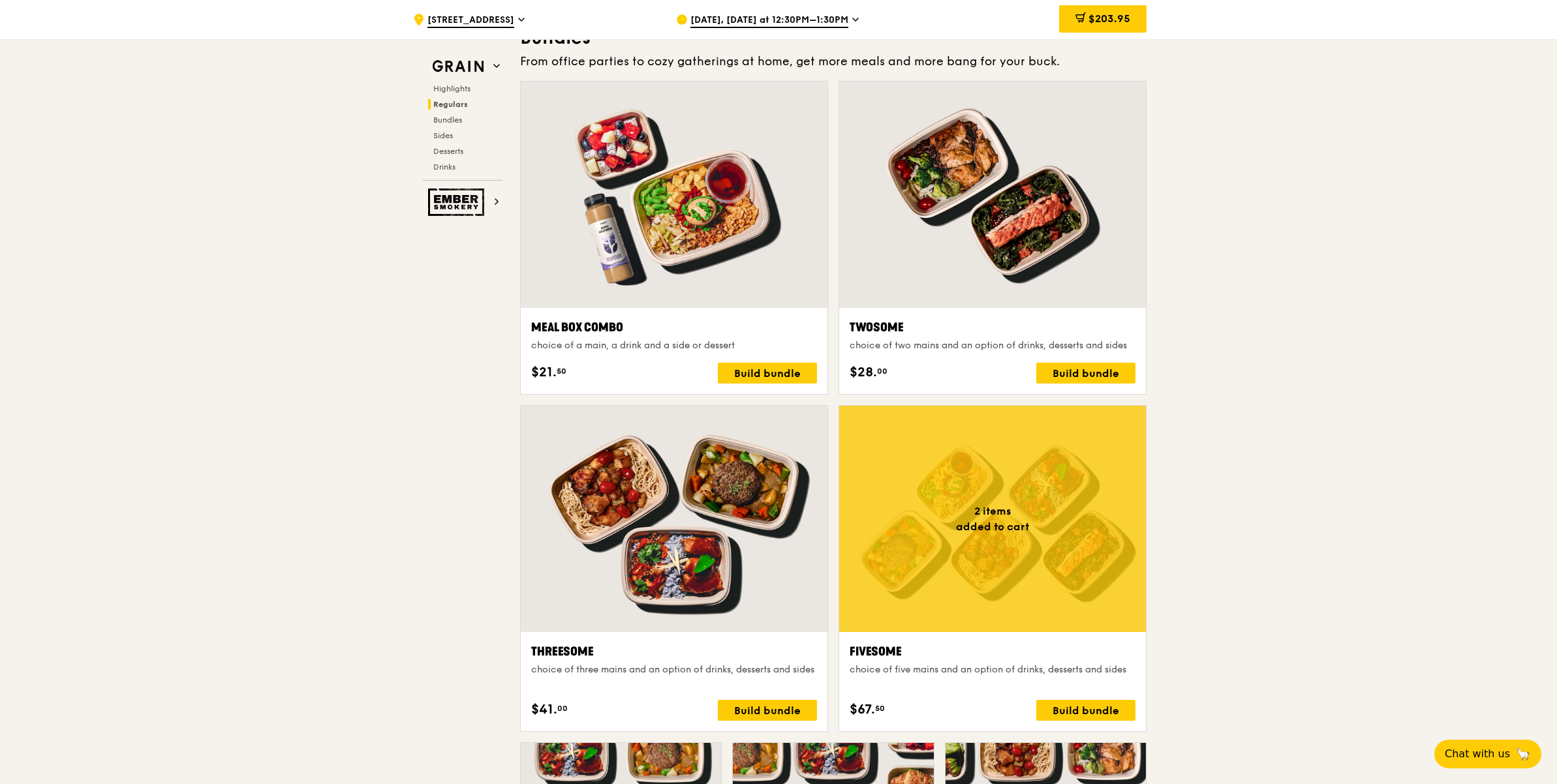
scroll to position [1810, 0]
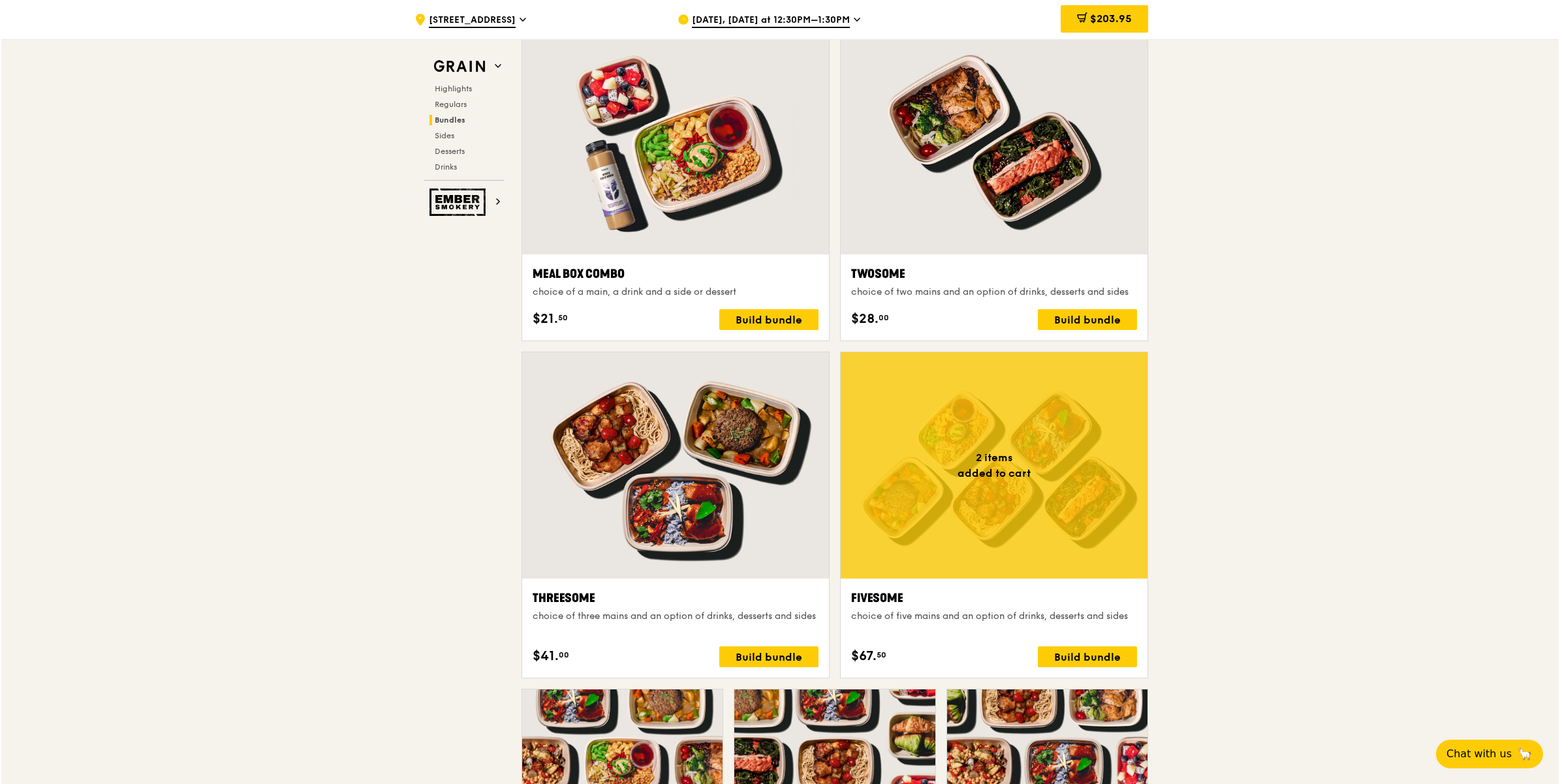
scroll to position [1955, 0]
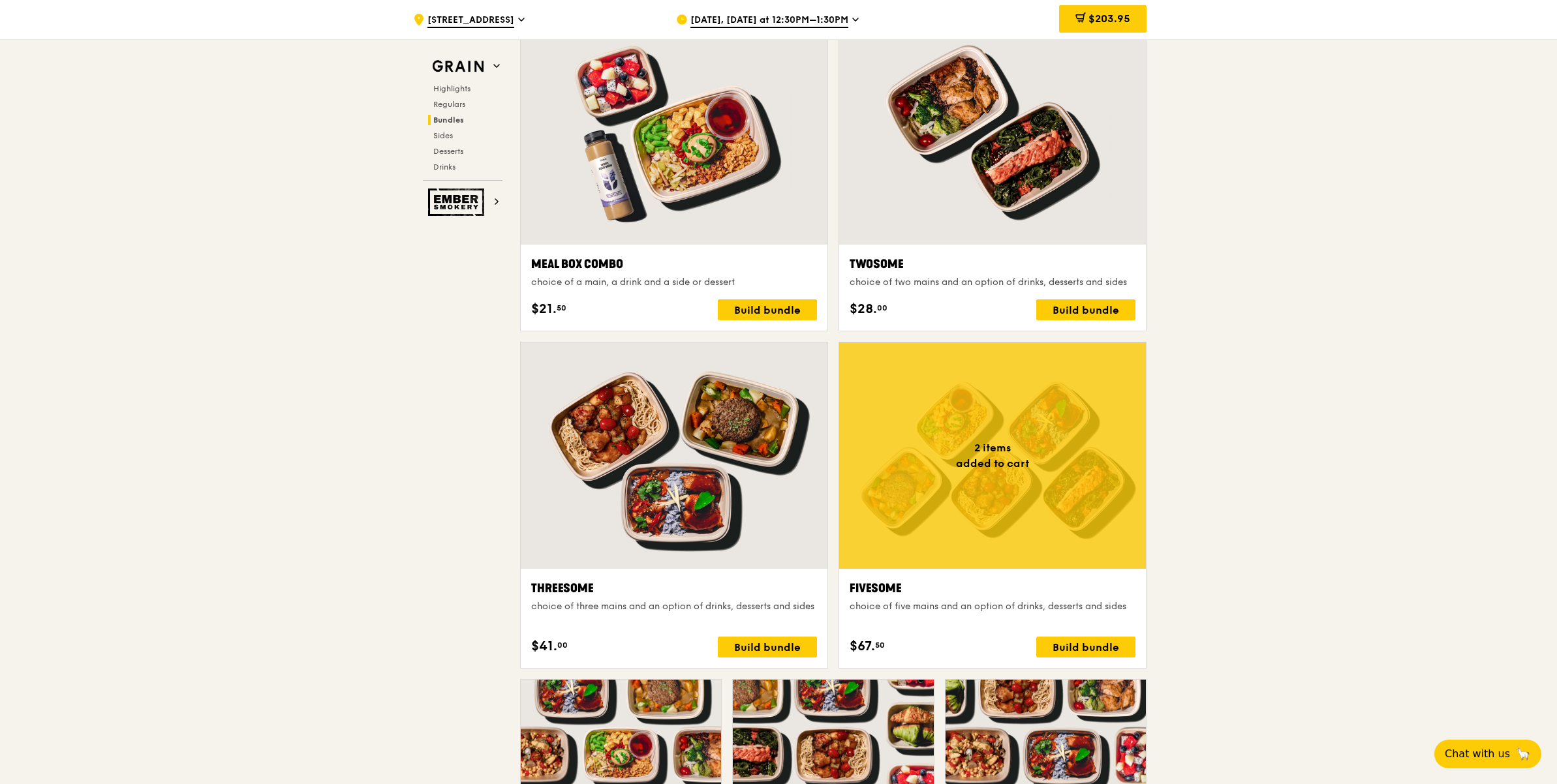
click at [1118, 28] on div "$203.95" at bounding box center [1103, 19] width 88 height 28
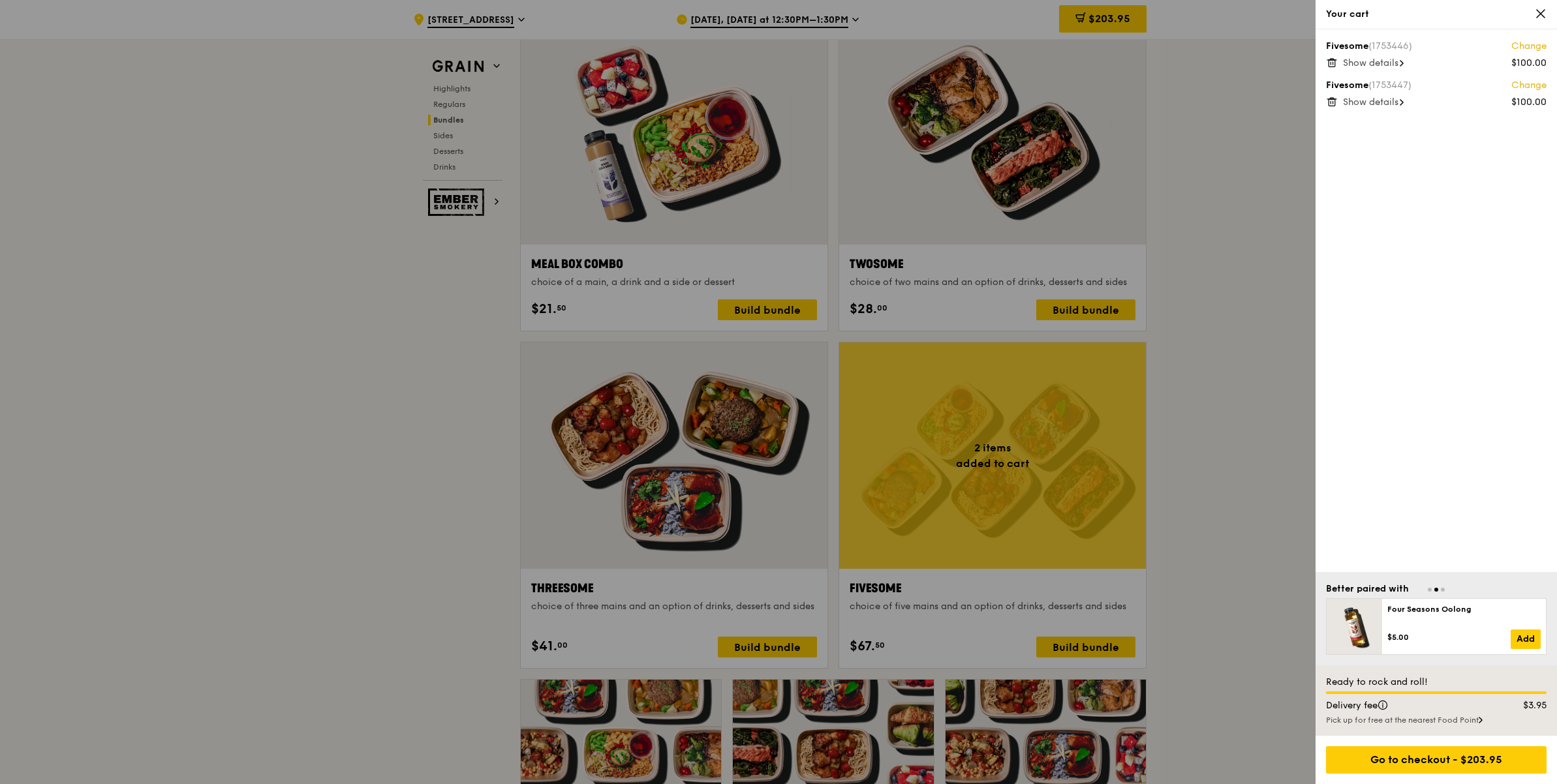
click at [1192, 535] on div at bounding box center [779, 392] width 1557 height 784
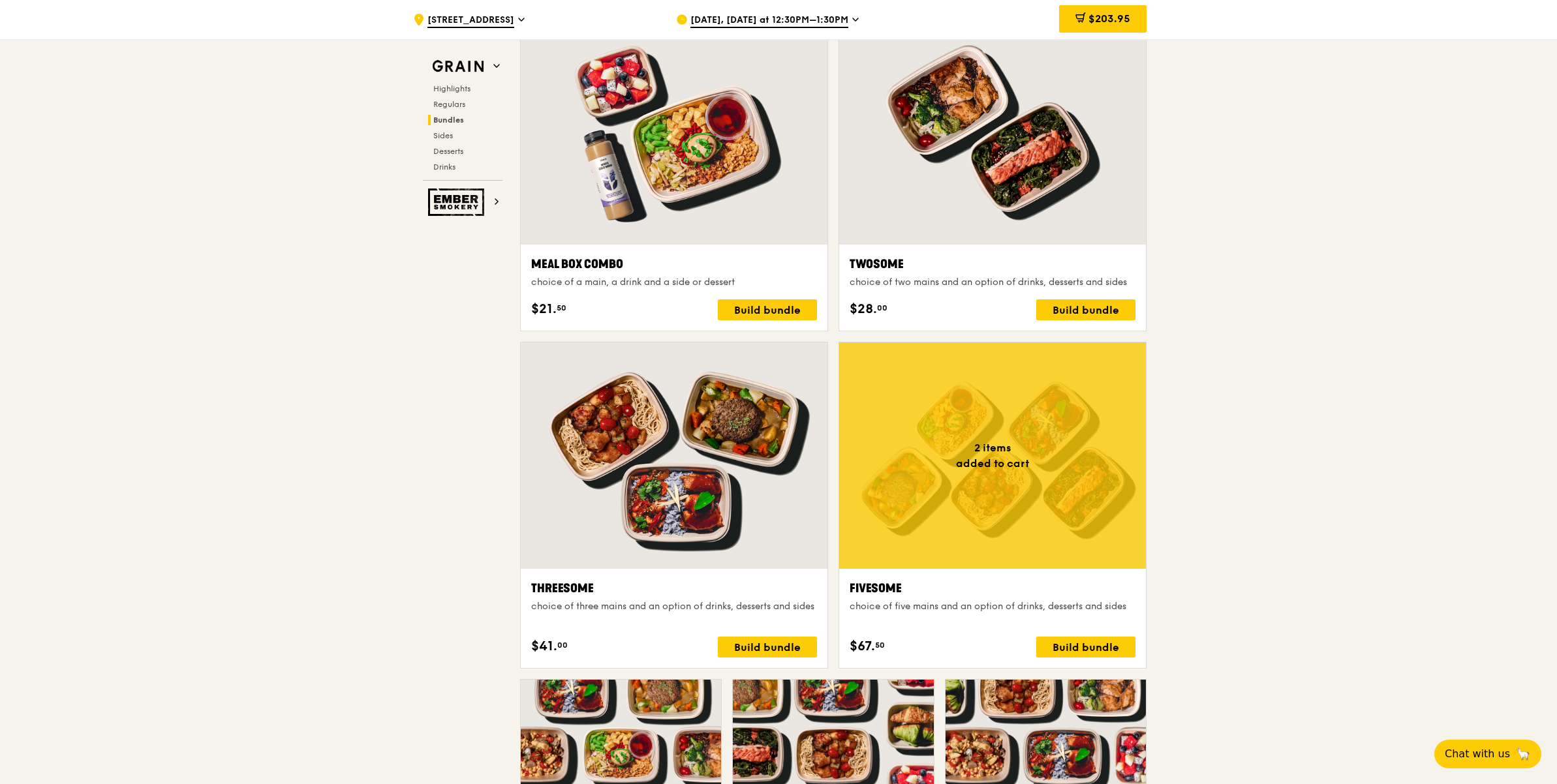
click at [974, 483] on div at bounding box center [993, 455] width 307 height 226
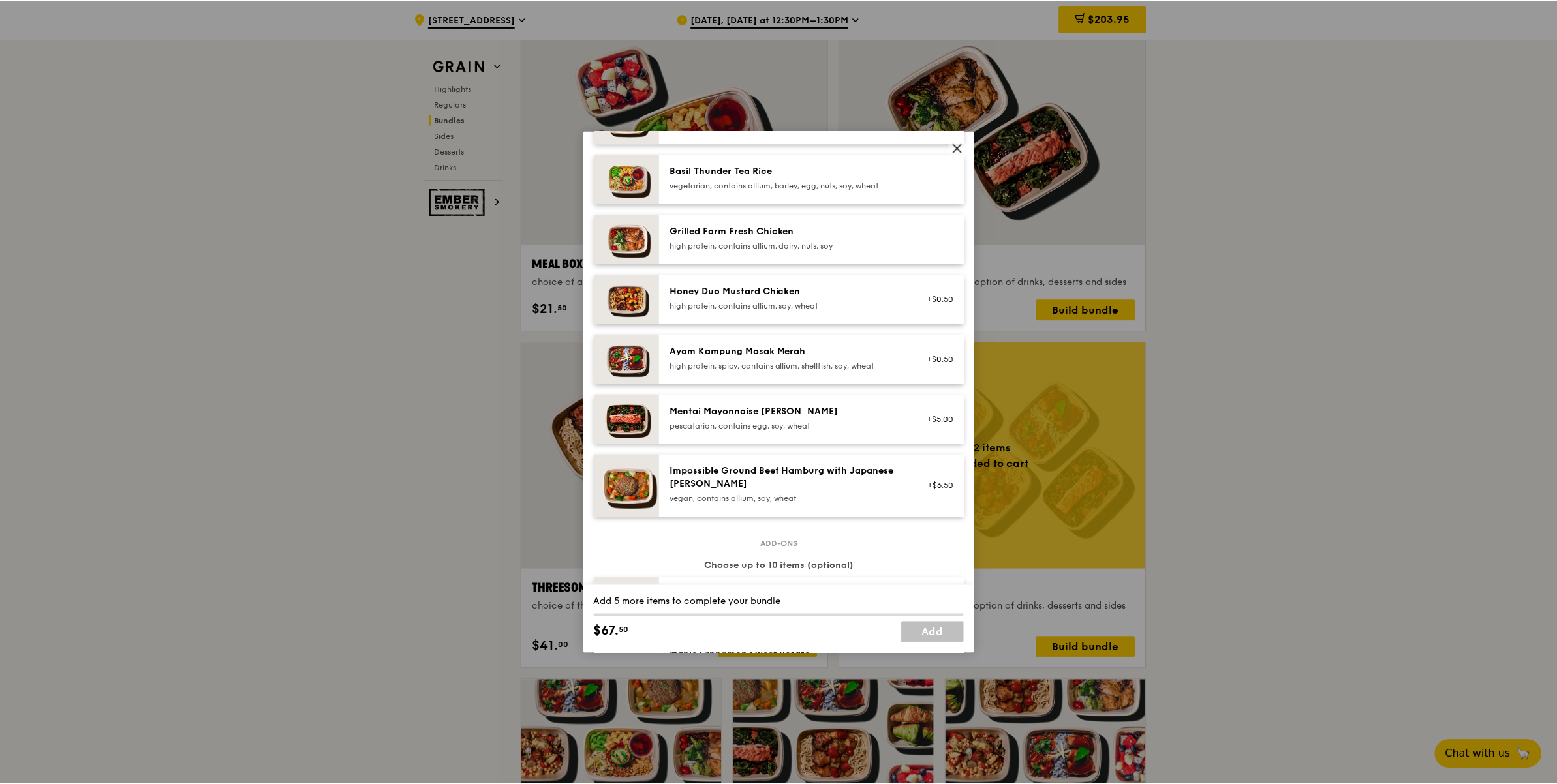
scroll to position [284, 0]
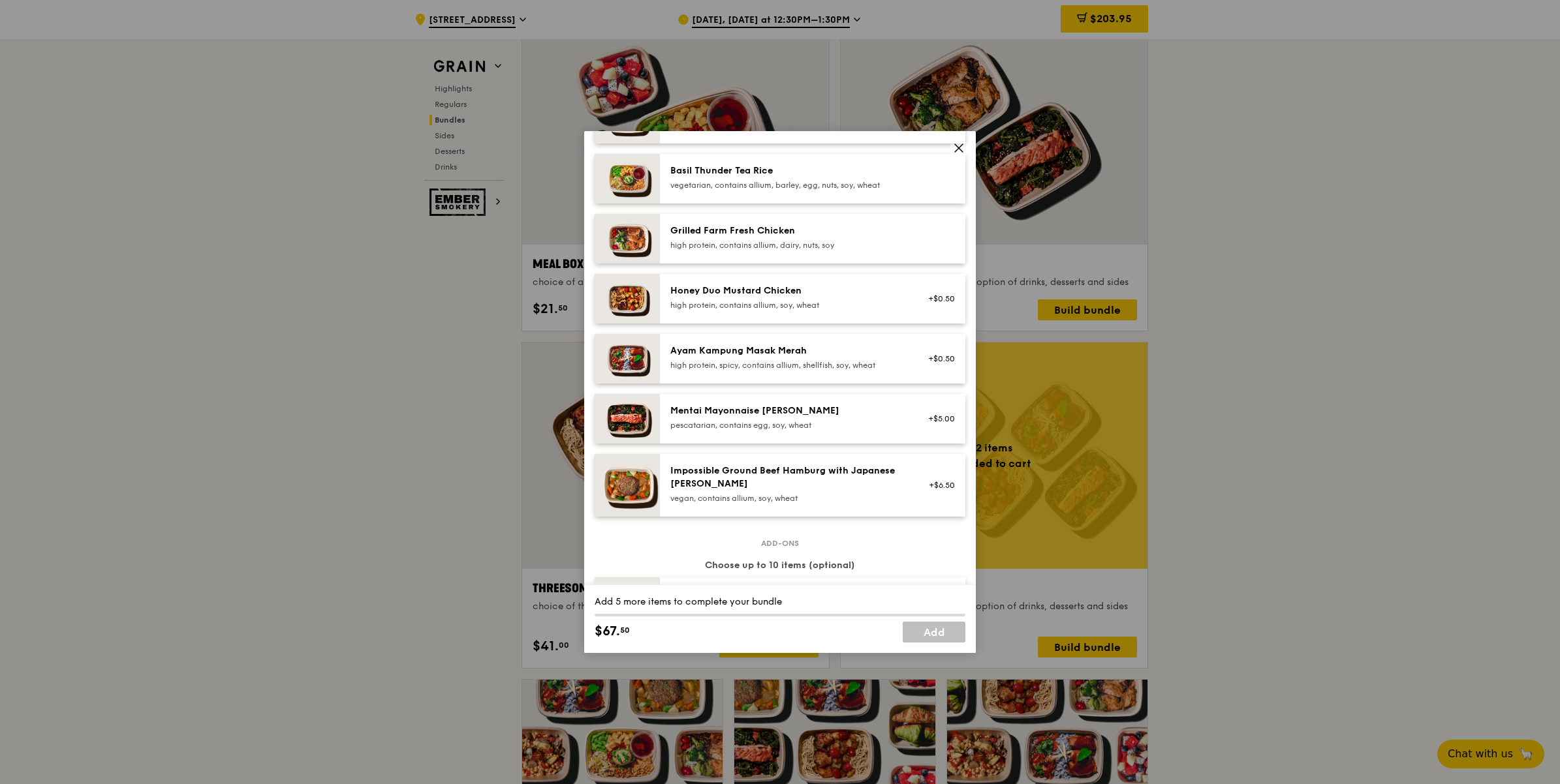
click at [953, 147] on icon at bounding box center [958, 148] width 12 height 12
